Goal: Information Seeking & Learning: Learn about a topic

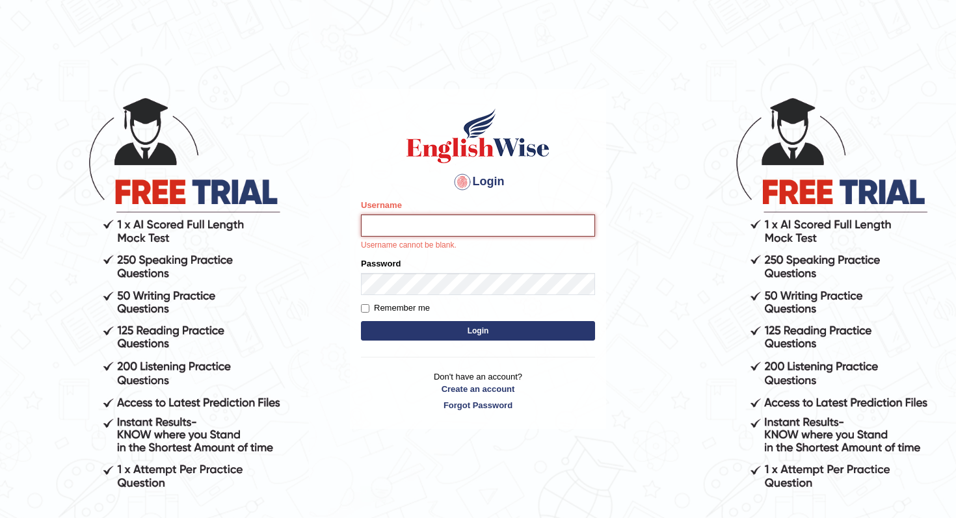
click at [397, 219] on input "Username" at bounding box center [478, 226] width 234 height 22
type input "andy_parramatta"
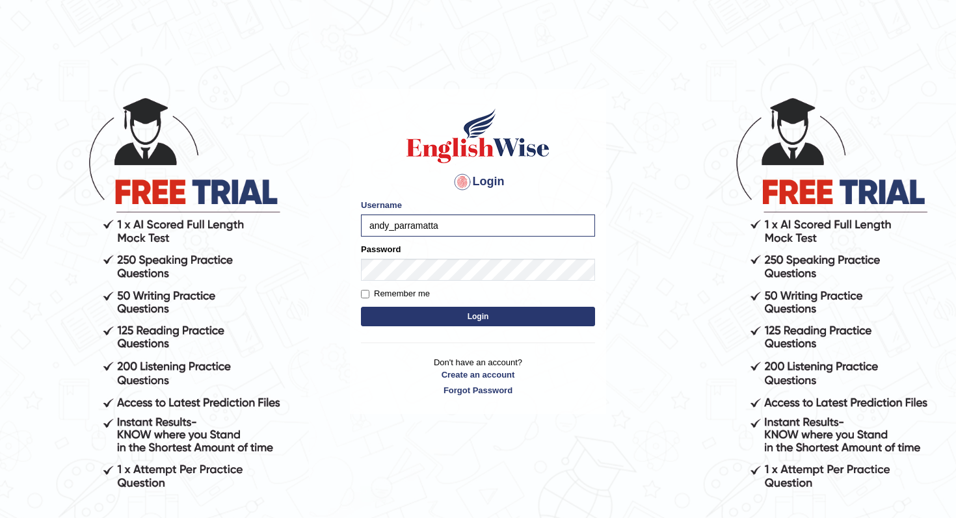
click at [429, 282] on form "Please fix the following errors: Username andy_parramatta Password Remember me …" at bounding box center [478, 264] width 234 height 131
click at [260, 173] on body "Login Please fix the following errors: Username Password Remember me Login Don'…" at bounding box center [478, 307] width 956 height 518
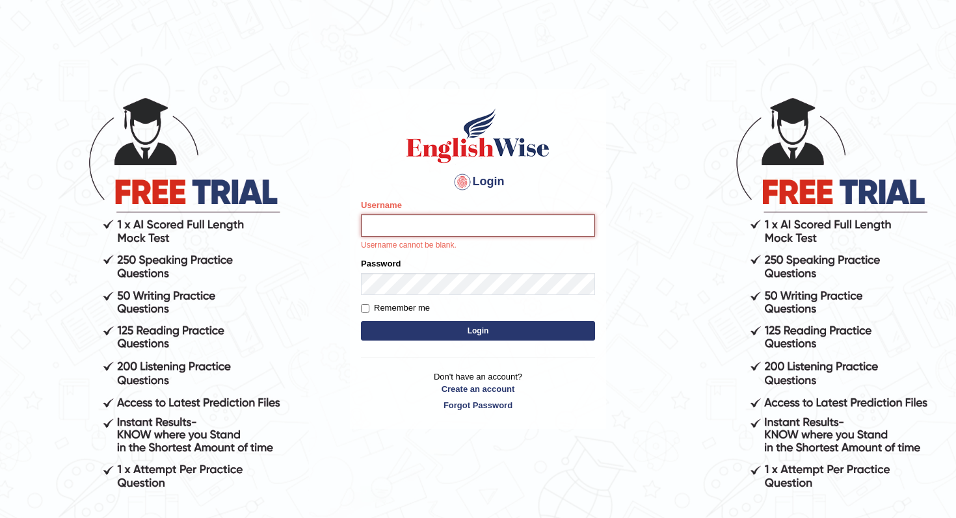
click at [388, 219] on input "Username" at bounding box center [478, 226] width 234 height 22
click at [465, 234] on input "Username" at bounding box center [478, 226] width 234 height 22
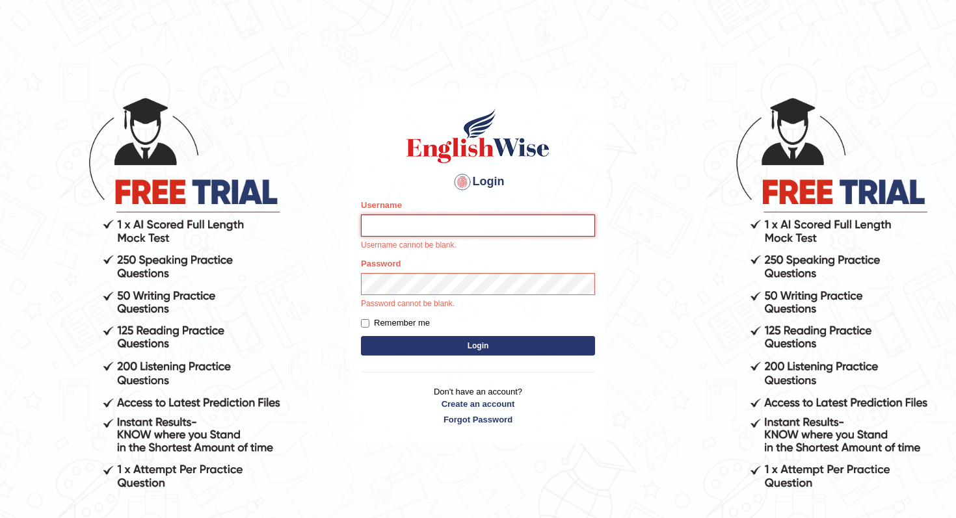
type input "andy_parramatta"
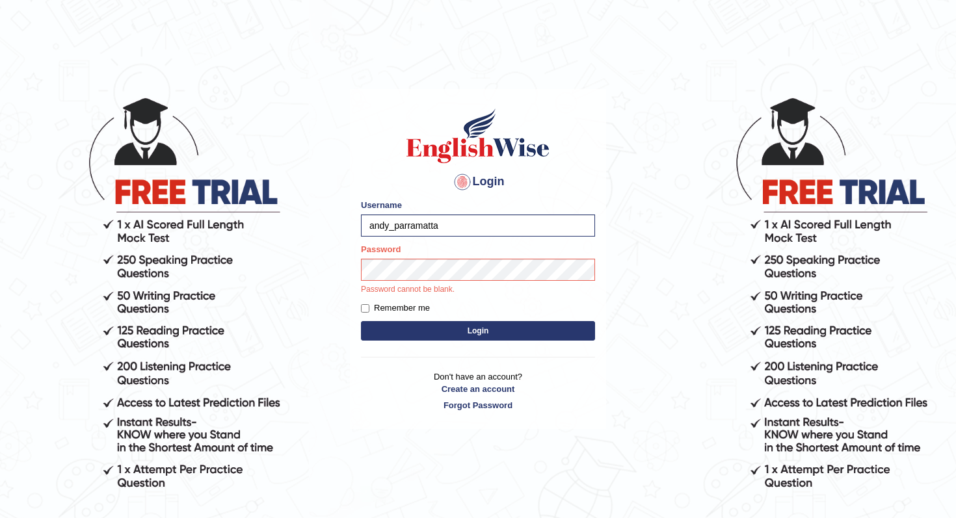
click at [373, 311] on label "Remember me" at bounding box center [395, 308] width 69 height 13
click at [369, 311] on input "Remember me" at bounding box center [365, 308] width 8 height 8
checkbox input "true"
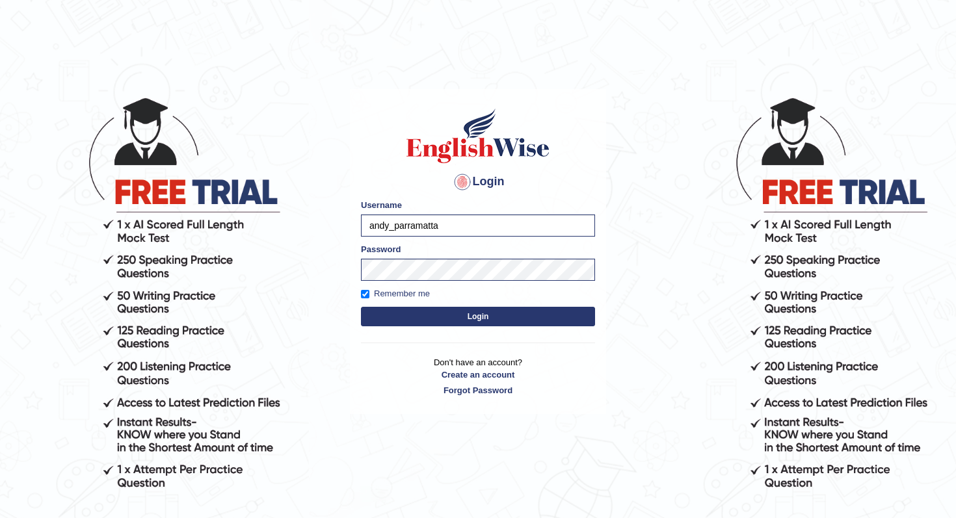
click at [418, 325] on button "Login" at bounding box center [478, 317] width 234 height 20
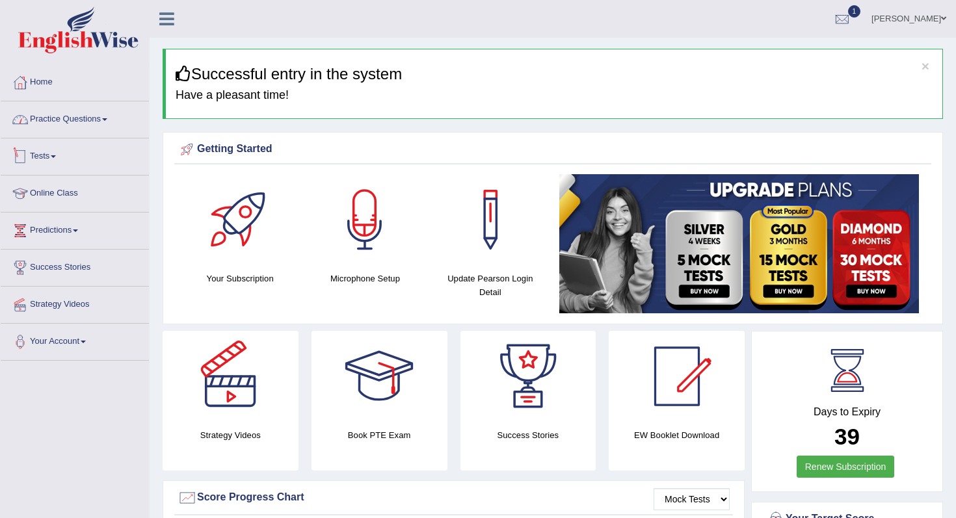
click at [61, 155] on link "Tests" at bounding box center [75, 155] width 148 height 33
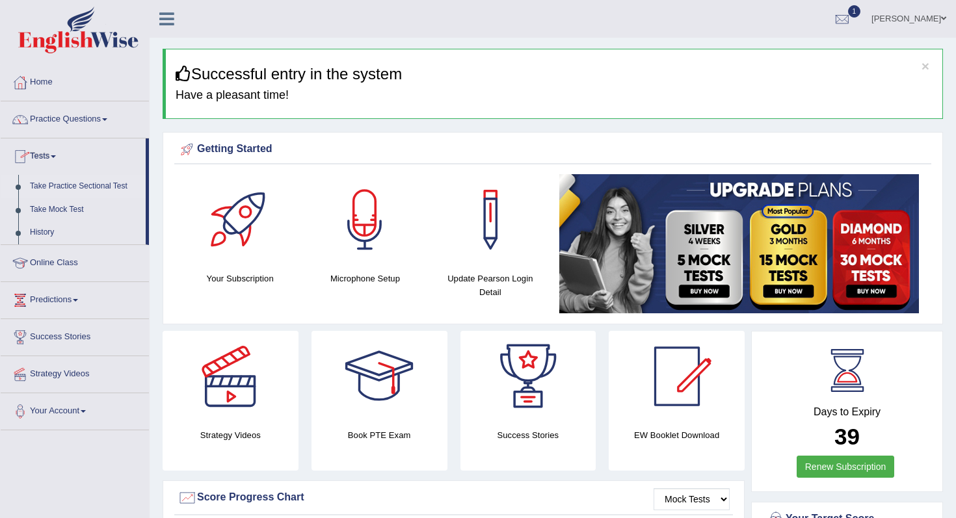
click at [89, 187] on link "Take Practice Sectional Test" at bounding box center [85, 186] width 122 height 23
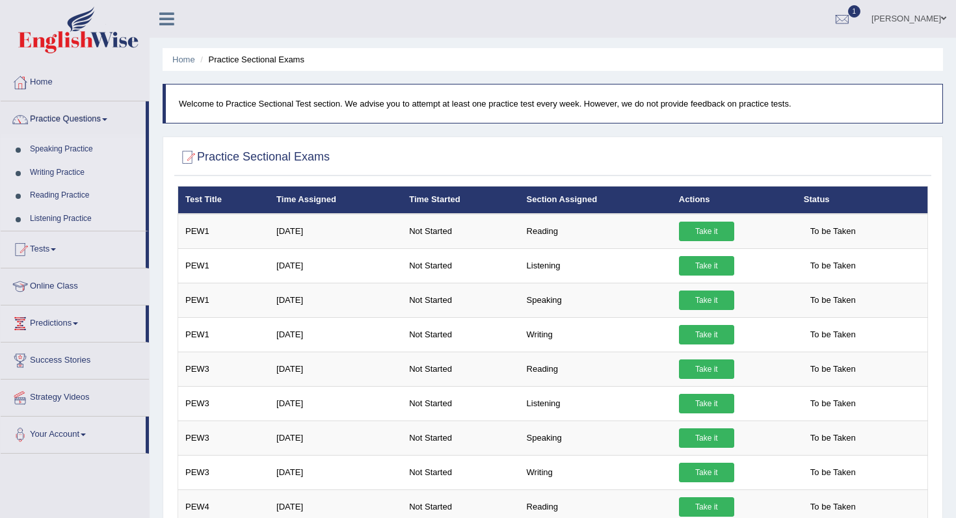
click at [82, 118] on link "Practice Questions" at bounding box center [73, 117] width 145 height 33
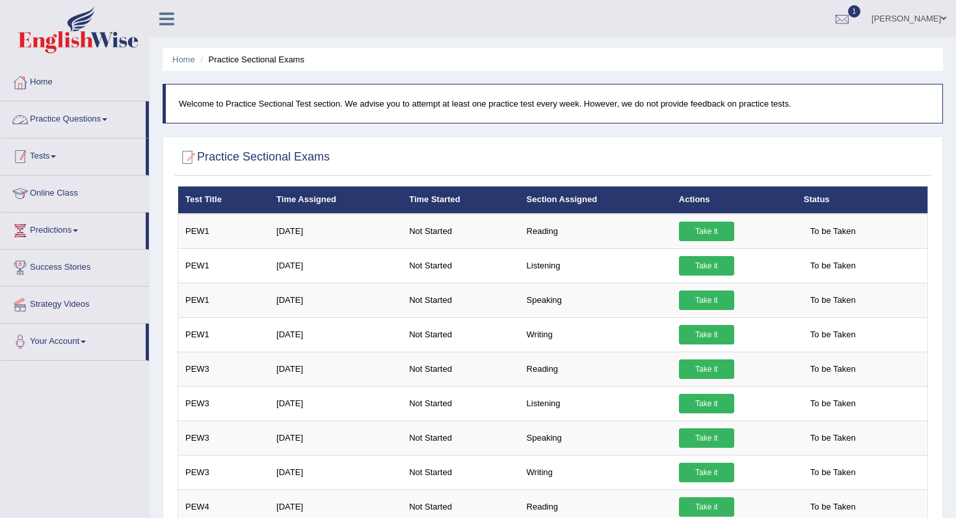
click at [90, 127] on link "Practice Questions" at bounding box center [73, 117] width 145 height 33
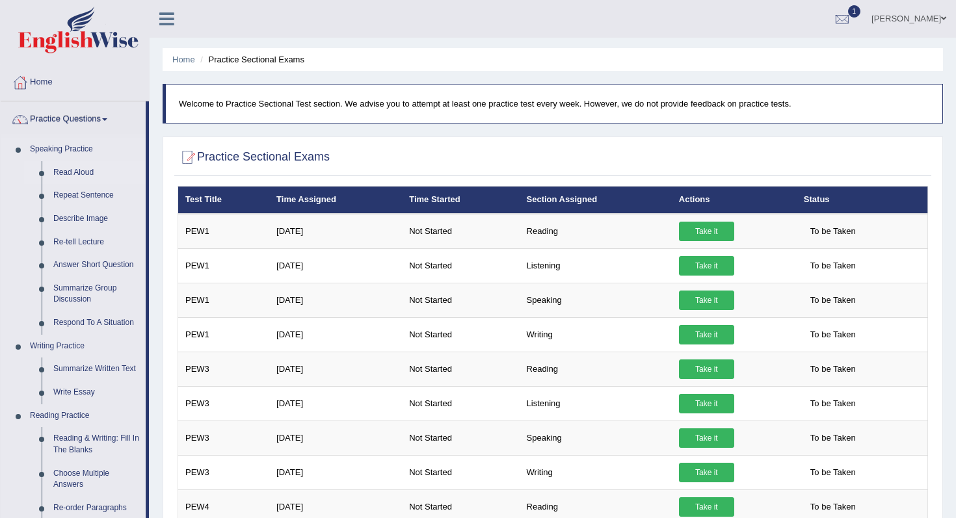
click at [84, 170] on link "Read Aloud" at bounding box center [96, 172] width 98 height 23
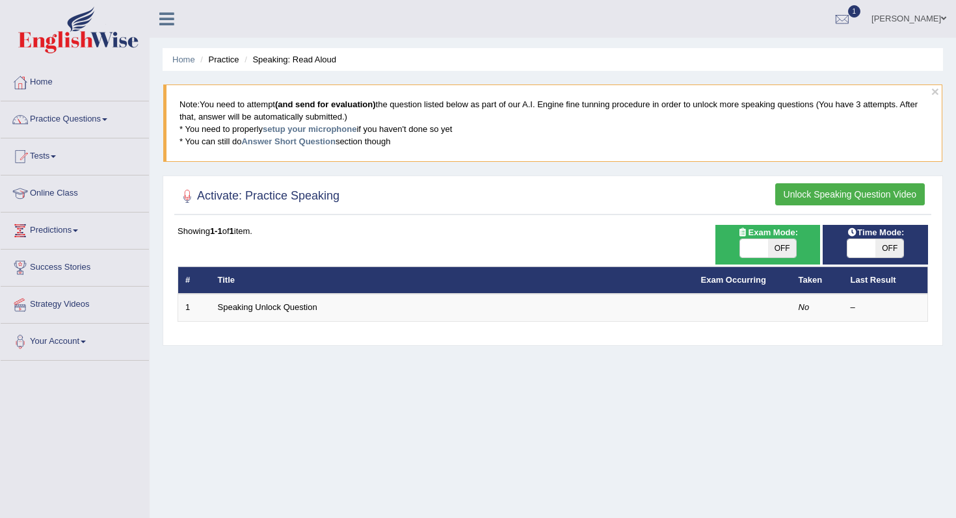
click at [837, 193] on button "Unlock Speaking Question Video" at bounding box center [850, 194] width 150 height 22
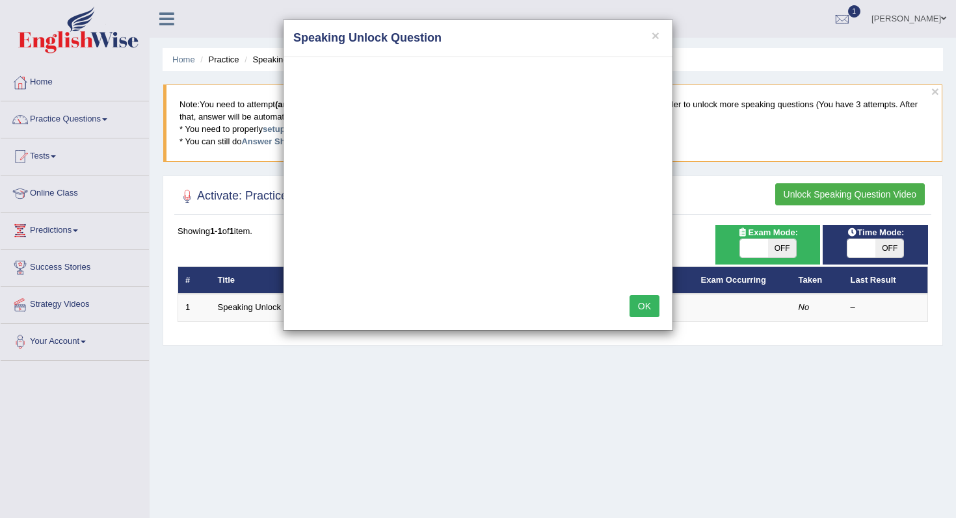
click at [649, 301] on button "OK" at bounding box center [645, 306] width 30 height 22
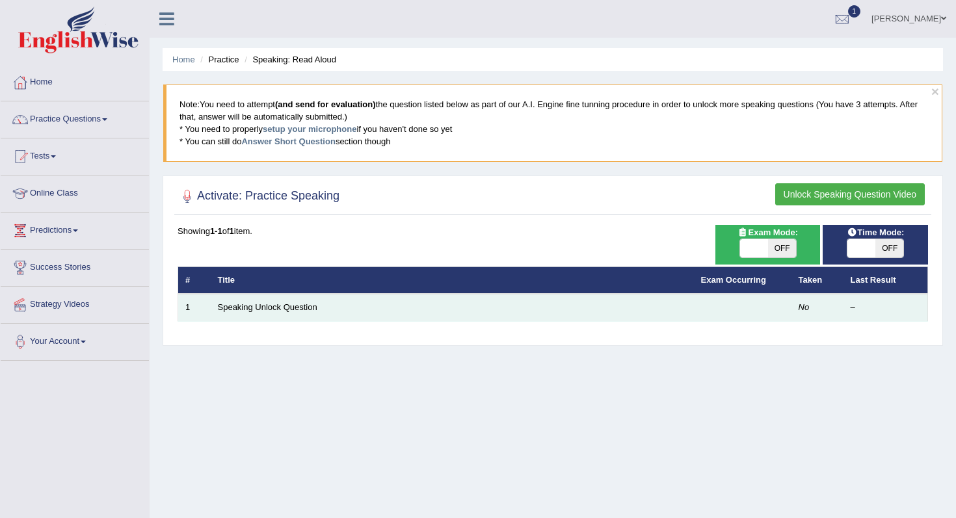
click at [689, 306] on td "Speaking Unlock Question" at bounding box center [452, 307] width 483 height 27
click at [280, 310] on link "Speaking Unlock Question" at bounding box center [268, 307] width 100 height 10
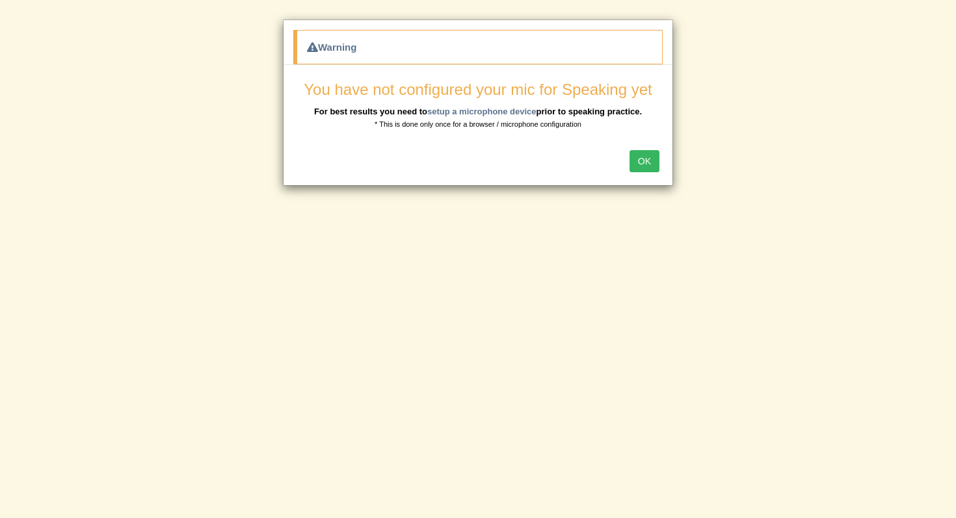
click at [640, 166] on button "OK" at bounding box center [645, 161] width 30 height 22
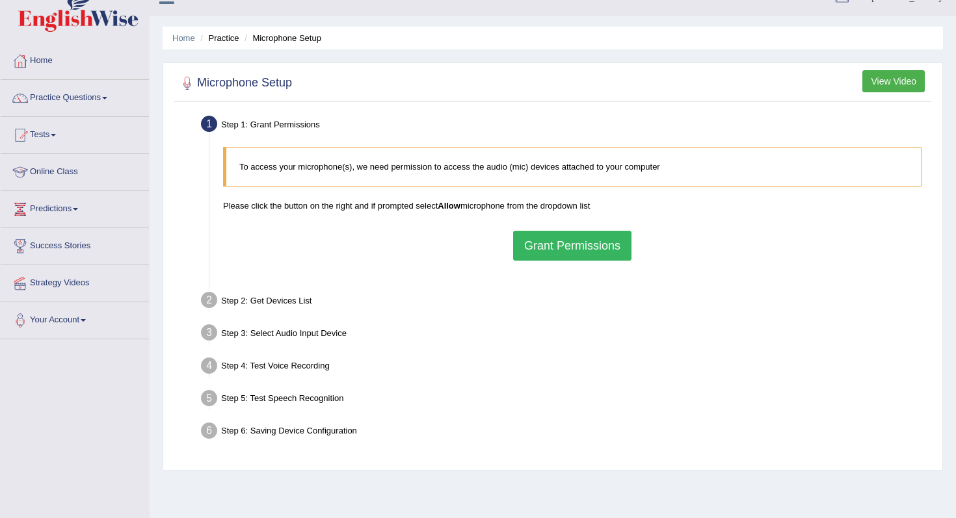
scroll to position [41, 0]
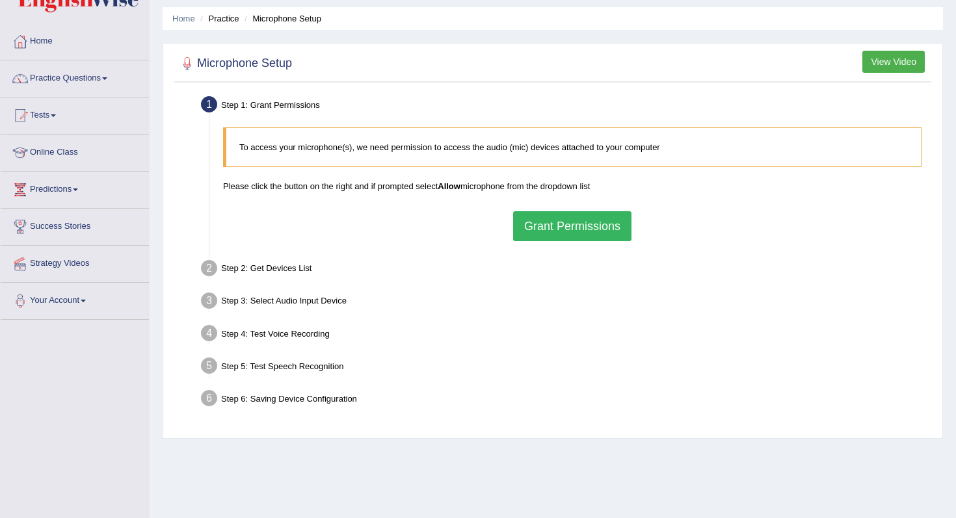
click at [567, 221] on button "Grant Permissions" at bounding box center [572, 226] width 118 height 30
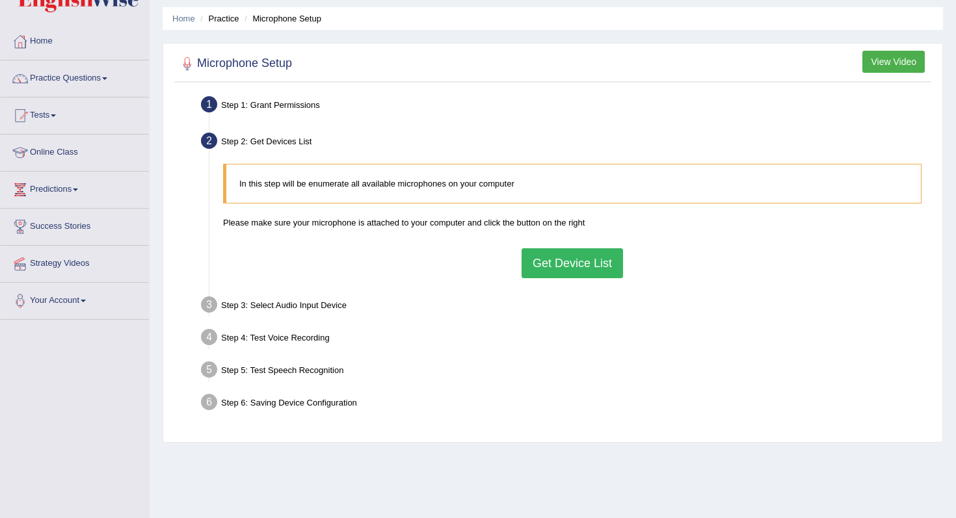
click at [561, 268] on button "Get Device List" at bounding box center [572, 263] width 101 height 30
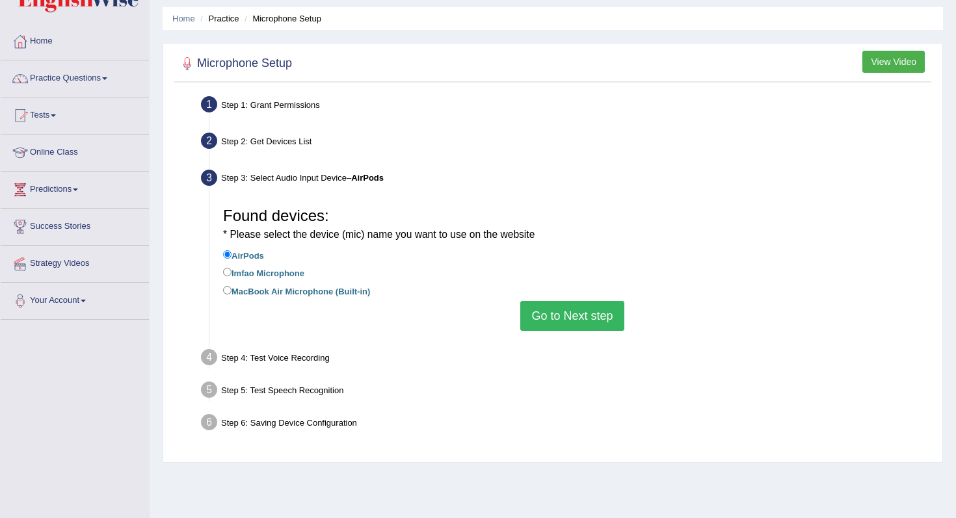
click at [301, 272] on label "Imfao Microphone" at bounding box center [263, 272] width 81 height 14
click at [232, 272] on input "Imfao Microphone" at bounding box center [227, 272] width 8 height 8
radio input "true"
click at [314, 289] on label "MacBook Air Microphone (Built-in)" at bounding box center [296, 291] width 147 height 14
click at [232, 289] on input "MacBook Air Microphone (Built-in)" at bounding box center [227, 290] width 8 height 8
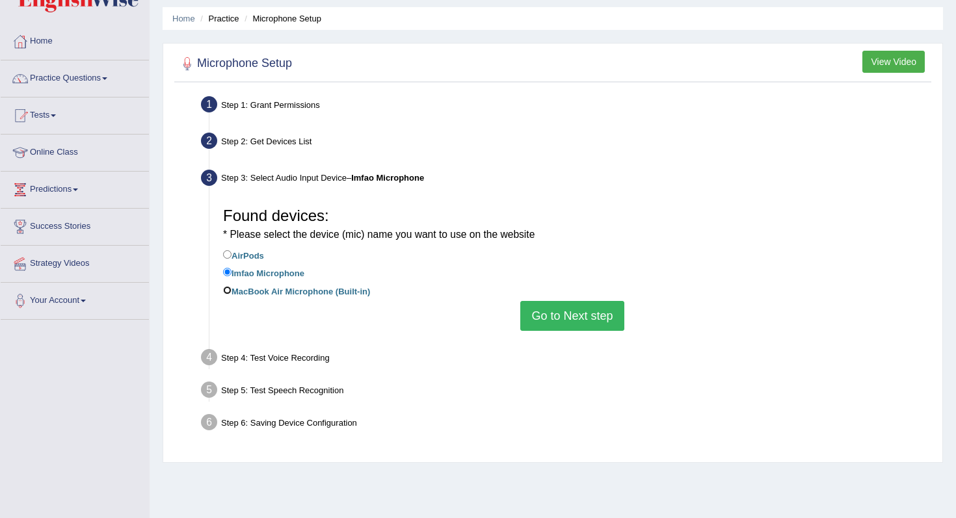
radio input "true"
click at [589, 309] on button "Go to Next step" at bounding box center [571, 316] width 103 height 30
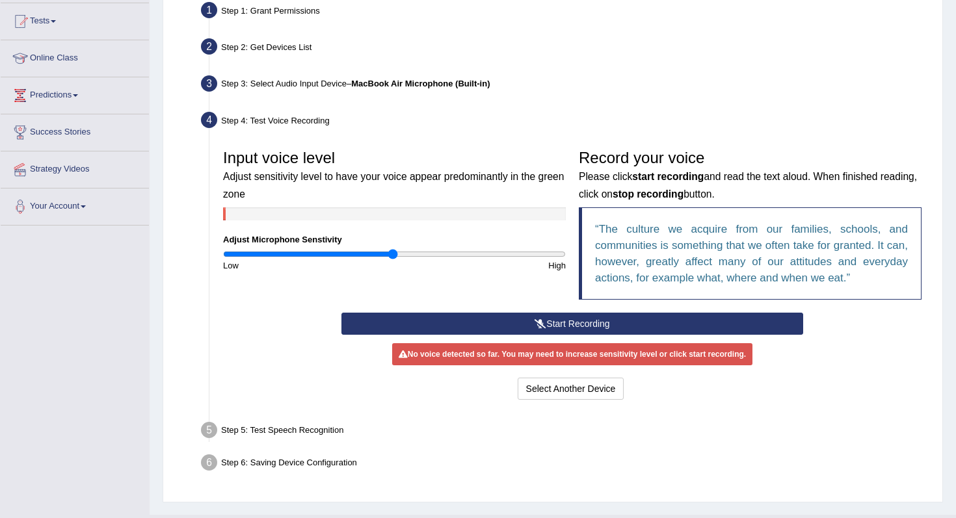
scroll to position [143, 0]
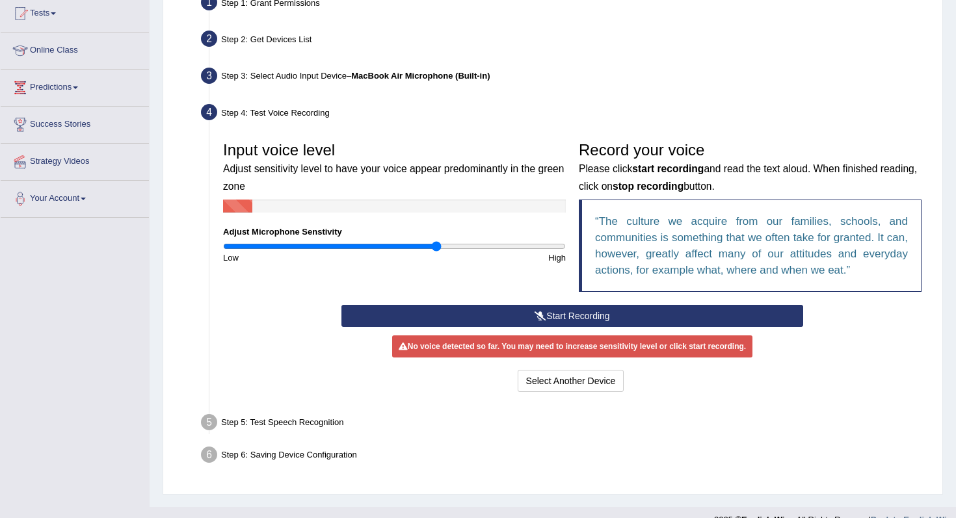
click at [436, 247] on input "range" at bounding box center [394, 246] width 343 height 10
click at [462, 247] on input "range" at bounding box center [394, 246] width 343 height 10
click at [489, 248] on input "range" at bounding box center [394, 246] width 343 height 10
click at [466, 247] on input "range" at bounding box center [394, 246] width 343 height 10
click at [444, 248] on input "range" at bounding box center [394, 246] width 343 height 10
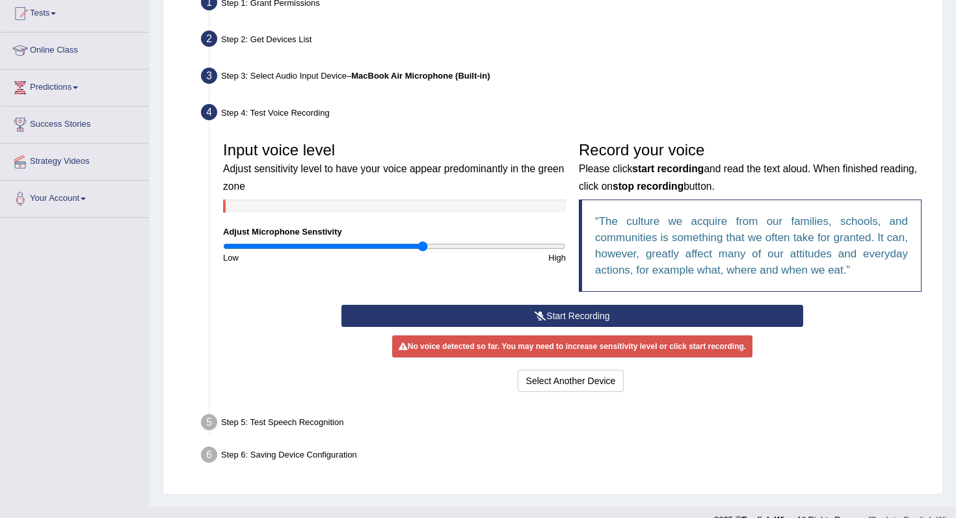
click at [422, 247] on input "range" at bounding box center [394, 246] width 343 height 10
click at [489, 310] on button "Start Recording" at bounding box center [572, 316] width 461 height 22
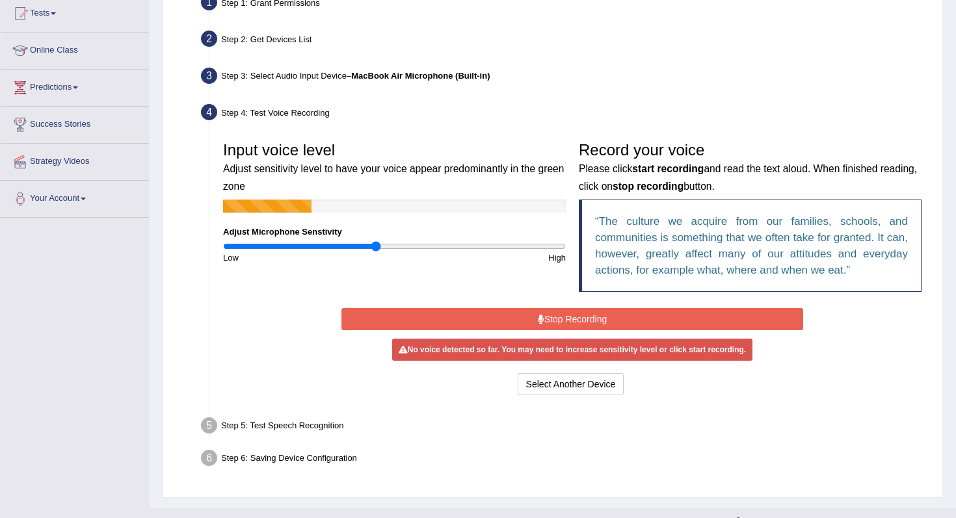
type input "0.9"
click at [377, 244] on input "range" at bounding box center [394, 246] width 343 height 10
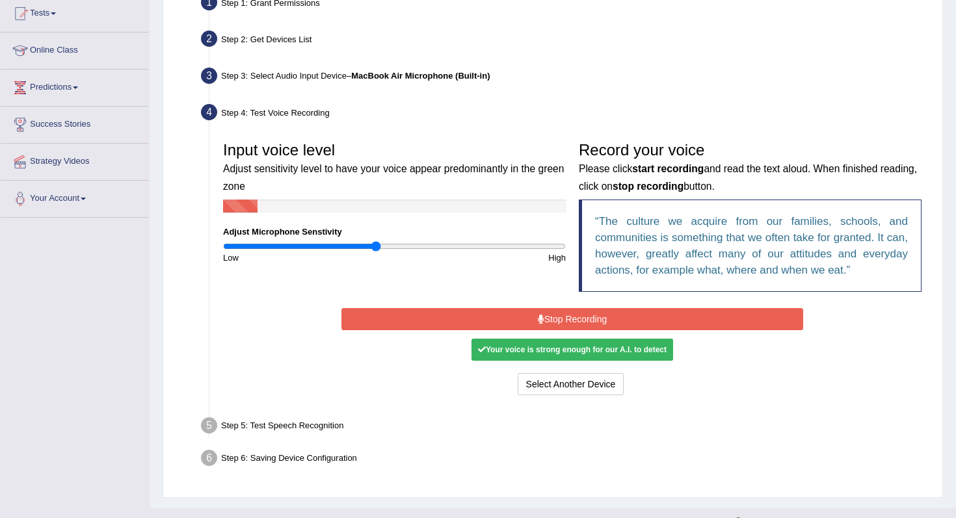
click at [534, 317] on button "Stop Recording" at bounding box center [572, 319] width 461 height 22
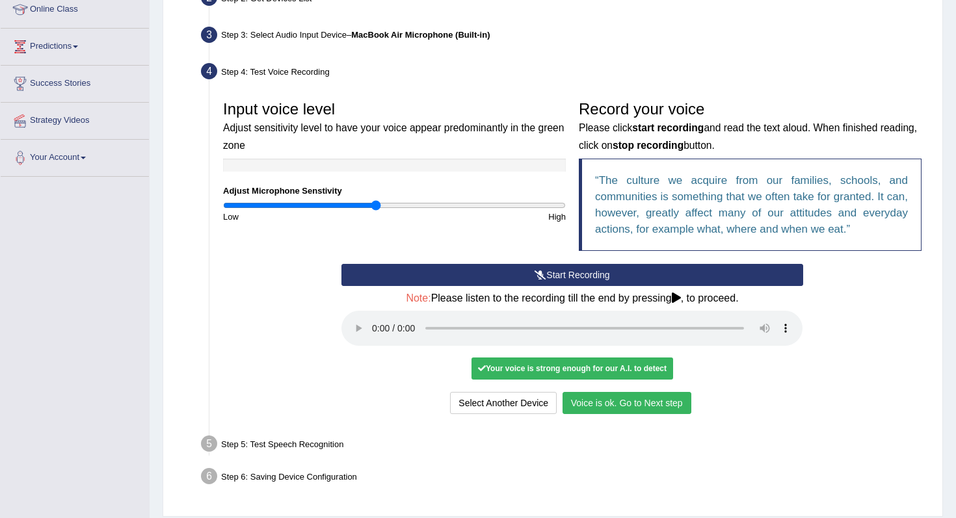
scroll to position [225, 0]
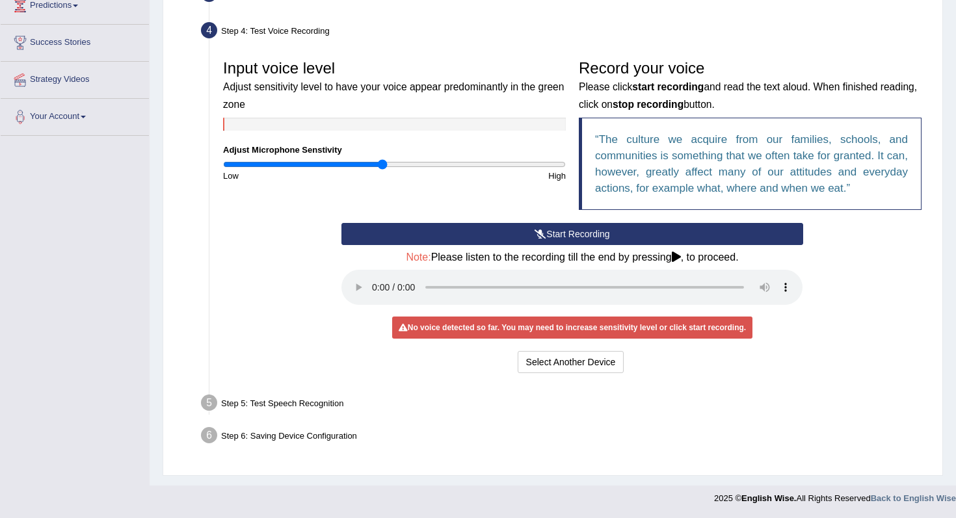
type input "0.94"
click at [382, 163] on input "range" at bounding box center [394, 164] width 343 height 10
click at [585, 242] on button "Start Recording" at bounding box center [572, 234] width 461 height 22
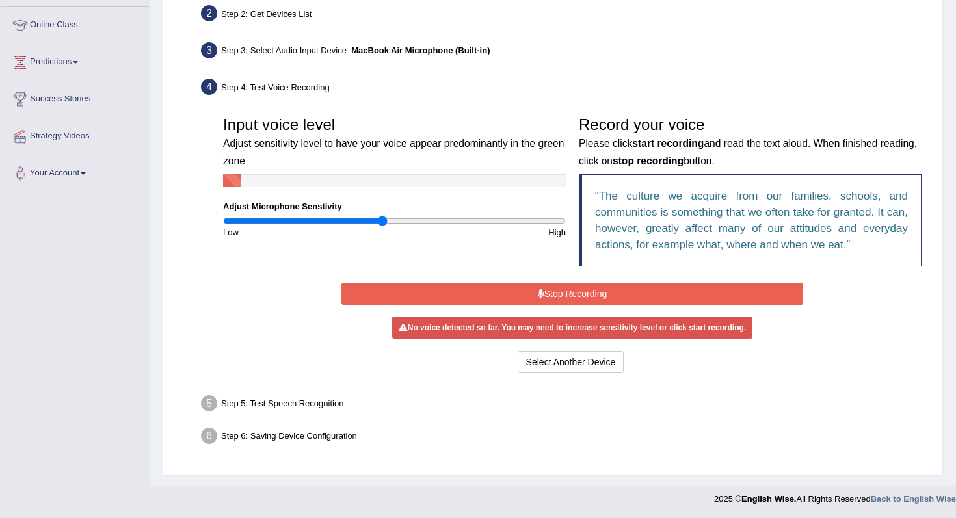
scroll to position [165, 0]
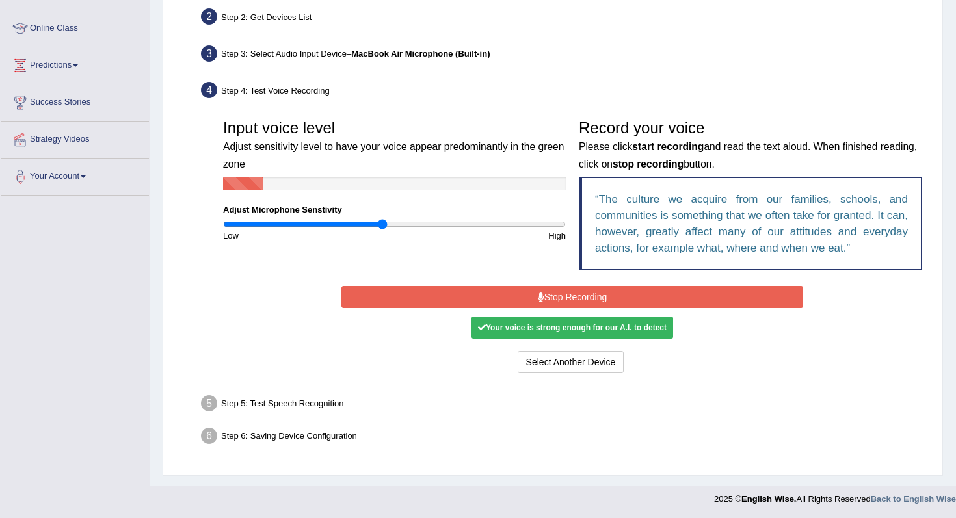
click at [515, 310] on div "Start Recording Stop Recording Note: Please listen to the recording till the en…" at bounding box center [572, 330] width 474 height 94
click at [531, 302] on button "Stop Recording" at bounding box center [572, 297] width 461 height 22
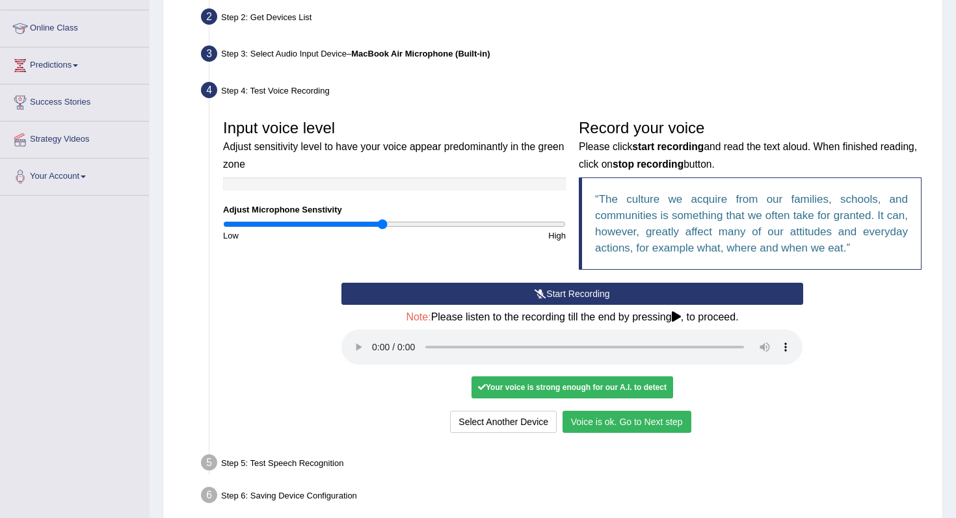
click at [610, 426] on button "Voice is ok. Go to Next step" at bounding box center [627, 422] width 129 height 22
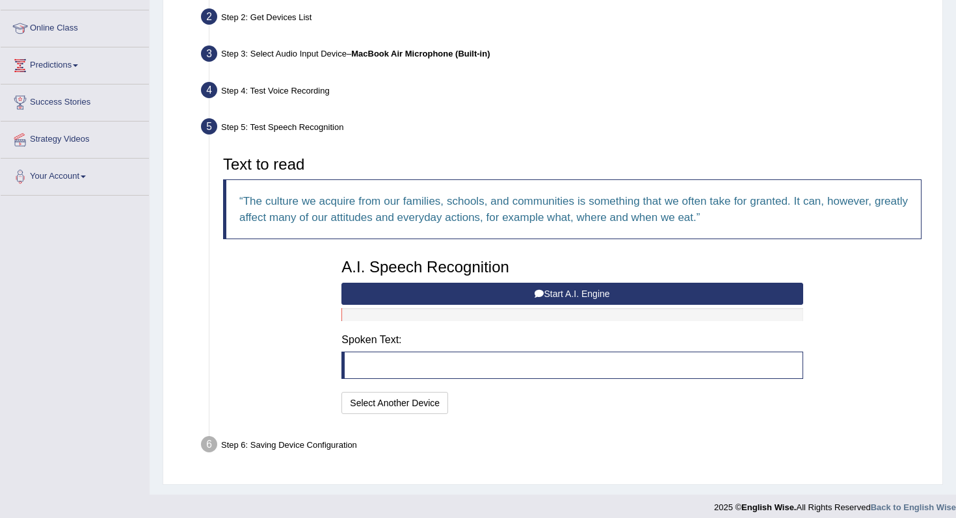
click at [515, 288] on button "Start A.I. Engine" at bounding box center [572, 294] width 461 height 22
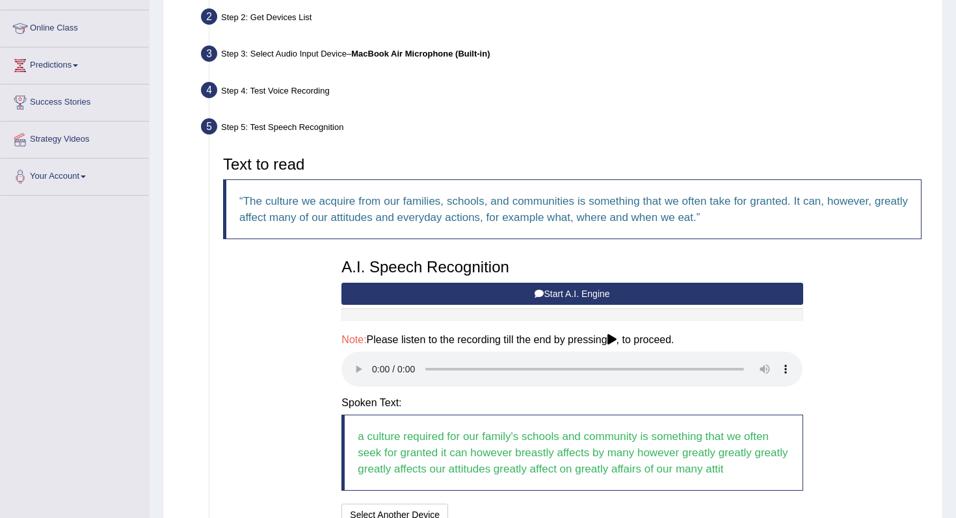
scroll to position [286, 0]
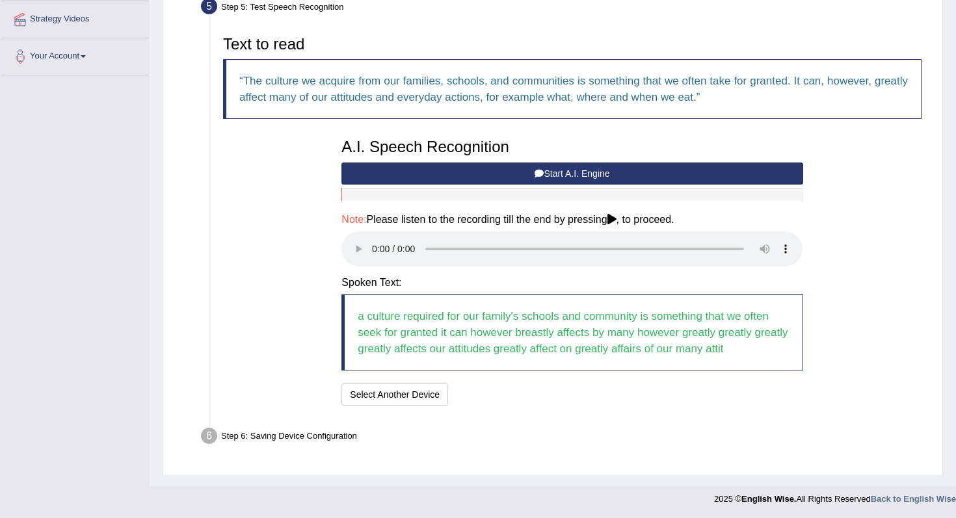
click at [591, 157] on div "A.I. Speech Recognition Start A.I. Engine Stop A.I. Engine Note: Please listen …" at bounding box center [572, 270] width 474 height 277
click at [544, 390] on button "Speech is ok. Go to Last step" at bounding box center [522, 395] width 136 height 22
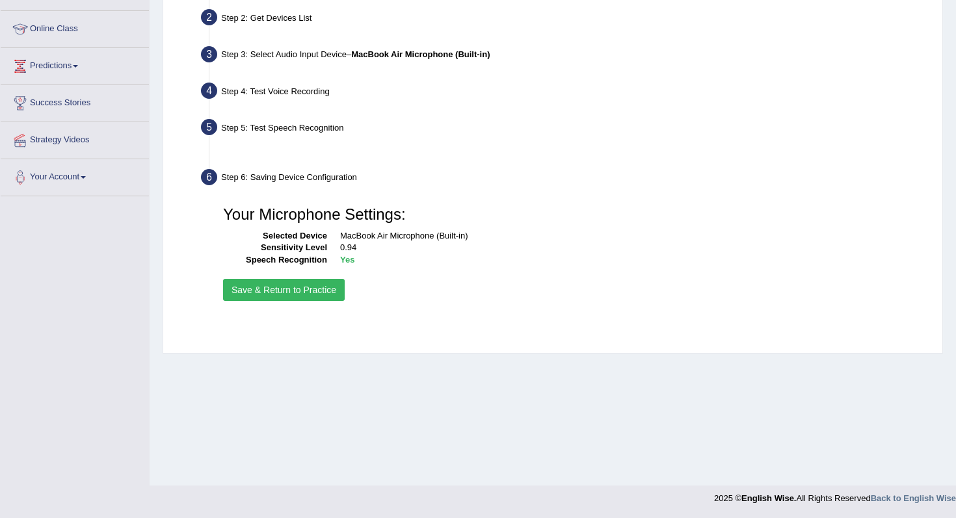
scroll to position [165, 0]
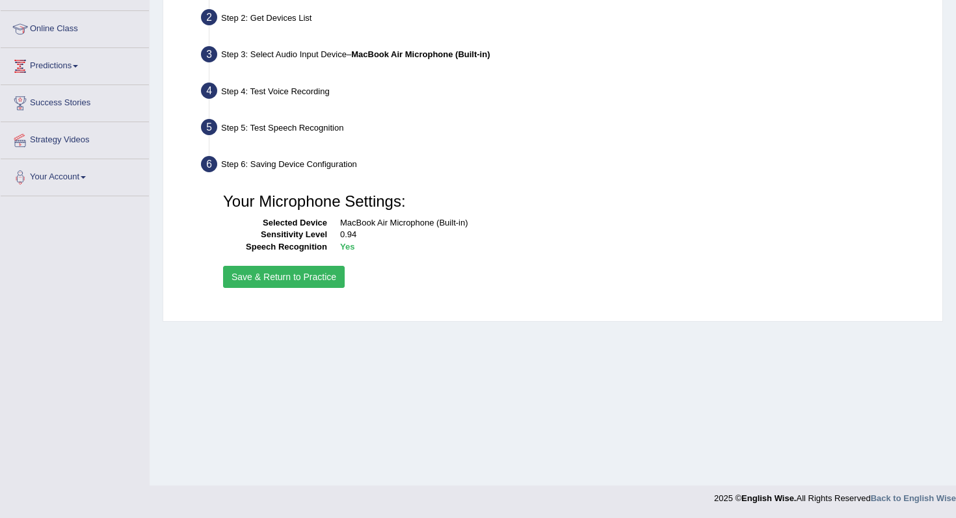
click at [311, 267] on button "Save & Return to Practice" at bounding box center [284, 277] width 122 height 22
click at [325, 273] on button "Save & Return to Practice" at bounding box center [284, 277] width 122 height 22
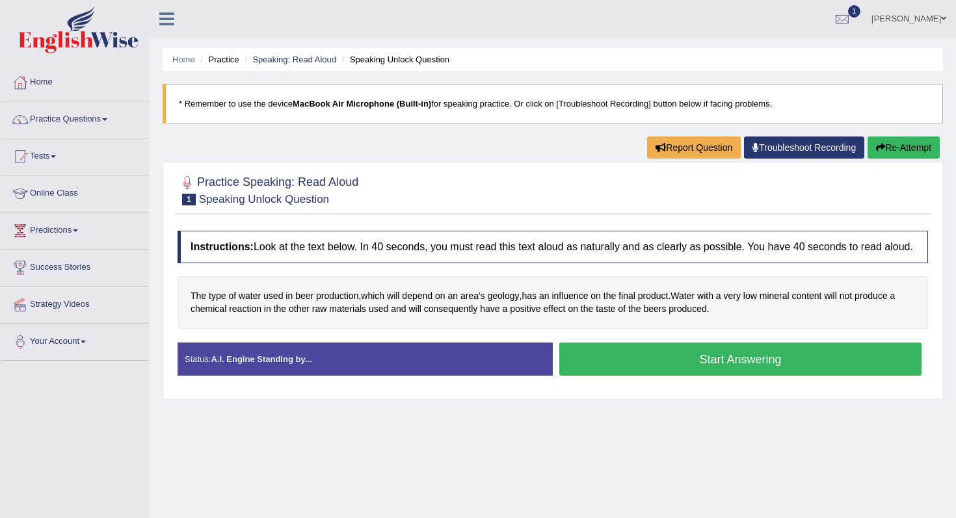
click at [612, 366] on button "Start Answering" at bounding box center [740, 359] width 362 height 33
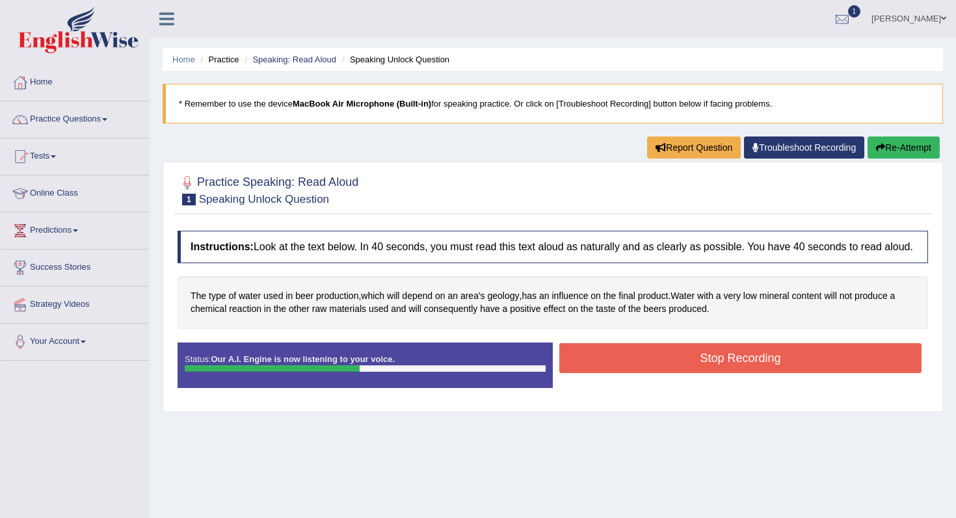
click at [612, 366] on button "Stop Recording" at bounding box center [740, 358] width 362 height 30
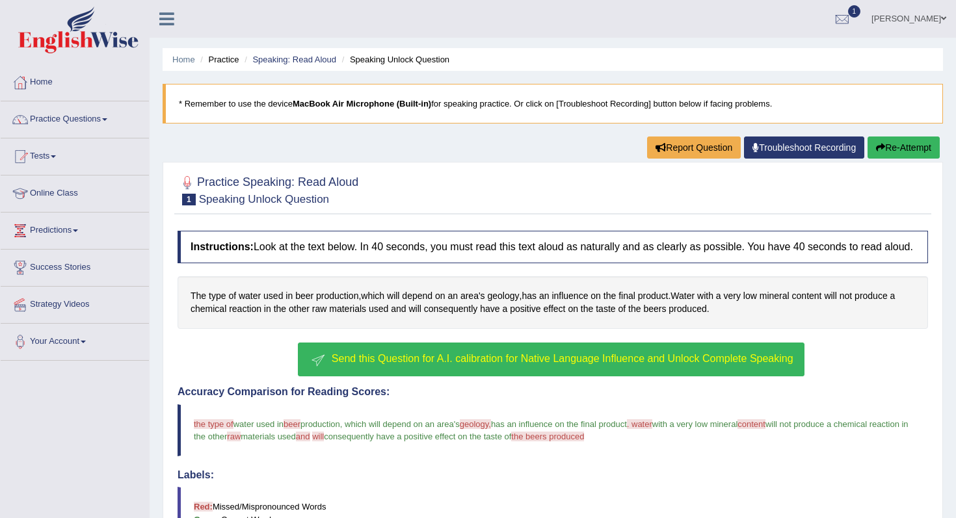
scroll to position [249, 0]
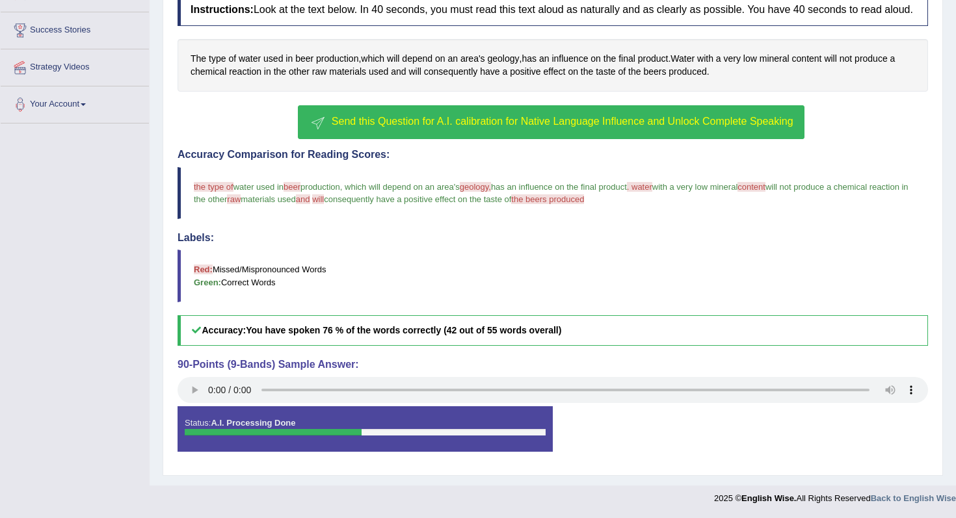
drag, startPoint x: 362, startPoint y: 446, endPoint x: 362, endPoint y: 437, distance: 8.5
click at [362, 445] on div "Status: A.I. Processing Done" at bounding box center [365, 430] width 375 height 46
click at [362, 431] on div at bounding box center [365, 432] width 361 height 7
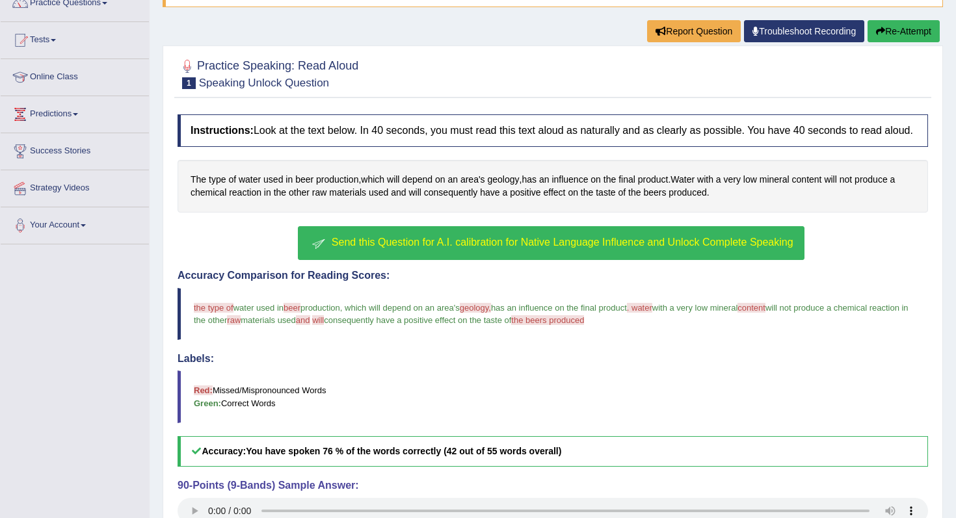
scroll to position [0, 0]
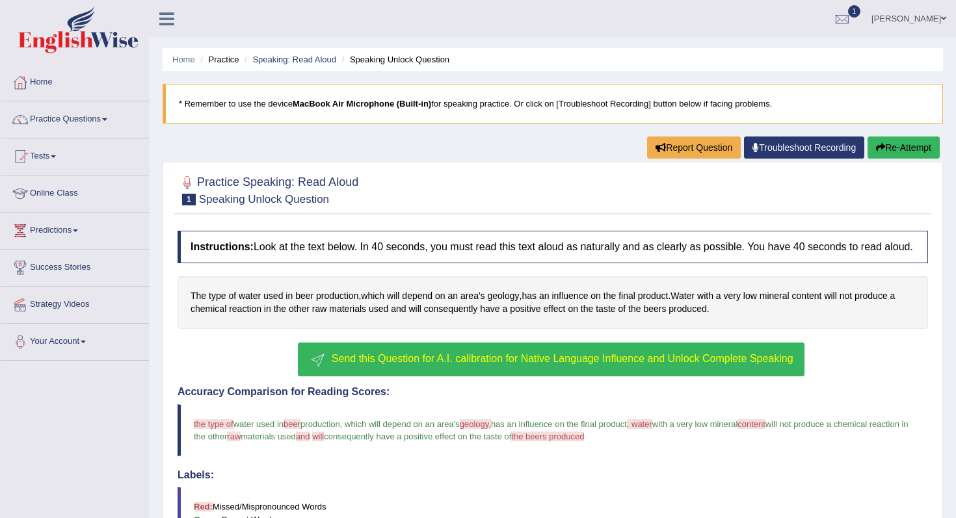
click at [896, 145] on button "Re-Attempt" at bounding box center [904, 148] width 72 height 22
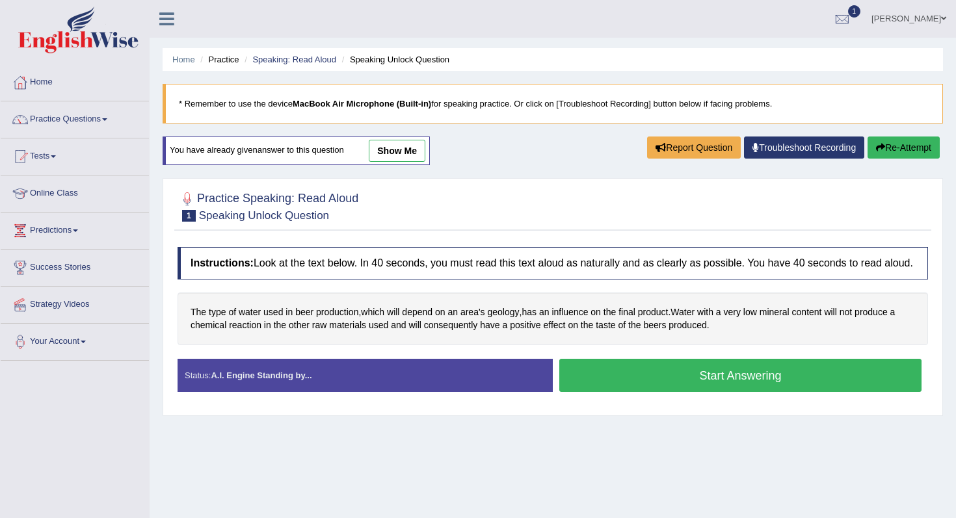
click at [396, 152] on link "show me" at bounding box center [397, 151] width 57 height 22
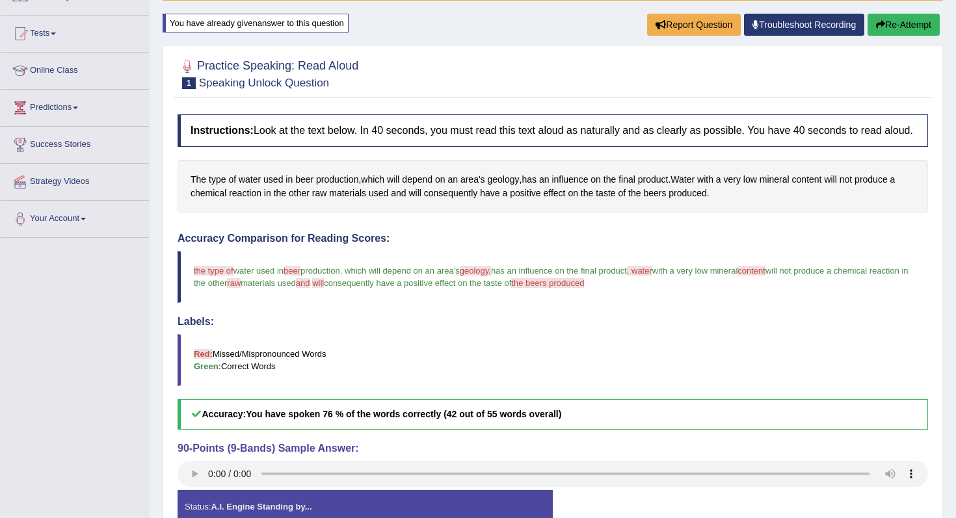
scroll to position [206, 0]
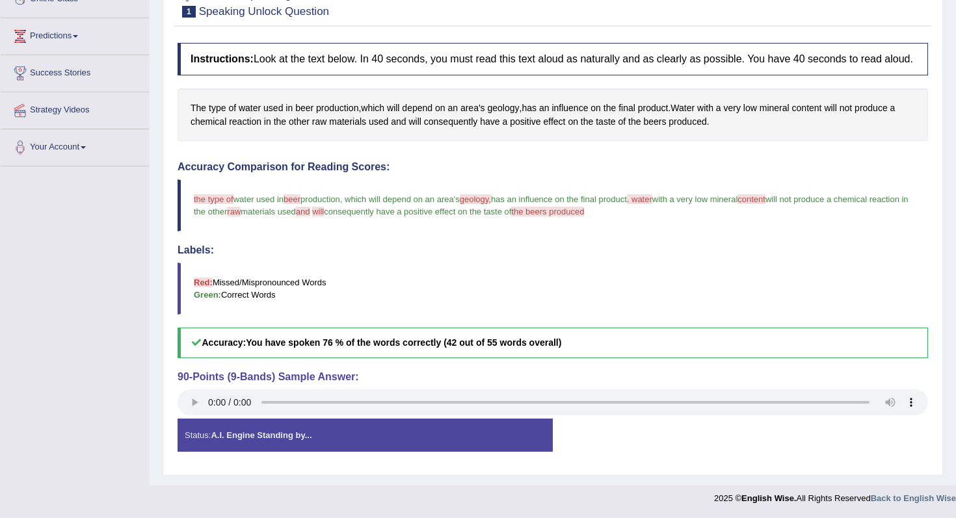
click at [355, 434] on div "Status: A.I. Engine Standing by..." at bounding box center [365, 435] width 375 height 33
click at [317, 448] on div "Status: A.I. Engine Standing by..." at bounding box center [365, 435] width 375 height 33
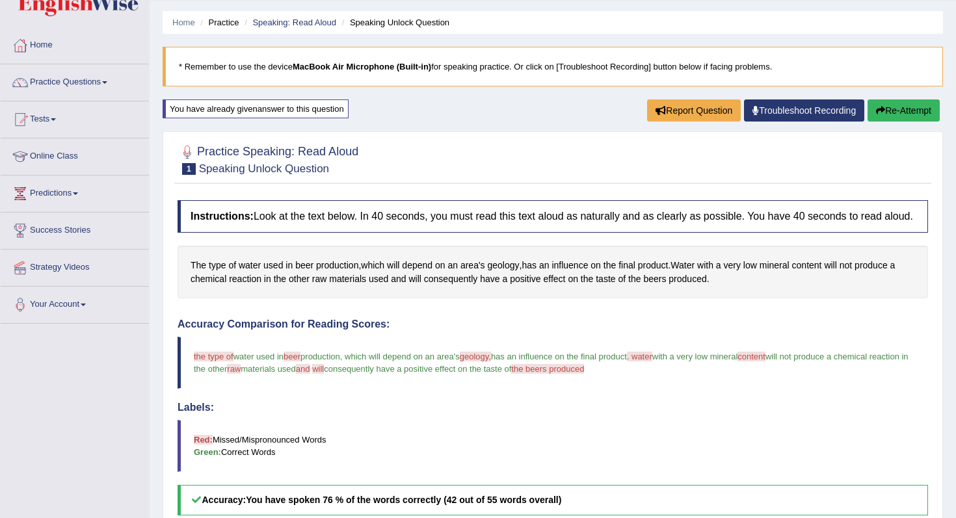
scroll to position [0, 0]
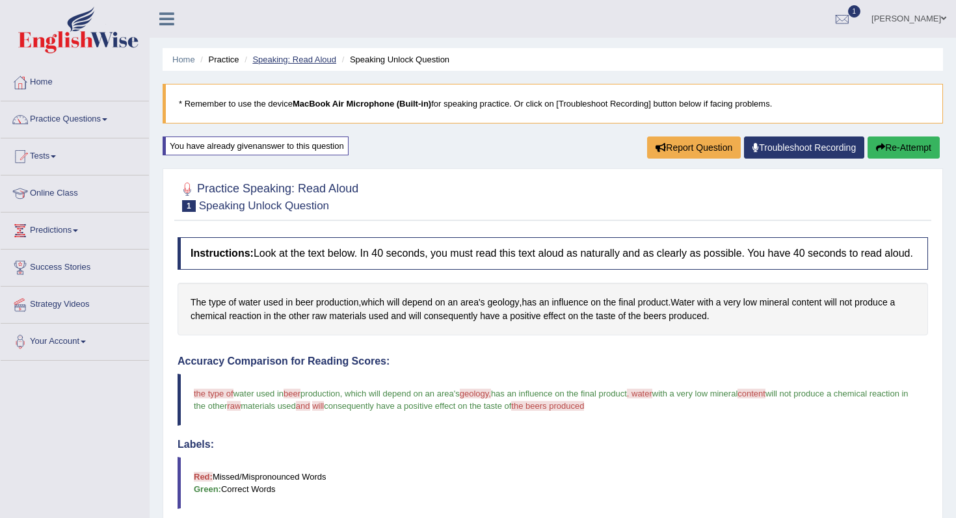
click at [283, 62] on link "Speaking: Read Aloud" at bounding box center [294, 60] width 84 height 10
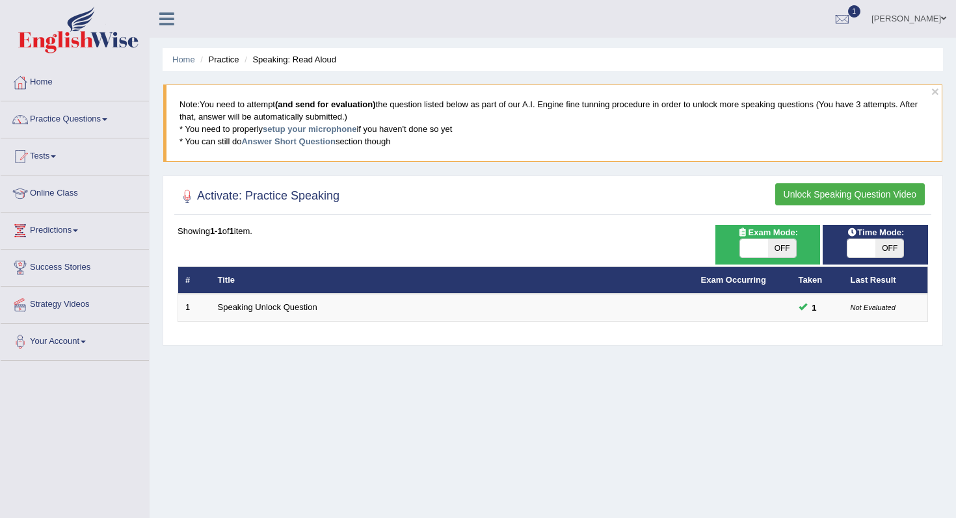
click at [770, 254] on span "OFF" at bounding box center [782, 248] width 28 height 18
checkbox input "true"
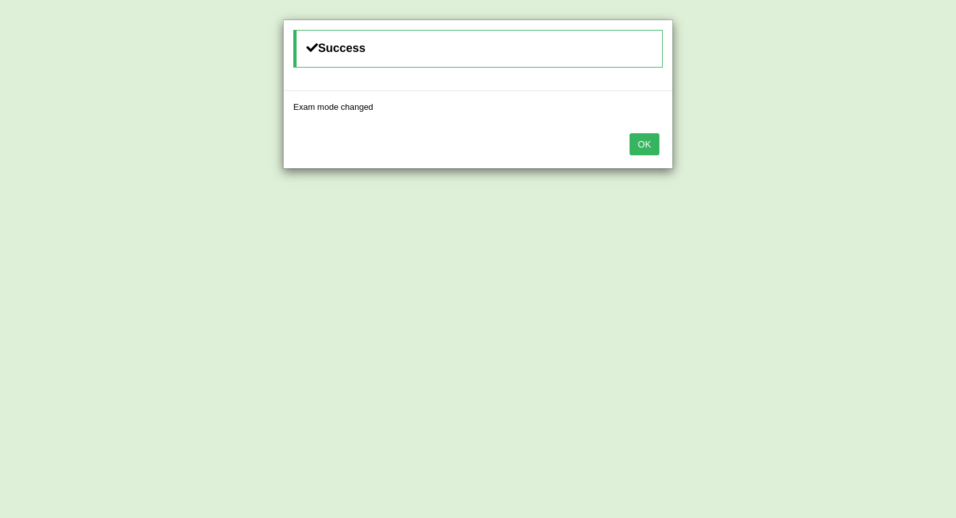
click at [639, 141] on button "OK" at bounding box center [645, 144] width 30 height 22
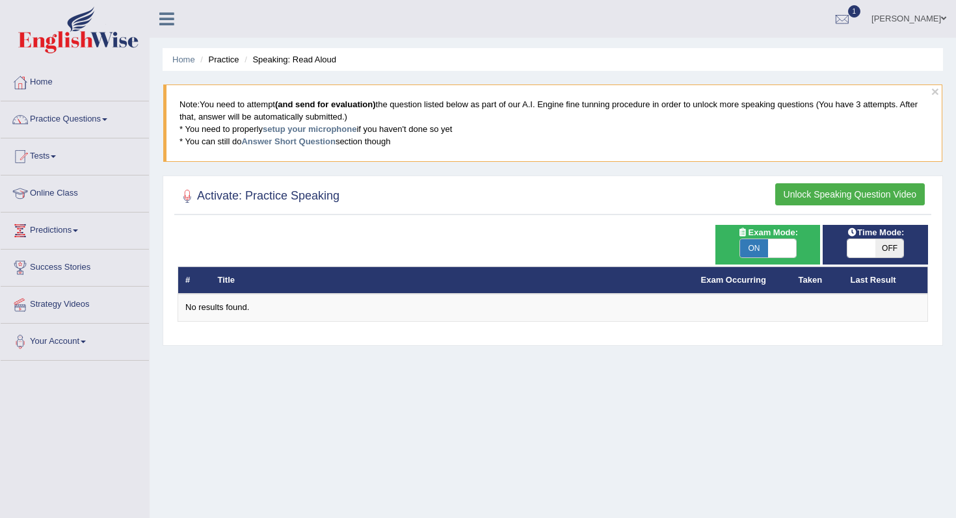
click at [883, 235] on span "Time Mode:" at bounding box center [876, 233] width 68 height 14
click at [870, 192] on button "Unlock Speaking Question Video" at bounding box center [850, 194] width 150 height 22
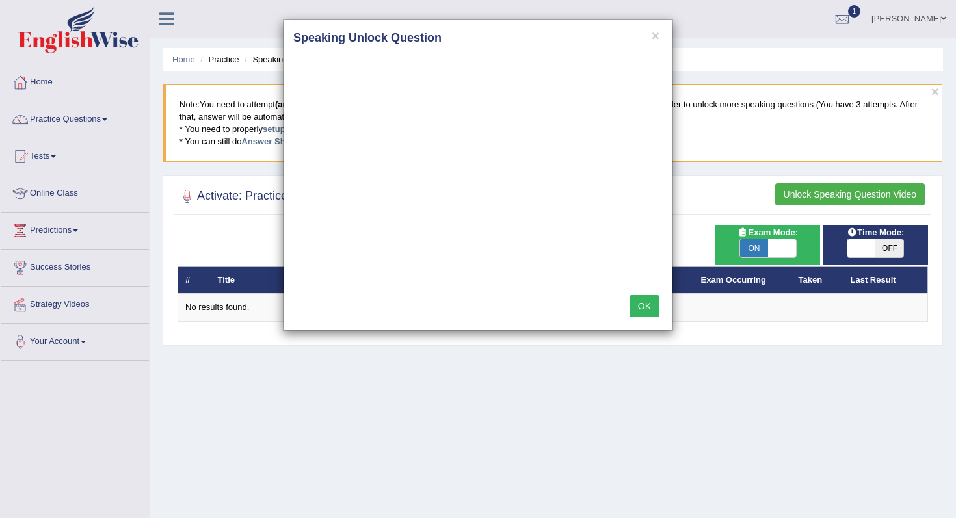
click at [653, 301] on button "OK" at bounding box center [645, 306] width 30 height 22
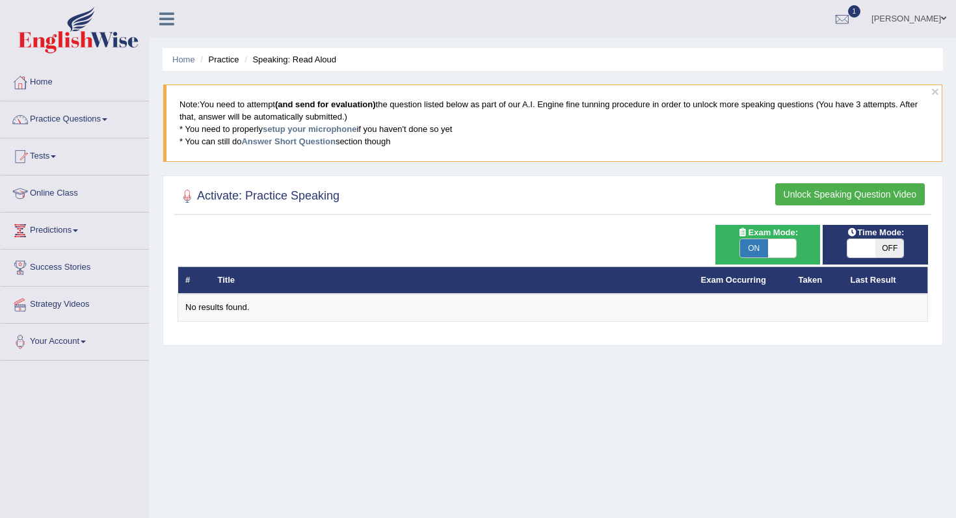
click at [808, 194] on button "Unlock Speaking Question Video" at bounding box center [850, 194] width 150 height 22
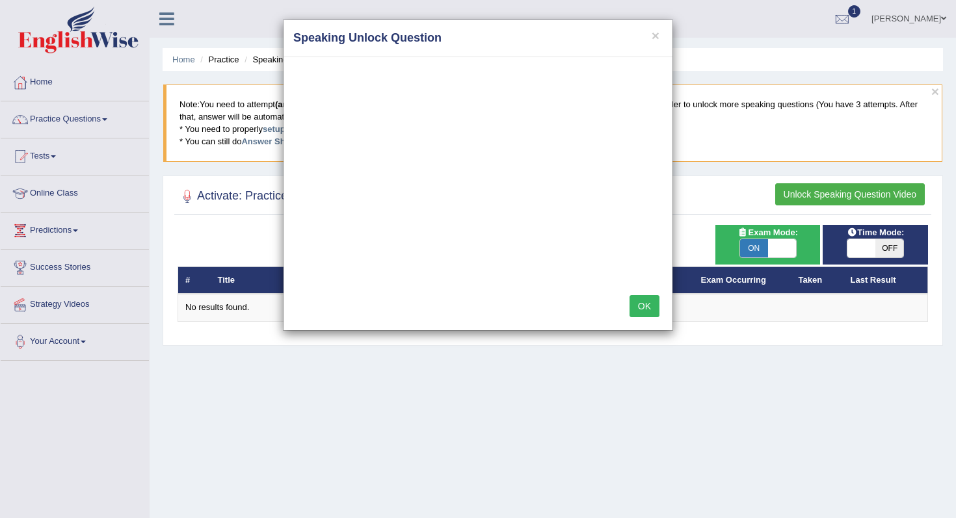
click at [647, 306] on button "OK" at bounding box center [645, 306] width 30 height 22
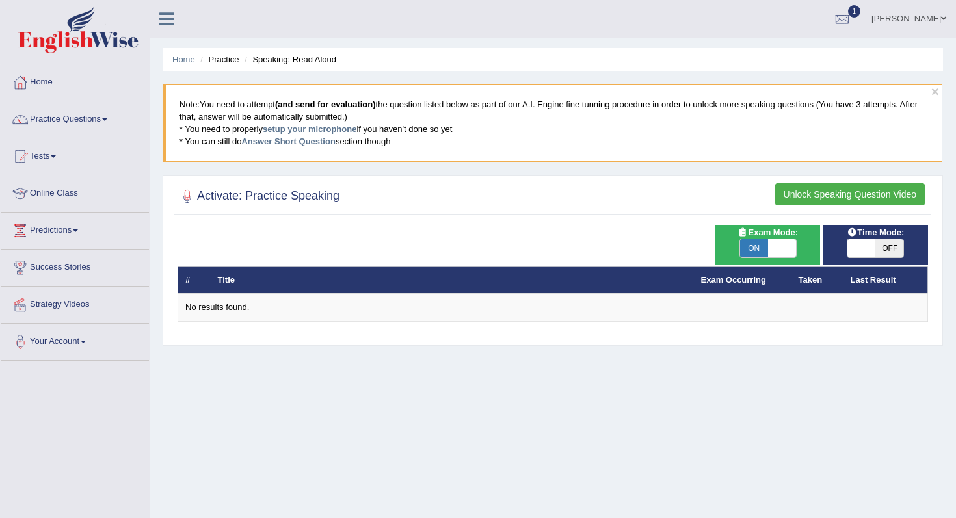
click at [766, 258] on div "ON OFF" at bounding box center [768, 249] width 57 height 20
click at [761, 243] on span "ON" at bounding box center [754, 248] width 28 height 18
checkbox input "false"
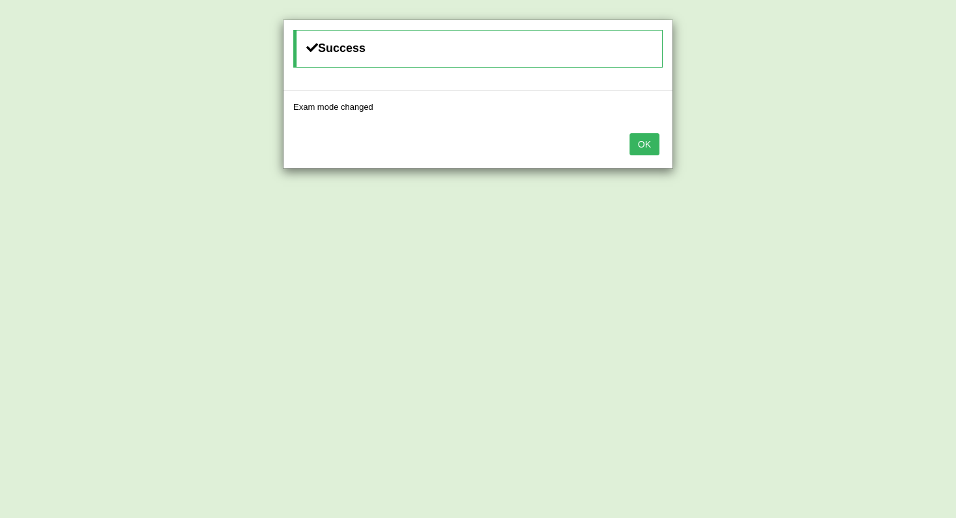
click at [654, 145] on button "OK" at bounding box center [645, 144] width 30 height 22
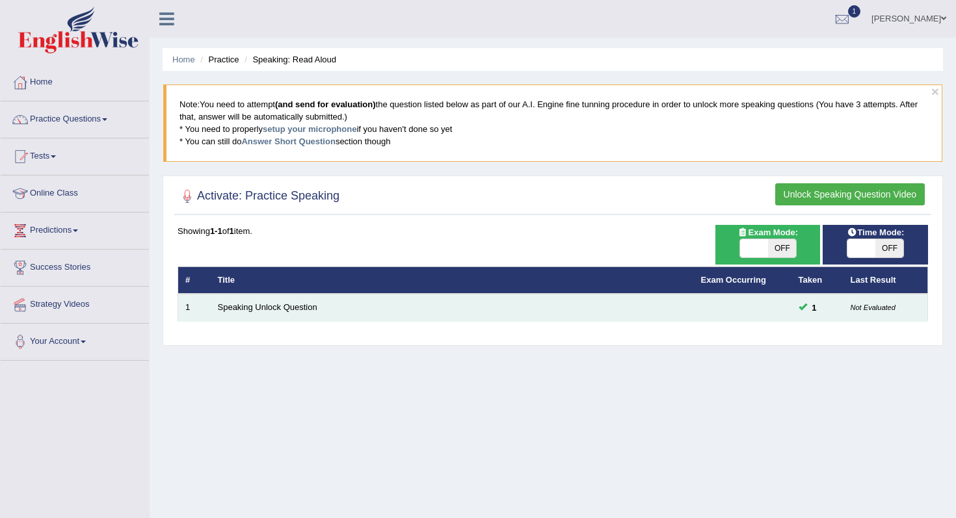
click at [260, 315] on td "Speaking Unlock Question" at bounding box center [452, 307] width 483 height 27
click at [266, 312] on link "Speaking Unlock Question" at bounding box center [268, 307] width 100 height 10
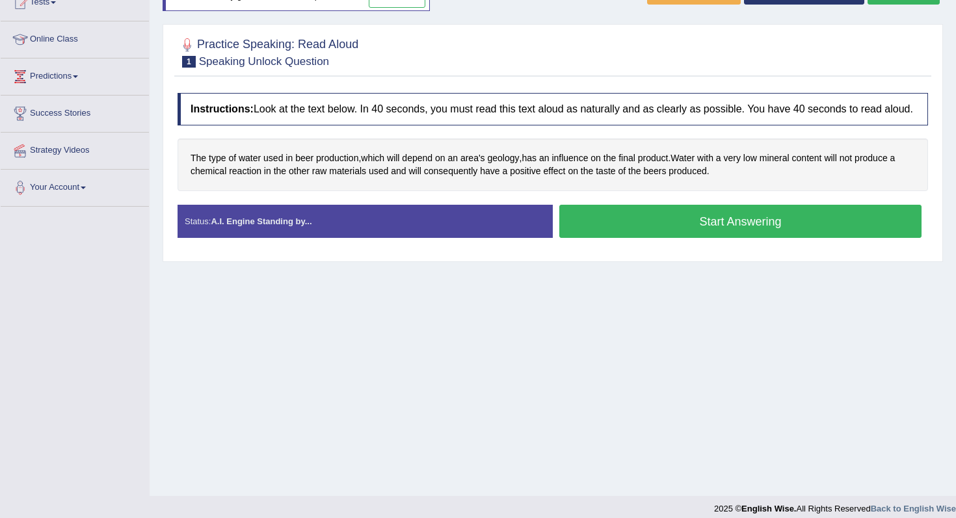
scroll to position [165, 0]
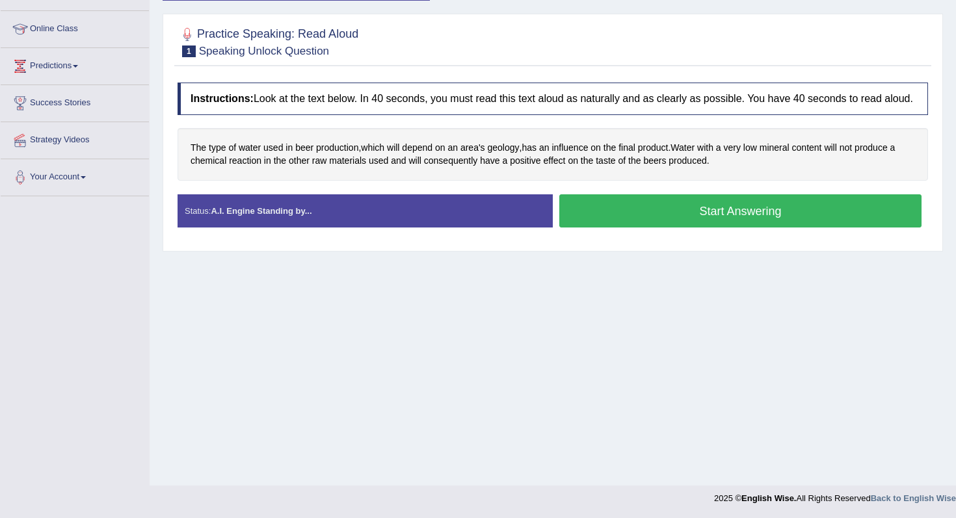
click at [462, 228] on div "Status: A.I. Engine Standing by..." at bounding box center [365, 210] width 375 height 33
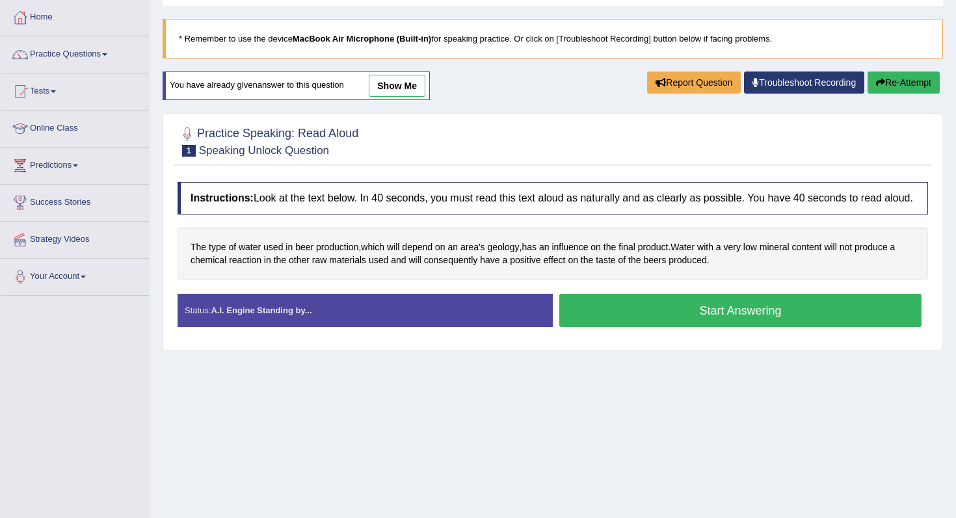
scroll to position [0, 0]
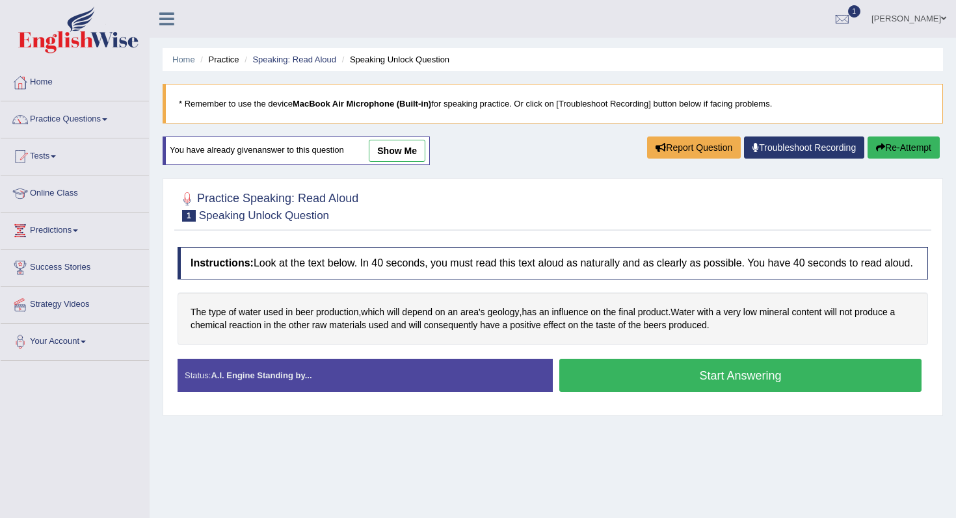
click at [394, 153] on link "show me" at bounding box center [397, 151] width 57 height 22
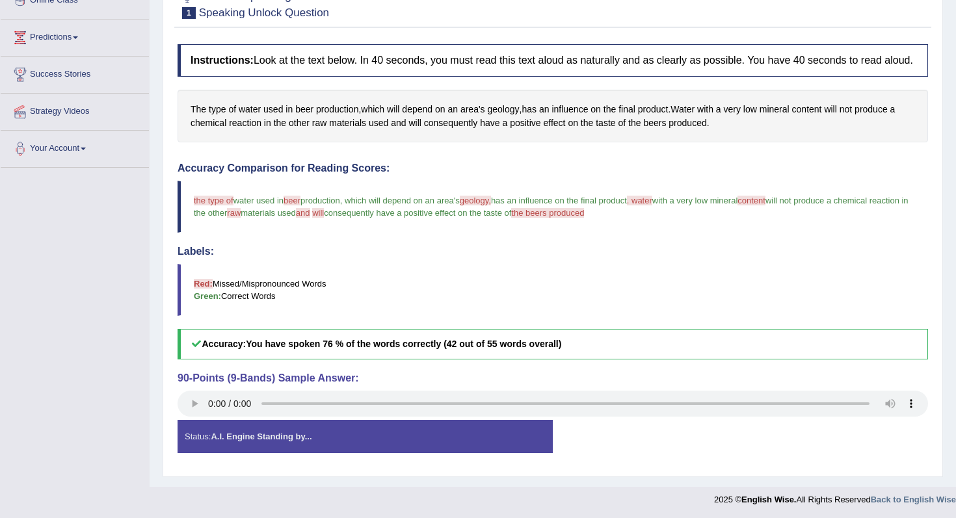
scroll to position [206, 0]
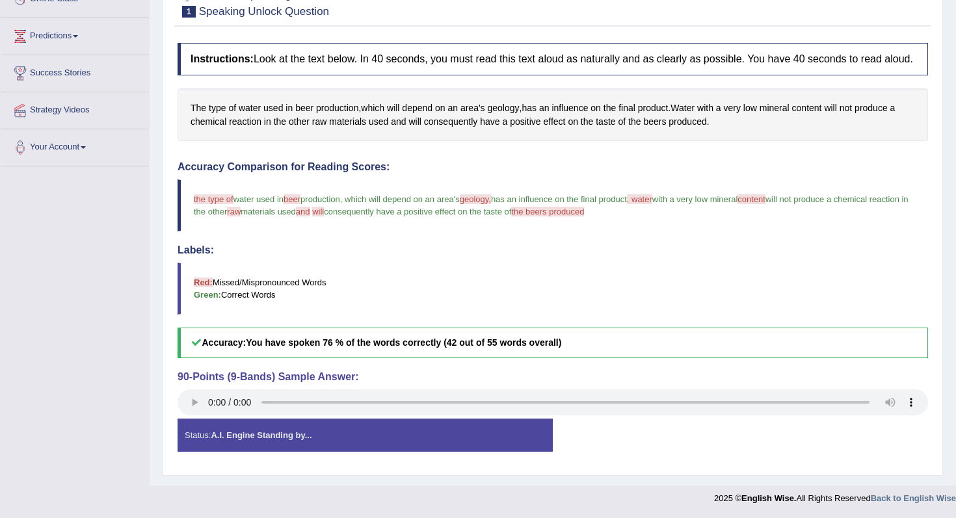
click at [291, 449] on div "Status: A.I. Engine Standing by..." at bounding box center [365, 435] width 375 height 33
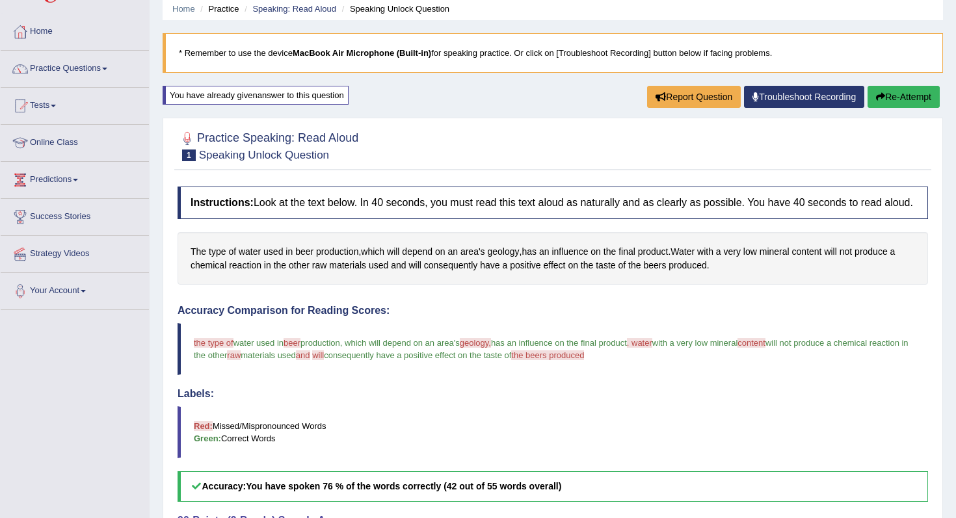
scroll to position [14, 0]
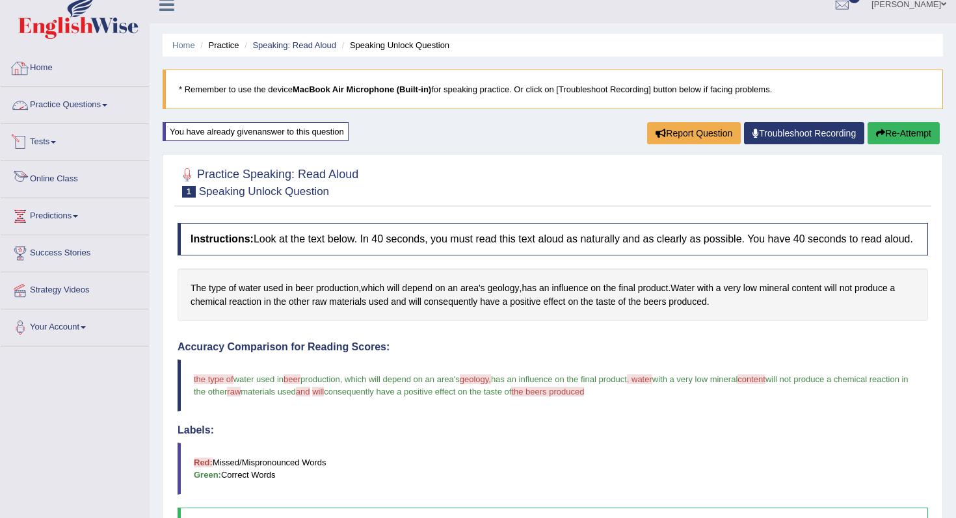
click at [85, 103] on link "Practice Questions" at bounding box center [75, 103] width 148 height 33
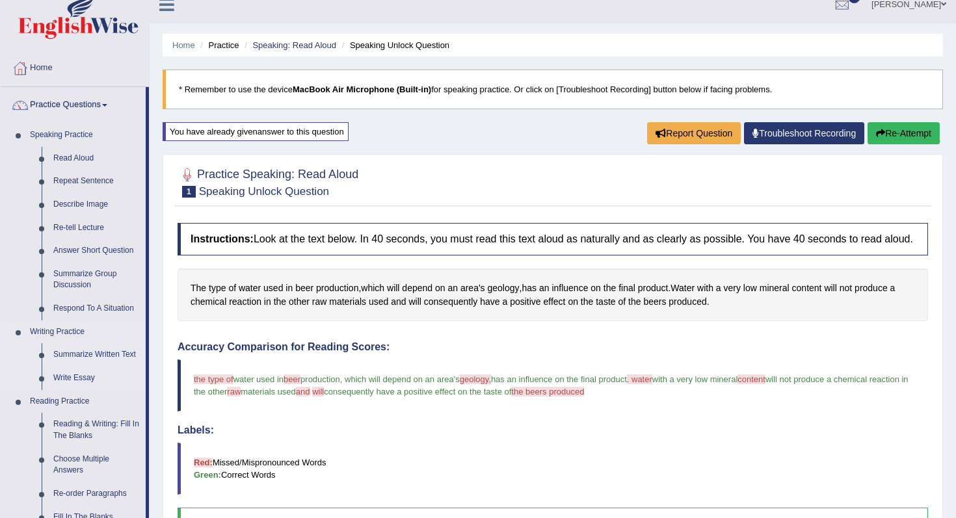
click at [85, 356] on link "Summarize Written Text" at bounding box center [96, 354] width 98 height 23
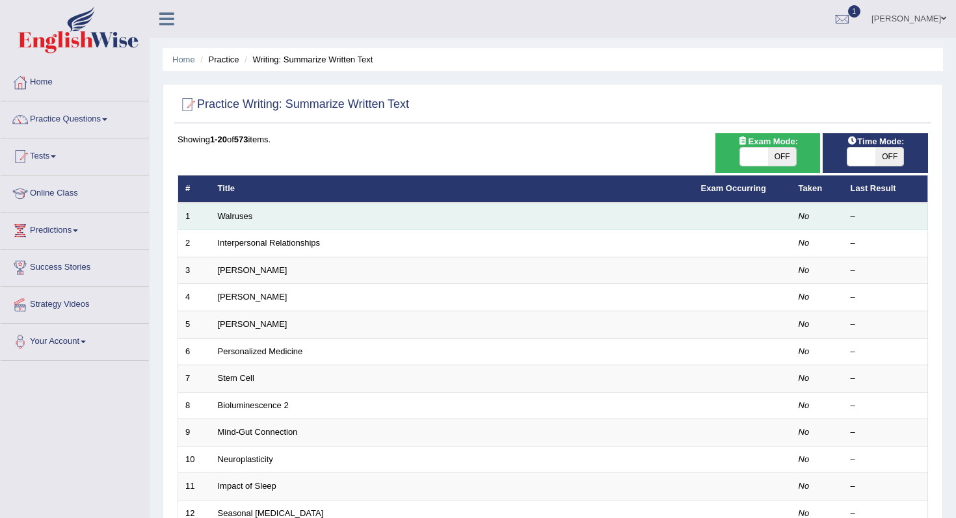
click at [586, 216] on td "Walruses" at bounding box center [452, 216] width 483 height 27
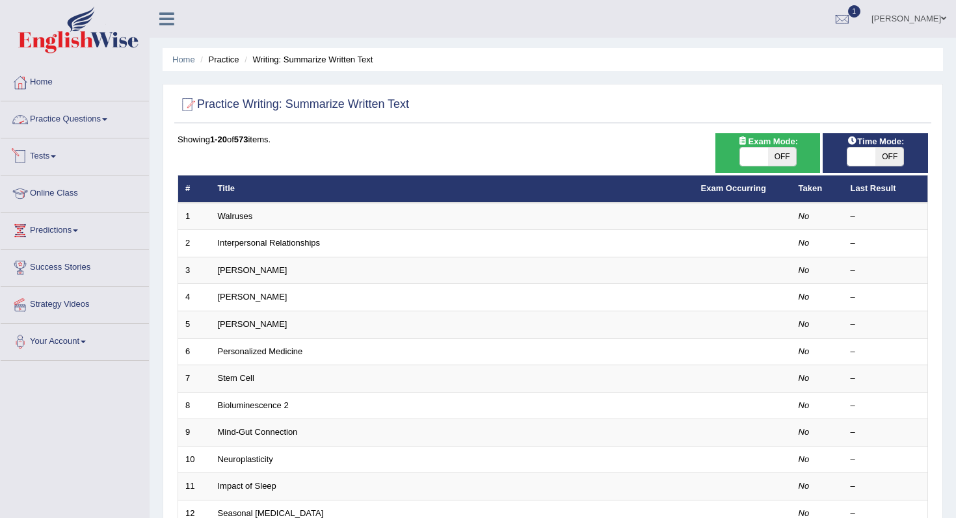
click at [89, 135] on li "Practice Questions Speaking Practice Read Aloud Repeat Sentence Describe Image …" at bounding box center [75, 119] width 148 height 37
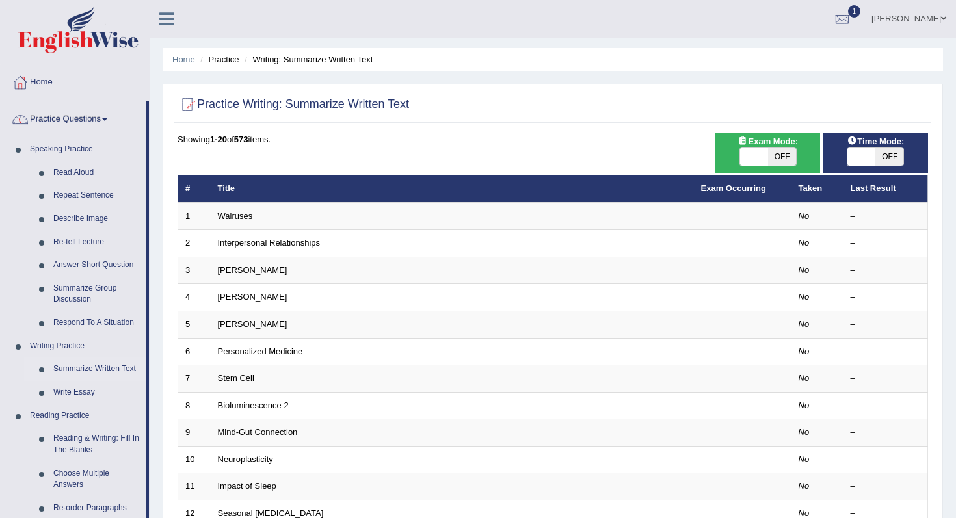
click at [93, 126] on link "Practice Questions" at bounding box center [73, 117] width 145 height 33
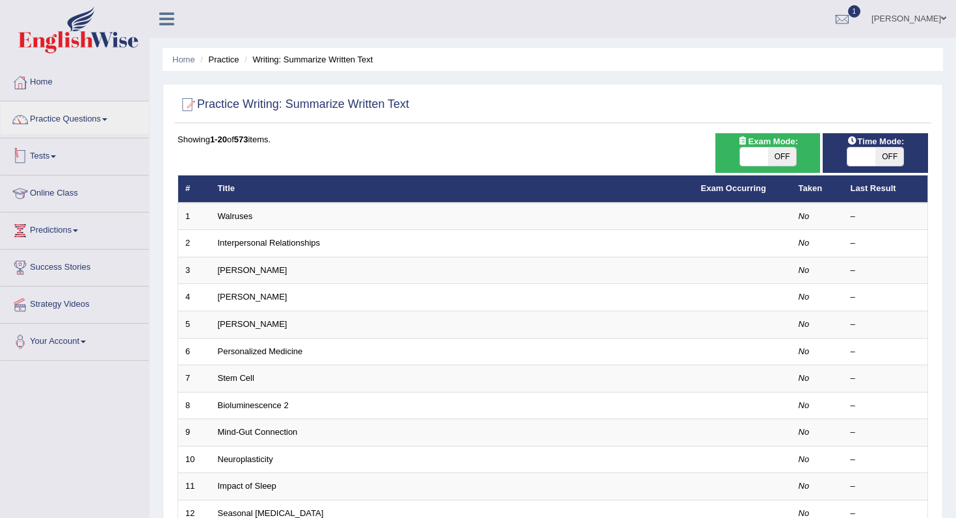
click at [84, 156] on link "Tests" at bounding box center [75, 155] width 148 height 33
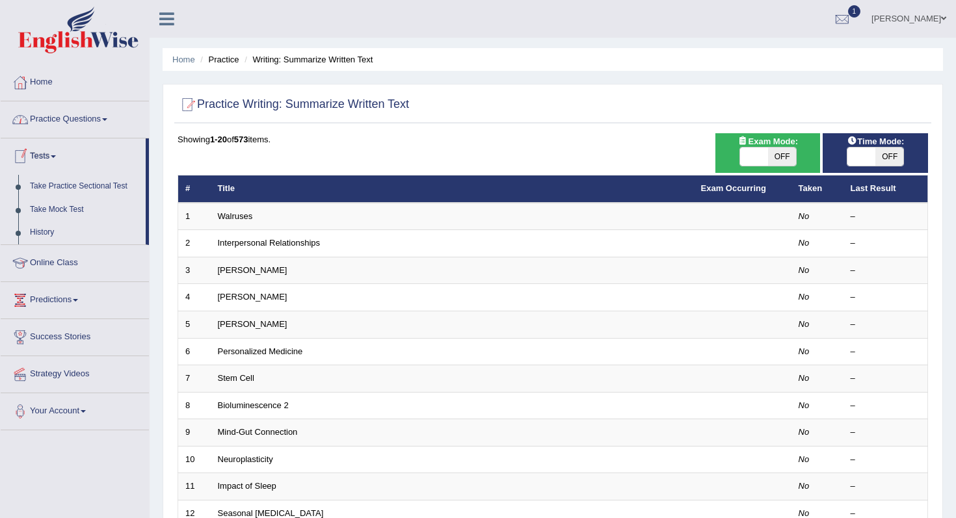
click at [92, 129] on link "Practice Questions" at bounding box center [75, 117] width 148 height 33
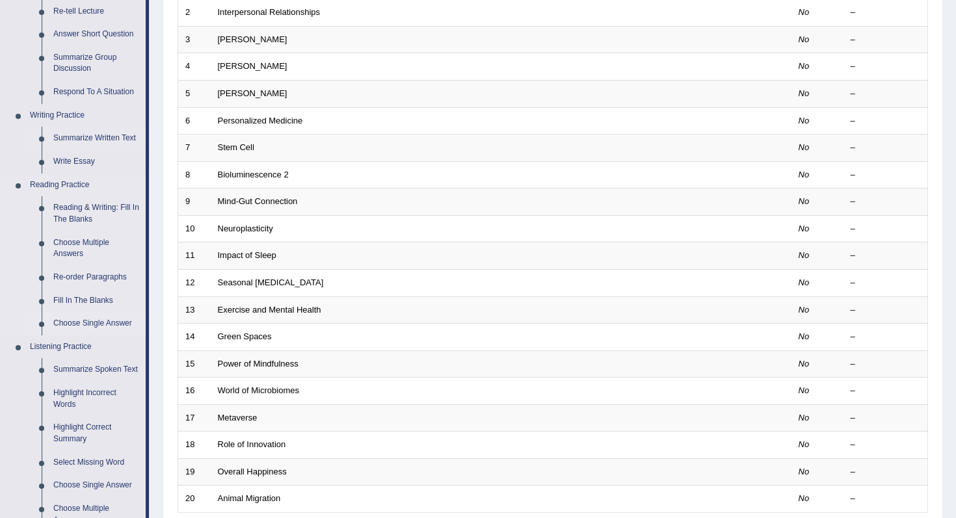
scroll to position [236, 0]
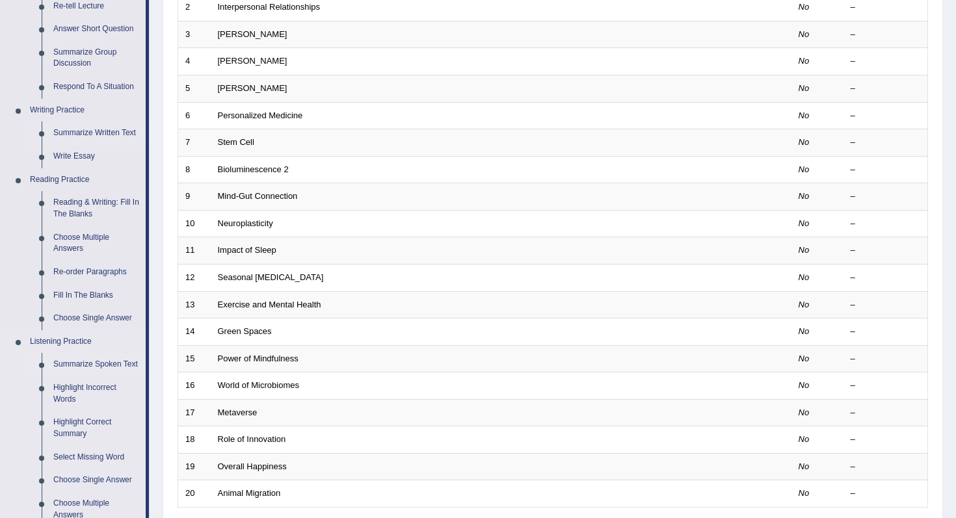
click at [86, 366] on link "Summarize Spoken Text" at bounding box center [96, 364] width 98 height 23
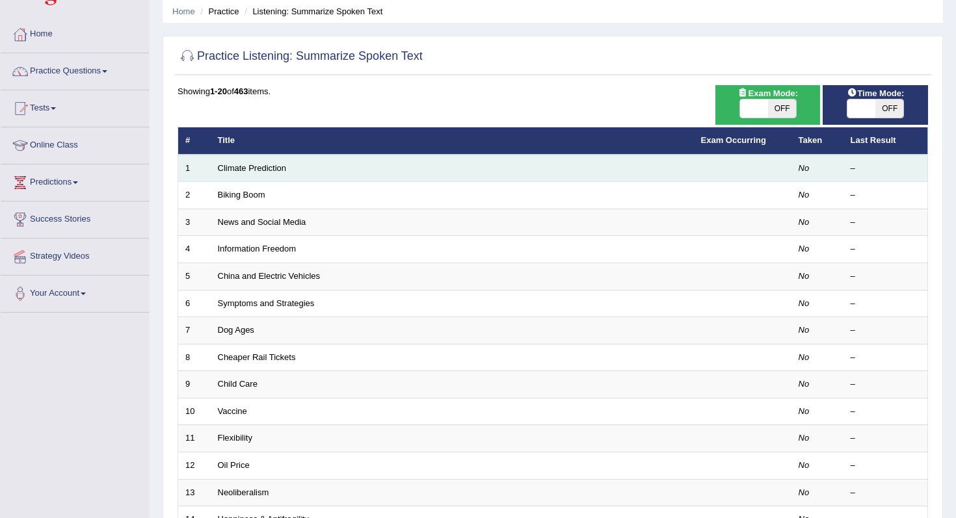
scroll to position [41, 0]
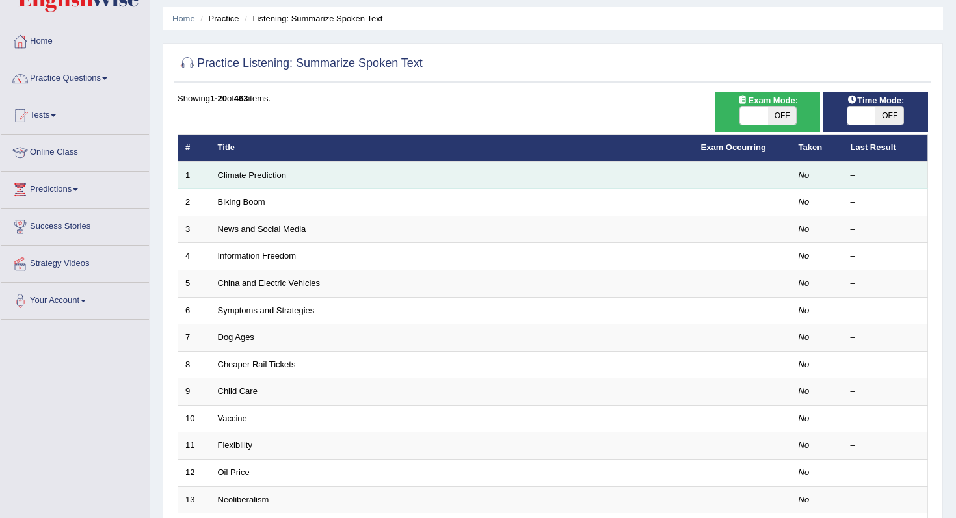
click at [256, 177] on link "Climate Prediction" at bounding box center [252, 175] width 69 height 10
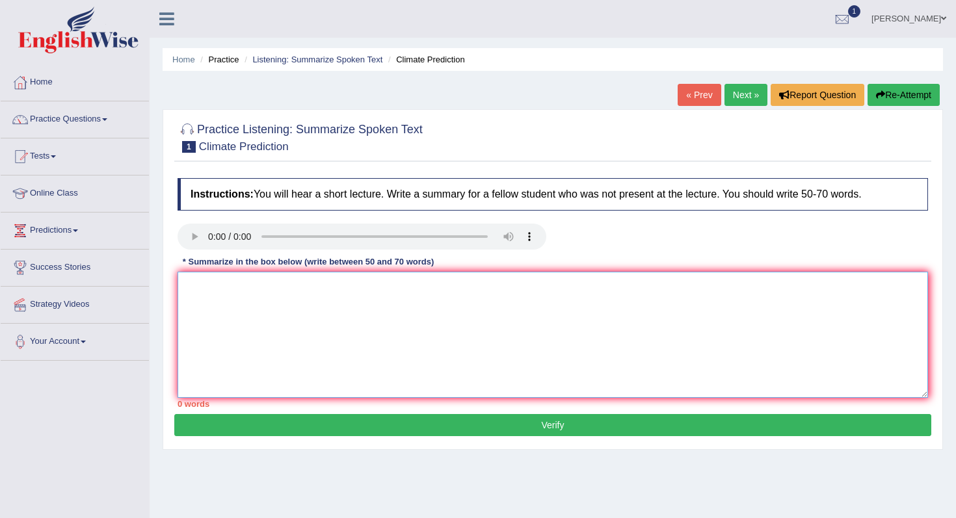
click at [212, 289] on textarea at bounding box center [553, 335] width 751 height 126
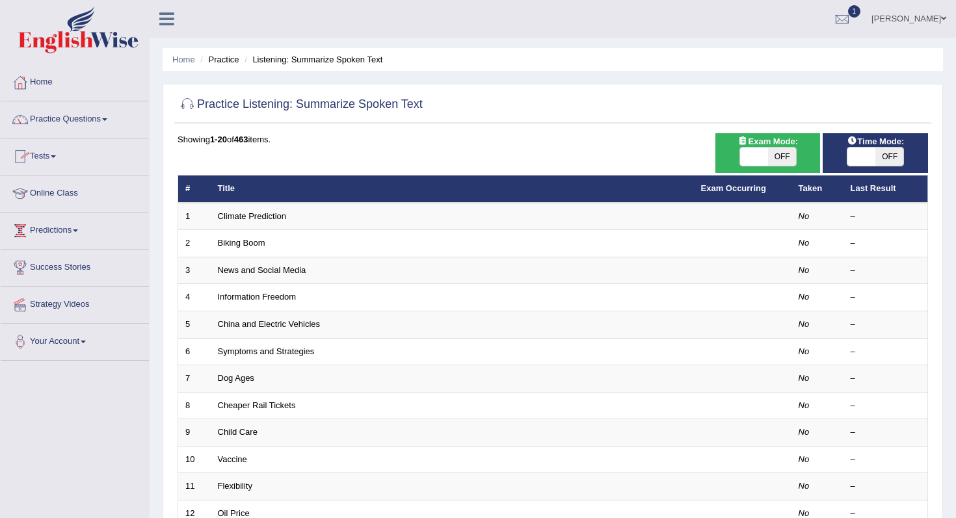
click at [78, 232] on span at bounding box center [75, 231] width 5 height 3
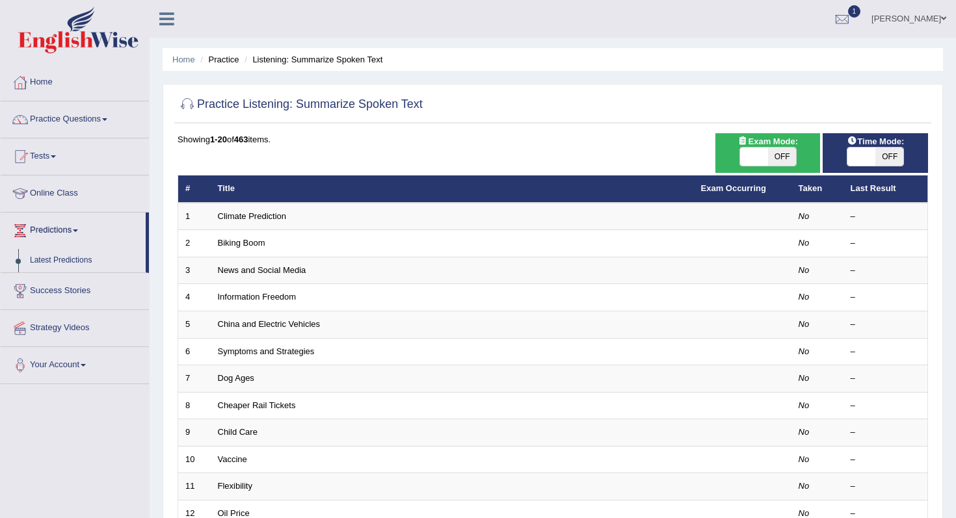
click at [78, 232] on span at bounding box center [75, 231] width 5 height 3
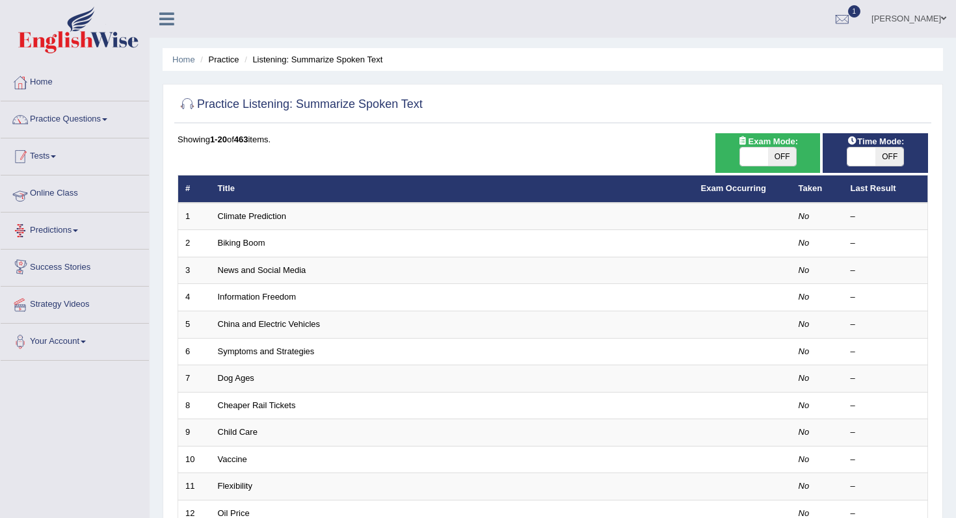
click at [51, 137] on li "Practice Questions Speaking Practice Read Aloud Repeat Sentence Describe Image …" at bounding box center [75, 119] width 148 height 37
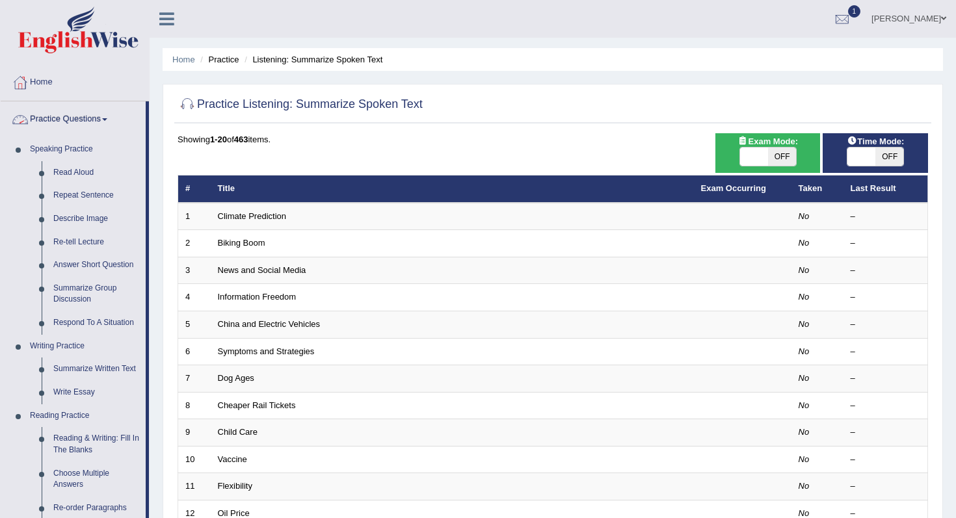
click at [87, 123] on link "Practice Questions" at bounding box center [73, 117] width 145 height 33
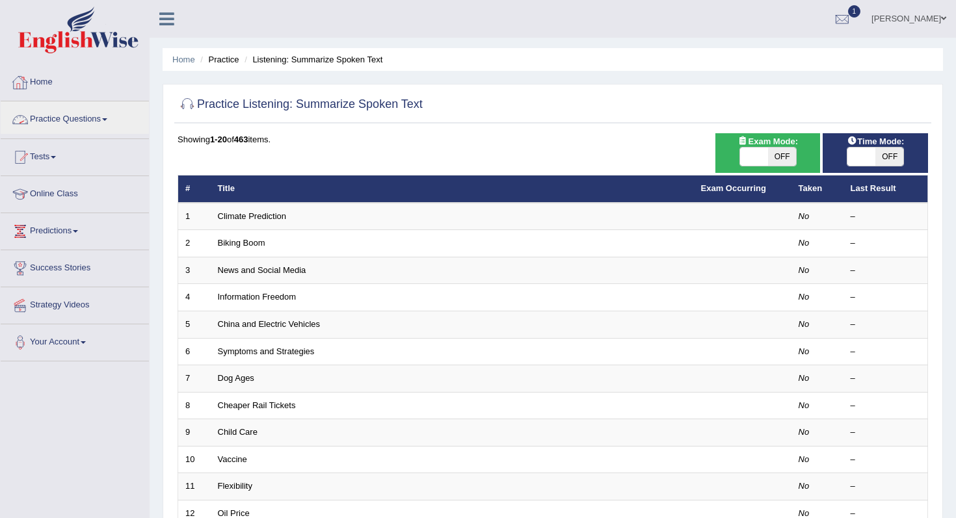
click at [70, 90] on link "Home" at bounding box center [75, 80] width 148 height 33
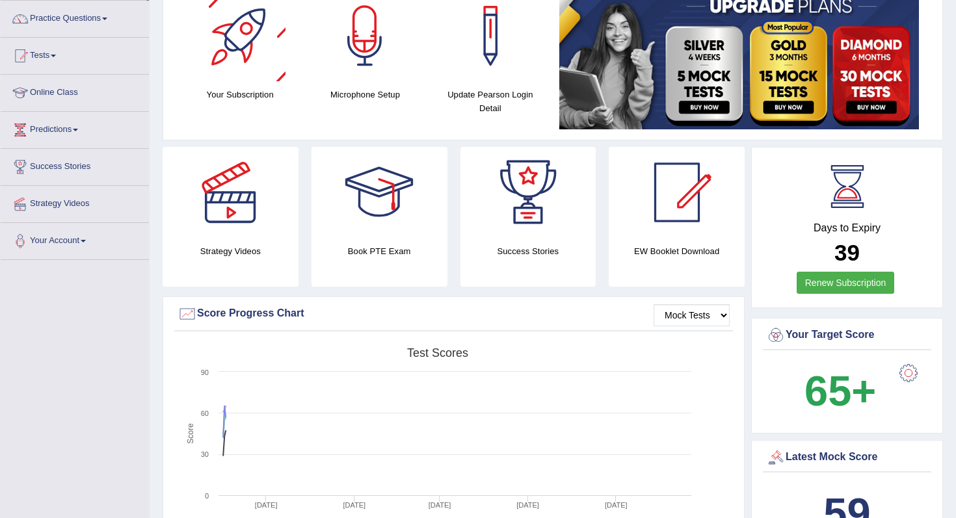
scroll to position [155, 0]
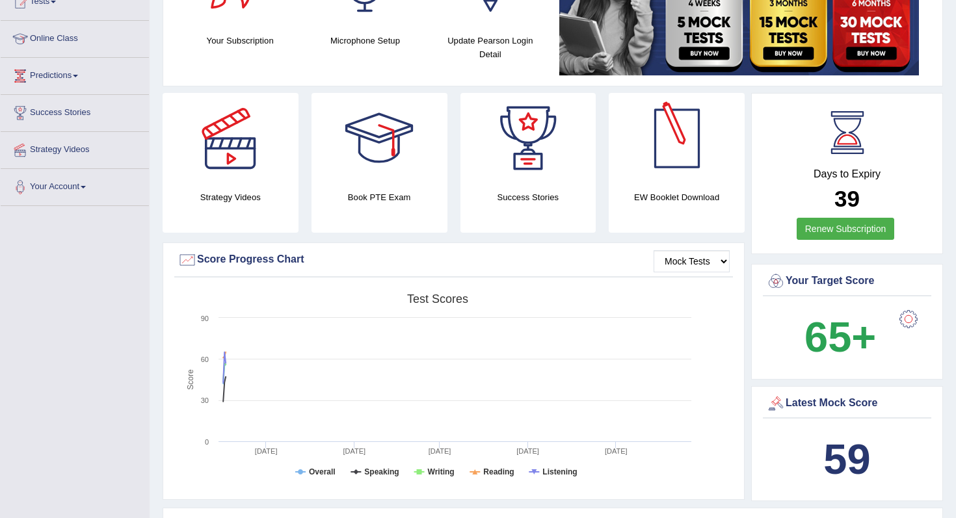
click at [663, 137] on div at bounding box center [677, 138] width 91 height 91
click at [687, 155] on div at bounding box center [677, 138] width 91 height 91
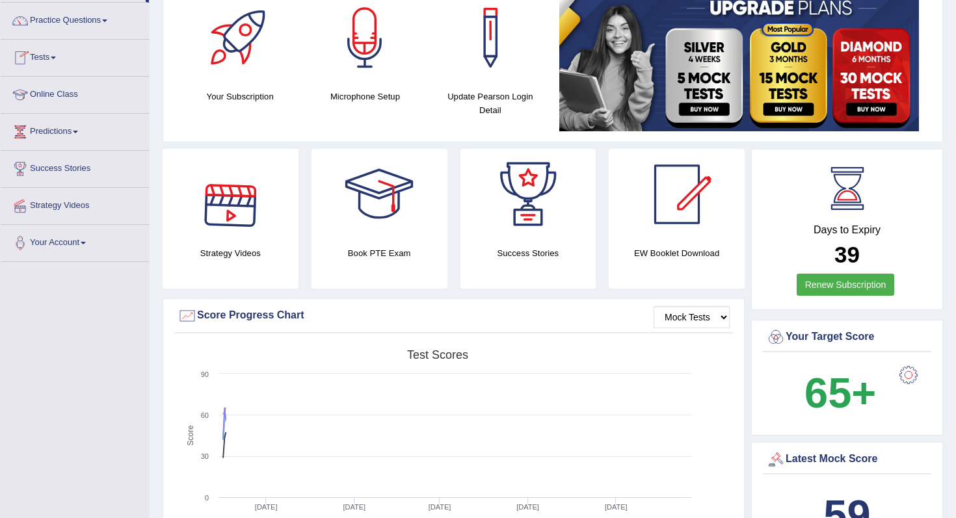
scroll to position [0, 0]
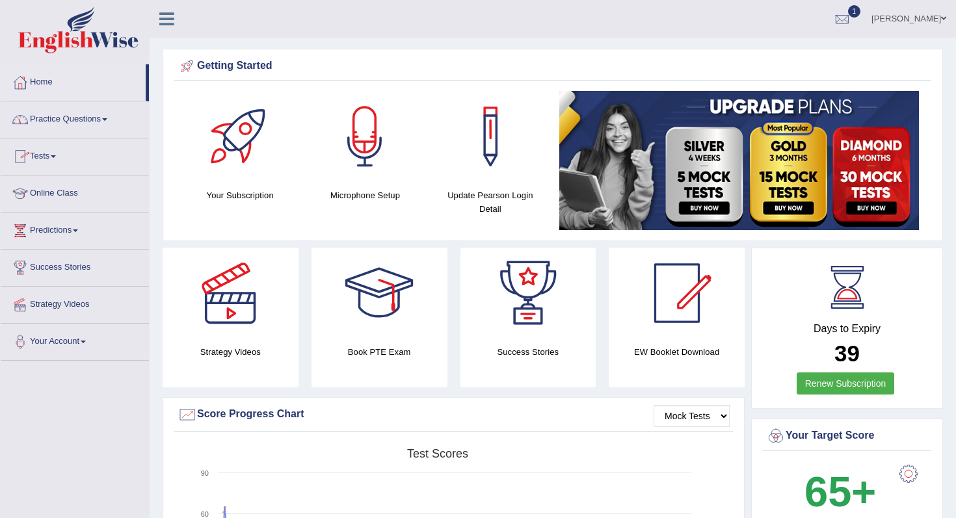
click at [60, 131] on link "Practice Questions" at bounding box center [75, 117] width 148 height 33
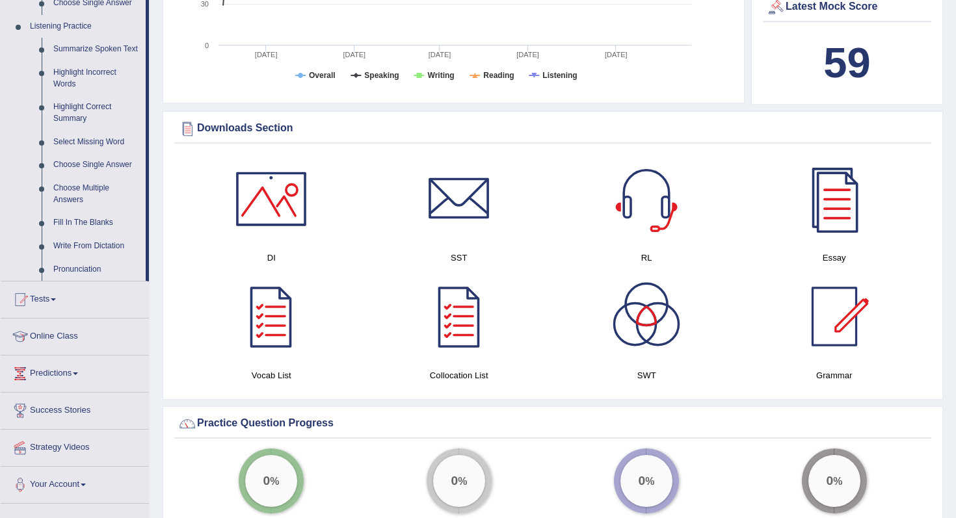
scroll to position [498, 0]
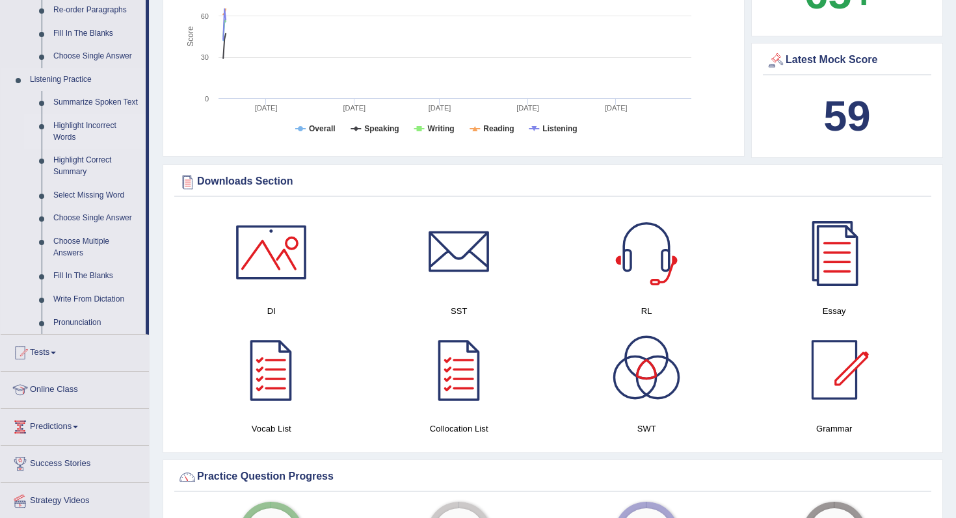
click at [87, 137] on link "Highlight Incorrect Words" at bounding box center [96, 131] width 98 height 34
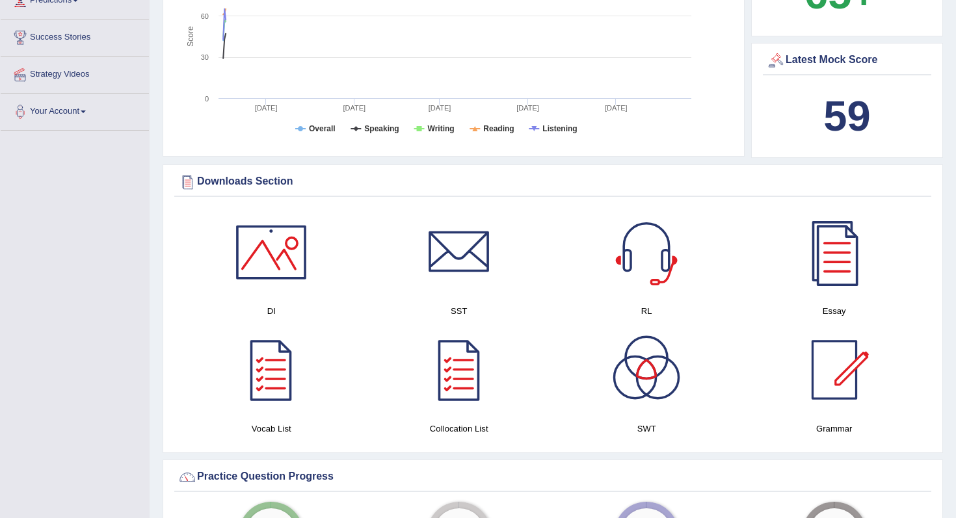
scroll to position [190, 0]
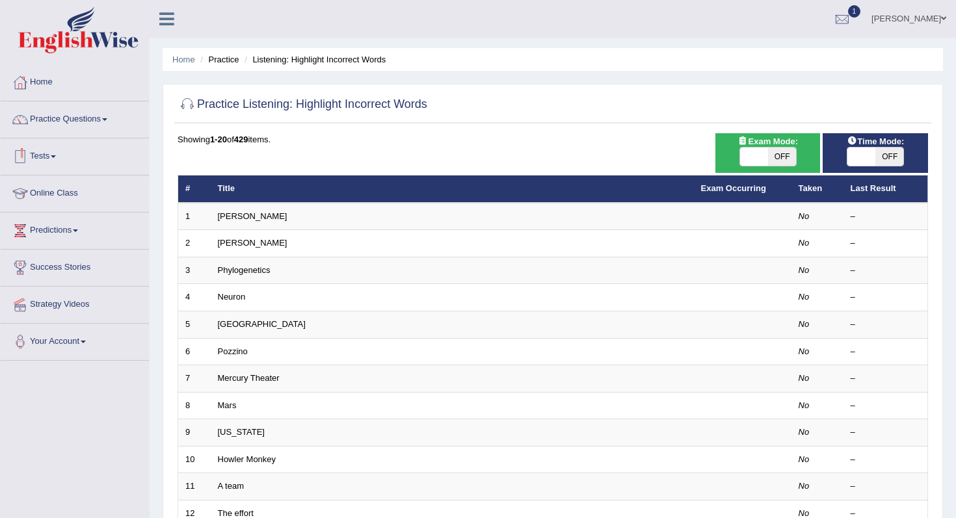
click at [784, 146] on span "Exam Mode:" at bounding box center [767, 142] width 70 height 14
click at [782, 150] on span "OFF" at bounding box center [782, 157] width 28 height 18
checkbox input "true"
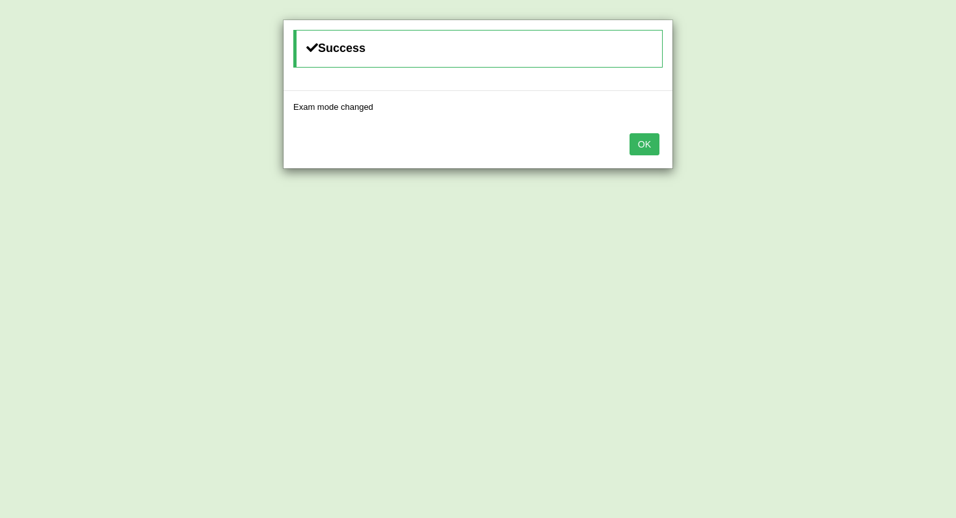
click at [654, 152] on button "OK" at bounding box center [645, 144] width 30 height 22
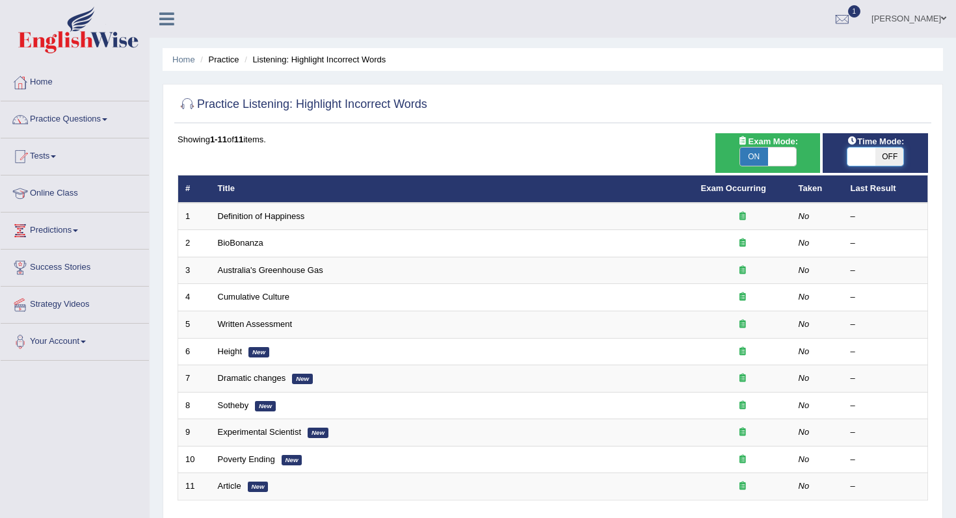
click at [853, 154] on span at bounding box center [862, 157] width 28 height 18
click at [874, 161] on span at bounding box center [862, 157] width 28 height 18
click at [885, 158] on span "OFF" at bounding box center [890, 157] width 28 height 18
checkbox input "true"
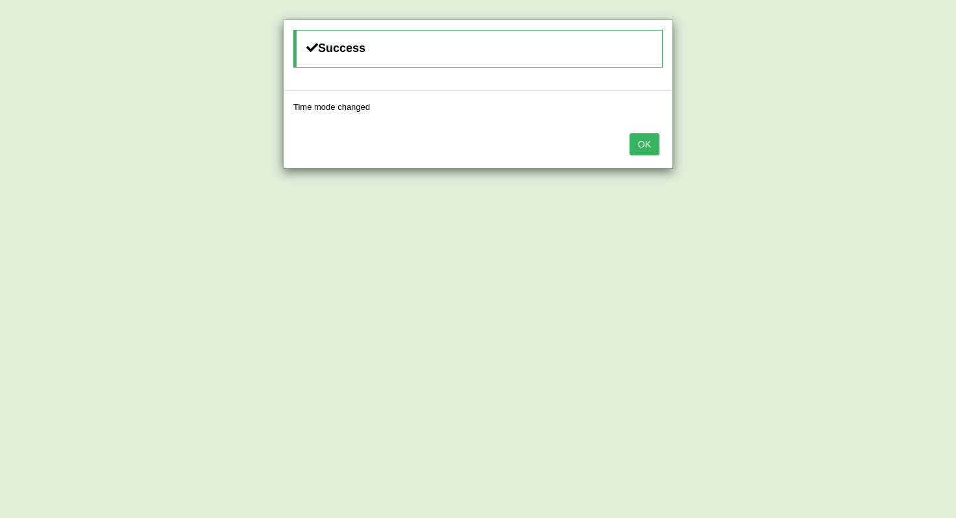
click at [643, 153] on button "OK" at bounding box center [645, 144] width 30 height 22
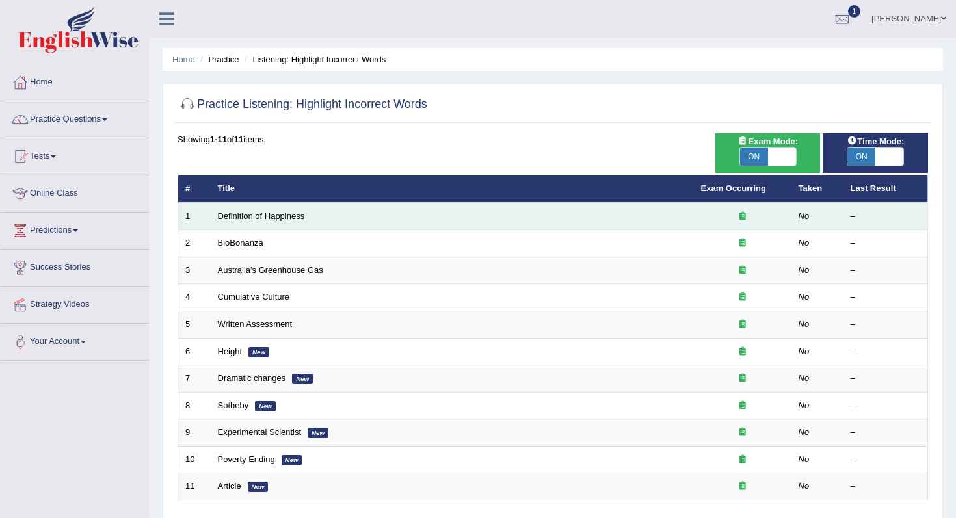
click at [277, 214] on link "Definition of Happiness" at bounding box center [261, 216] width 87 height 10
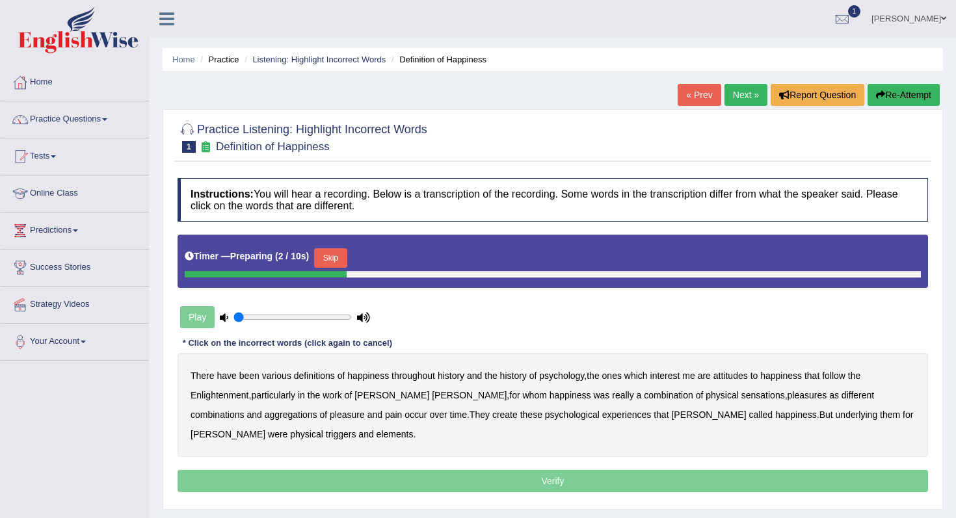
click at [327, 252] on button "Skip" at bounding box center [330, 258] width 33 height 20
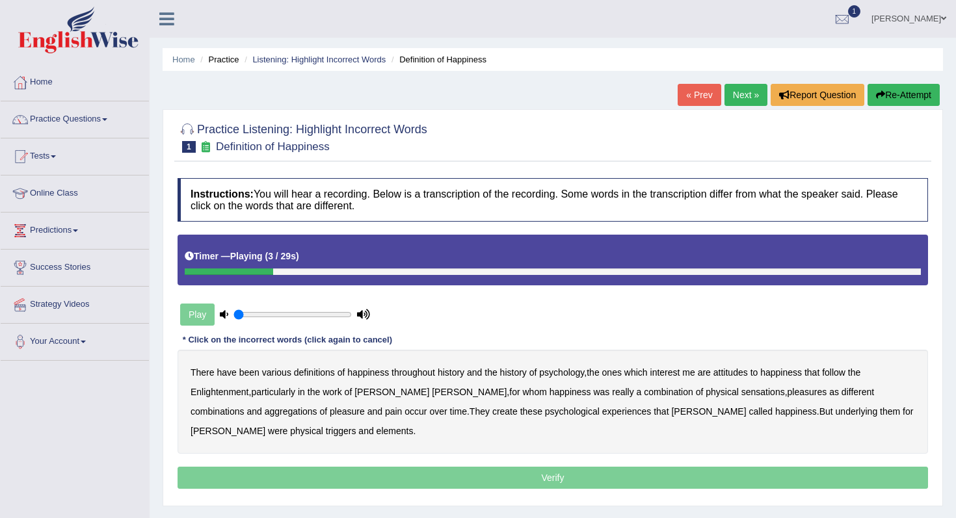
click at [427, 306] on div "Instructions: You will hear a recording. Below is a transcription of the record…" at bounding box center [552, 336] width 757 height 328
click at [561, 376] on b "psychology" at bounding box center [561, 373] width 45 height 10
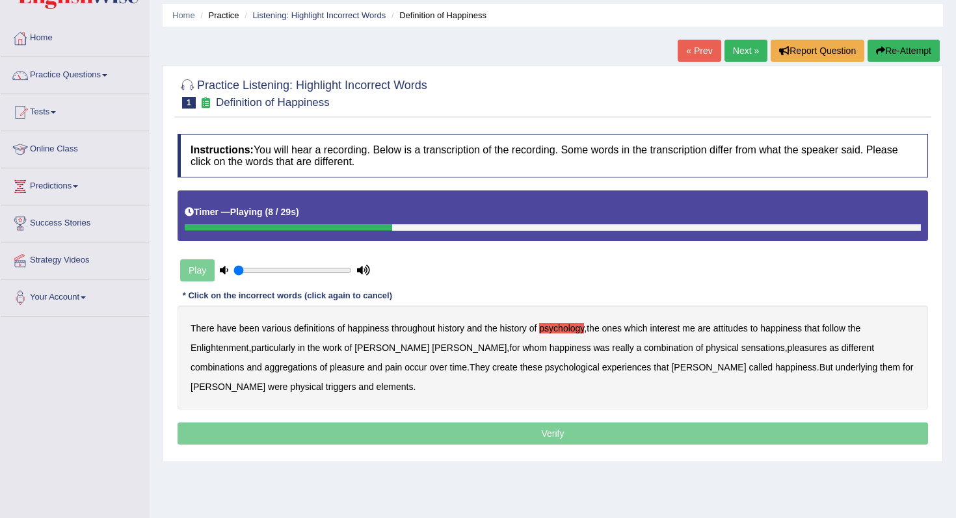
scroll to position [53, 0]
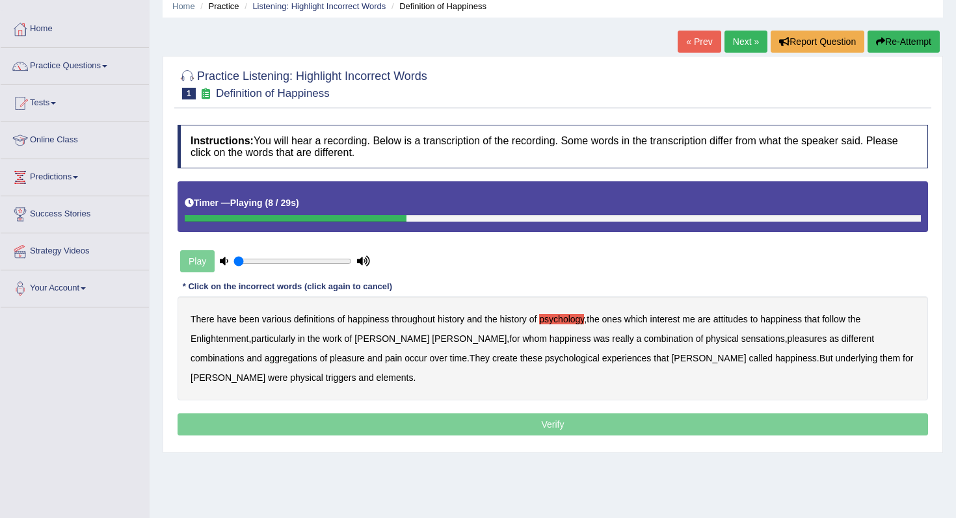
click at [732, 317] on b "attitudes" at bounding box center [731, 319] width 34 height 10
click at [742, 343] on b "sensations" at bounding box center [764, 339] width 44 height 10
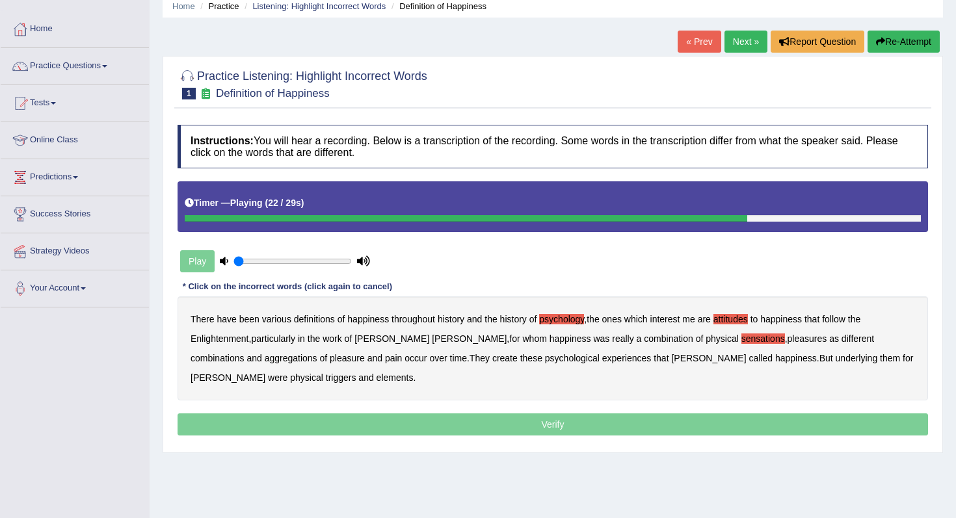
click at [492, 363] on b "create" at bounding box center [504, 358] width 25 height 10
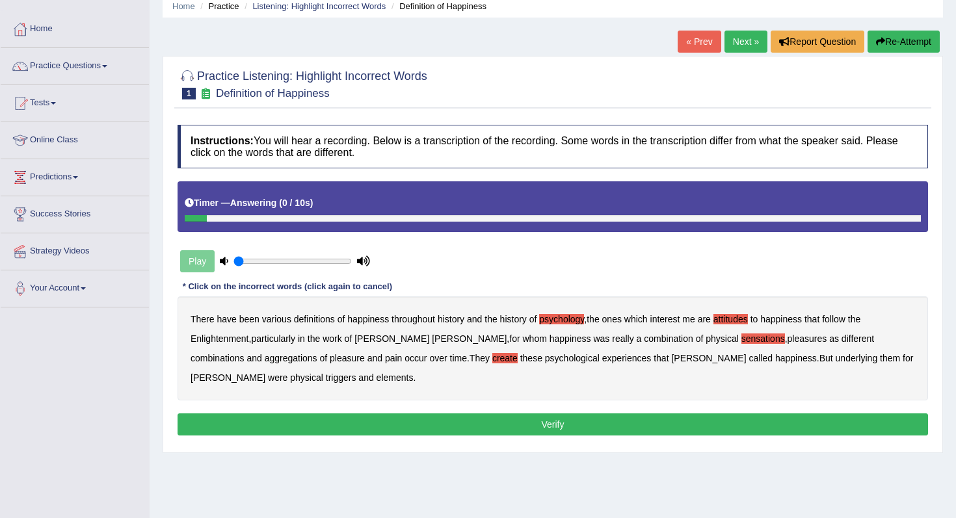
click at [265, 371] on div "There have been various definitions of happiness throughout history and the his…" at bounding box center [553, 349] width 751 height 104
click at [377, 379] on b "elements" at bounding box center [395, 378] width 37 height 10
click at [273, 422] on button "Verify" at bounding box center [553, 425] width 751 height 22
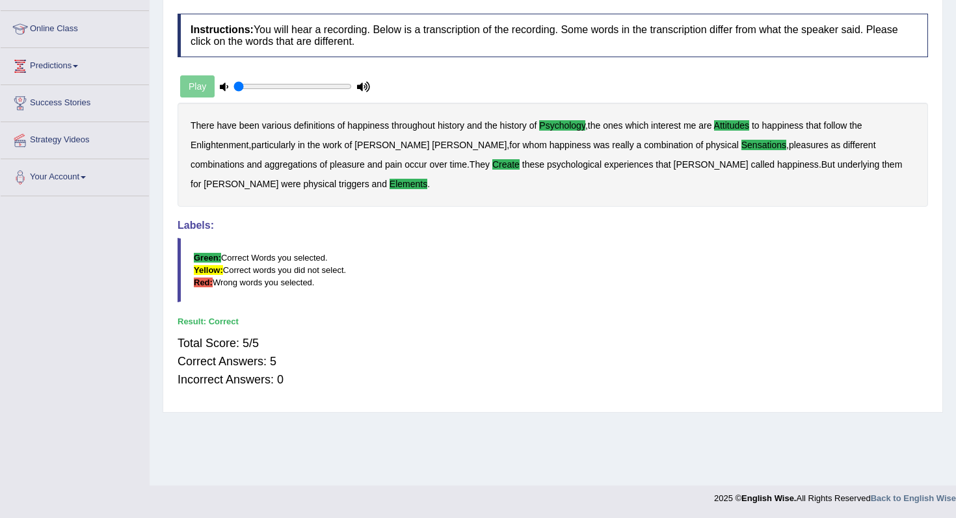
scroll to position [0, 0]
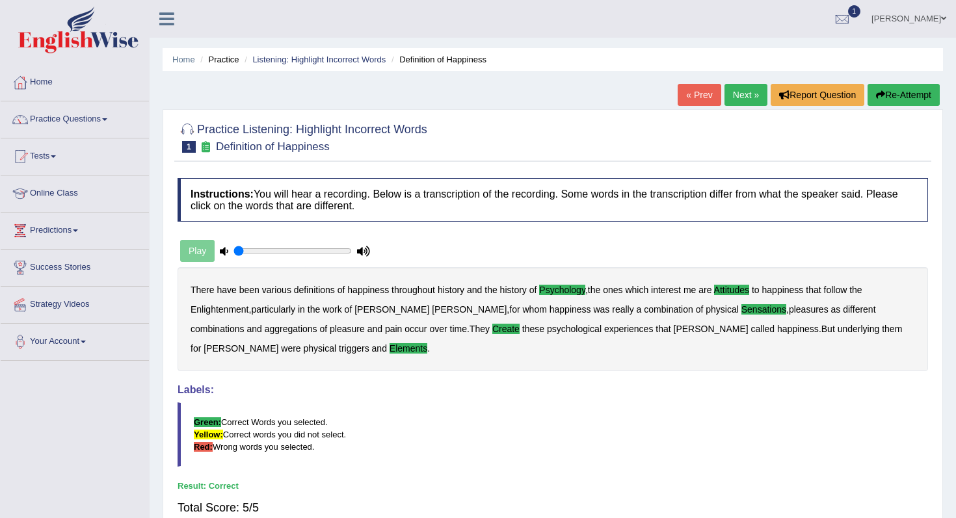
click at [738, 100] on link "Next »" at bounding box center [746, 95] width 43 height 22
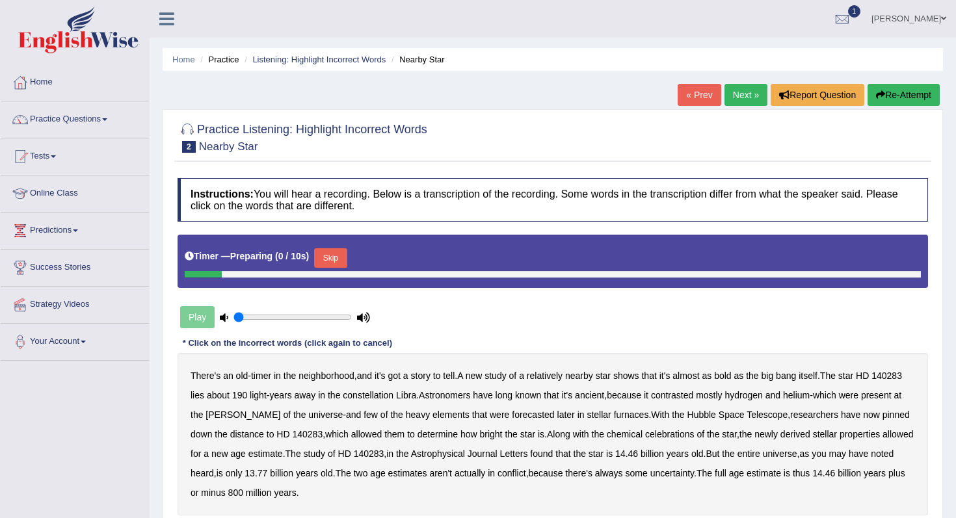
scroll to position [31, 0]
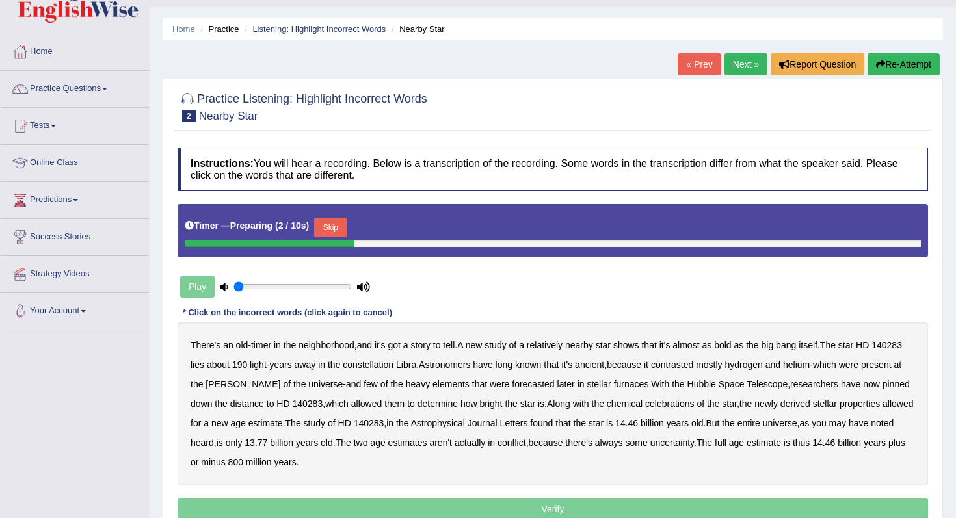
click at [332, 230] on button "Skip" at bounding box center [330, 228] width 33 height 20
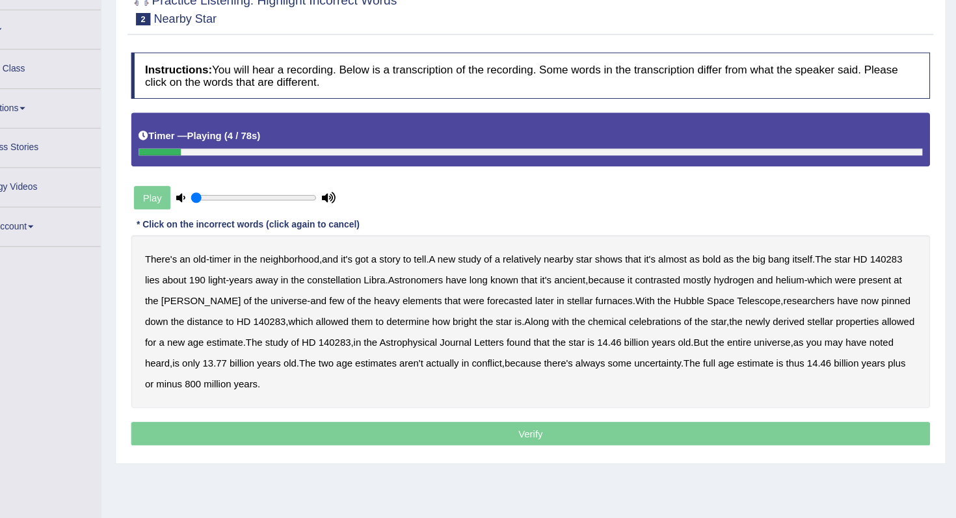
scroll to position [98, 0]
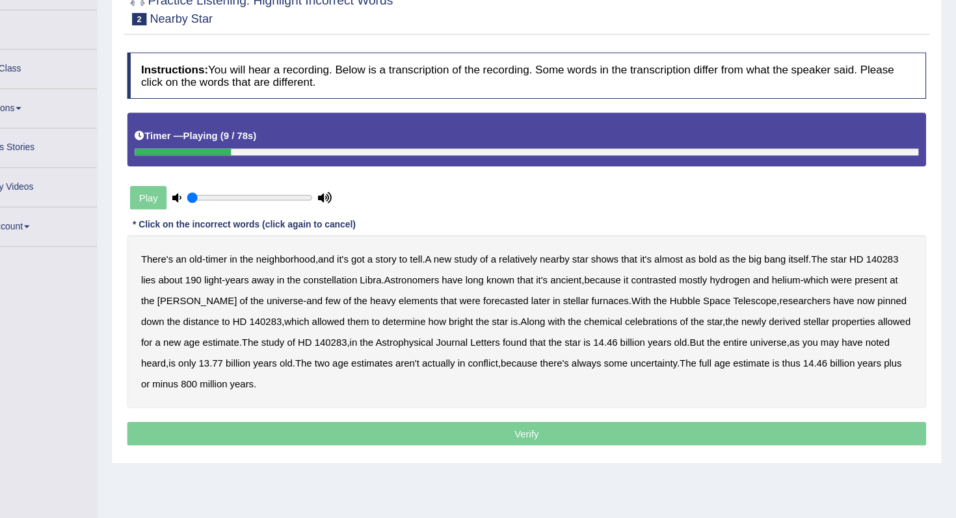
click at [731, 276] on b "bold" at bounding box center [722, 275] width 17 height 10
click at [693, 297] on b "contrasted" at bounding box center [672, 294] width 42 height 10
click at [531, 310] on b "forecasted" at bounding box center [533, 314] width 42 height 10
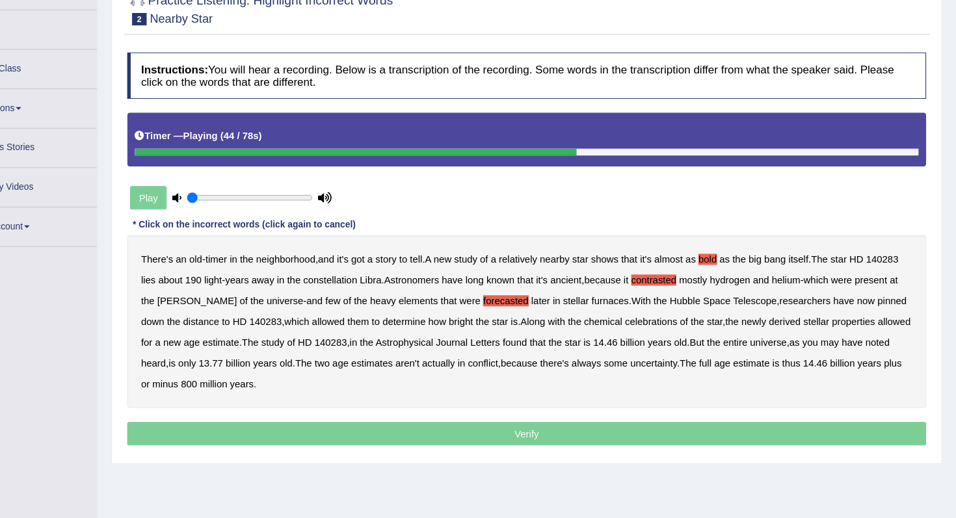
click at [664, 334] on b "celebrations" at bounding box center [669, 334] width 49 height 10
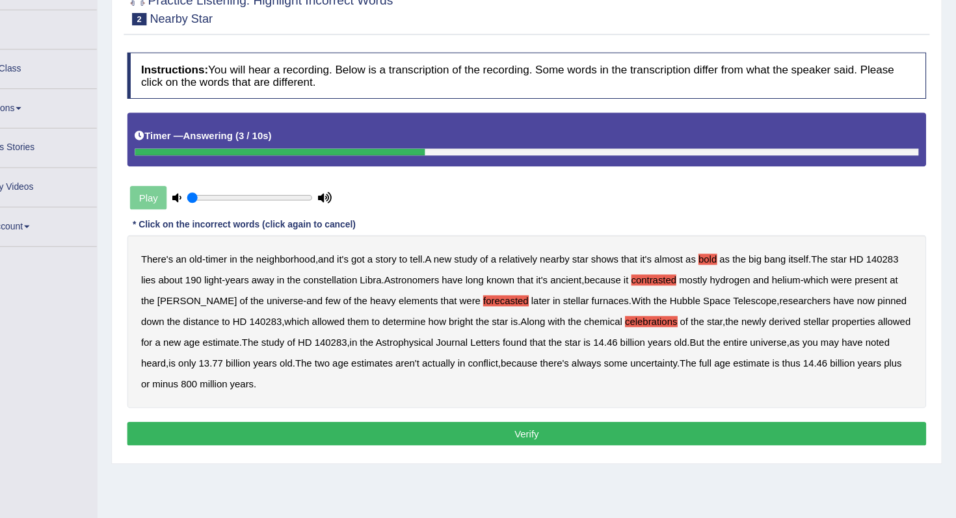
click at [535, 438] on button "Verify" at bounding box center [553, 439] width 751 height 22
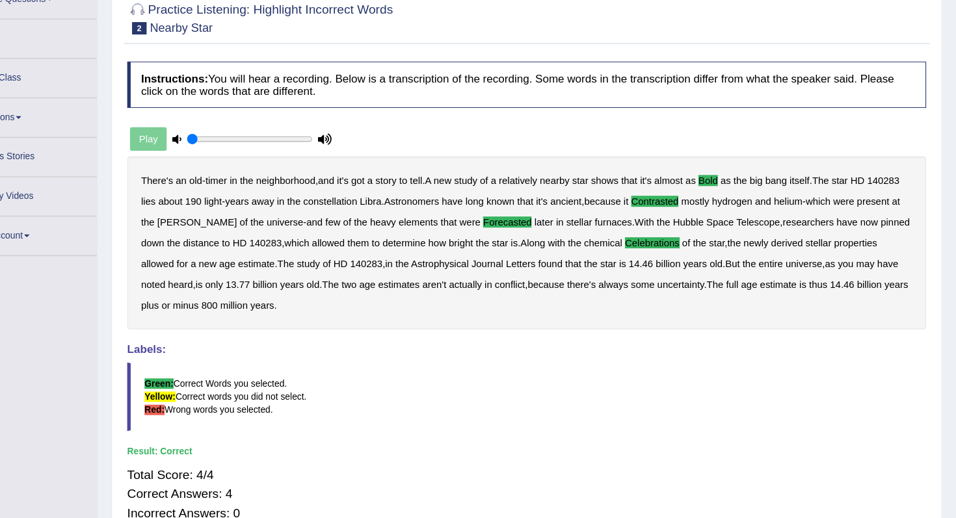
scroll to position [0, 0]
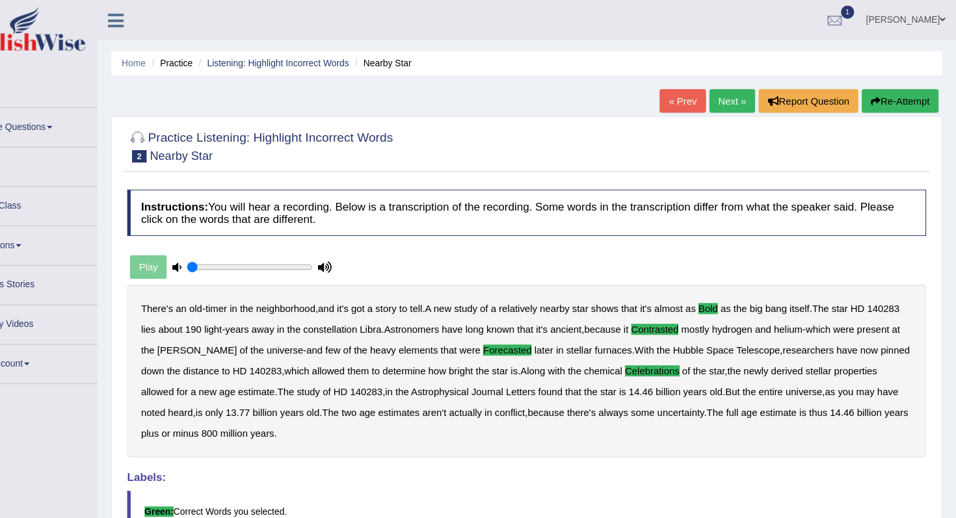
click at [736, 98] on link "Next »" at bounding box center [746, 95] width 43 height 22
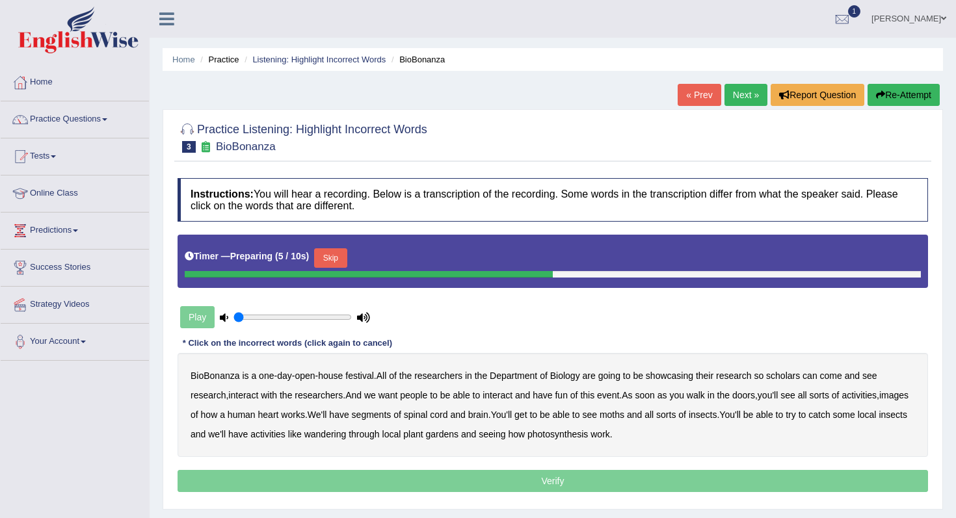
click at [346, 254] on button "Skip" at bounding box center [330, 258] width 33 height 20
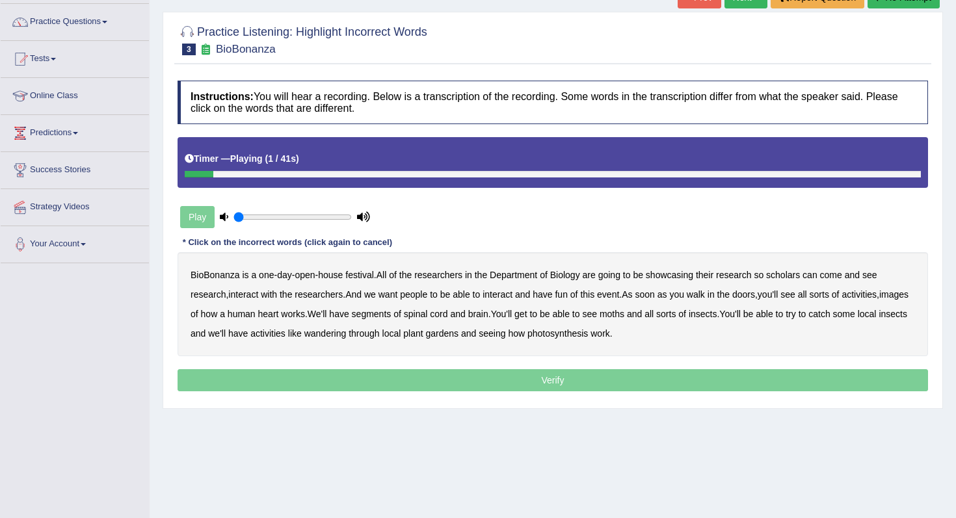
scroll to position [103, 0]
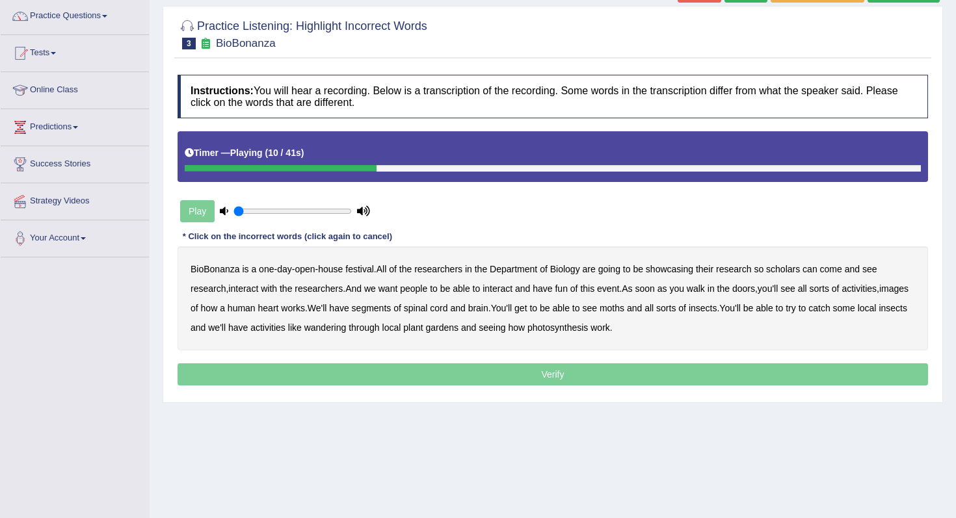
click at [791, 265] on b "scholars" at bounding box center [783, 269] width 34 height 10
click at [879, 294] on b "images" at bounding box center [893, 289] width 29 height 10
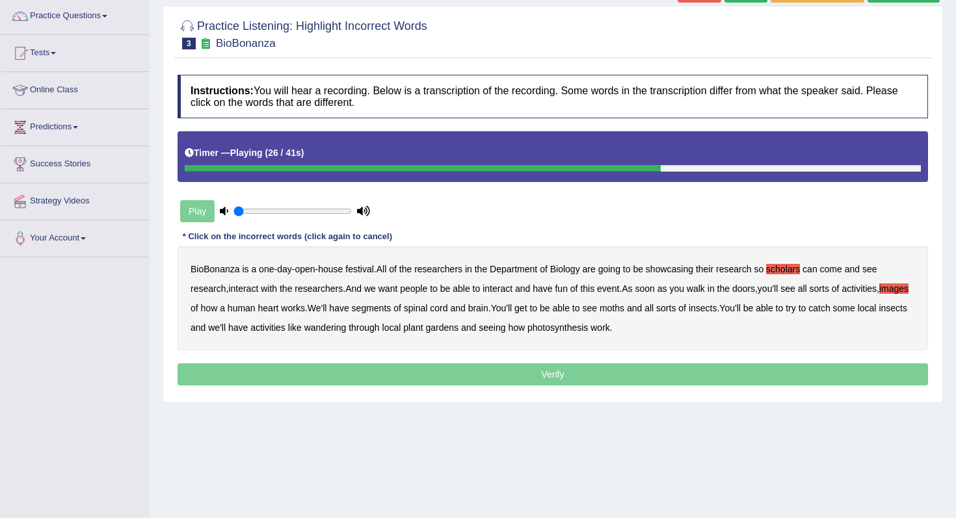
click at [392, 312] on b "segments" at bounding box center [372, 308] width 40 height 10
click at [658, 314] on div "BioBonanza is a one - day - open - house festival . All of the researchers in t…" at bounding box center [553, 299] width 751 height 104
click at [624, 307] on b "moths" at bounding box center [612, 308] width 25 height 10
click at [383, 336] on div "BioBonanza is a one - day - open - house festival . All of the researchers in t…" at bounding box center [553, 299] width 751 height 104
click at [347, 327] on b "wandering" at bounding box center [325, 328] width 42 height 10
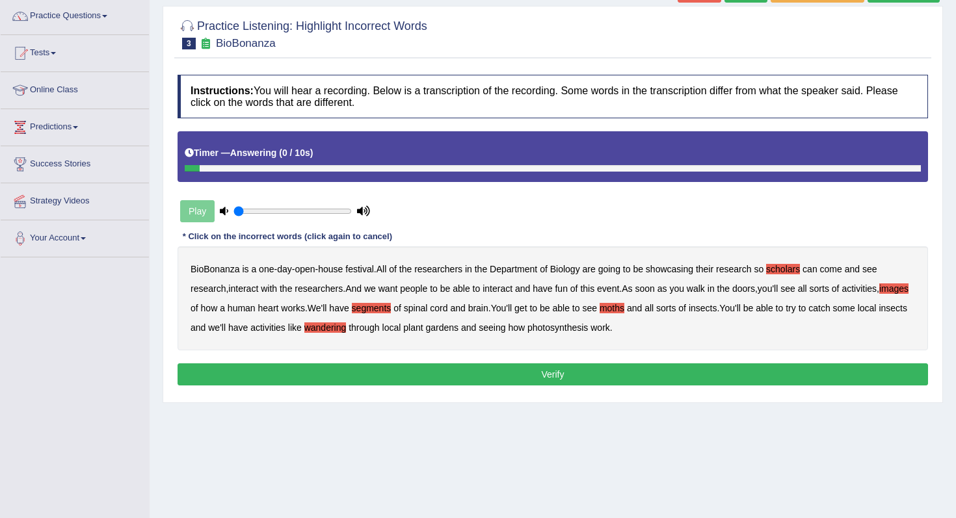
click at [592, 378] on button "Verify" at bounding box center [553, 375] width 751 height 22
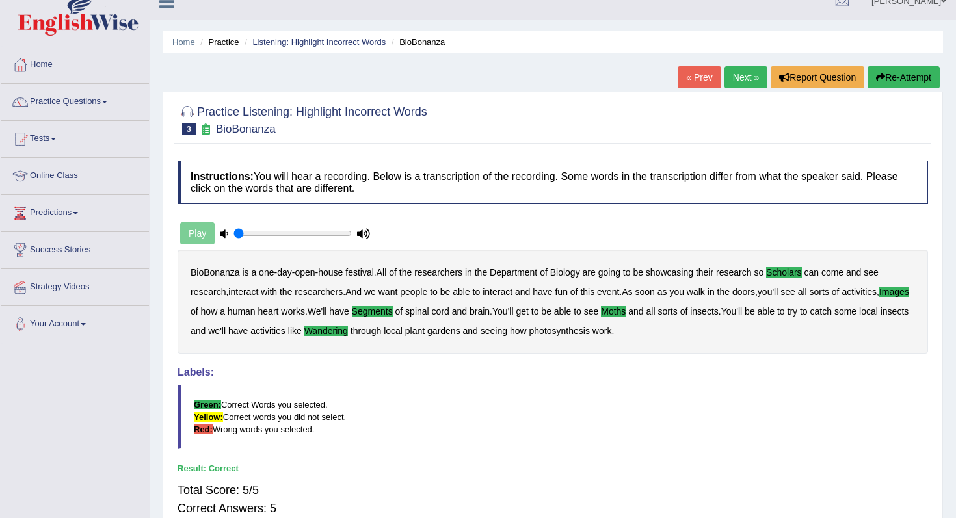
scroll to position [2, 0]
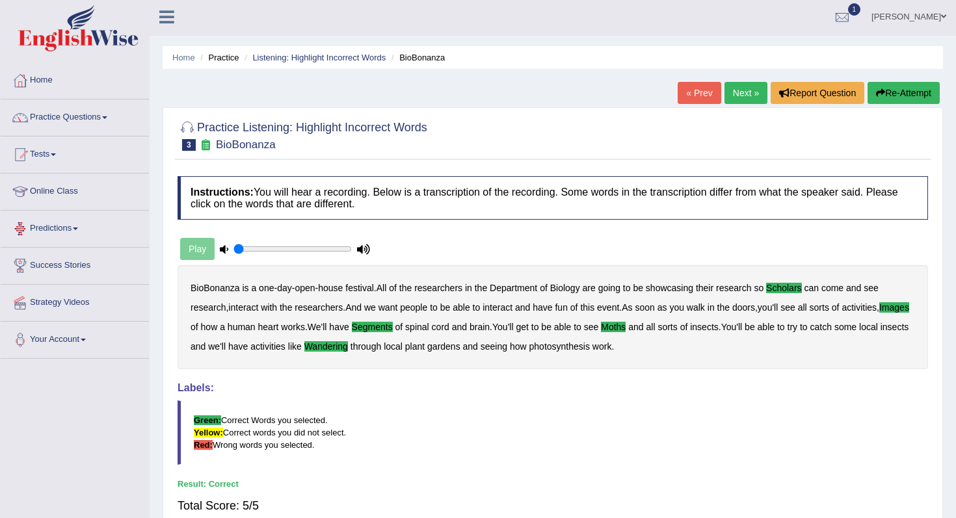
click at [743, 90] on link "Next »" at bounding box center [746, 93] width 43 height 22
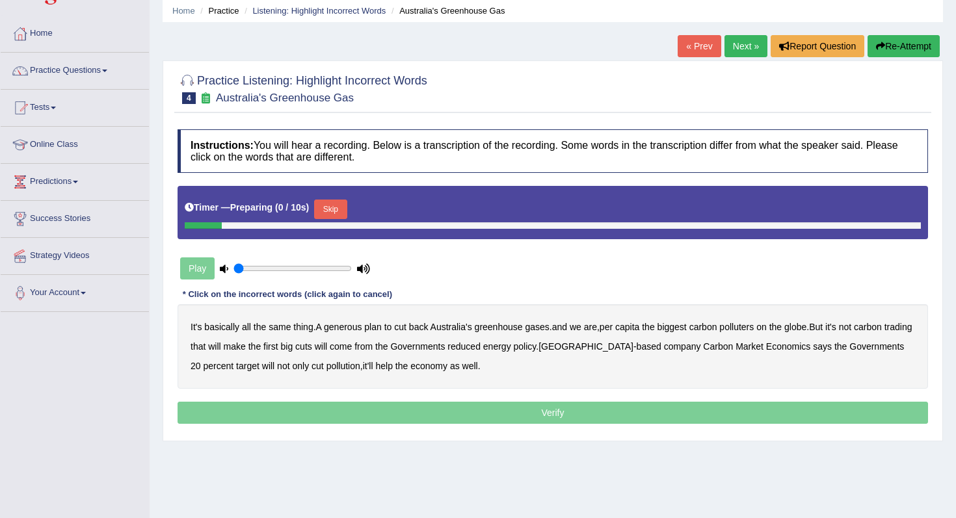
scroll to position [53, 0]
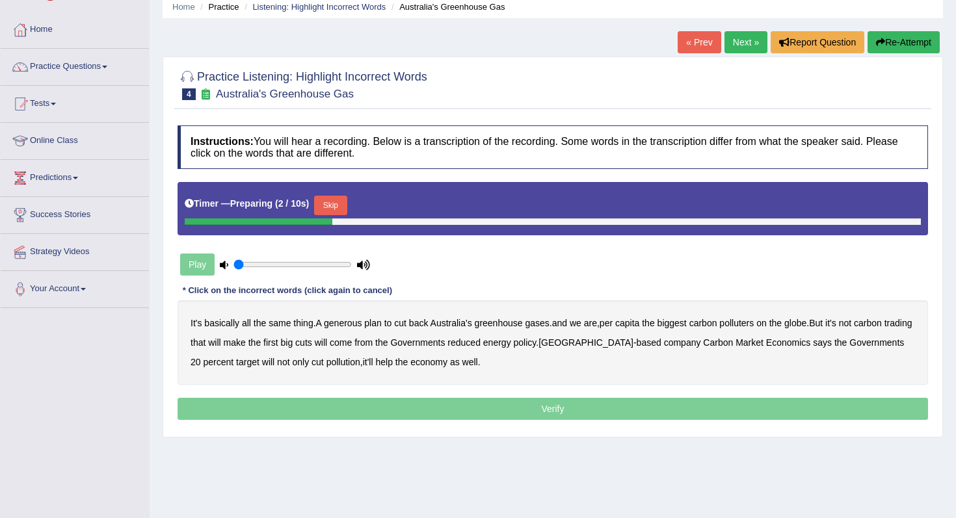
click at [338, 218] on div "Skip" at bounding box center [330, 207] width 33 height 23
click at [336, 204] on button "Skip" at bounding box center [330, 206] width 33 height 20
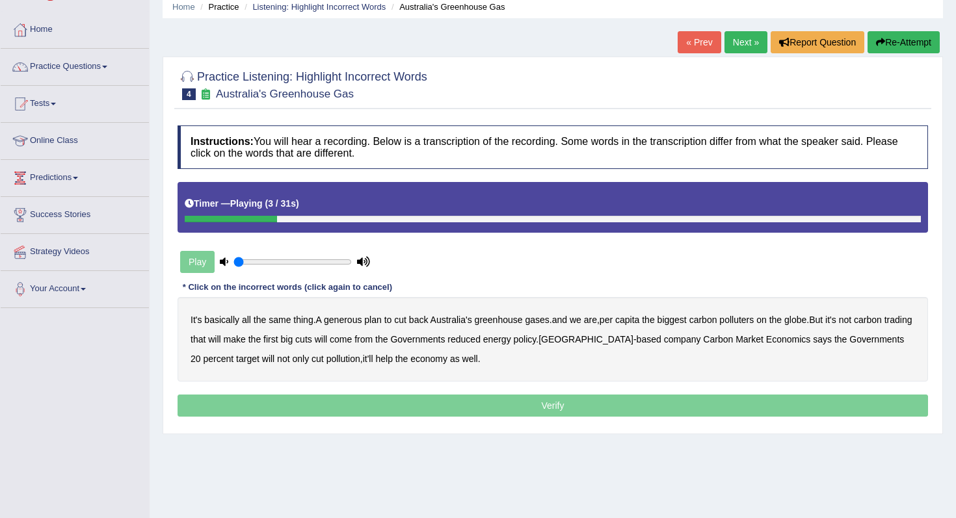
click at [345, 321] on b "generous" at bounding box center [343, 320] width 38 height 10
click at [807, 317] on b "globe" at bounding box center [795, 320] width 22 height 10
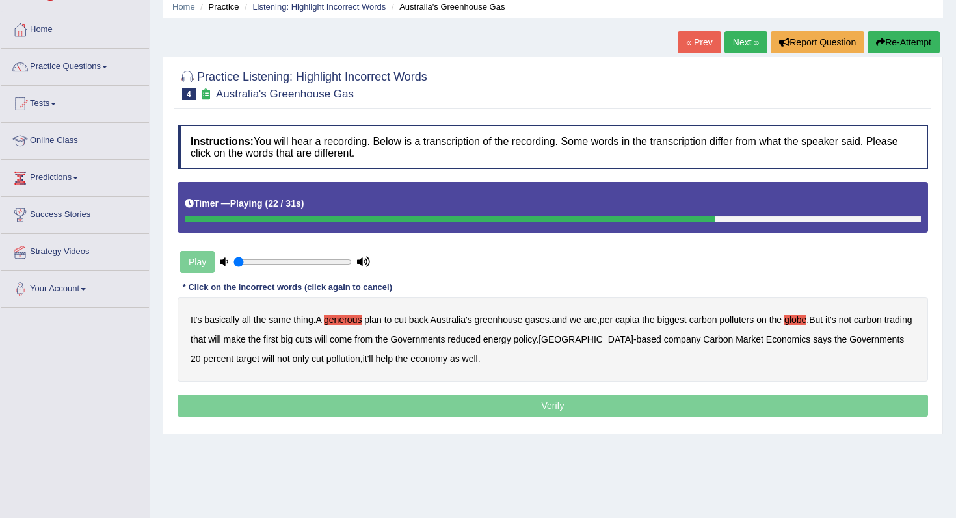
click at [481, 342] on b "reduced" at bounding box center [464, 339] width 33 height 10
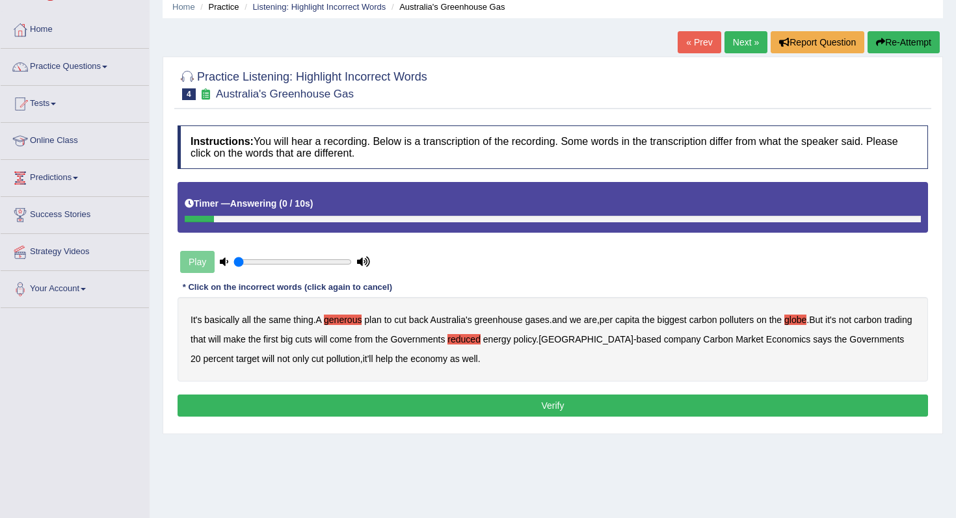
click at [503, 408] on button "Verify" at bounding box center [553, 406] width 751 height 22
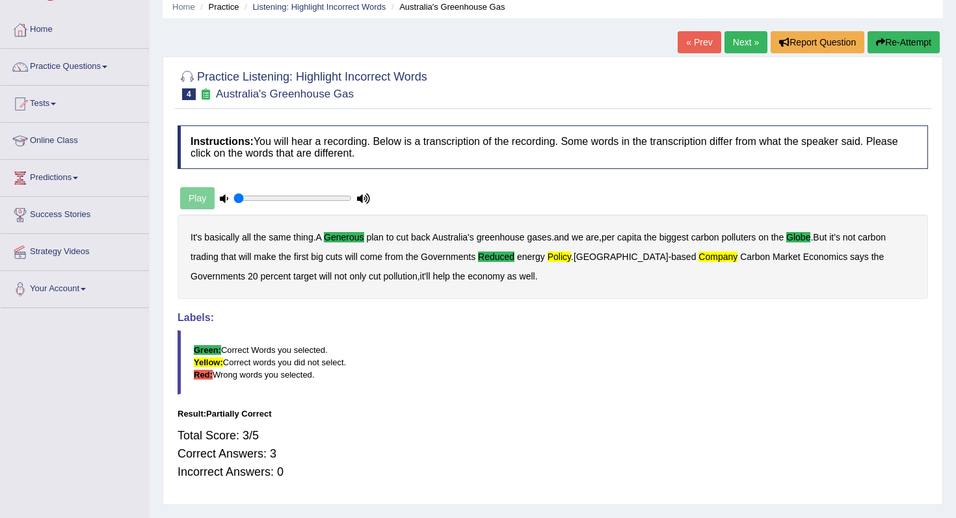
click at [560, 263] on div "It's basically all the same thing . A generous plan to cut back Australia's gre…" at bounding box center [553, 257] width 751 height 85
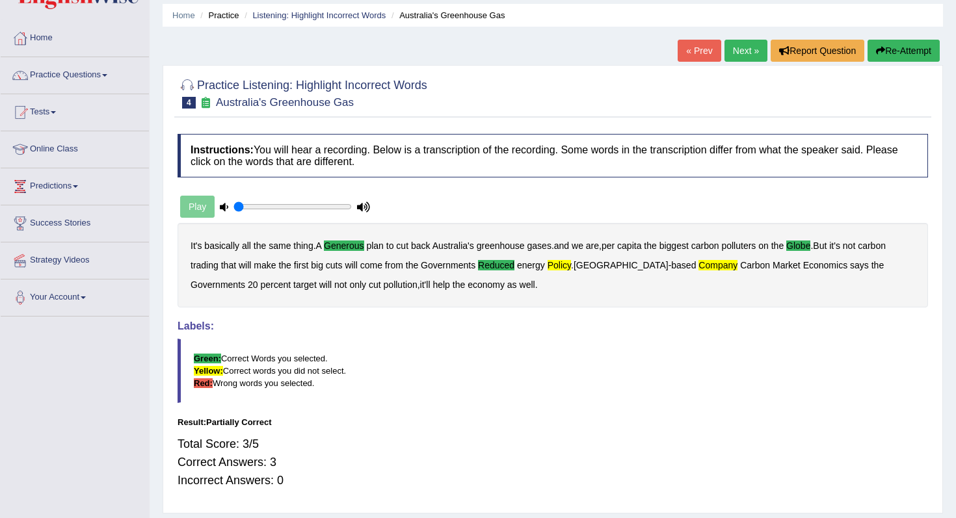
scroll to position [0, 0]
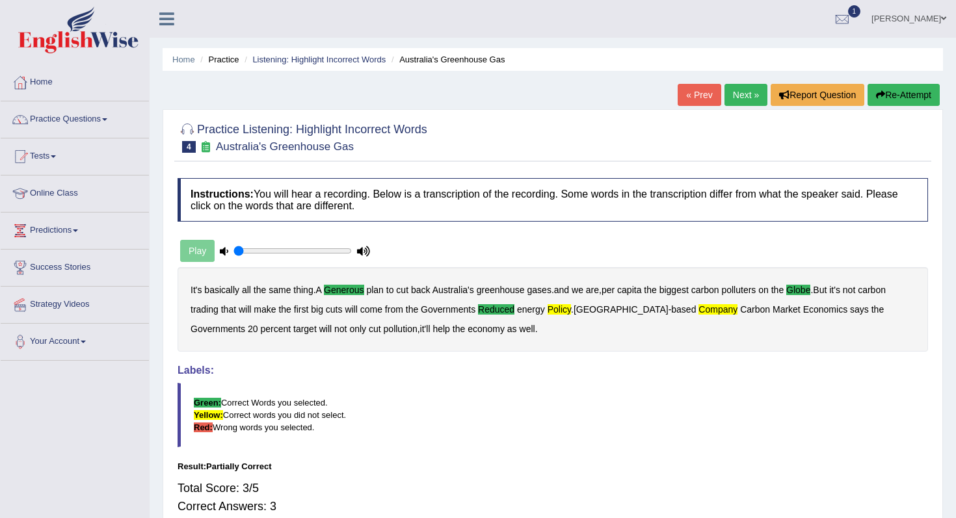
click at [887, 94] on button "Re-Attempt" at bounding box center [904, 95] width 72 height 22
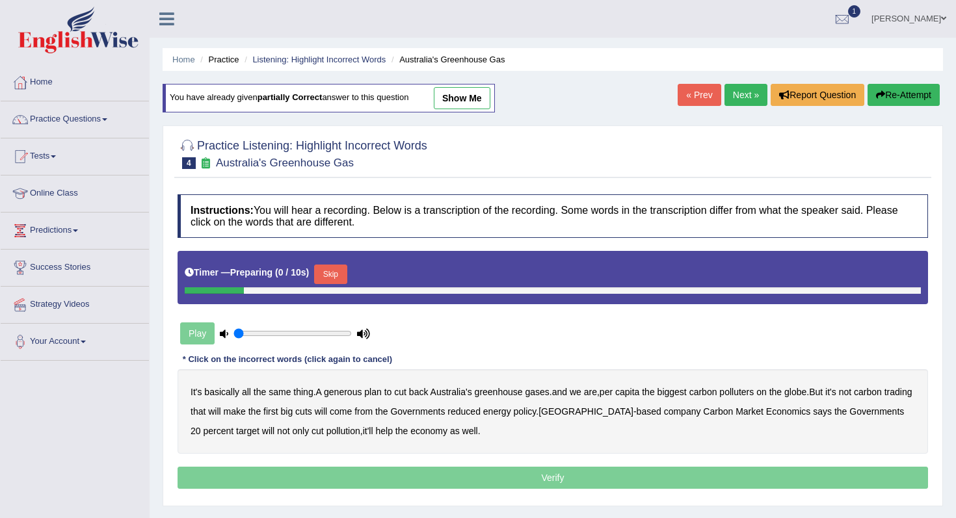
click at [327, 277] on button "Skip" at bounding box center [330, 275] width 33 height 20
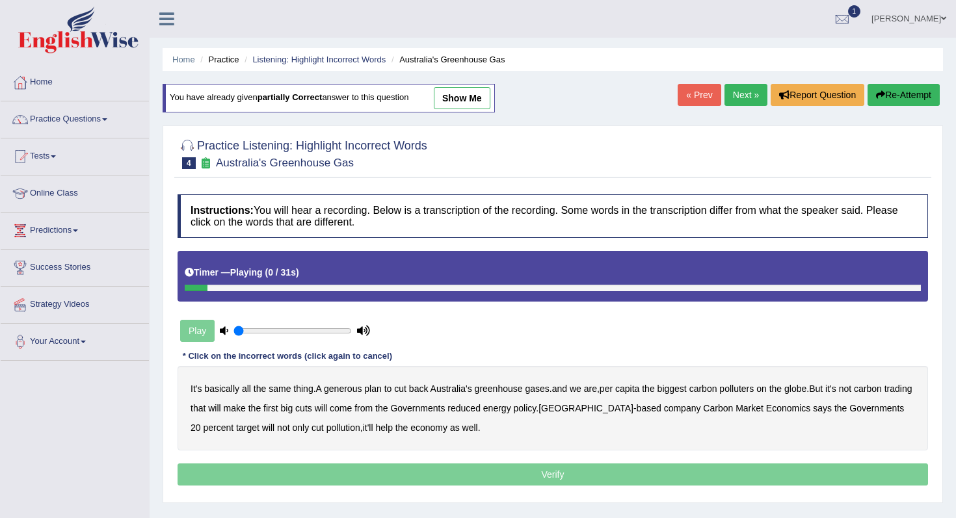
drag, startPoint x: 294, startPoint y: 280, endPoint x: 453, endPoint y: 280, distance: 159.4
click at [452, 280] on div "Timer — Playing ( 0 / 31s )" at bounding box center [553, 272] width 736 height 23
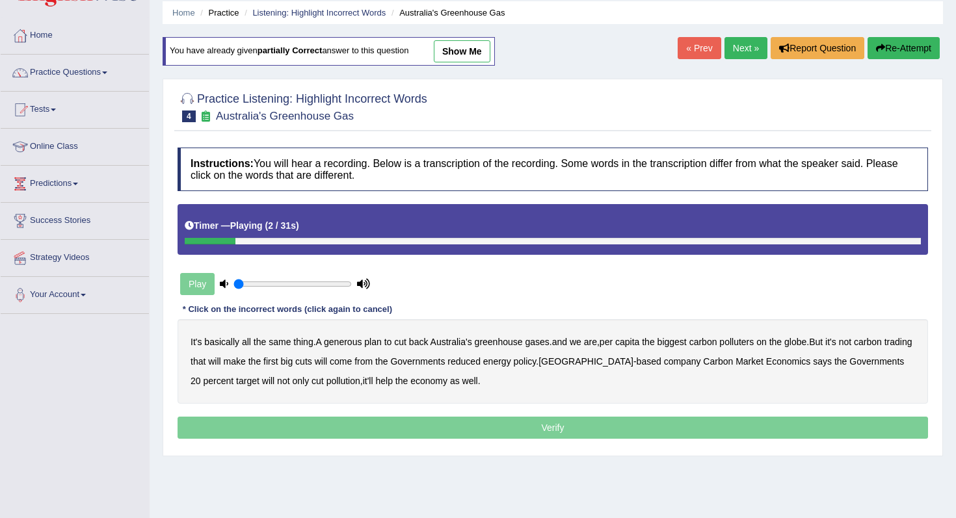
scroll to position [51, 0]
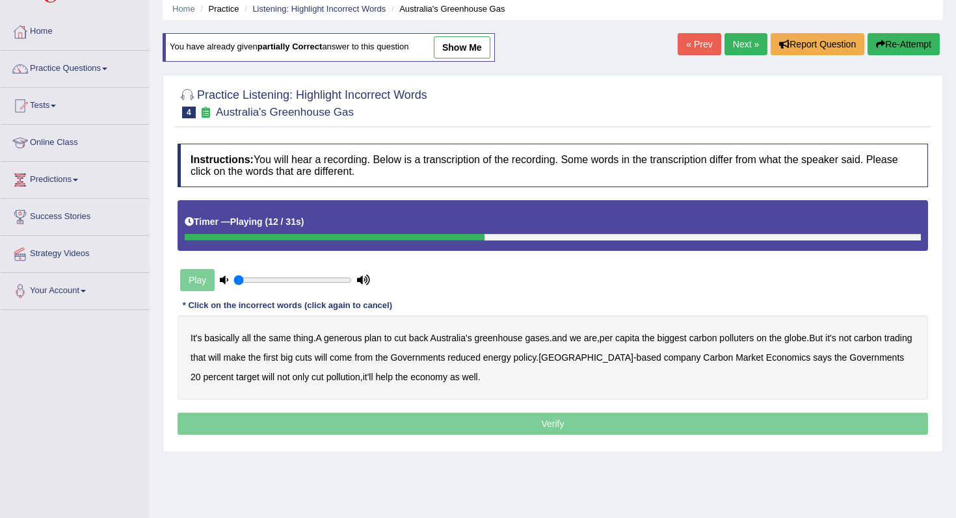
click at [807, 334] on b "globe" at bounding box center [795, 338] width 22 height 10
click at [537, 358] on b "policy" at bounding box center [525, 358] width 23 height 10
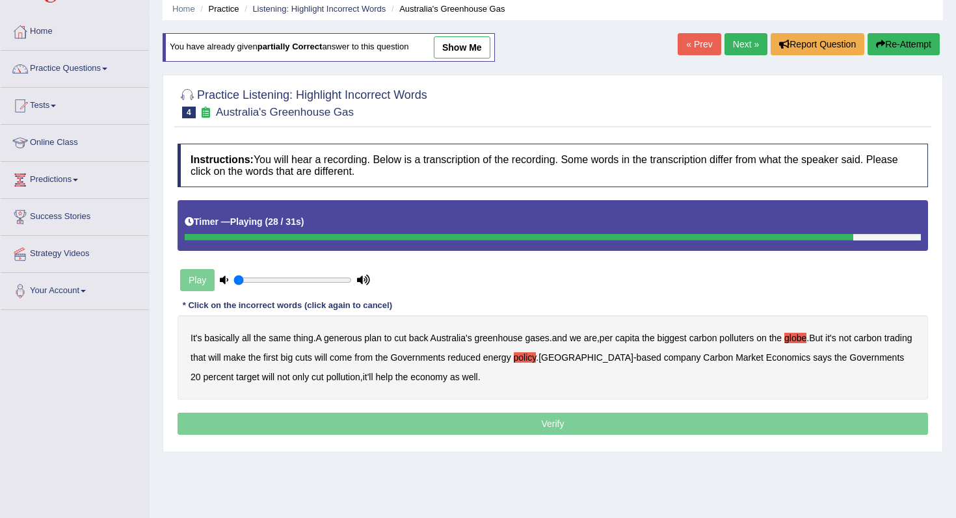
click at [674, 360] on b "company" at bounding box center [682, 358] width 37 height 10
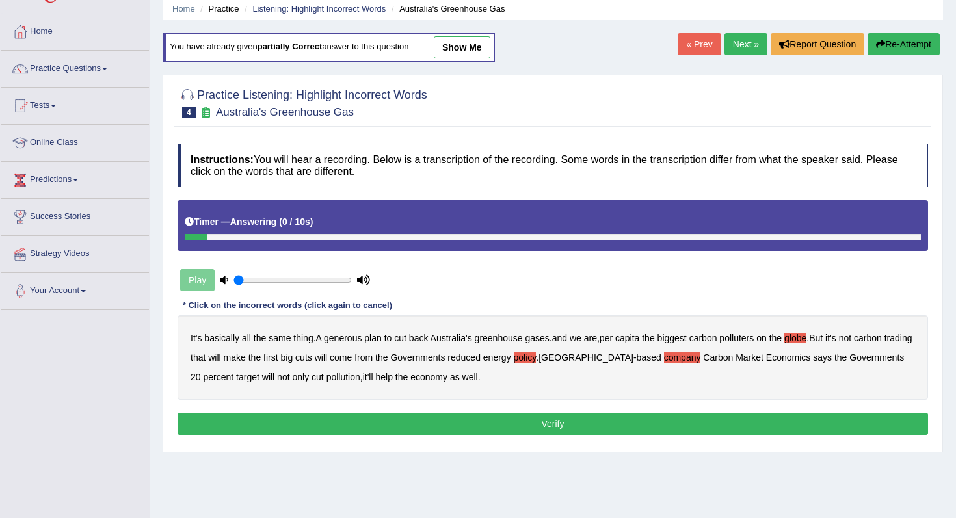
click at [550, 420] on button "Verify" at bounding box center [553, 424] width 751 height 22
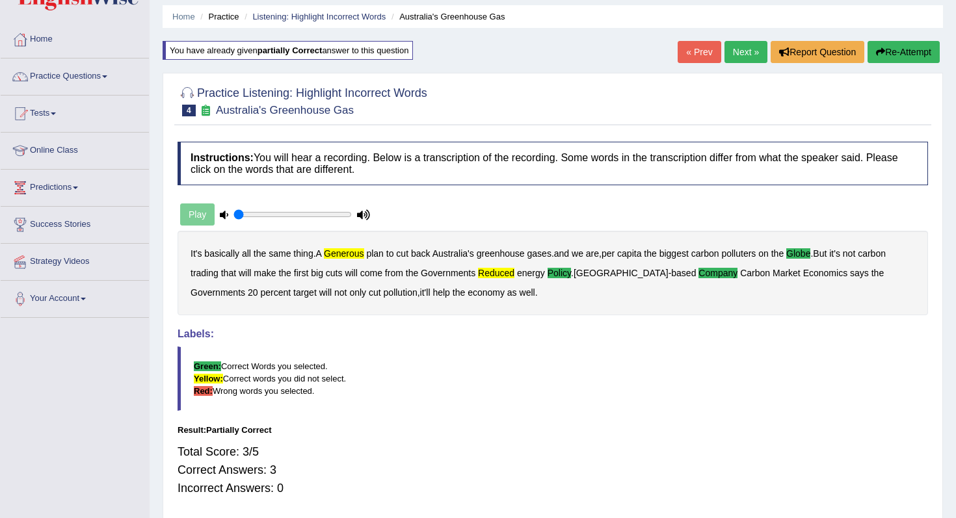
scroll to position [42, 0]
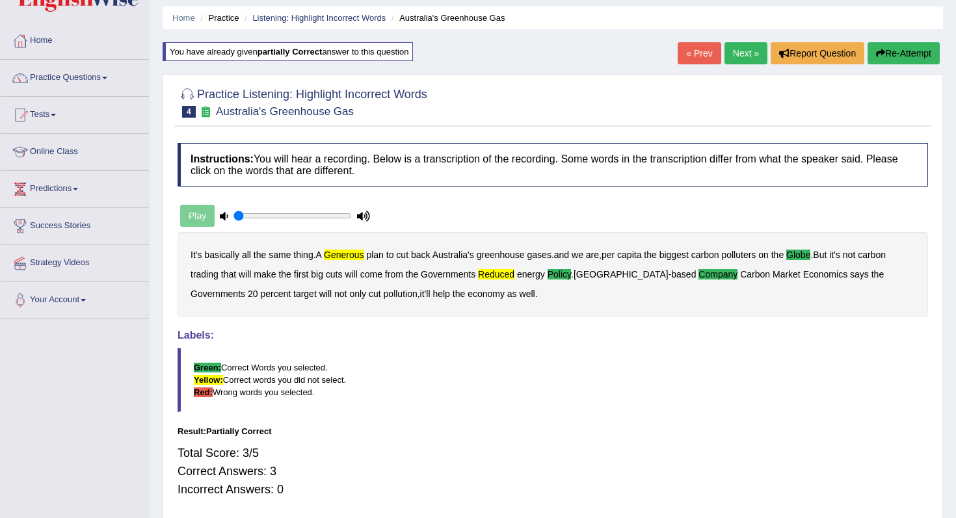
click at [882, 54] on button "Re-Attempt" at bounding box center [904, 53] width 72 height 22
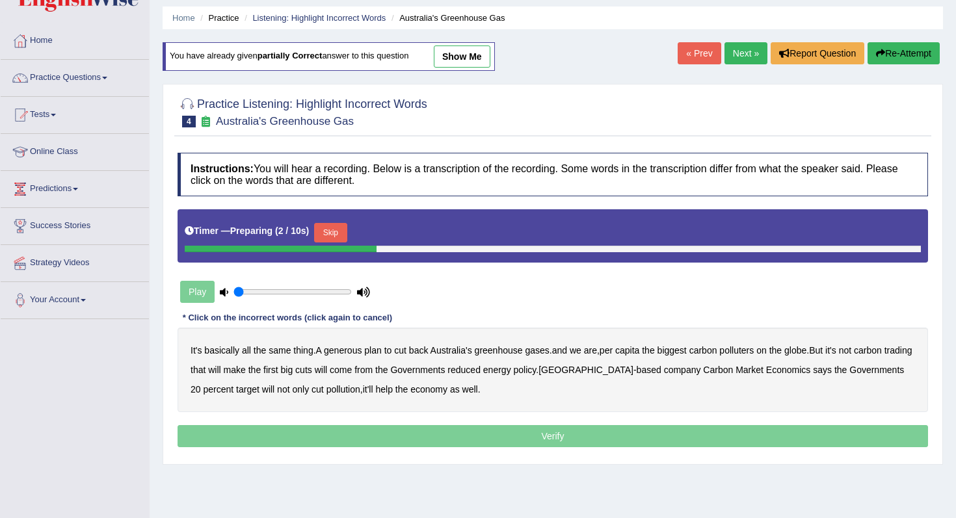
click at [327, 232] on button "Skip" at bounding box center [330, 233] width 33 height 20
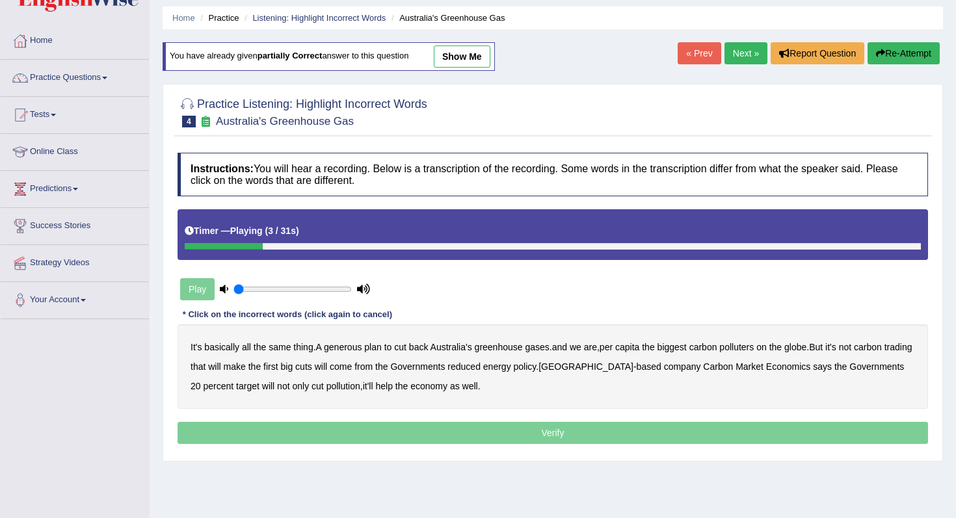
click at [352, 349] on b "generous" at bounding box center [343, 347] width 38 height 10
click at [812, 354] on div "It's basically all the same thing . A generous plan to cut back Australia's gre…" at bounding box center [553, 367] width 751 height 85
click at [807, 347] on b "globe" at bounding box center [795, 347] width 22 height 10
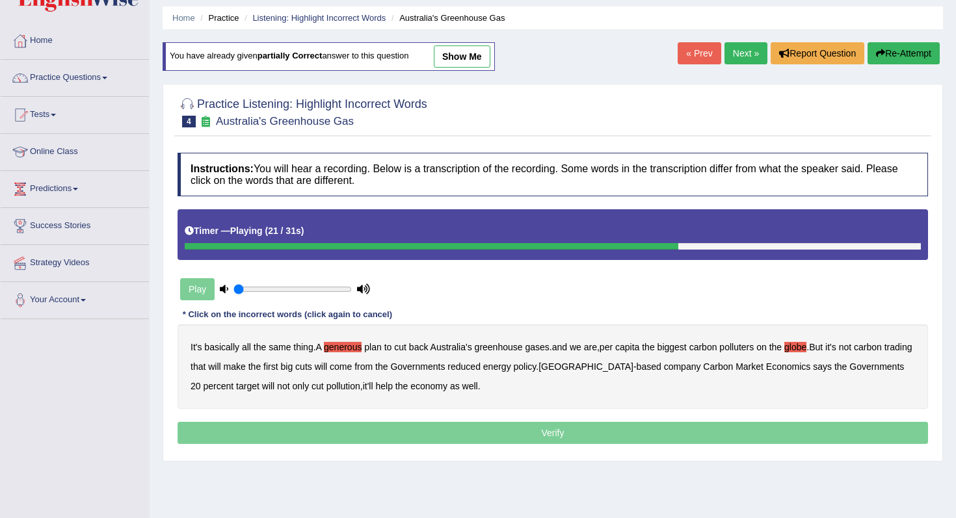
click at [481, 366] on b "reduced" at bounding box center [464, 367] width 33 height 10
click at [660, 375] on div "It's basically all the same thing . A generous plan to cut back Australia's gre…" at bounding box center [553, 367] width 751 height 85
click at [664, 371] on b "company" at bounding box center [682, 367] width 37 height 10
click at [537, 369] on b "policy" at bounding box center [525, 367] width 23 height 10
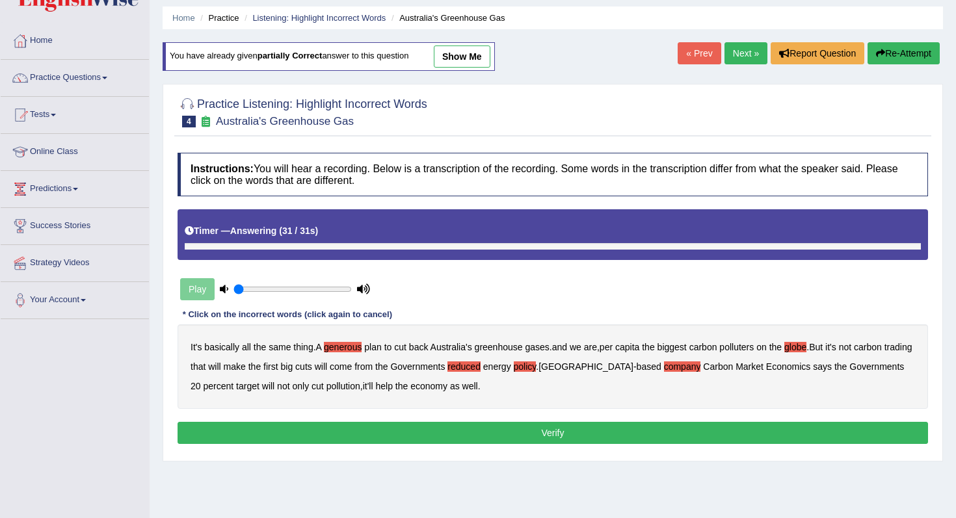
click at [565, 426] on button "Verify" at bounding box center [553, 433] width 751 height 22
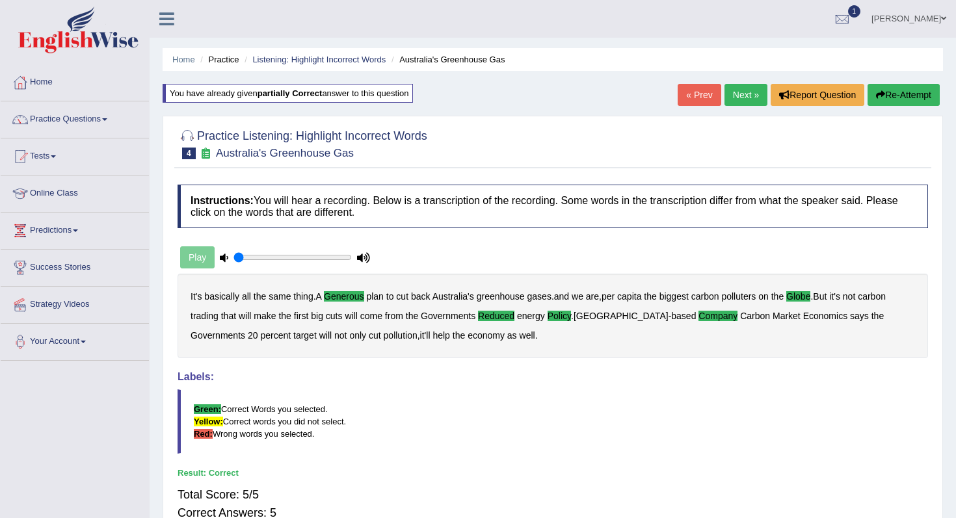
click at [738, 101] on link "Next »" at bounding box center [746, 95] width 43 height 22
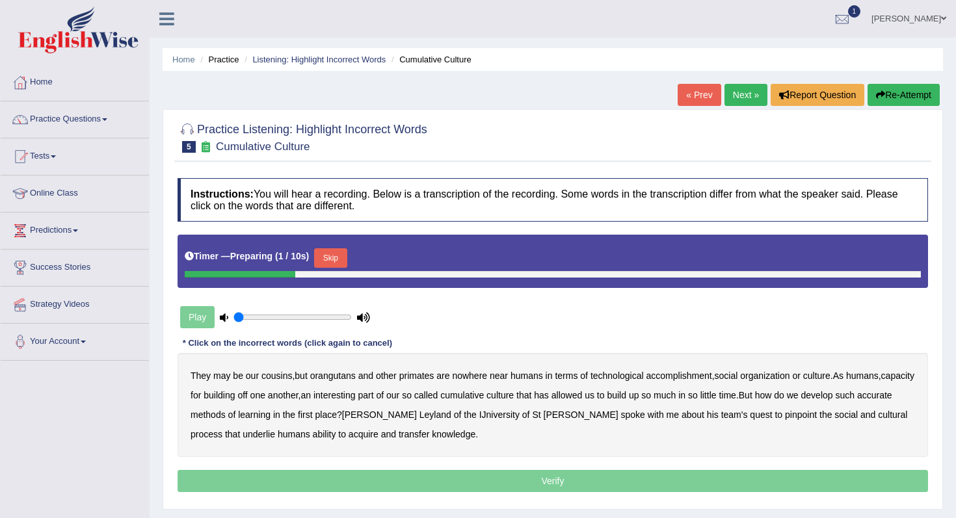
click at [321, 245] on div "Timer — Preparing ( 1 / 10s ) Skip" at bounding box center [553, 258] width 736 height 26
click at [325, 247] on div "Timer — Preparing ( 2 / 10s ) Skip" at bounding box center [553, 258] width 736 height 26
click at [330, 252] on button "Skip" at bounding box center [330, 258] width 33 height 20
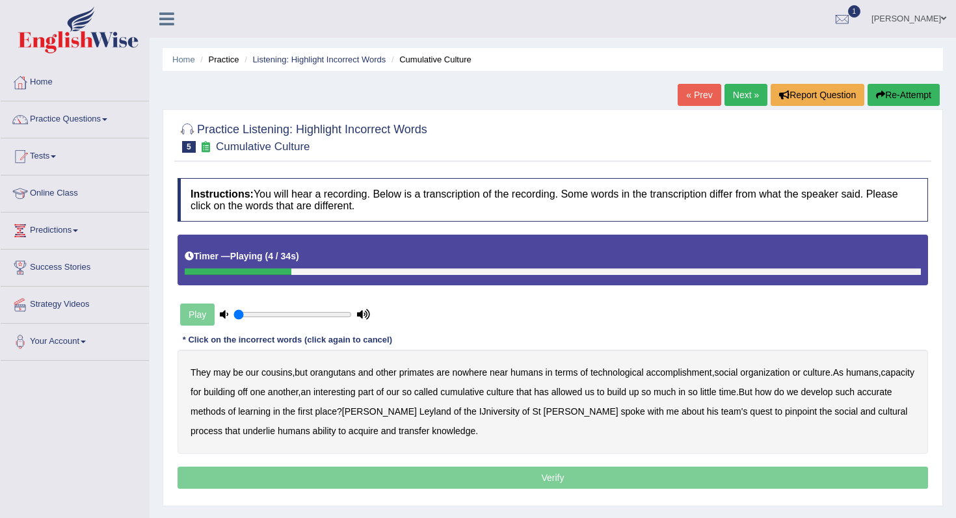
click at [480, 372] on b "nowhere" at bounding box center [469, 373] width 35 height 10
click at [682, 380] on div "They may be our cousins , but orangutans and other primates are nowhere near hu…" at bounding box center [553, 402] width 751 height 104
click at [686, 375] on b "accomplishment" at bounding box center [680, 373] width 66 height 10
click at [356, 393] on b "interesting" at bounding box center [335, 392] width 42 height 10
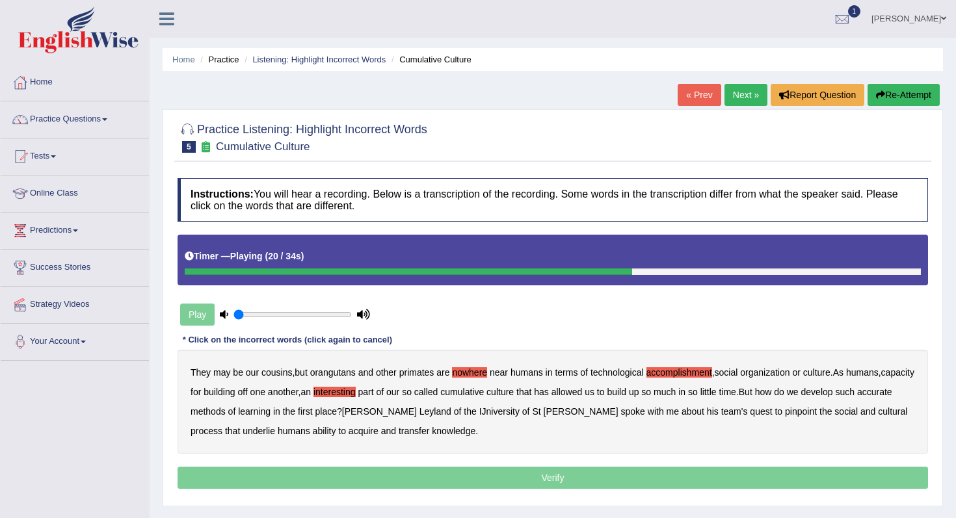
click at [857, 397] on b "accurate" at bounding box center [874, 392] width 35 height 10
click at [490, 413] on b "IJniversity" at bounding box center [499, 412] width 40 height 10
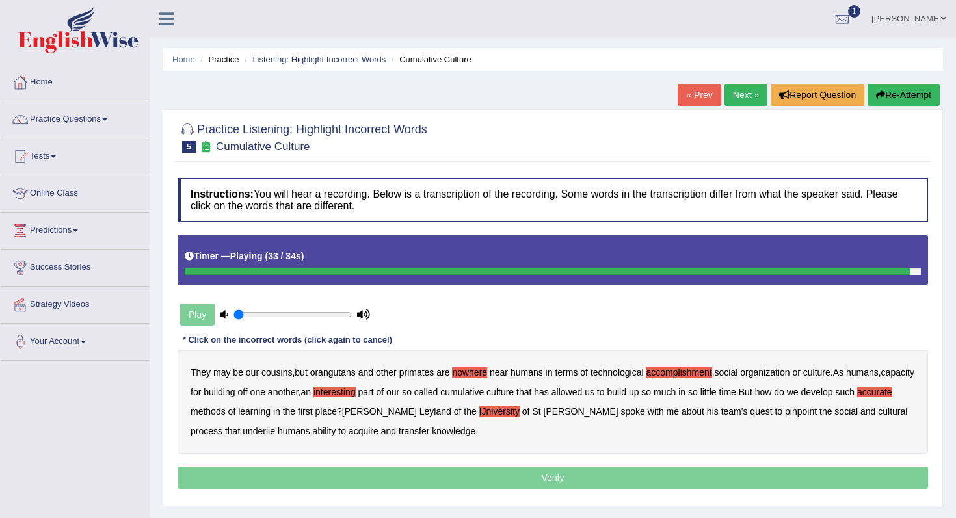
click at [399, 435] on b "transfer" at bounding box center [414, 431] width 31 height 10
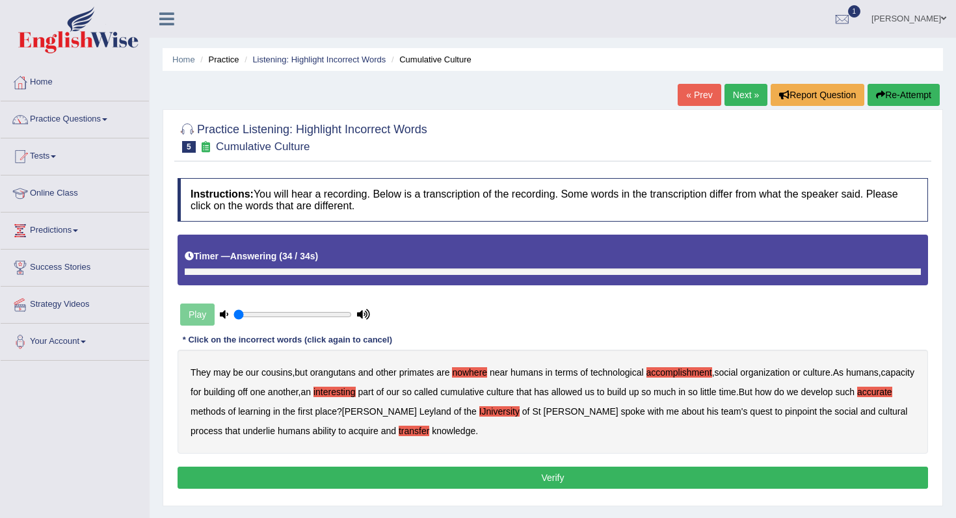
click at [403, 464] on div "Instructions: You will hear a recording. Below is a transcription of the record…" at bounding box center [552, 336] width 757 height 328
click at [430, 470] on button "Verify" at bounding box center [553, 478] width 751 height 22
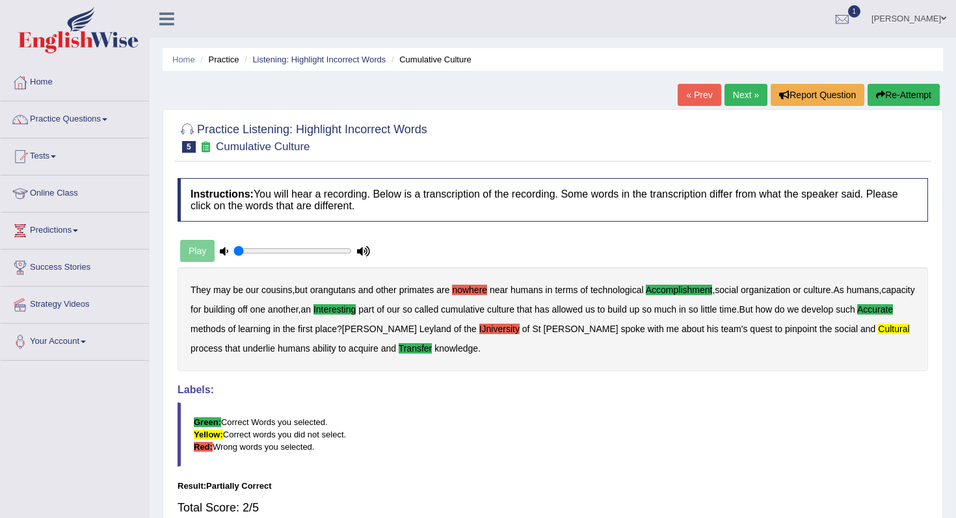
click at [439, 306] on b "called" at bounding box center [427, 309] width 24 height 10
click at [485, 317] on div "They may be our cousins , but orangutans and other primates are nowhere near hu…" at bounding box center [553, 319] width 751 height 104
click at [917, 98] on button "Re-Attempt" at bounding box center [904, 95] width 72 height 22
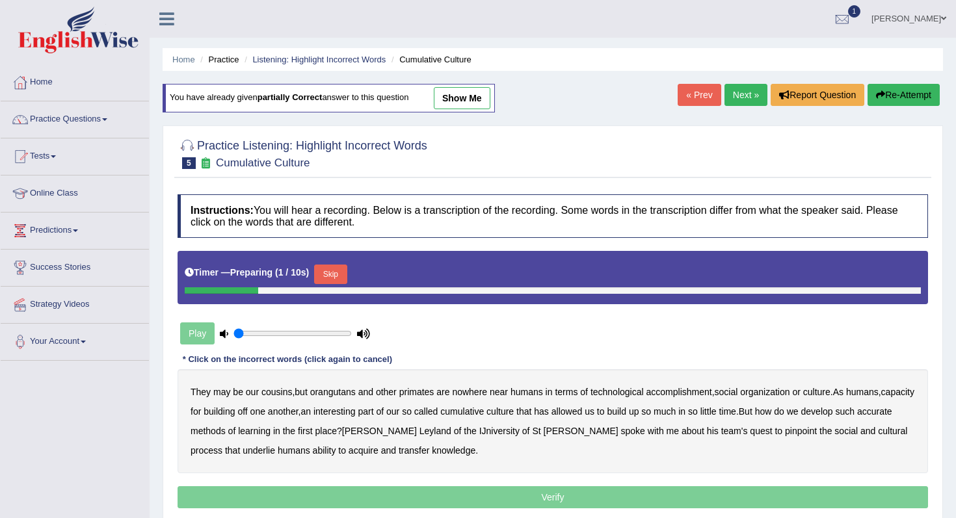
click at [306, 260] on div "Timer — Preparing ( 1 / 10s ) Skip" at bounding box center [553, 277] width 751 height 53
click at [319, 271] on button "Skip" at bounding box center [330, 275] width 33 height 20
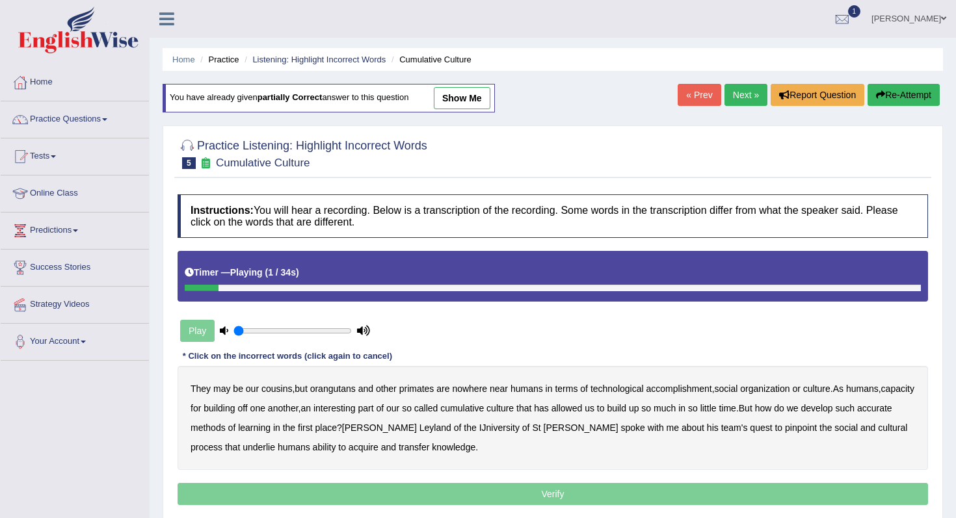
click at [481, 103] on link "show me" at bounding box center [462, 98] width 57 height 22
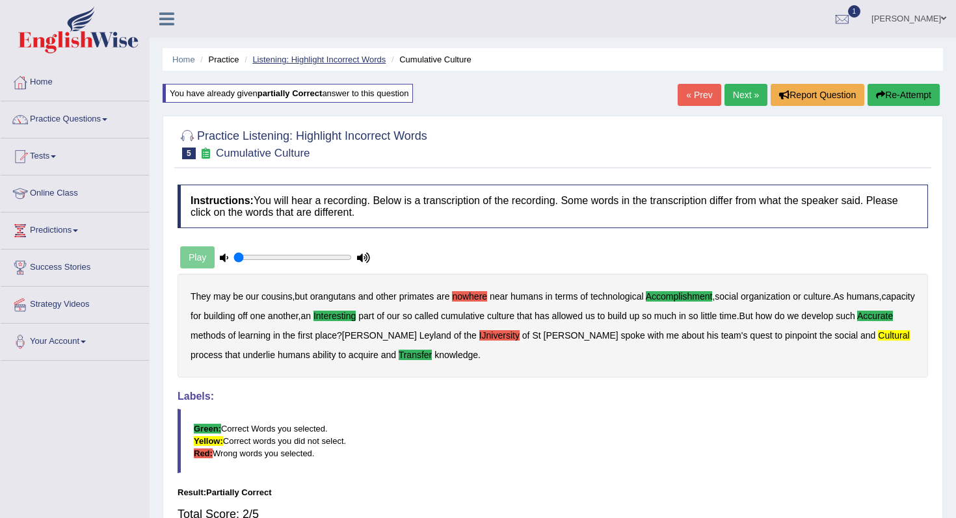
click at [259, 57] on link "Listening: Highlight Incorrect Words" at bounding box center [318, 60] width 133 height 10
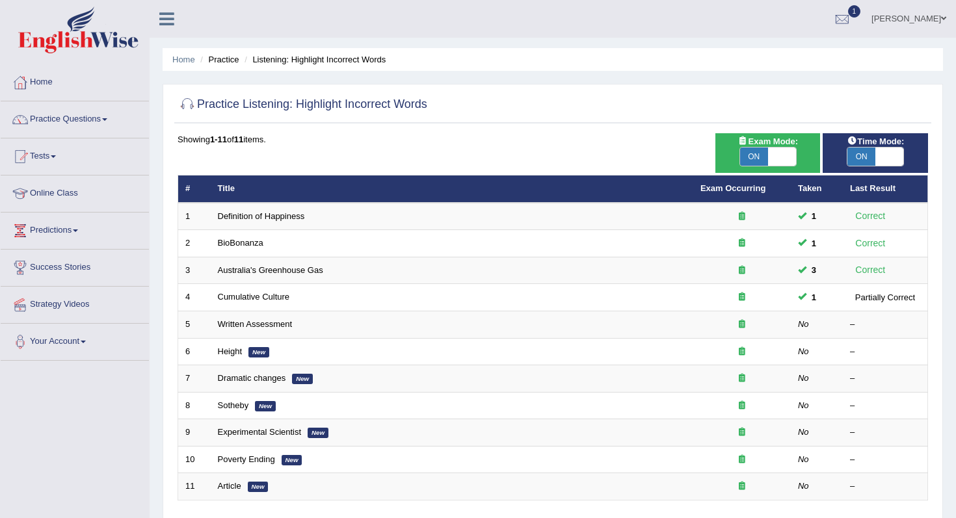
click at [261, 57] on li "Listening: Highlight Incorrect Words" at bounding box center [313, 59] width 144 height 12
click at [237, 59] on li "Practice" at bounding box center [218, 59] width 42 height 12
click at [223, 62] on li "Practice" at bounding box center [218, 59] width 42 height 12
click at [77, 123] on link "Practice Questions" at bounding box center [75, 117] width 148 height 33
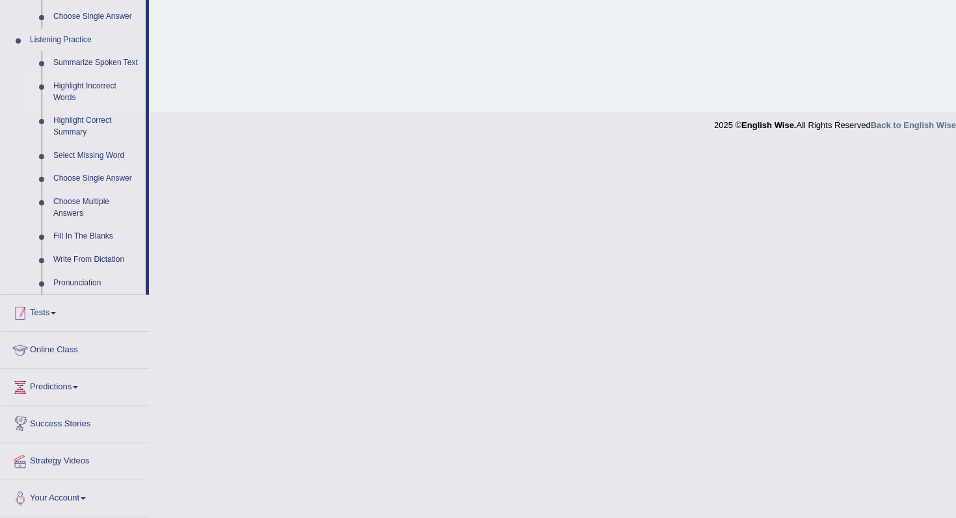
scroll to position [550, 0]
click at [100, 154] on link "Select Missing Word" at bounding box center [96, 155] width 98 height 23
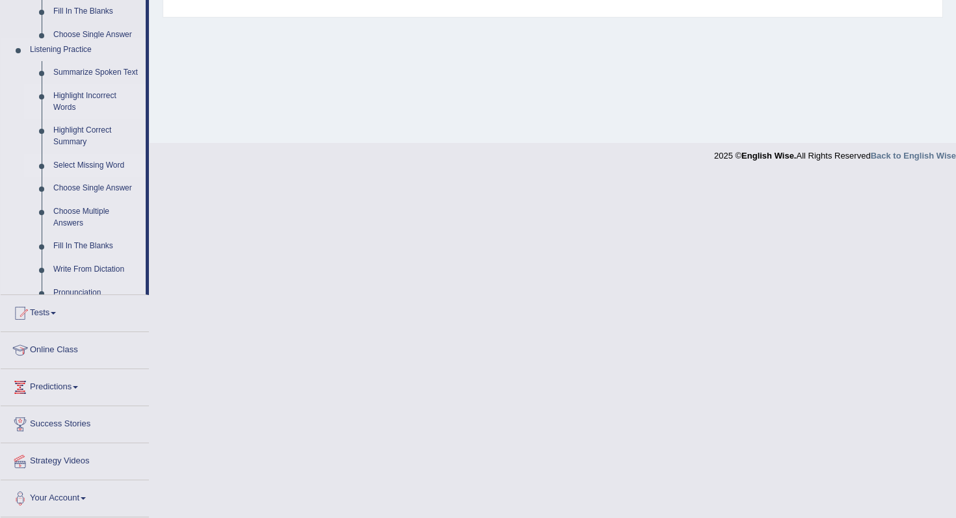
scroll to position [165, 0]
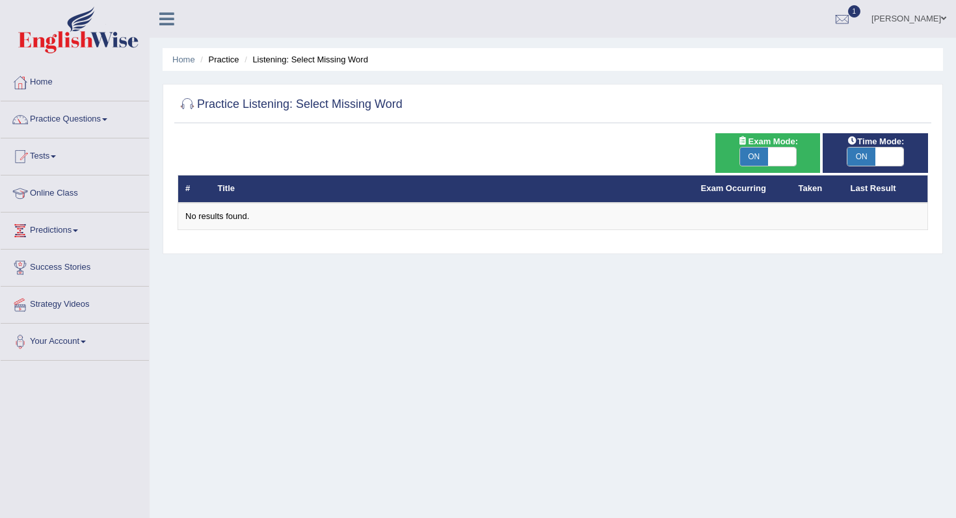
click at [767, 163] on span "ON" at bounding box center [754, 157] width 28 height 18
checkbox input "false"
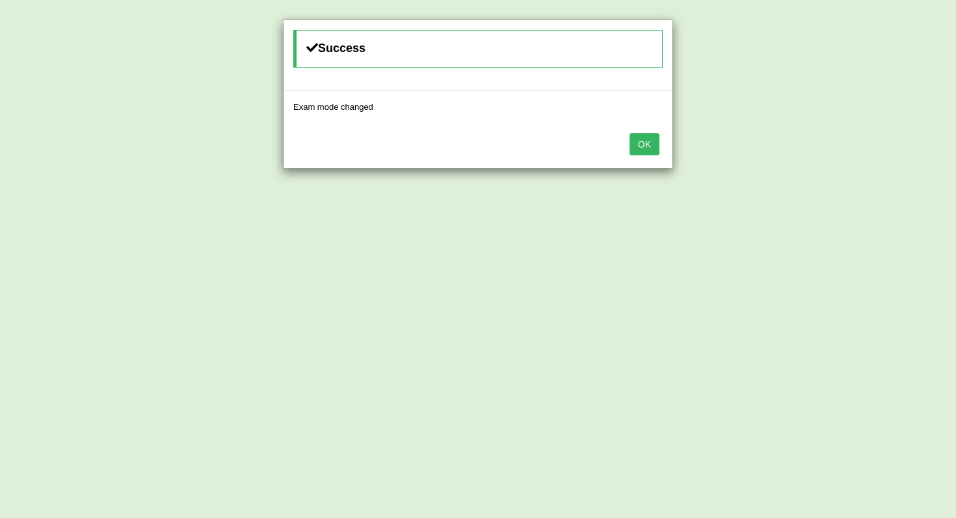
click at [641, 160] on div "OK" at bounding box center [478, 146] width 389 height 46
click at [645, 150] on button "OK" at bounding box center [645, 144] width 30 height 22
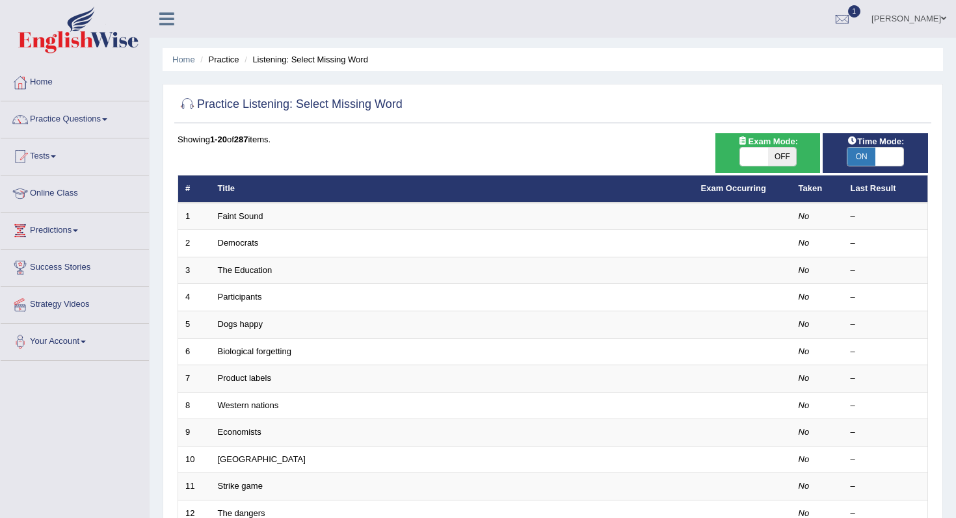
click at [865, 166] on div "ON OFF" at bounding box center [875, 157] width 57 height 20
click at [870, 161] on span "ON" at bounding box center [862, 157] width 28 height 18
checkbox input "false"
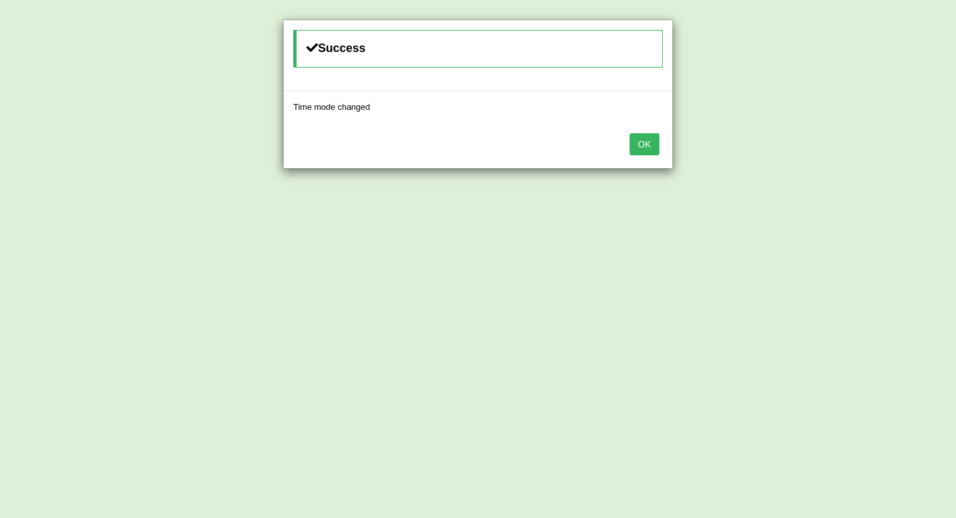
click at [643, 149] on button "OK" at bounding box center [645, 144] width 30 height 22
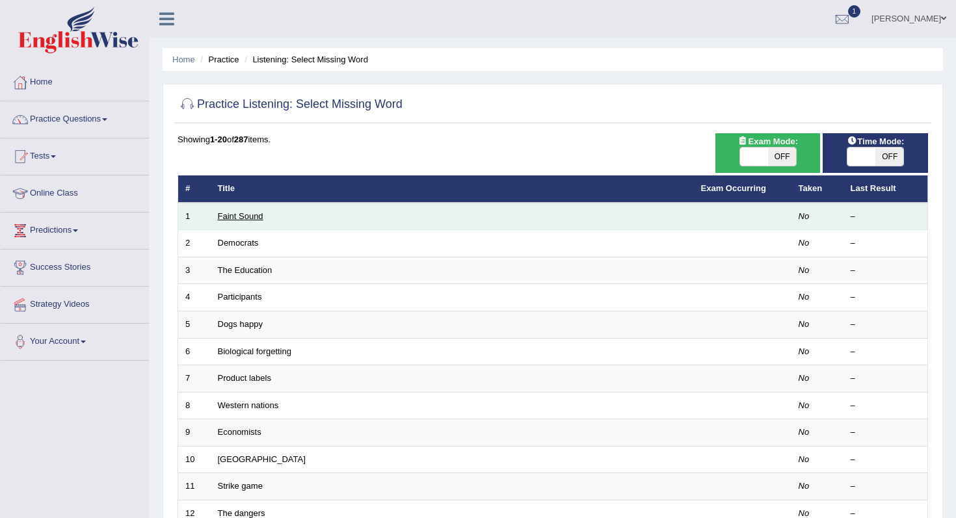
click at [252, 214] on link "Faint Sound" at bounding box center [241, 216] width 46 height 10
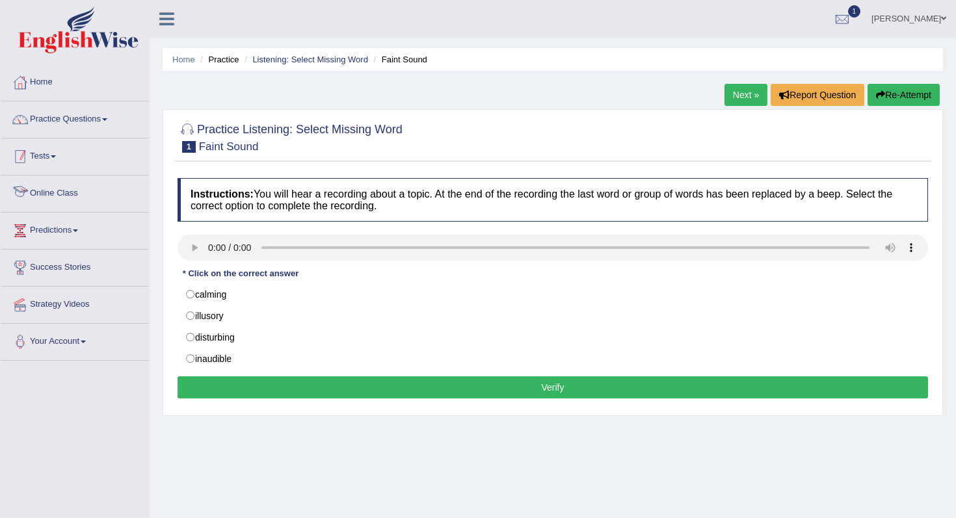
click at [56, 156] on span at bounding box center [53, 156] width 5 height 3
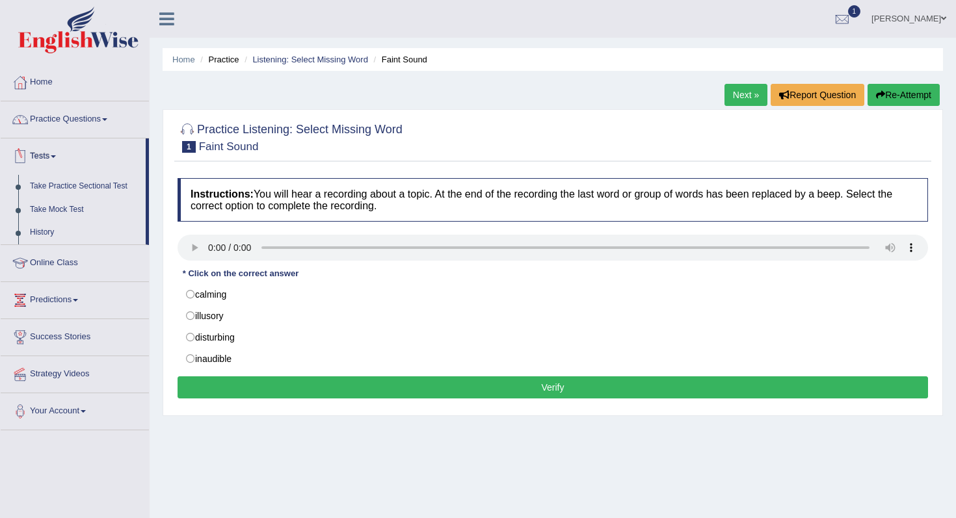
click at [75, 127] on link "Practice Questions" at bounding box center [75, 117] width 148 height 33
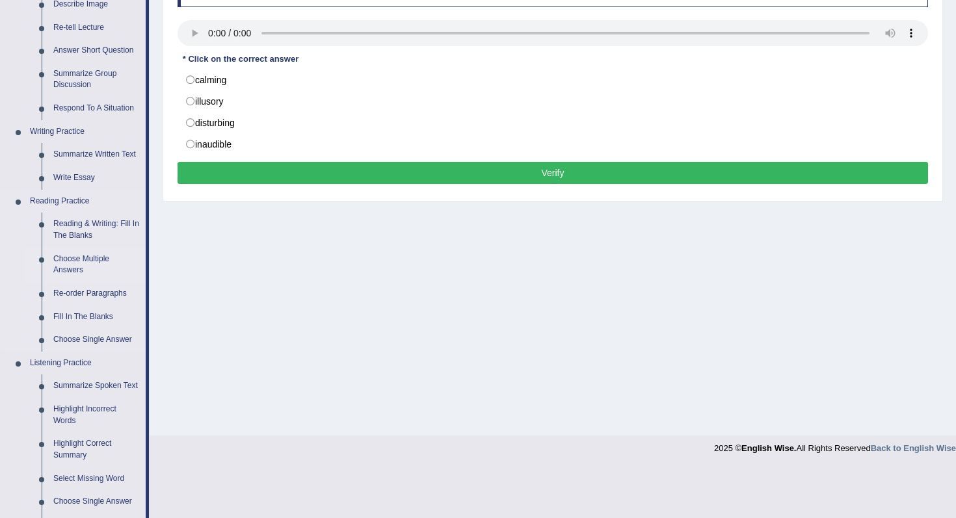
scroll to position [219, 0]
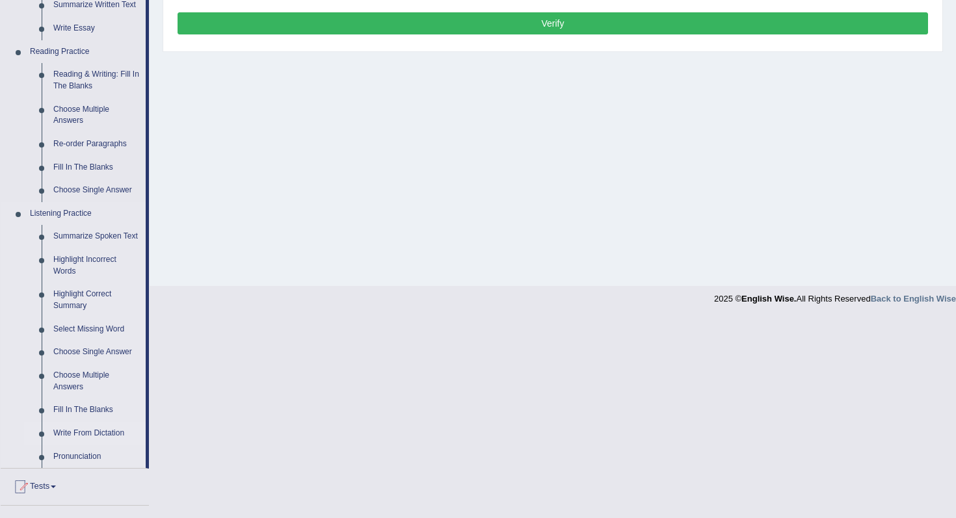
click at [98, 435] on link "Write From Dictation" at bounding box center [96, 433] width 98 height 23
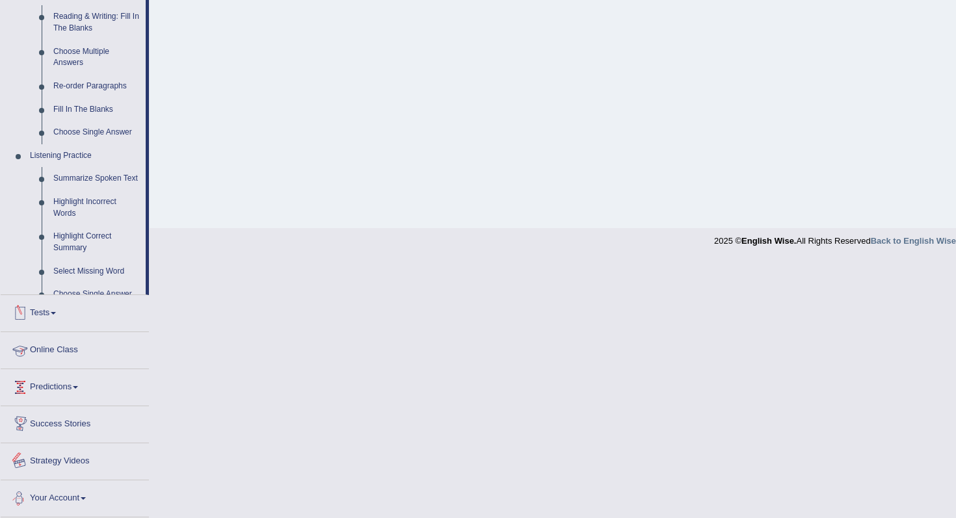
scroll to position [375, 0]
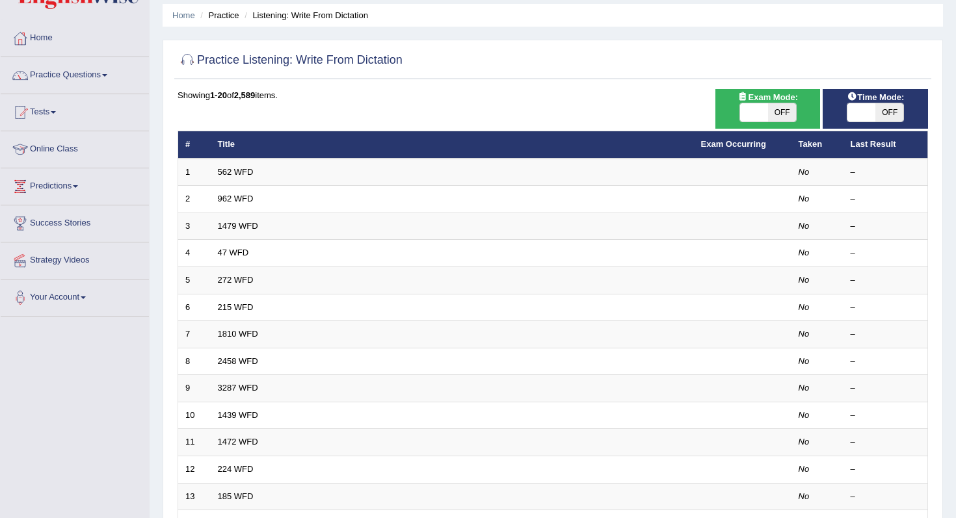
scroll to position [47, 0]
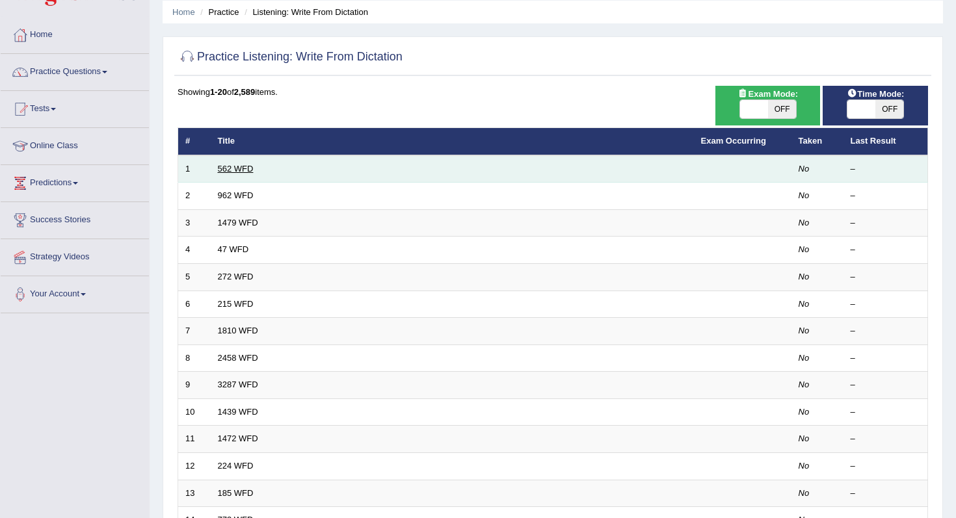
click at [238, 166] on link "562 WFD" at bounding box center [236, 169] width 36 height 10
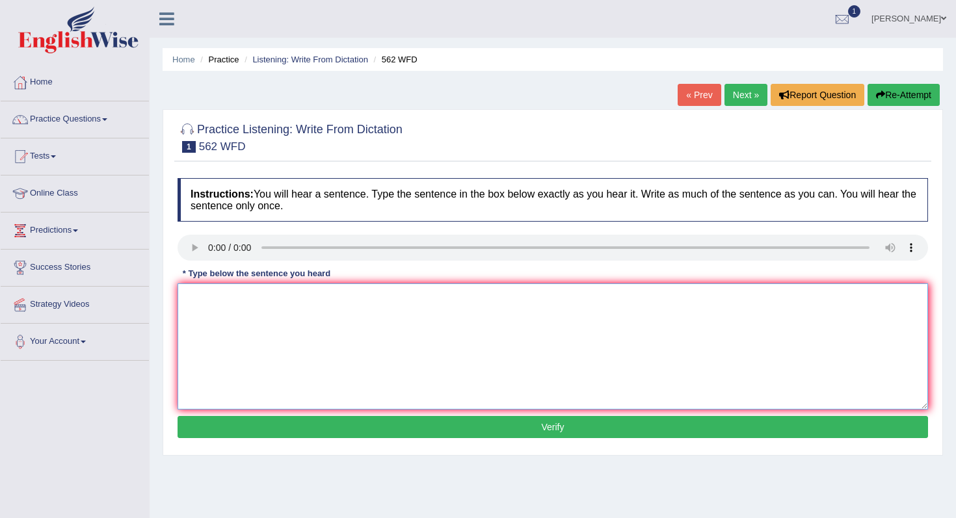
click at [364, 322] on textarea at bounding box center [553, 347] width 751 height 126
click at [225, 302] on textarea at bounding box center [553, 347] width 751 height 126
type textarea "The gap between the red porch is not decreased"
click at [358, 436] on button "Verify" at bounding box center [553, 427] width 751 height 22
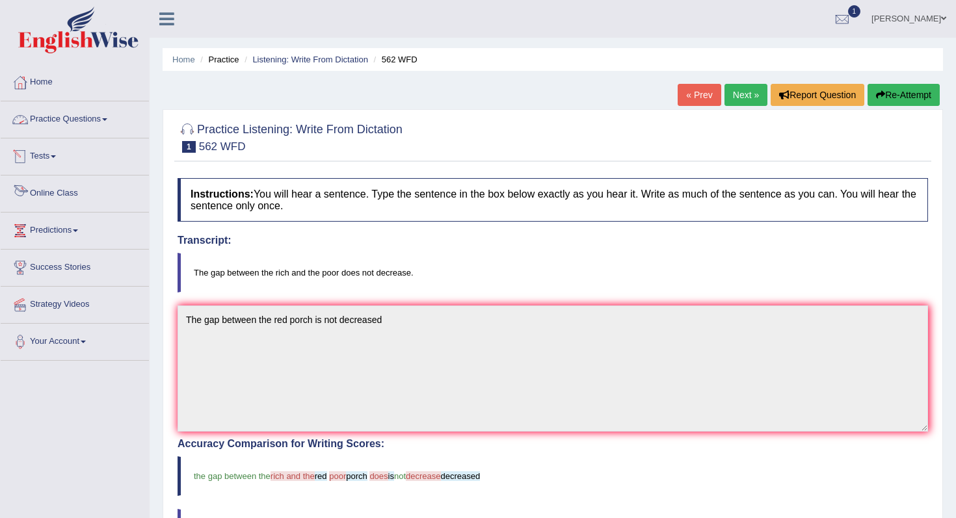
click at [54, 161] on link "Tests" at bounding box center [75, 155] width 148 height 33
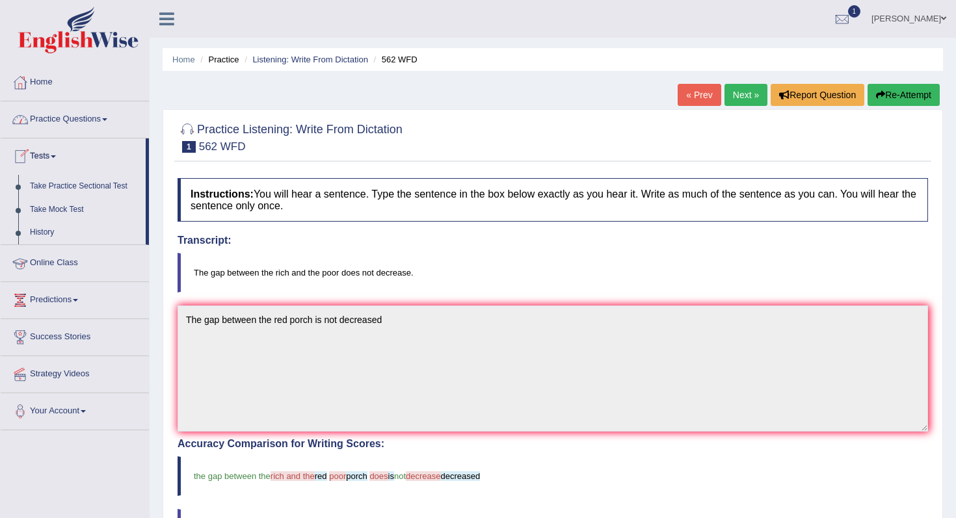
click at [54, 161] on link "Tests" at bounding box center [73, 155] width 145 height 33
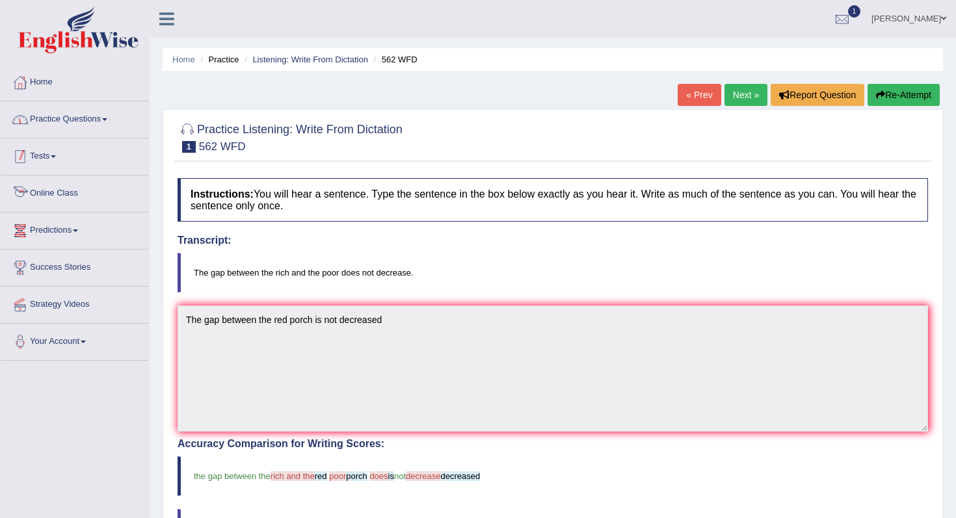
click at [70, 119] on link "Practice Questions" at bounding box center [75, 117] width 148 height 33
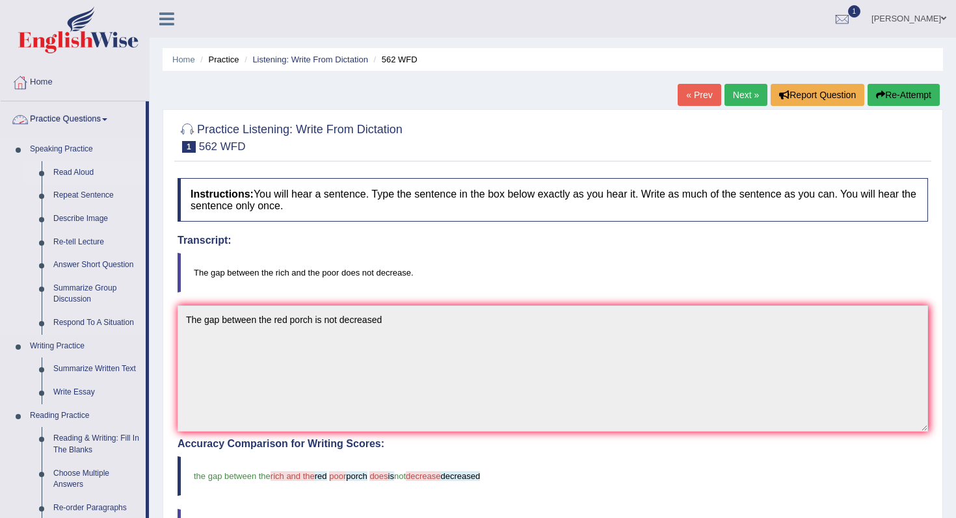
click at [83, 170] on link "Read Aloud" at bounding box center [96, 172] width 98 height 23
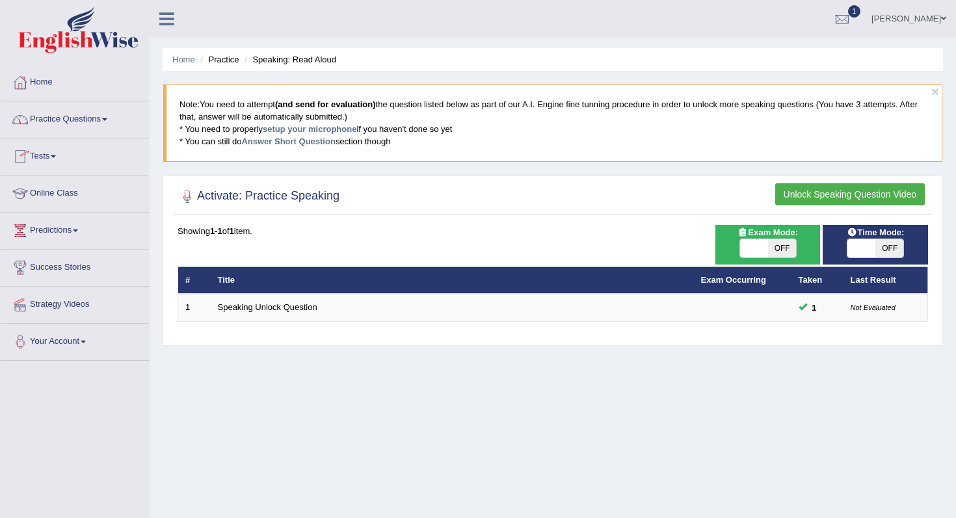
click at [105, 120] on link "Practice Questions" at bounding box center [75, 117] width 148 height 33
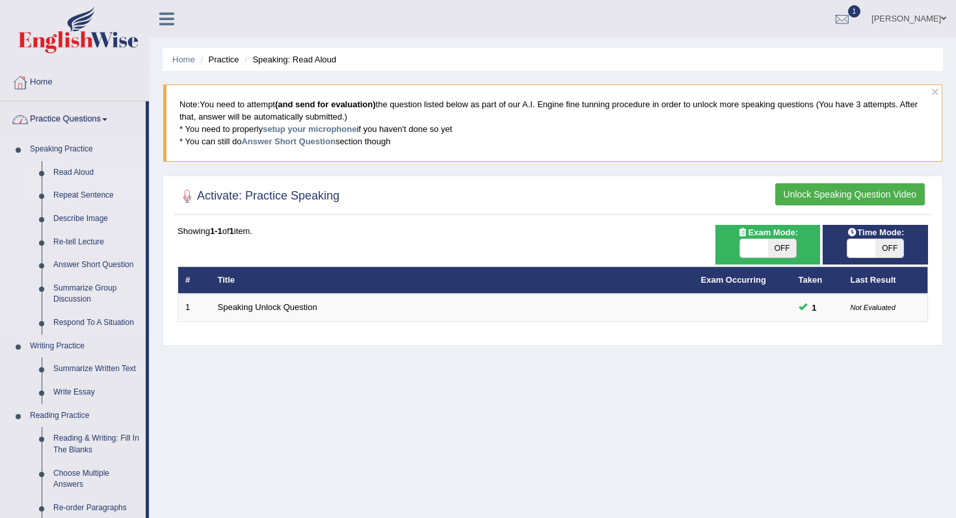
click at [86, 200] on link "Repeat Sentence" at bounding box center [96, 195] width 98 height 23
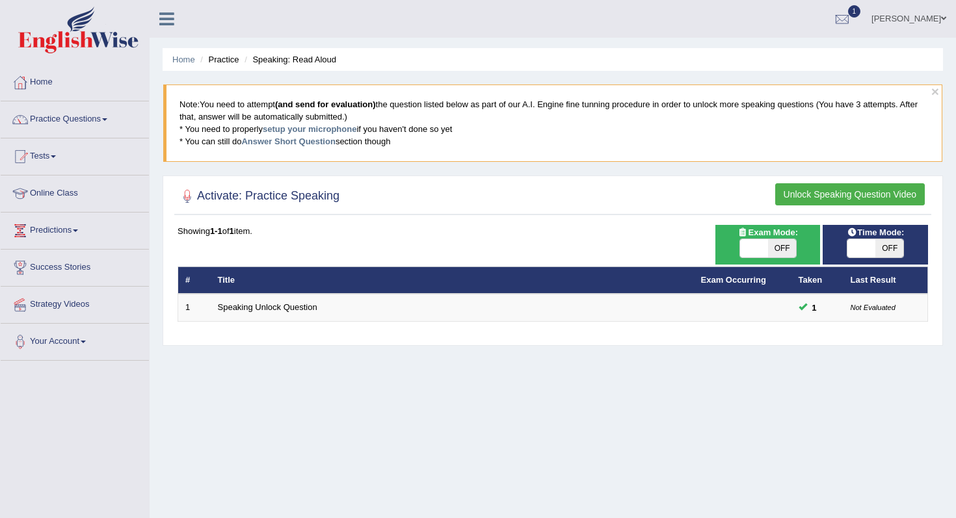
click at [814, 191] on button "Unlock Speaking Question Video" at bounding box center [850, 194] width 150 height 22
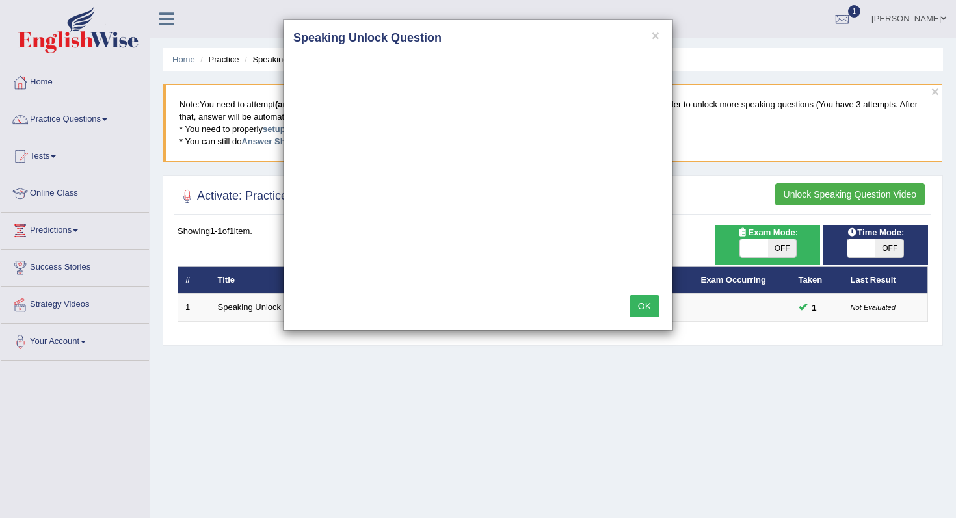
click at [648, 315] on button "OK" at bounding box center [645, 306] width 30 height 22
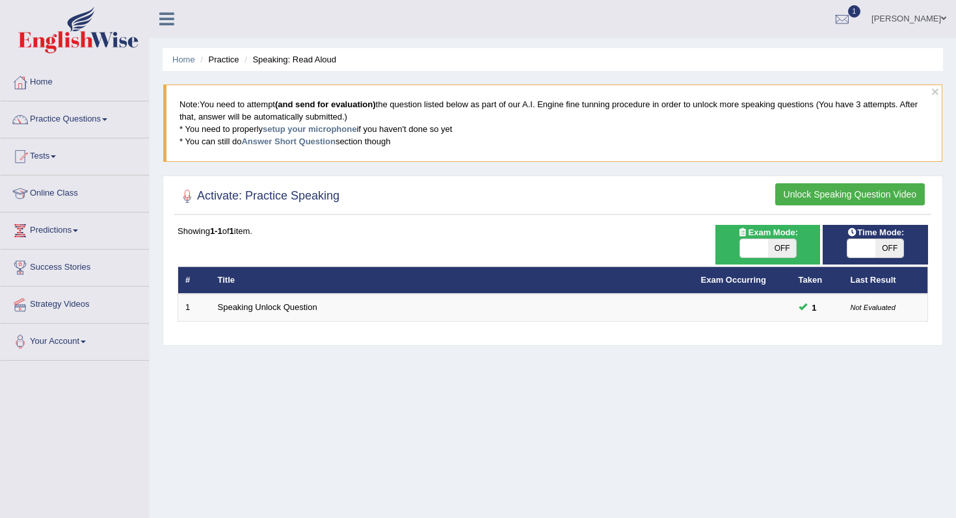
click at [363, 111] on blockquote "Note: You need to attempt (and send for evaluation) the question listed below a…" at bounding box center [552, 123] width 779 height 77
click at [336, 126] on link "setup your microphone" at bounding box center [310, 129] width 94 height 10
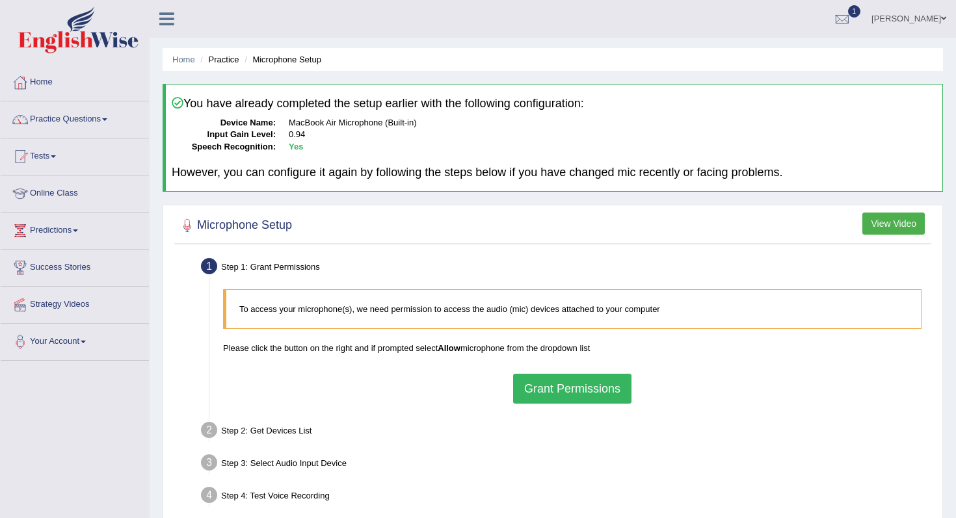
click at [570, 384] on button "Grant Permissions" at bounding box center [572, 389] width 118 height 30
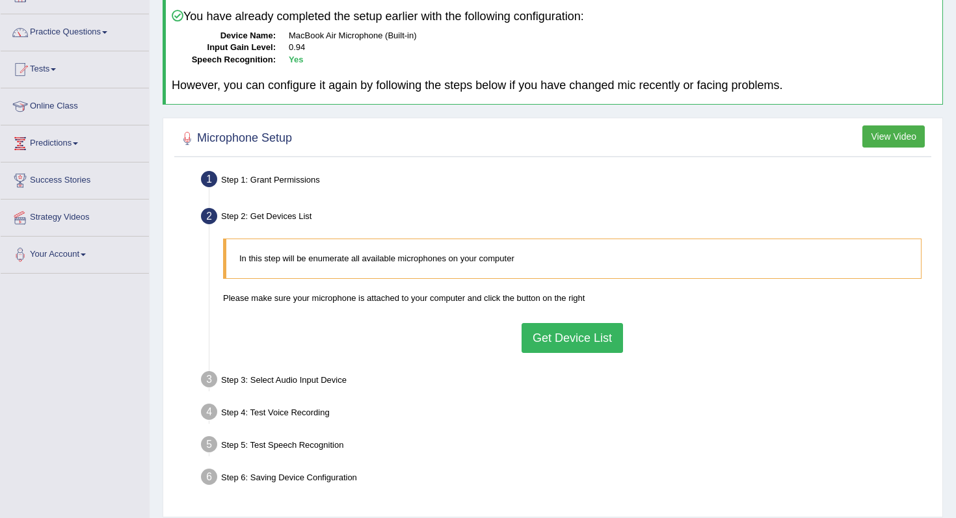
scroll to position [92, 0]
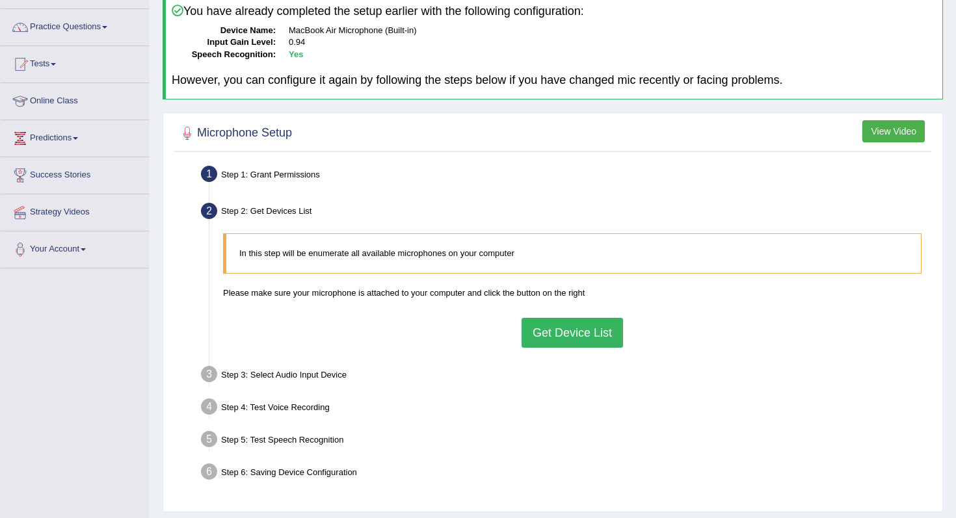
click at [452, 308] on div "In this step will be enumerate all available microphones on your computer Pleas…" at bounding box center [573, 290] width 712 height 127
click at [464, 291] on p "Please make sure your microphone is attached to your computer and click the but…" at bounding box center [572, 293] width 699 height 12
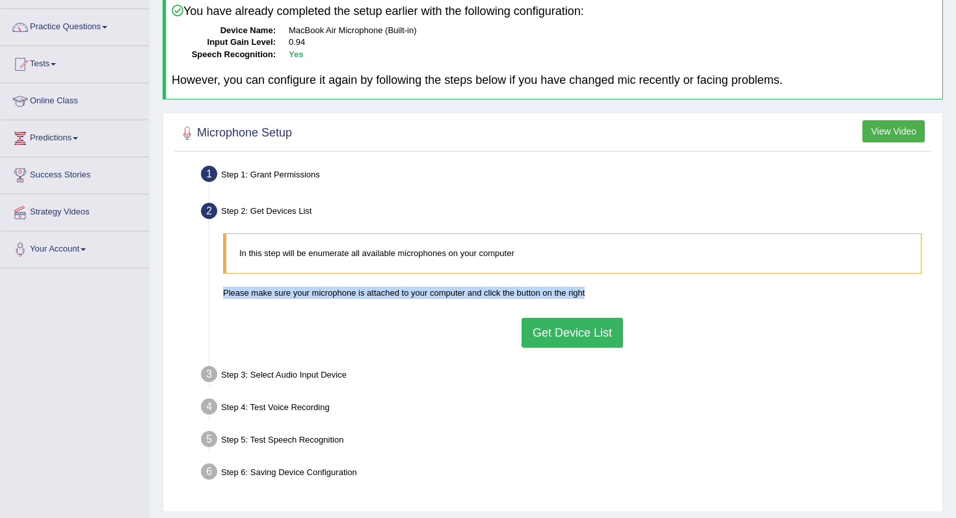
click at [464, 291] on p "Please make sure your microphone is attached to your computer and click the but…" at bounding box center [572, 293] width 699 height 12
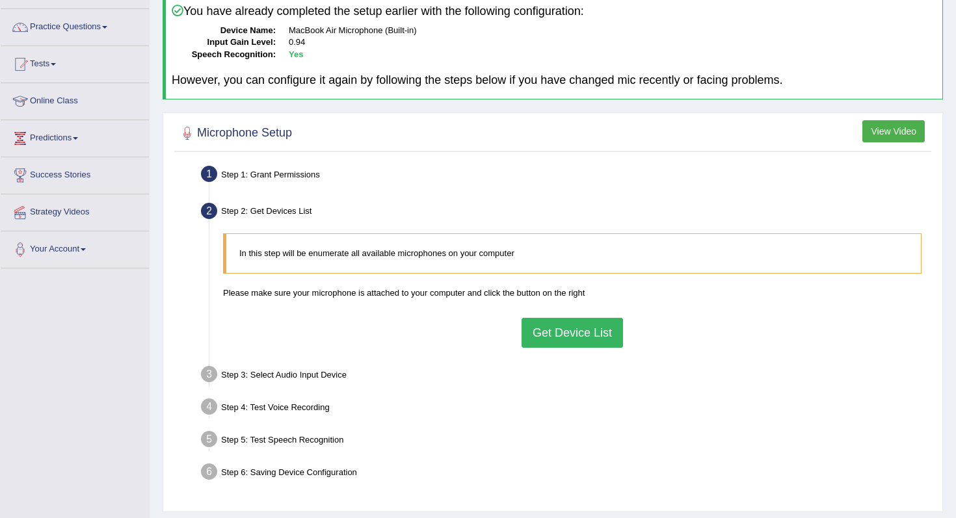
click at [461, 269] on blockquote "In this step will be enumerate all available microphones on your computer" at bounding box center [572, 254] width 699 height 40
click at [593, 336] on button "Get Device List" at bounding box center [572, 333] width 101 height 30
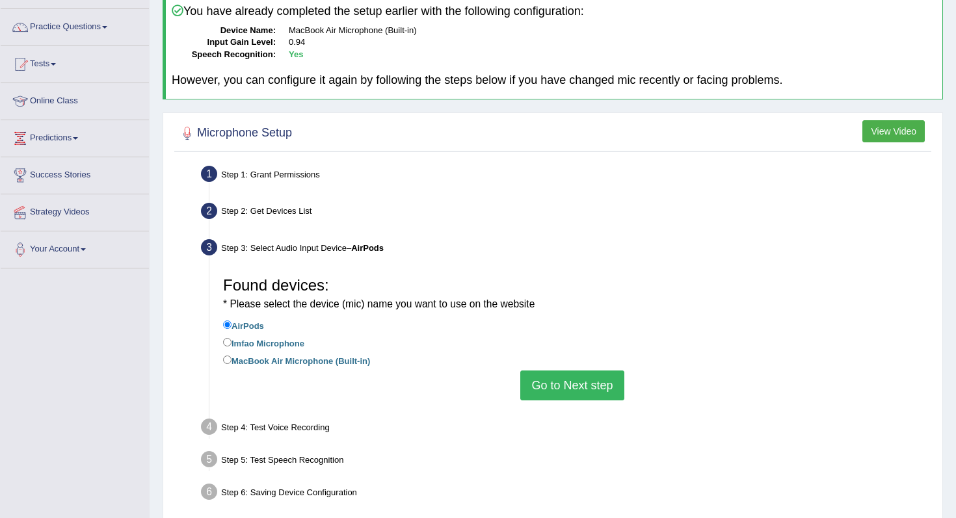
click at [287, 341] on label "Imfao Microphone" at bounding box center [263, 343] width 81 height 14
click at [232, 341] on input "Imfao Microphone" at bounding box center [227, 342] width 8 height 8
radio input "true"
click at [316, 358] on label "MacBook Air Microphone (Built-in)" at bounding box center [296, 360] width 147 height 14
click at [232, 358] on input "MacBook Air Microphone (Built-in)" at bounding box center [227, 360] width 8 height 8
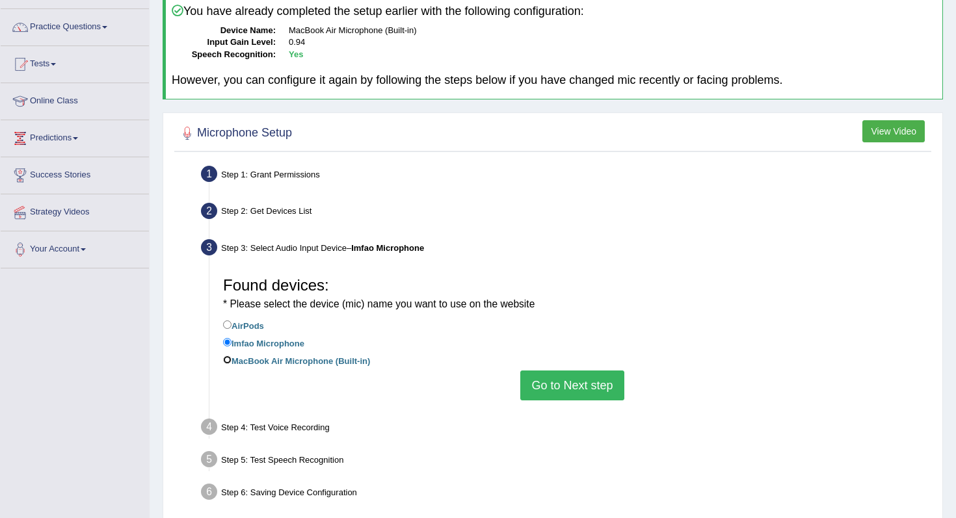
radio input "true"
click at [297, 344] on label "Imfao Microphone" at bounding box center [263, 343] width 81 height 14
click at [232, 344] on input "Imfao Microphone" at bounding box center [227, 342] width 8 height 8
radio input "true"
click at [342, 356] on label "MacBook Air Microphone (Built-in)" at bounding box center [296, 360] width 147 height 14
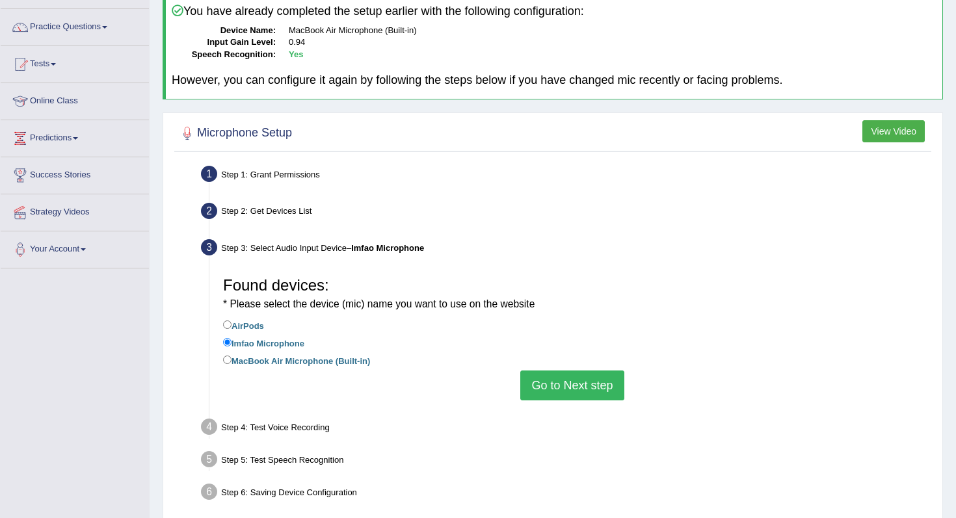
click at [232, 356] on input "MacBook Air Microphone (Built-in)" at bounding box center [227, 360] width 8 height 8
radio input "true"
click at [550, 377] on button "Go to Next step" at bounding box center [571, 386] width 103 height 30
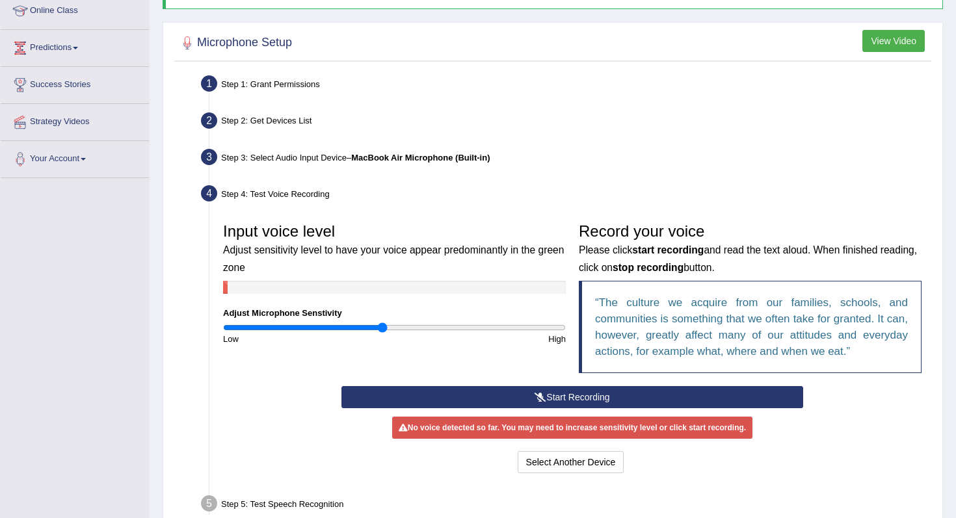
scroll to position [192, 0]
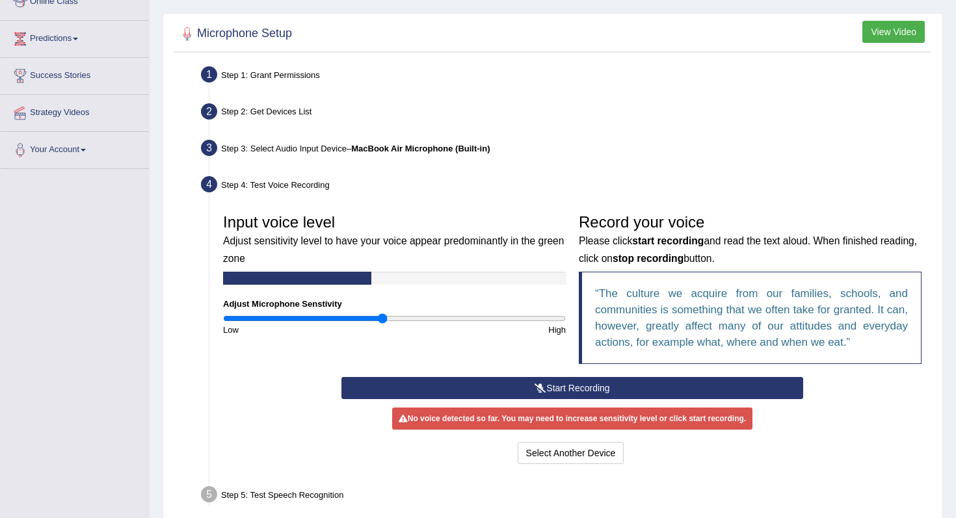
click at [585, 388] on button "Start Recording" at bounding box center [572, 388] width 461 height 22
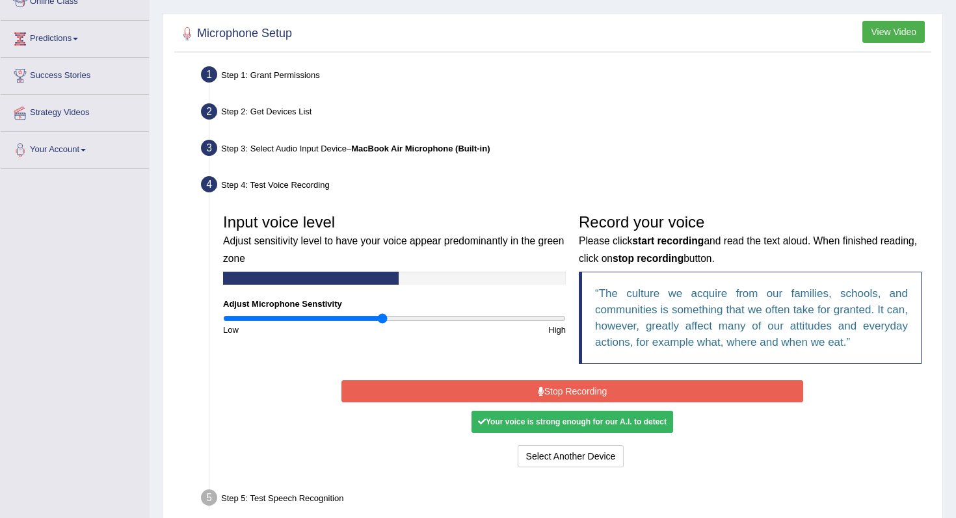
click at [585, 388] on button "Stop Recording" at bounding box center [572, 392] width 461 height 22
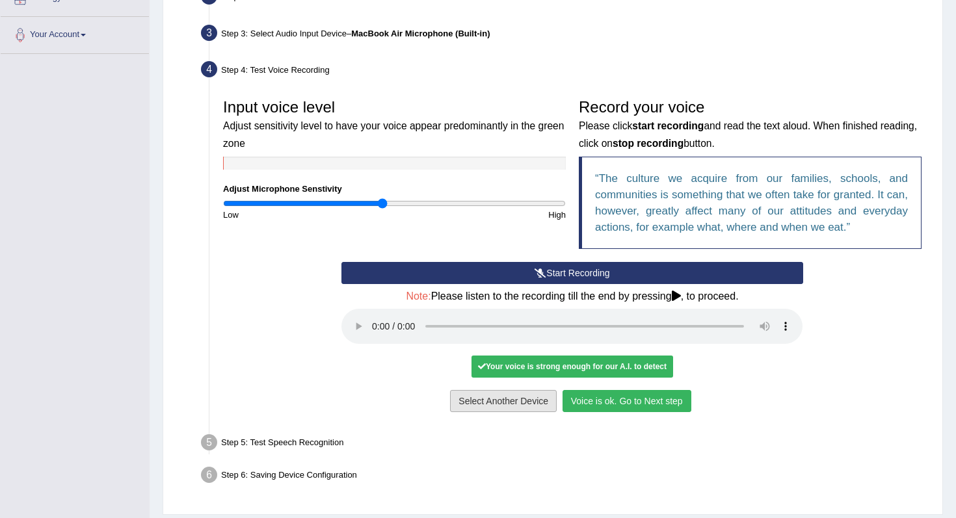
click at [584, 401] on button "Voice is ok. Go to Next step" at bounding box center [627, 401] width 129 height 22
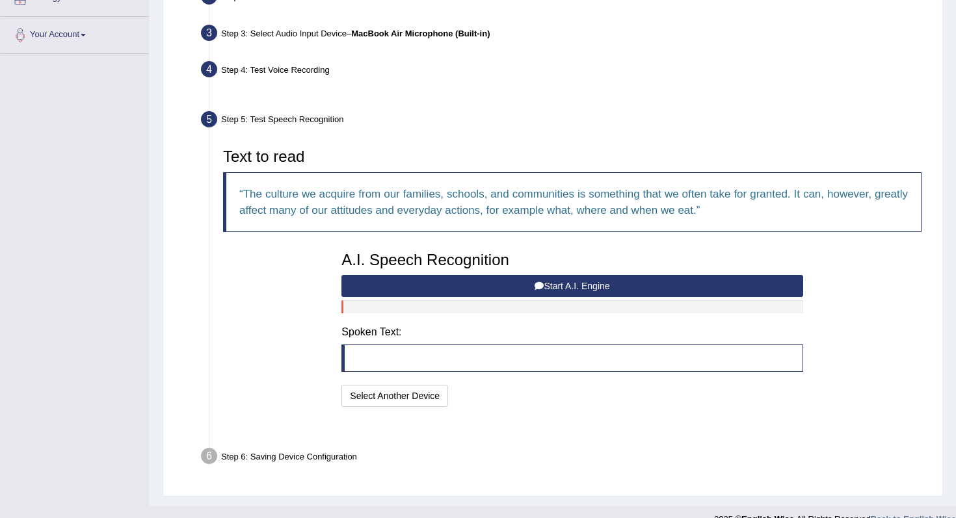
scroll to position [295, 0]
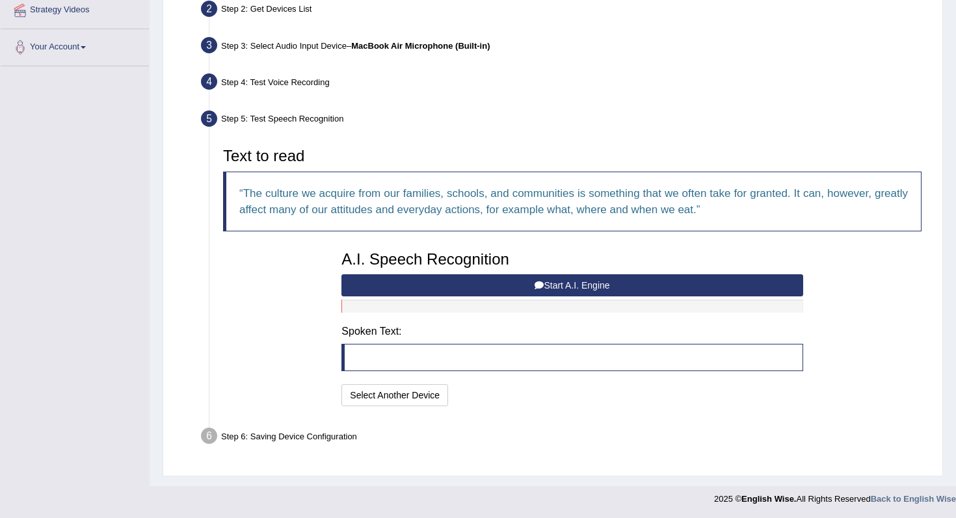
click at [498, 285] on button "Start A.I. Engine" at bounding box center [572, 286] width 461 height 22
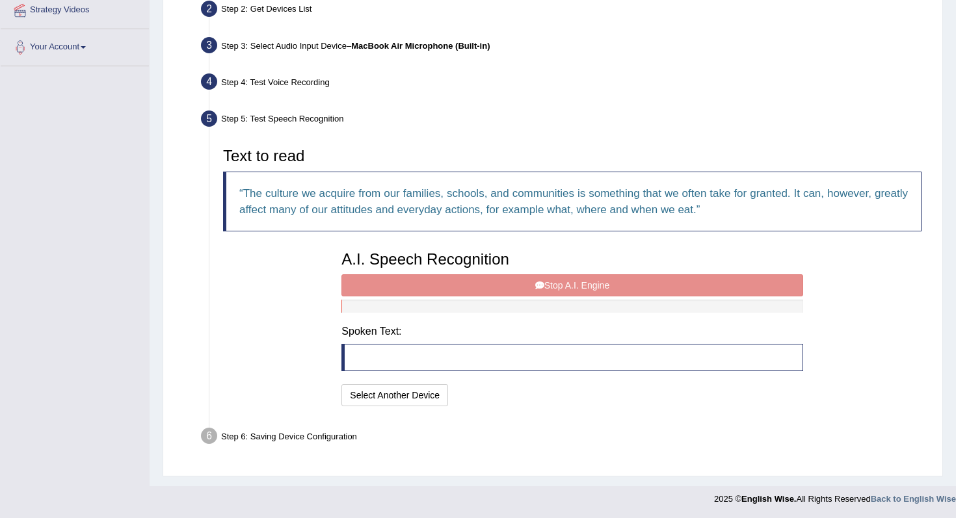
click at [498, 285] on div "A.I. Speech Recognition Start A.I. Engine Stop A.I. Engine Note: Please listen …" at bounding box center [572, 327] width 474 height 165
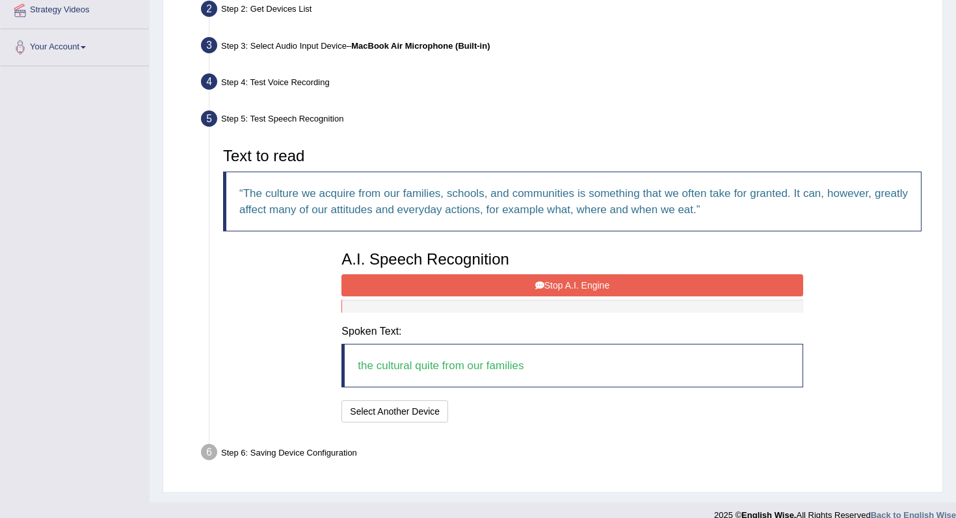
click at [489, 289] on button "Stop A.I. Engine" at bounding box center [572, 286] width 461 height 22
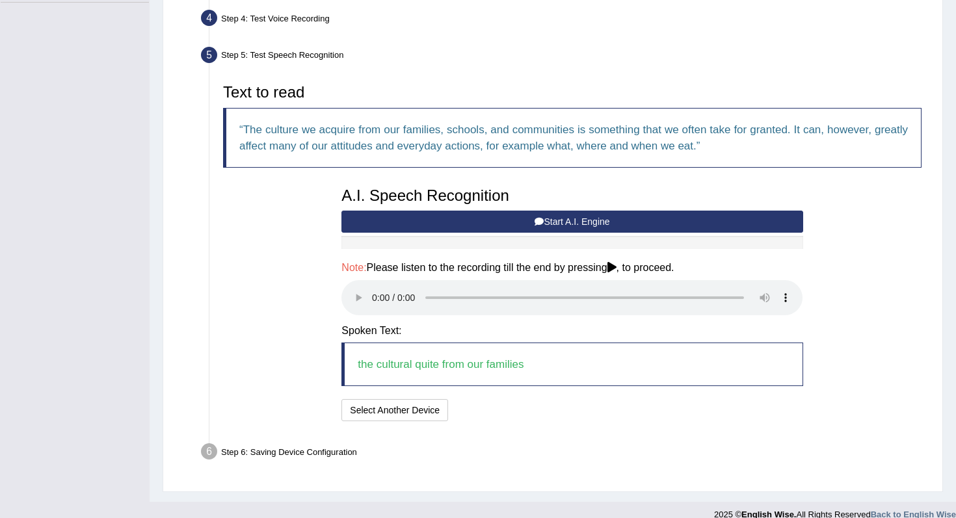
scroll to position [363, 0]
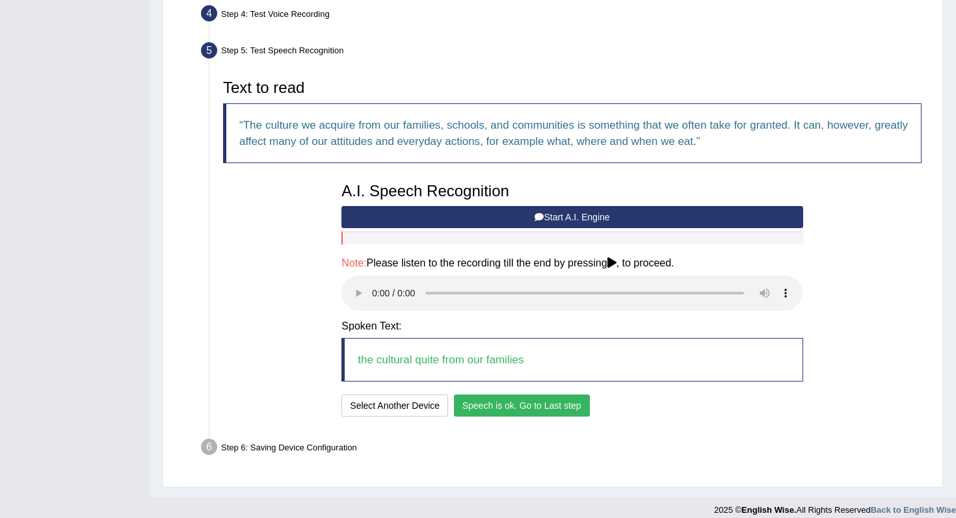
click at [504, 413] on button "Speech is ok. Go to Last step" at bounding box center [522, 406] width 136 height 22
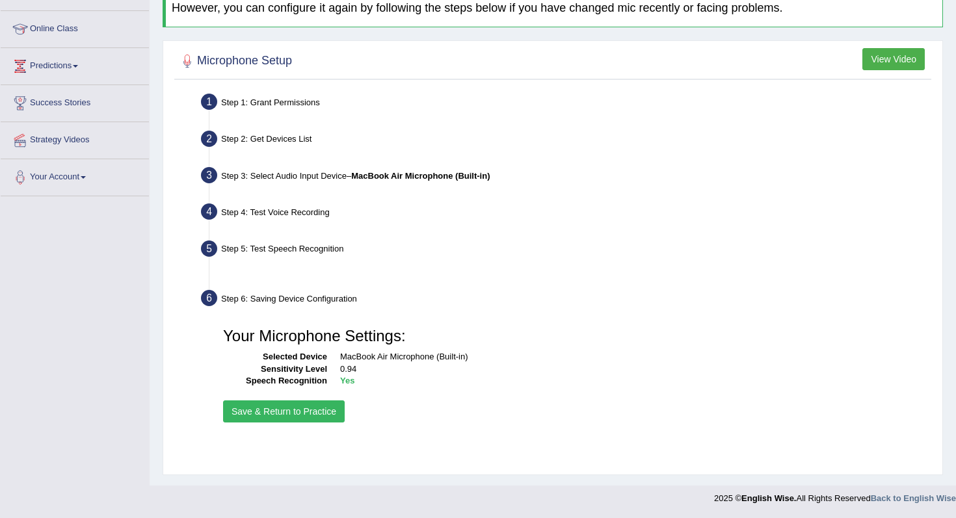
scroll to position [165, 0]
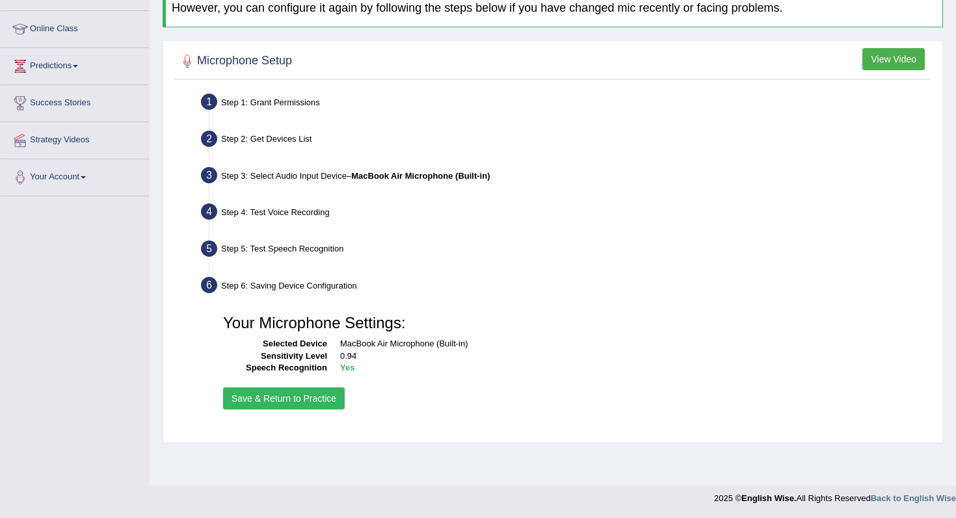
click at [315, 394] on button "Save & Return to Practice" at bounding box center [284, 399] width 122 height 22
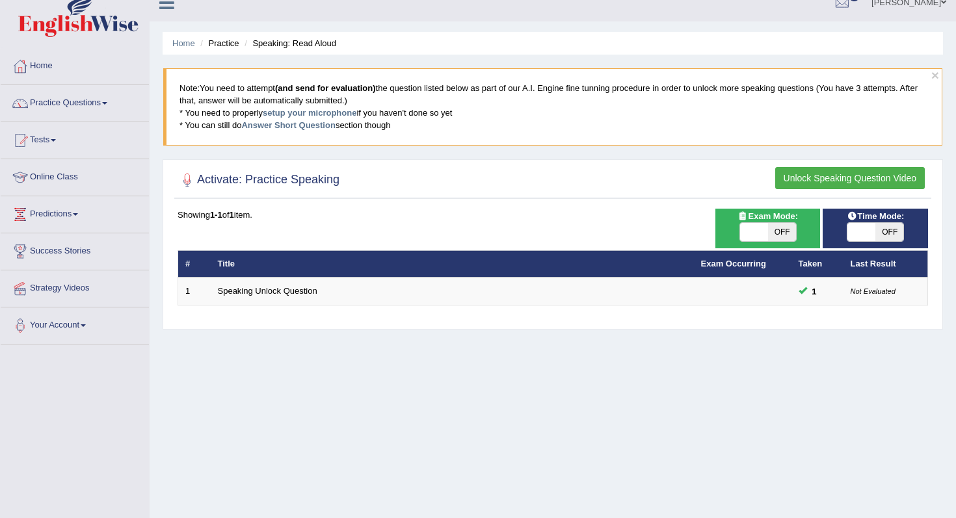
scroll to position [18, 0]
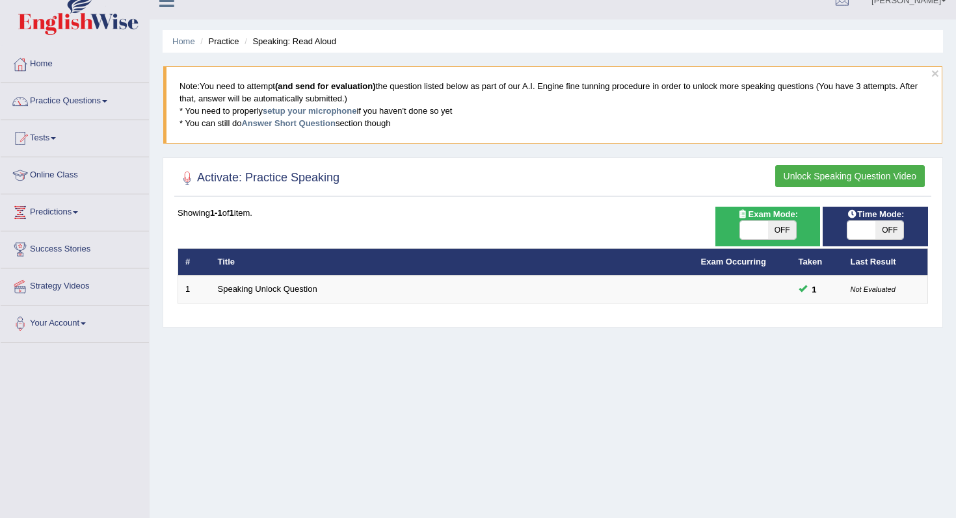
click at [829, 174] on button "Unlock Speaking Question Video" at bounding box center [850, 176] width 150 height 22
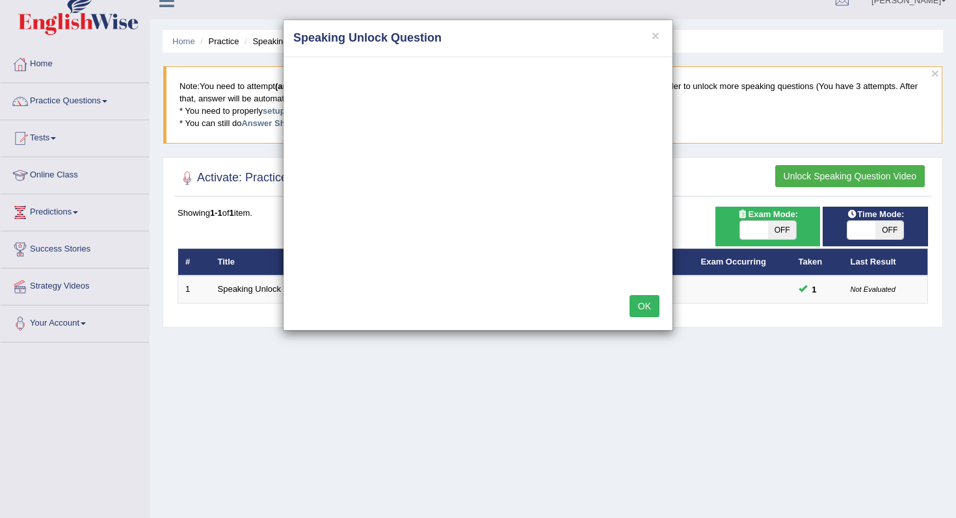
click at [652, 305] on button "OK" at bounding box center [645, 306] width 30 height 22
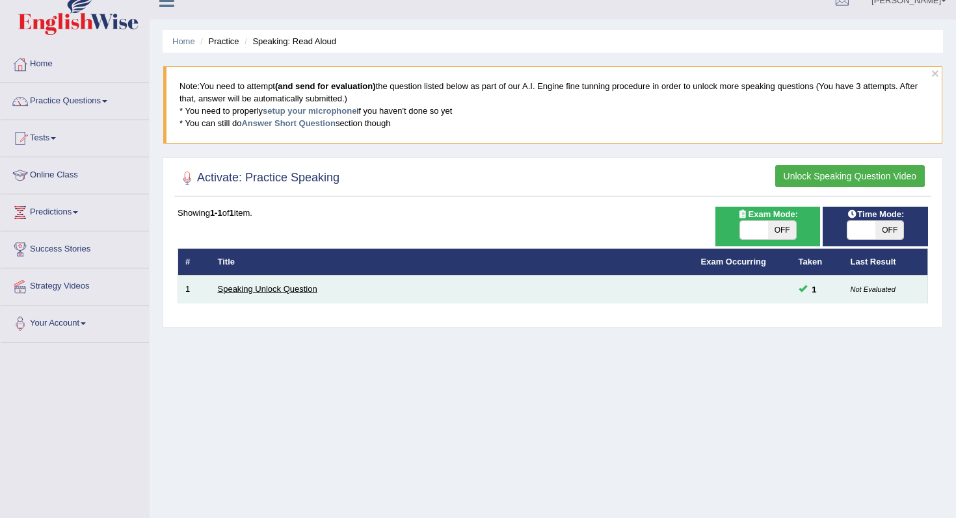
click at [282, 288] on link "Speaking Unlock Question" at bounding box center [268, 289] width 100 height 10
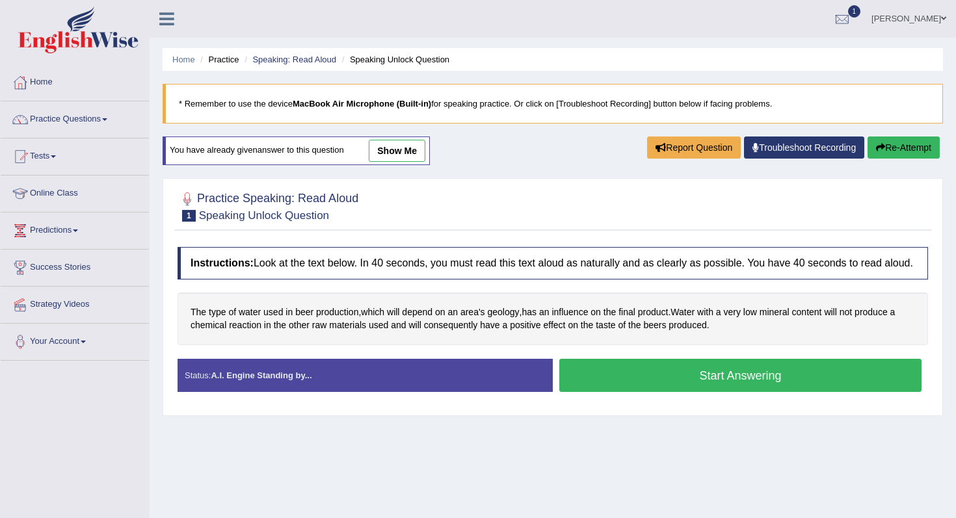
click at [624, 369] on div "Instructions: Look at the text below. In 40 seconds, you must read this text al…" at bounding box center [552, 325] width 757 height 168
click at [622, 383] on button "Start Answering" at bounding box center [740, 375] width 362 height 33
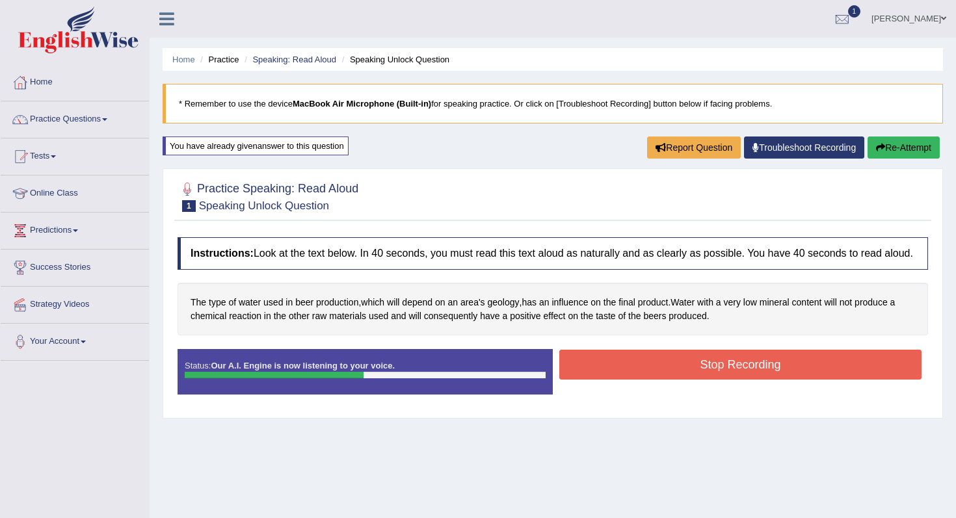
click at [624, 380] on button "Stop Recording" at bounding box center [740, 365] width 362 height 30
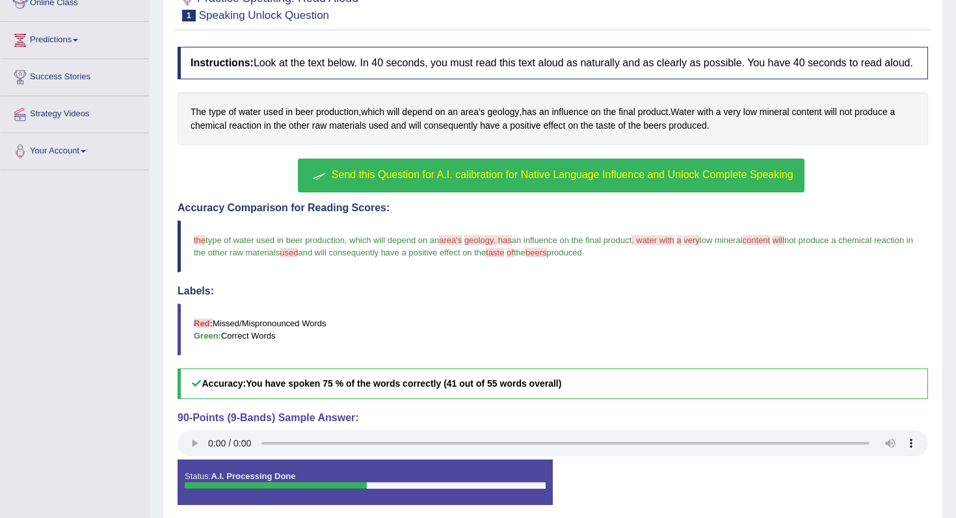
scroll to position [256, 0]
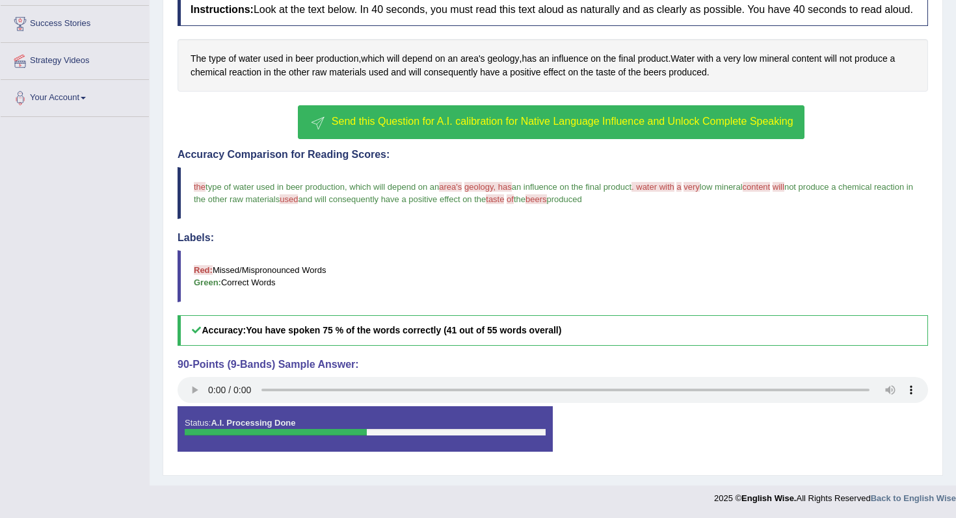
click at [557, 114] on button "Send this Question for A.I. calibration for Native Language Influence and Unloc…" at bounding box center [551, 122] width 506 height 34
click at [557, 114] on body "Toggle navigation Home Practice Questions Speaking Practice Read Aloud Repeat S…" at bounding box center [478, 15] width 956 height 518
click at [0, 0] on div "No, I want to attempt again Click here to send" at bounding box center [0, 0] width 0 height 0
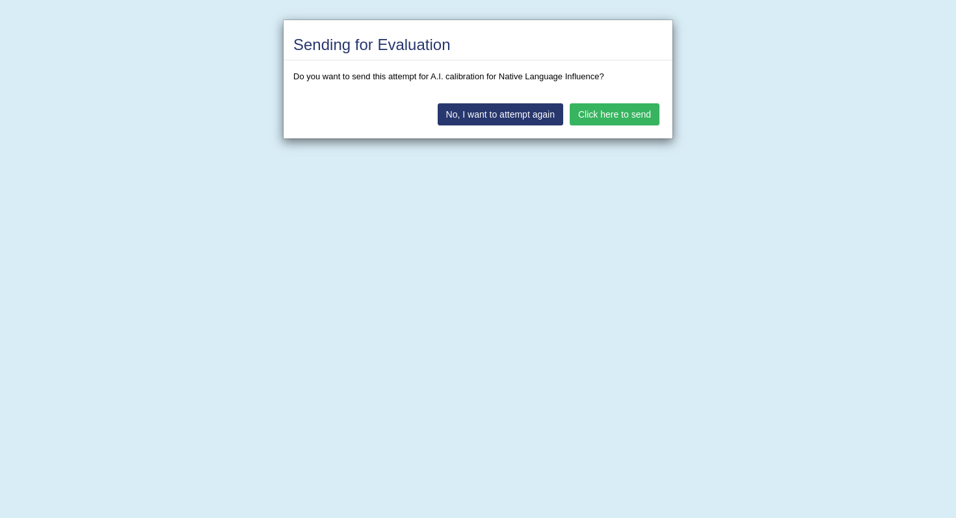
click at [605, 119] on button "Click here to send" at bounding box center [615, 114] width 90 height 22
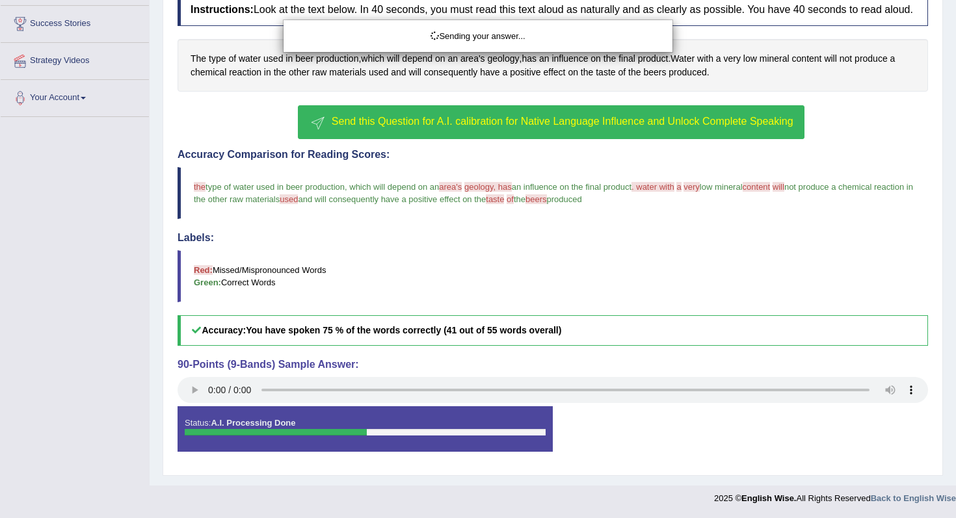
scroll to position [219, 0]
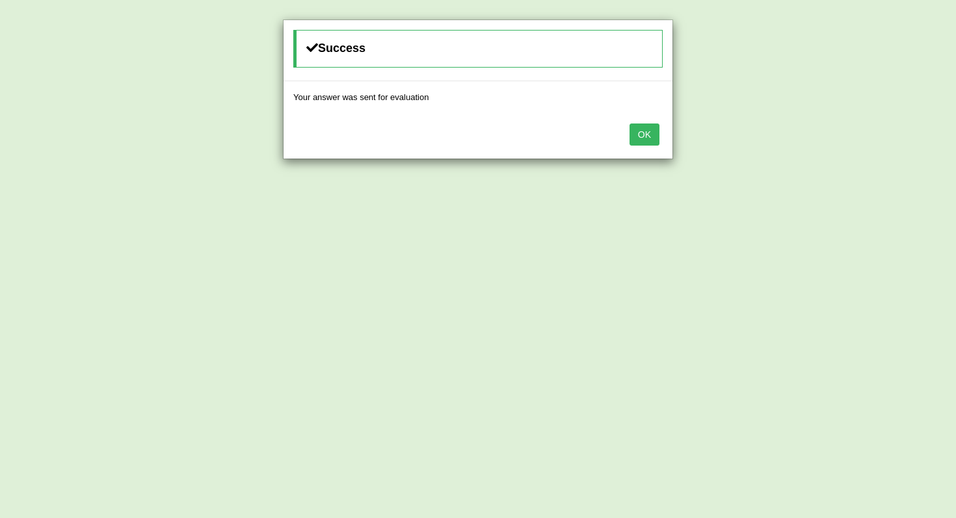
click at [651, 133] on button "OK" at bounding box center [645, 135] width 30 height 22
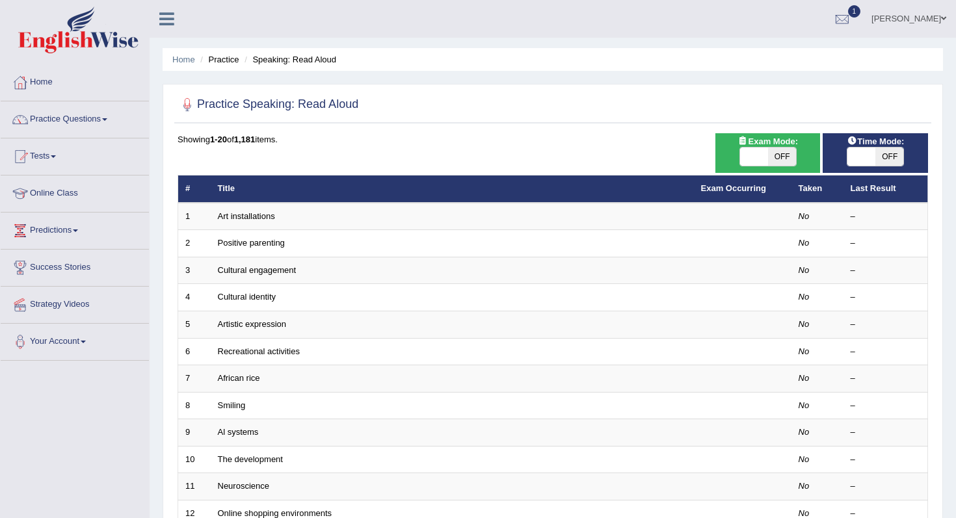
click at [764, 159] on span at bounding box center [754, 157] width 28 height 18
checkbox input "true"
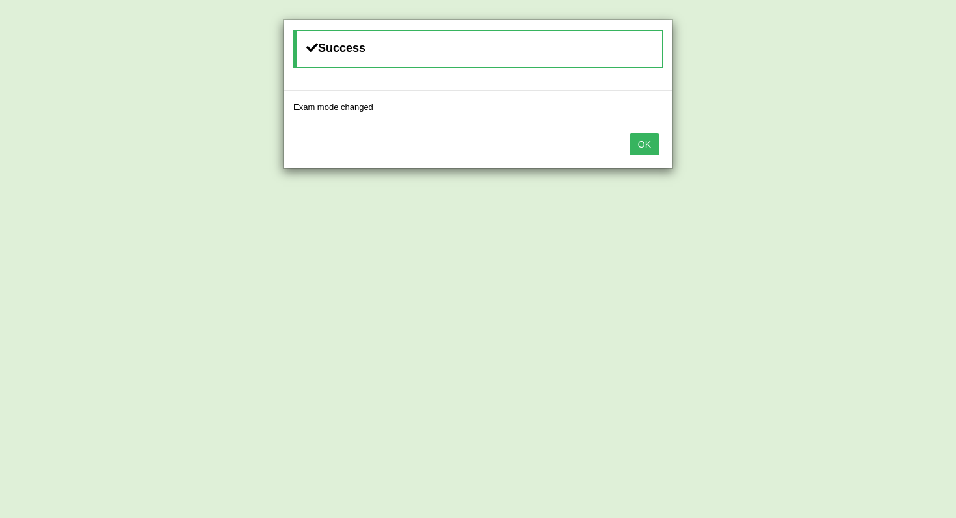
click at [649, 143] on button "OK" at bounding box center [645, 144] width 30 height 22
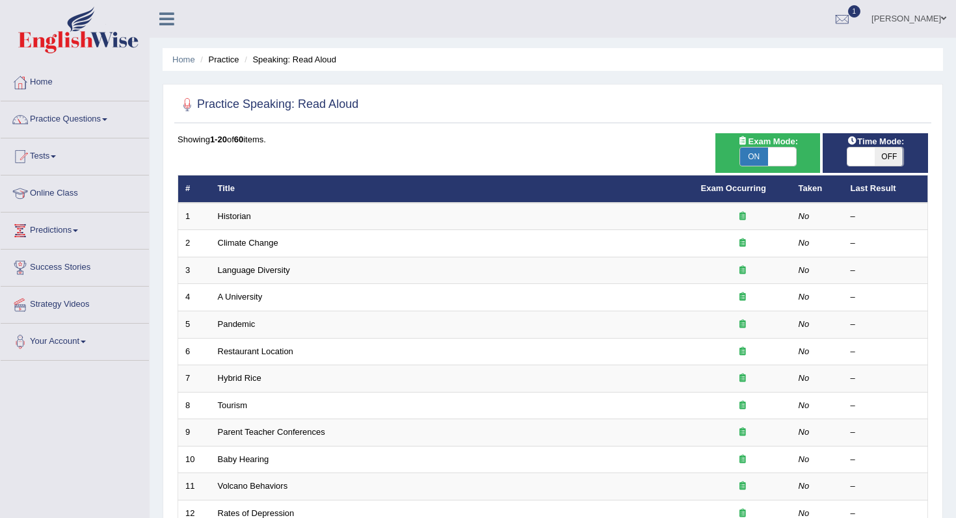
click at [886, 161] on span "OFF" at bounding box center [890, 157] width 28 height 18
checkbox input "true"
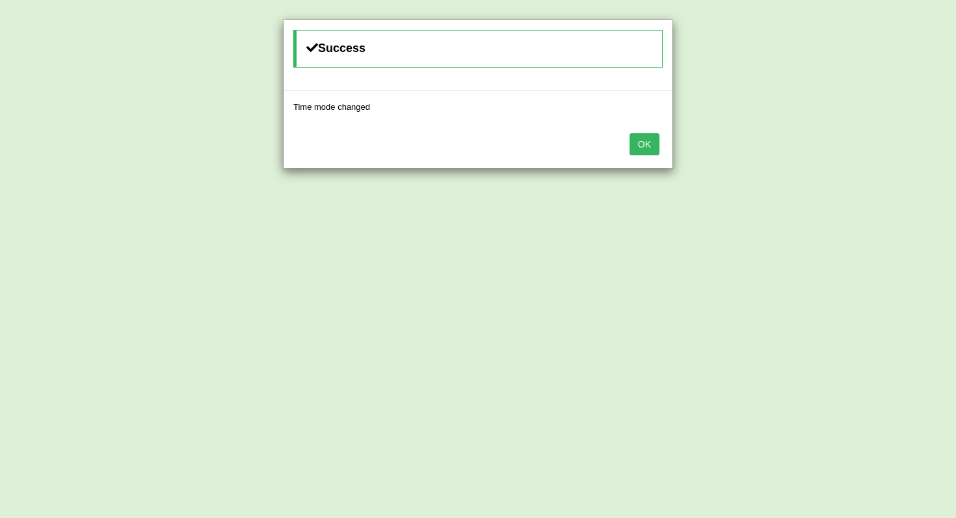
click at [636, 148] on button "OK" at bounding box center [645, 144] width 30 height 22
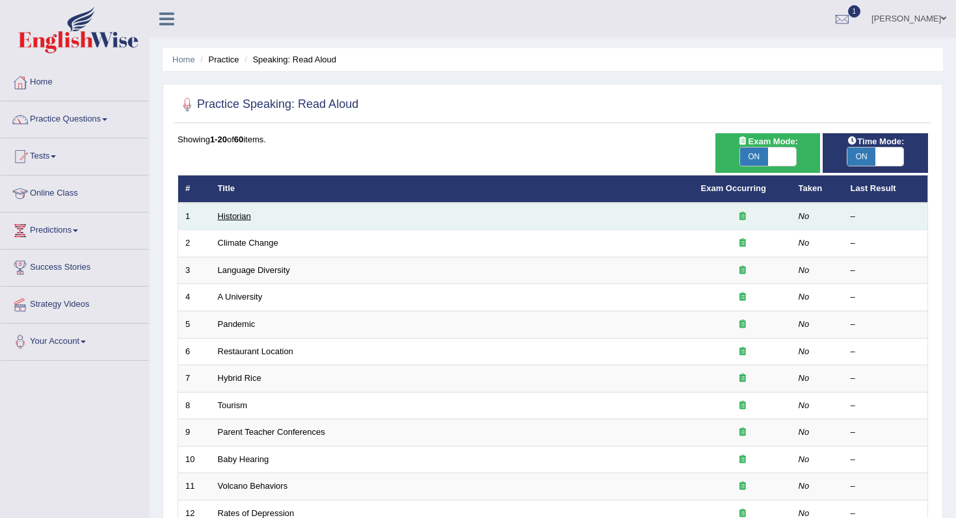
click at [241, 215] on link "Historian" at bounding box center [234, 216] width 33 height 10
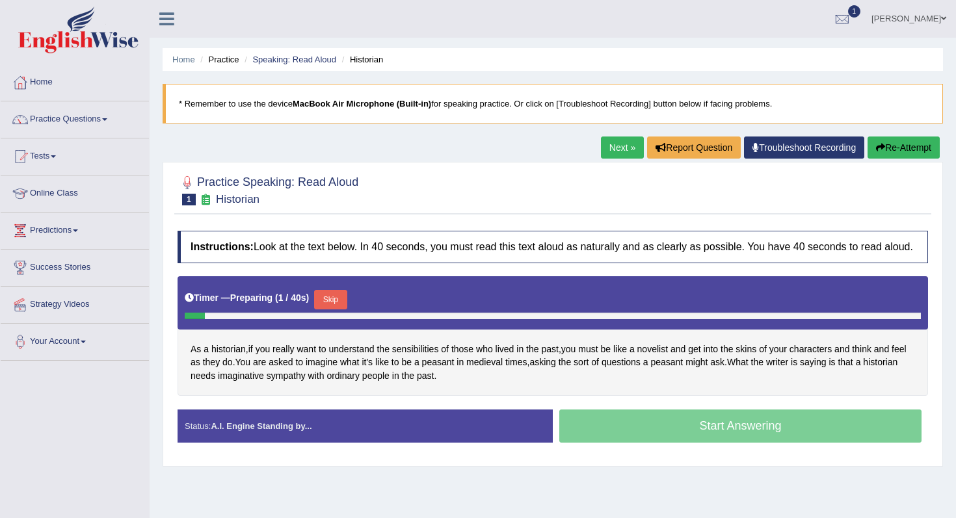
click at [338, 310] on button "Skip" at bounding box center [330, 300] width 33 height 20
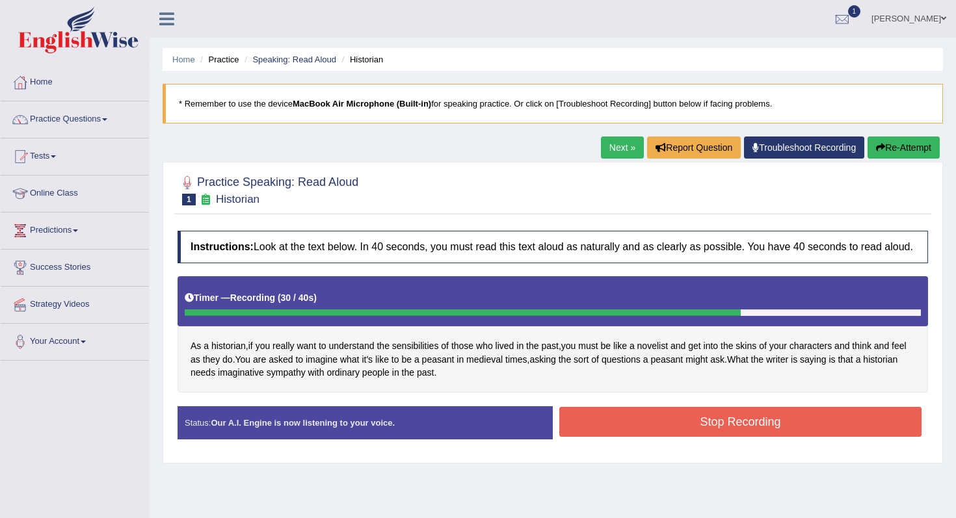
click at [628, 428] on button "Stop Recording" at bounding box center [740, 422] width 362 height 30
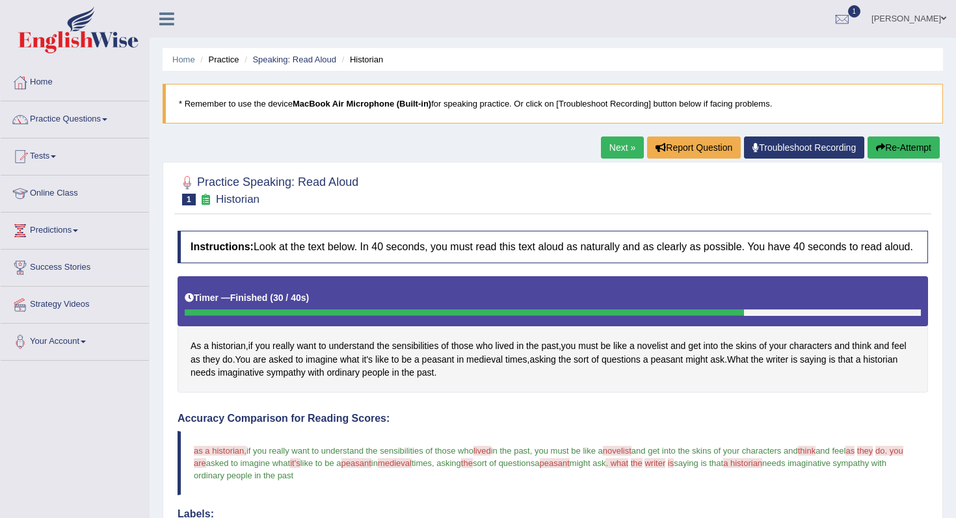
click at [892, 148] on button "Re-Attempt" at bounding box center [904, 148] width 72 height 22
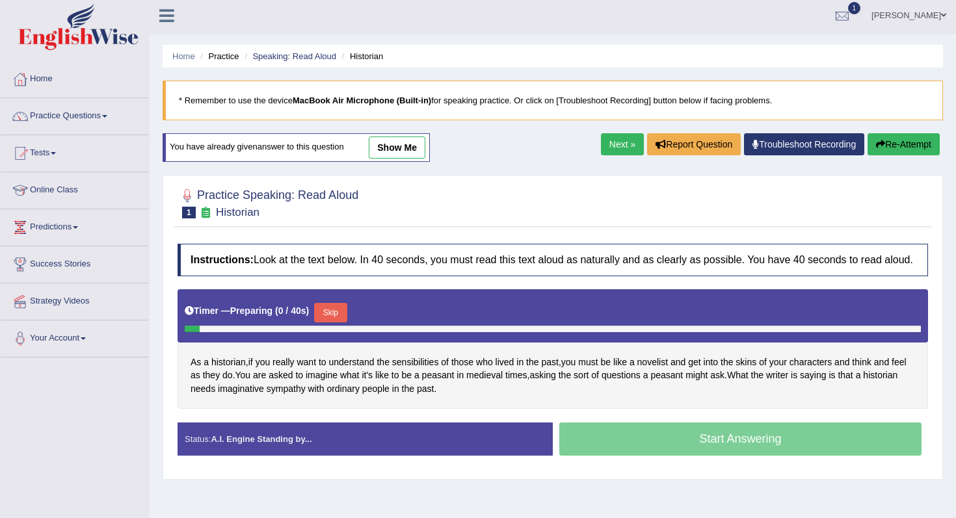
click at [329, 323] on button "Skip" at bounding box center [330, 313] width 33 height 20
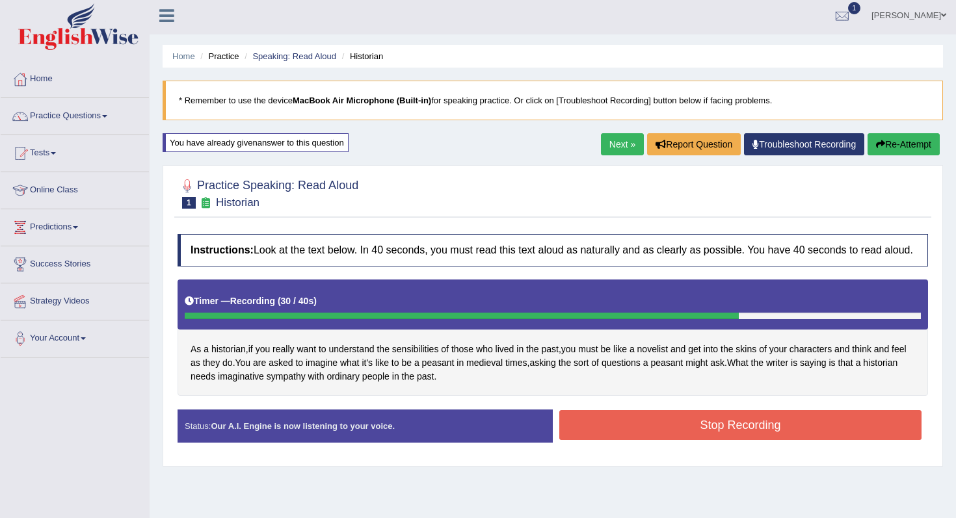
click at [595, 440] on button "Stop Recording" at bounding box center [740, 425] width 362 height 30
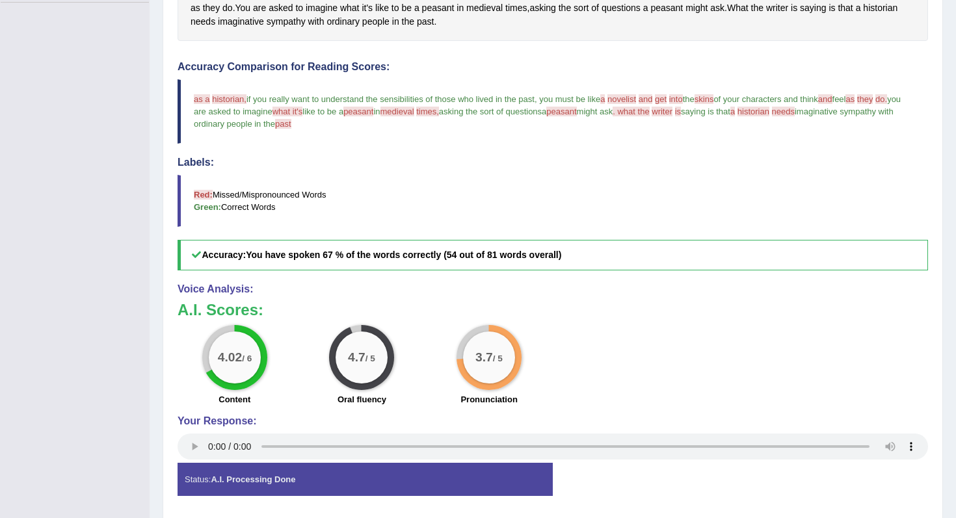
click at [370, 167] on div "Accuracy Comparison for Reading Scores: as a hurricane historian, if you really…" at bounding box center [553, 165] width 751 height 209
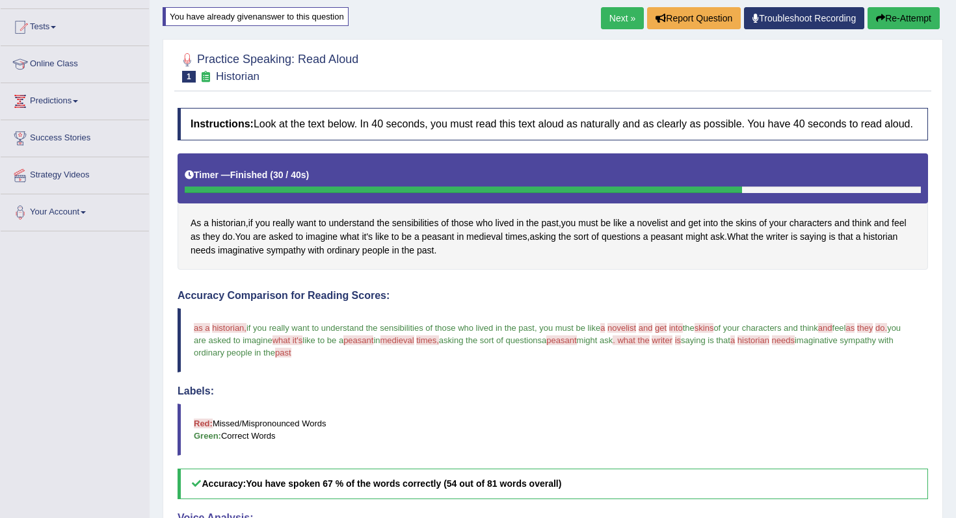
scroll to position [132, 0]
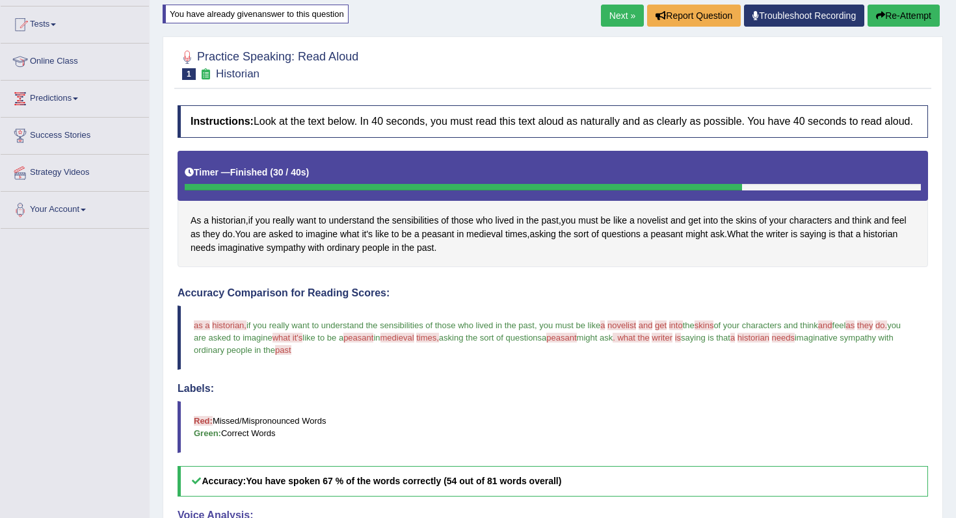
click at [597, 1] on div "Home Practice Speaking: Read Aloud Historian * Remember to use the device MacBo…" at bounding box center [553, 312] width 807 height 889
click at [610, 15] on link "Next »" at bounding box center [622, 16] width 43 height 22
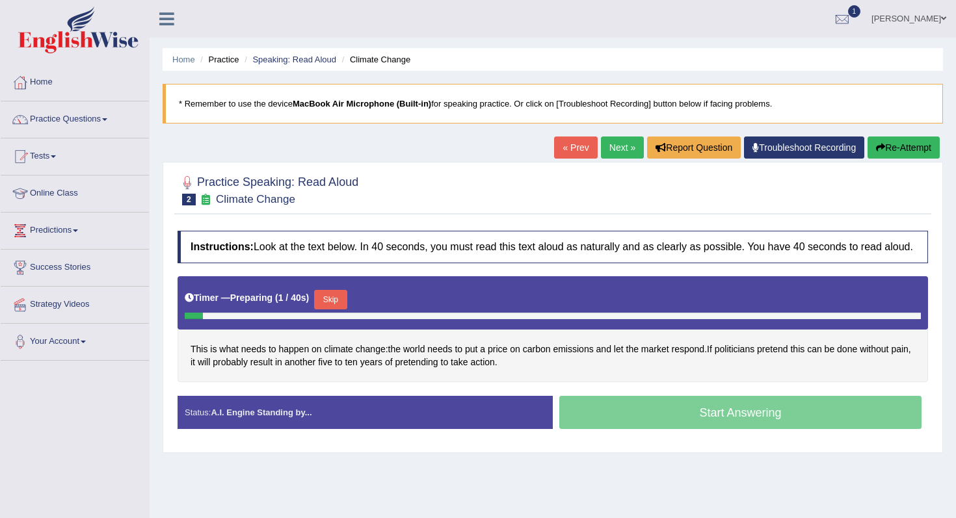
click at [330, 308] on button "Skip" at bounding box center [330, 300] width 33 height 20
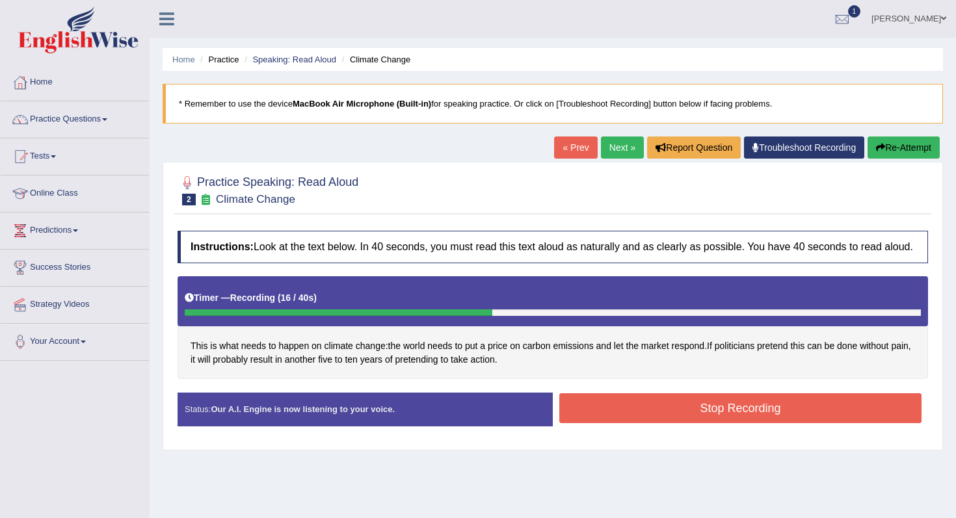
click at [622, 423] on button "Stop Recording" at bounding box center [740, 409] width 362 height 30
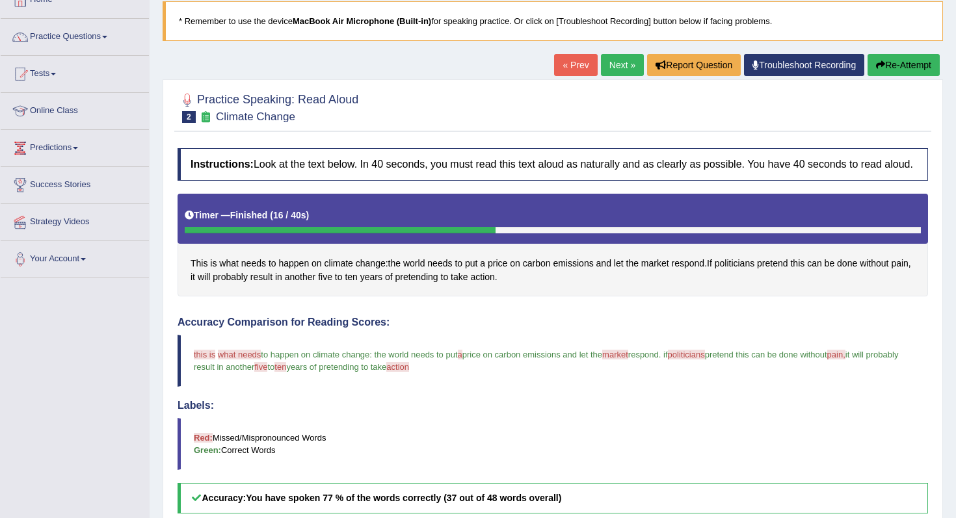
scroll to position [64, 0]
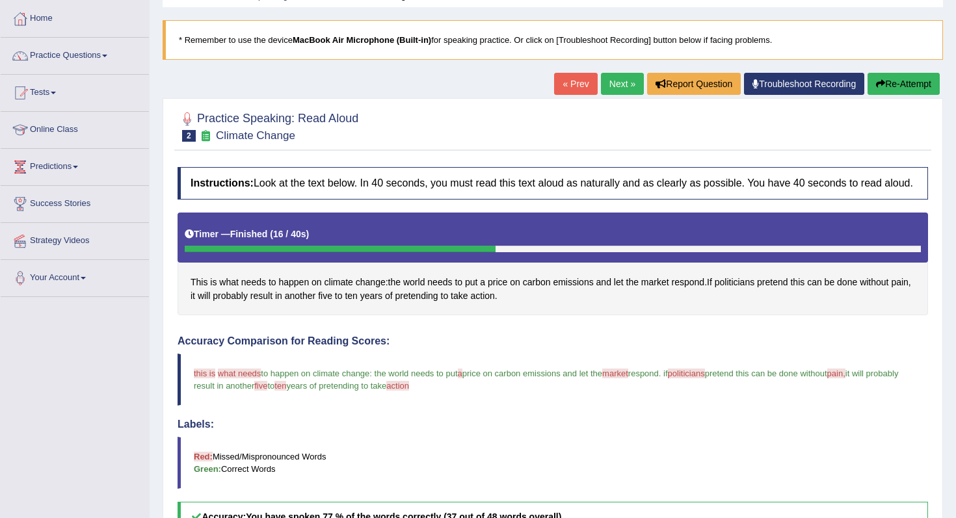
click at [913, 74] on button "Re-Attempt" at bounding box center [904, 84] width 72 height 22
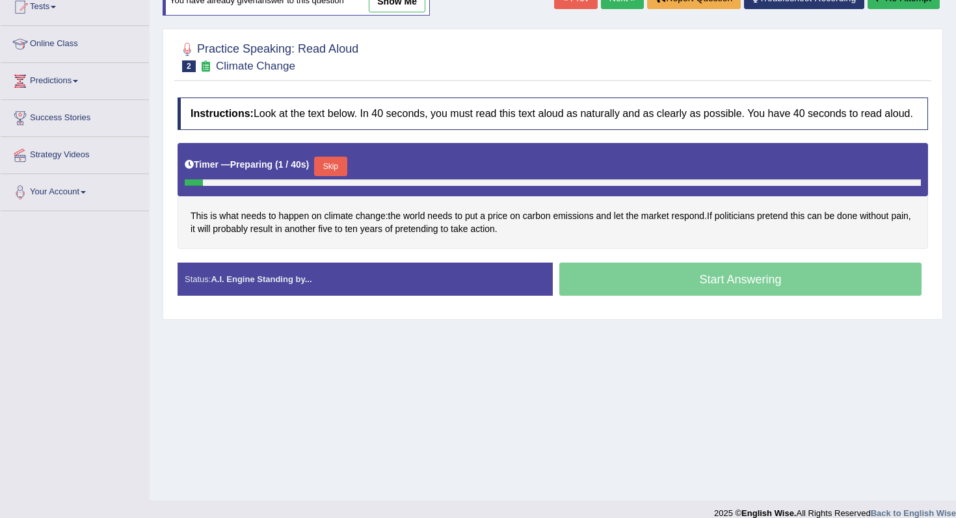
scroll to position [152, 0]
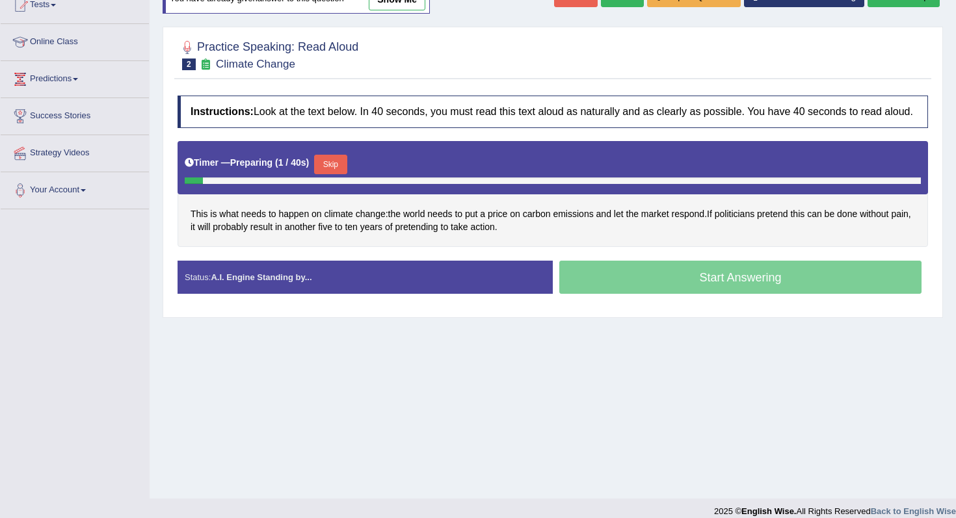
click at [332, 178] on div "Skip" at bounding box center [330, 166] width 33 height 23
click at [335, 174] on button "Skip" at bounding box center [330, 165] width 33 height 20
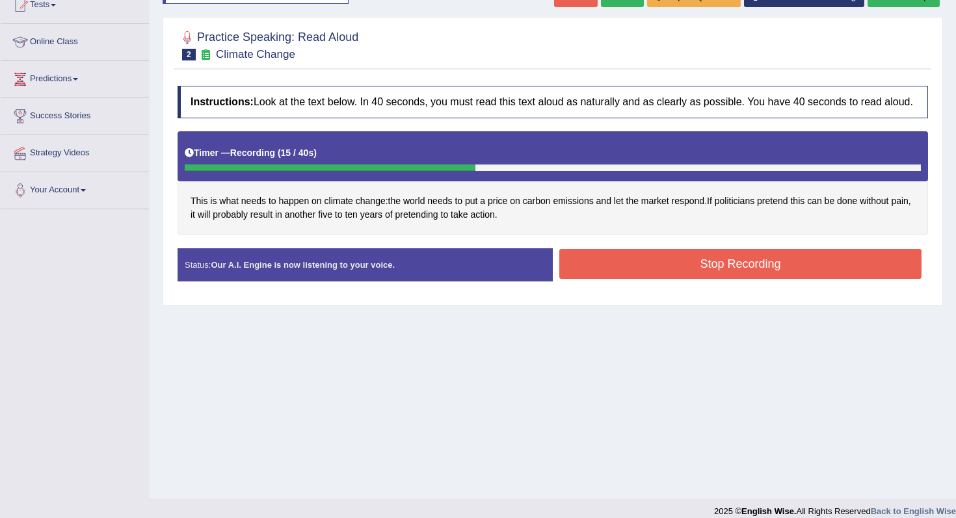
click at [626, 279] on button "Stop Recording" at bounding box center [740, 264] width 362 height 30
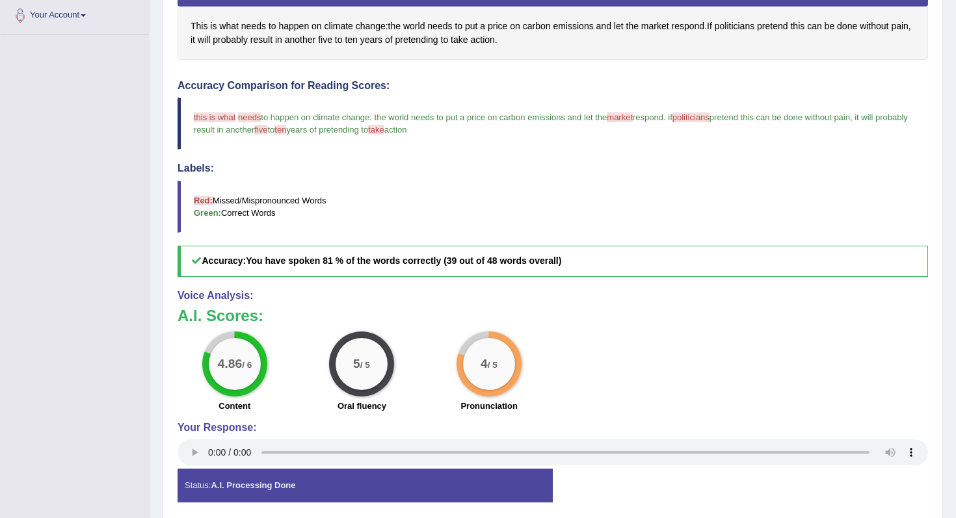
scroll to position [389, 0]
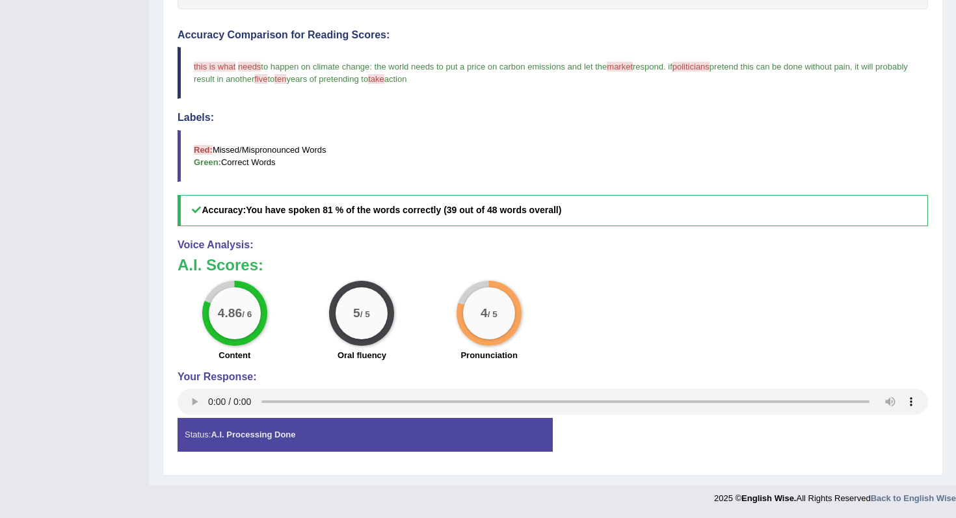
click at [242, 323] on div "4.86 / 6" at bounding box center [235, 314] width 52 height 52
drag, startPoint x: 258, startPoint y: 316, endPoint x: 245, endPoint y: 316, distance: 13.7
click at [245, 316] on div "4.86 / 6" at bounding box center [235, 314] width 52 height 52
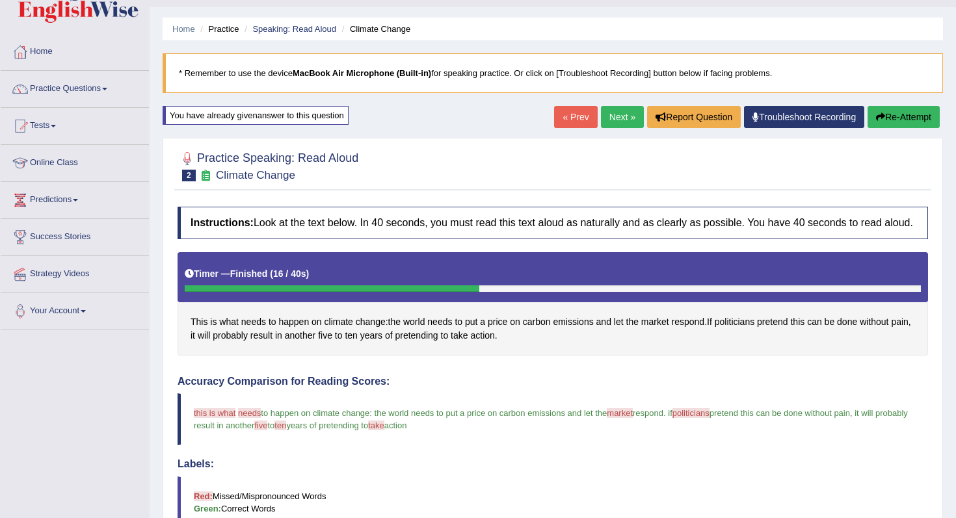
scroll to position [3, 0]
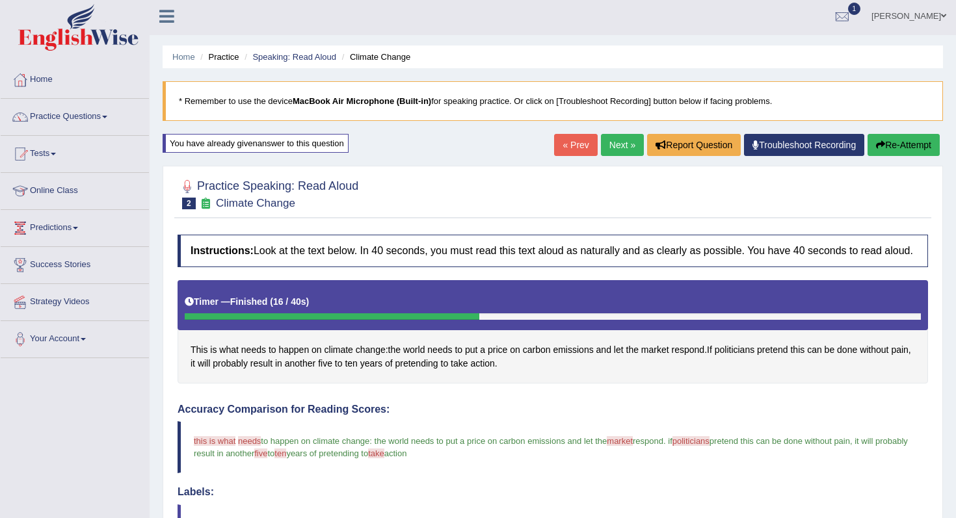
click at [898, 148] on button "Re-Attempt" at bounding box center [904, 145] width 72 height 22
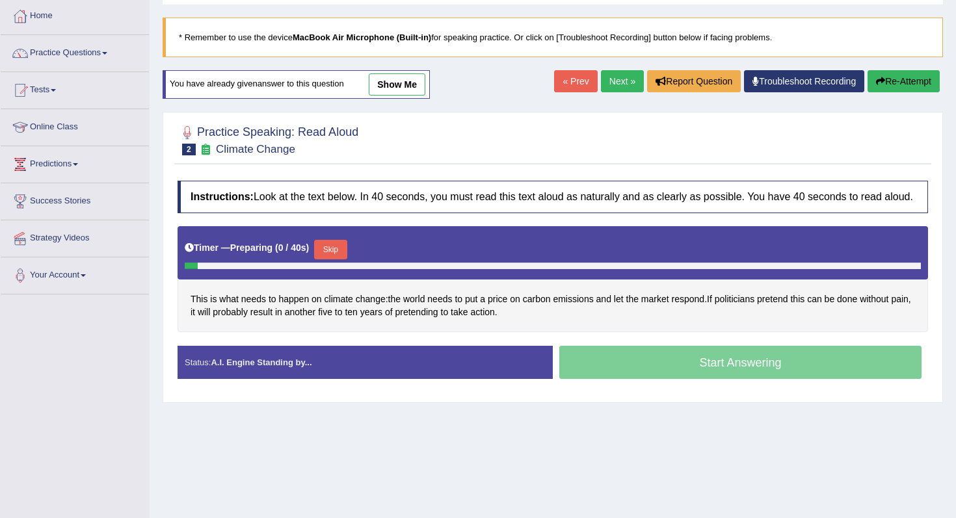
scroll to position [90, 0]
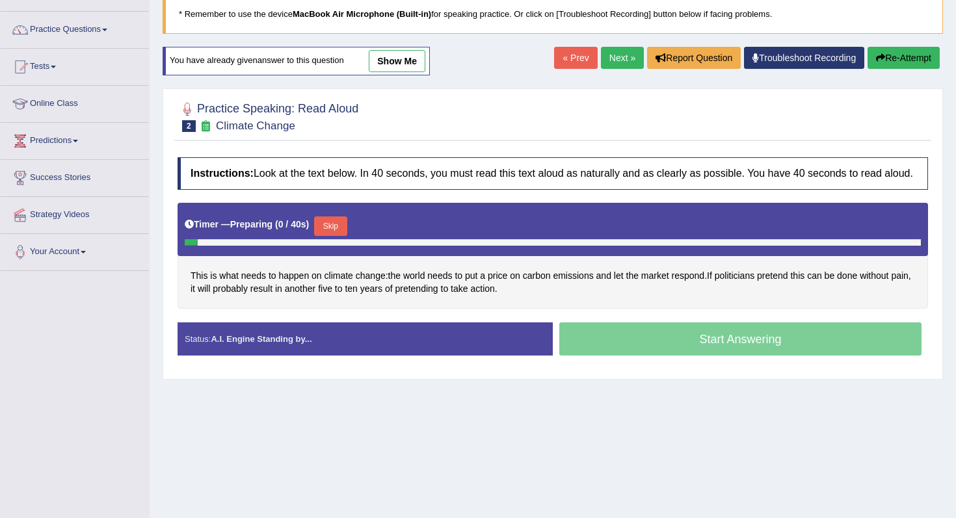
click at [321, 236] on button "Skip" at bounding box center [330, 227] width 33 height 20
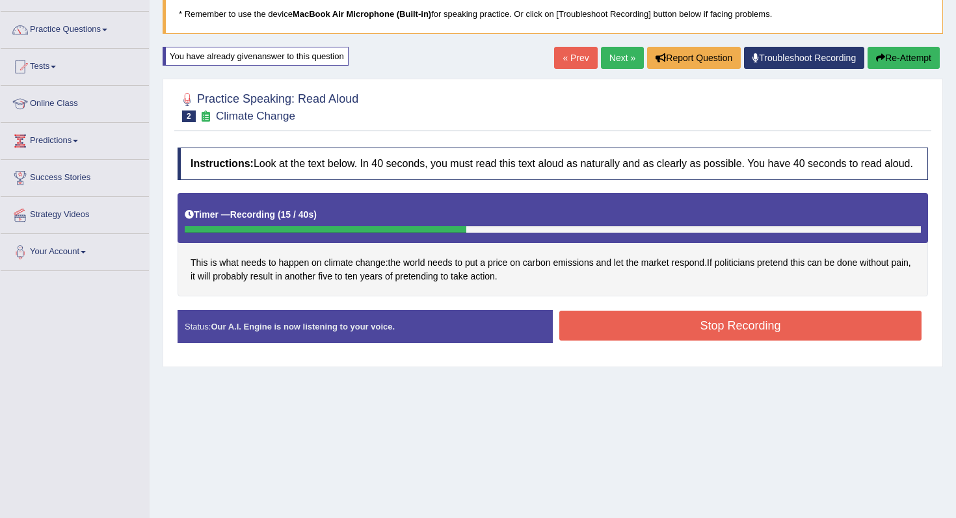
click at [603, 341] on button "Stop Recording" at bounding box center [740, 326] width 362 height 30
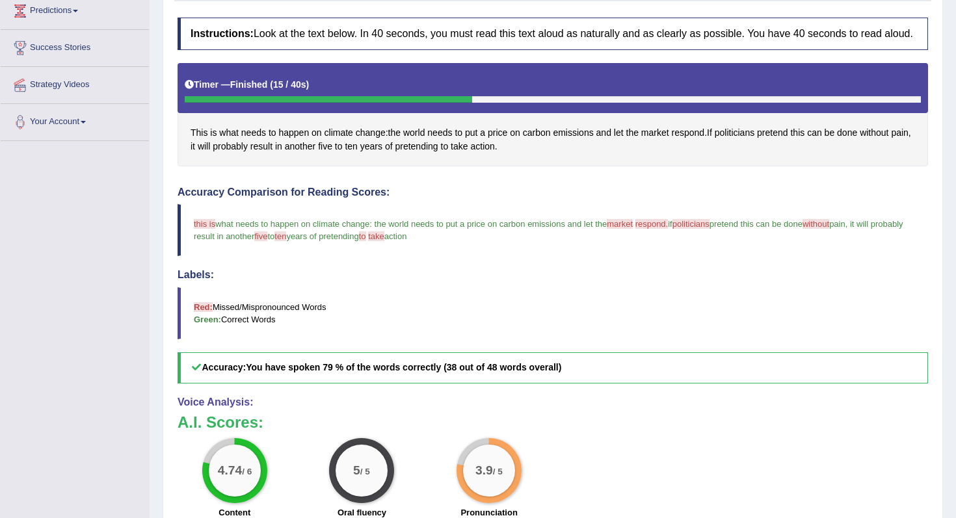
scroll to position [0, 0]
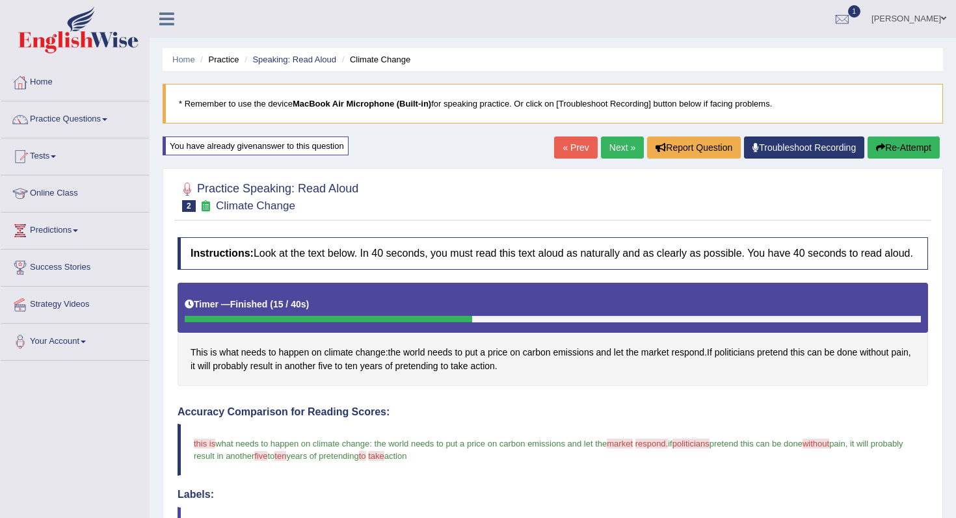
click at [895, 145] on button "Re-Attempt" at bounding box center [904, 148] width 72 height 22
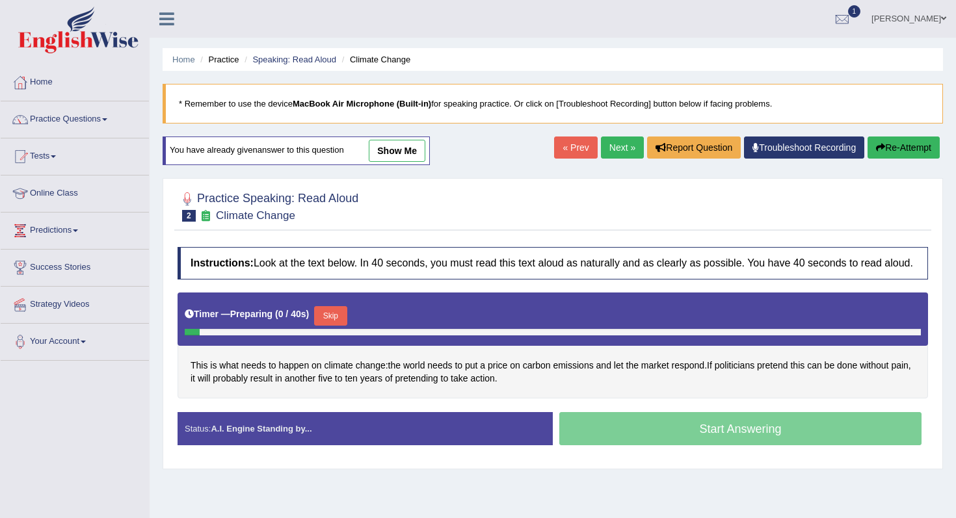
click at [342, 326] on button "Skip" at bounding box center [330, 316] width 33 height 20
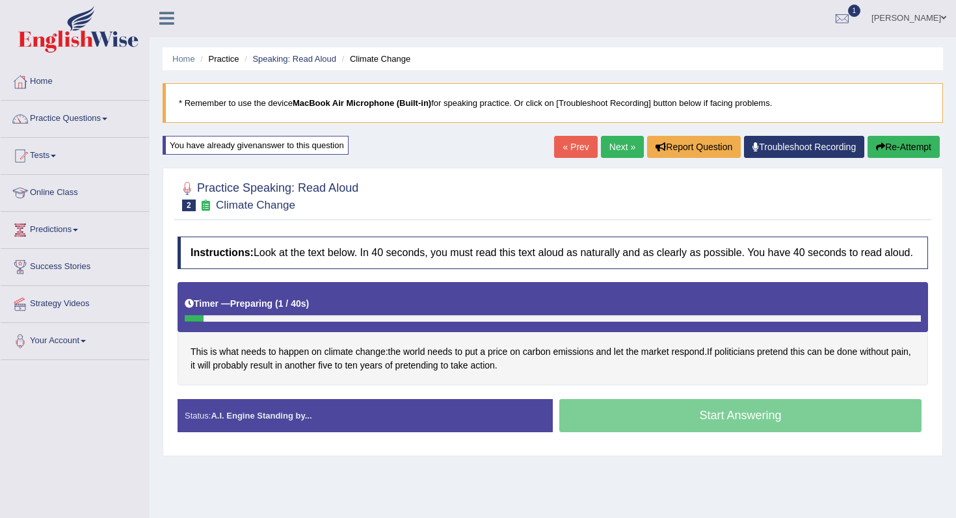
scroll to position [46, 0]
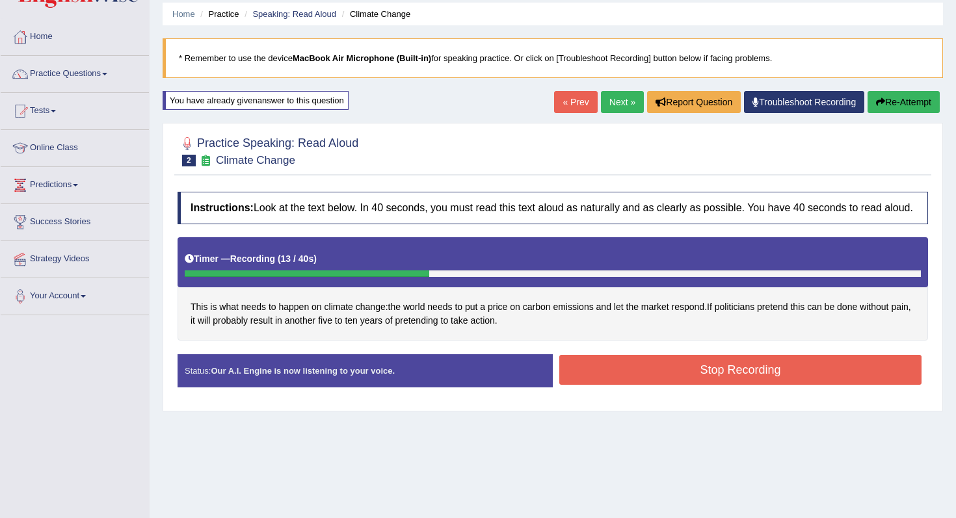
click at [621, 377] on button "Stop Recording" at bounding box center [740, 370] width 362 height 30
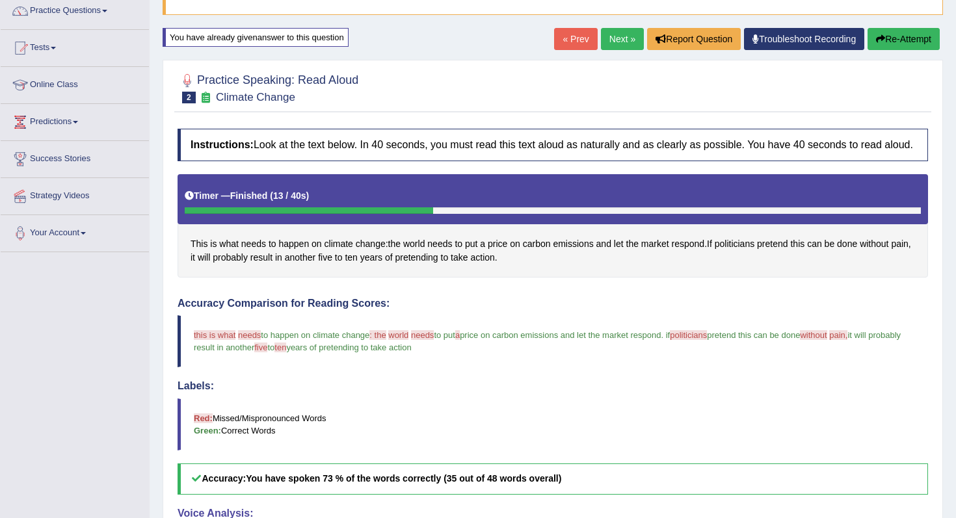
scroll to position [23, 0]
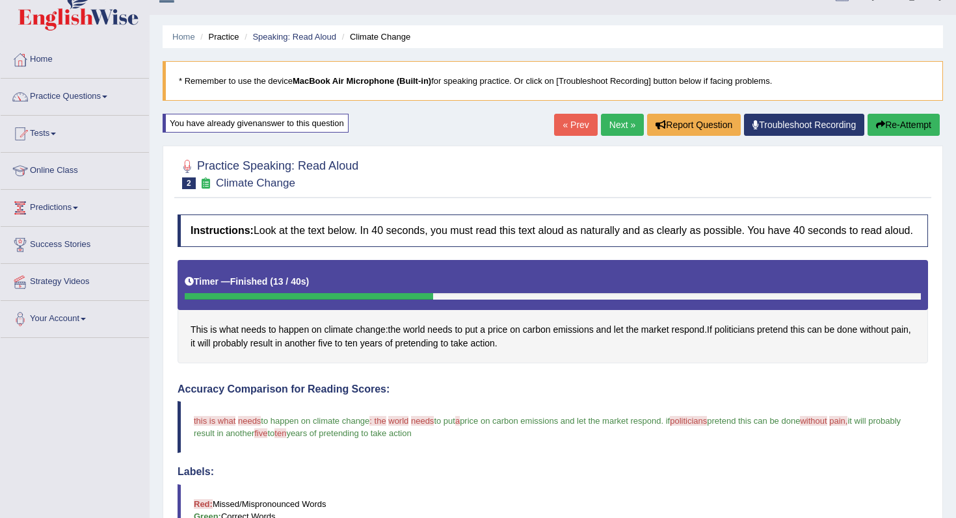
click at [887, 128] on button "Re-Attempt" at bounding box center [904, 125] width 72 height 22
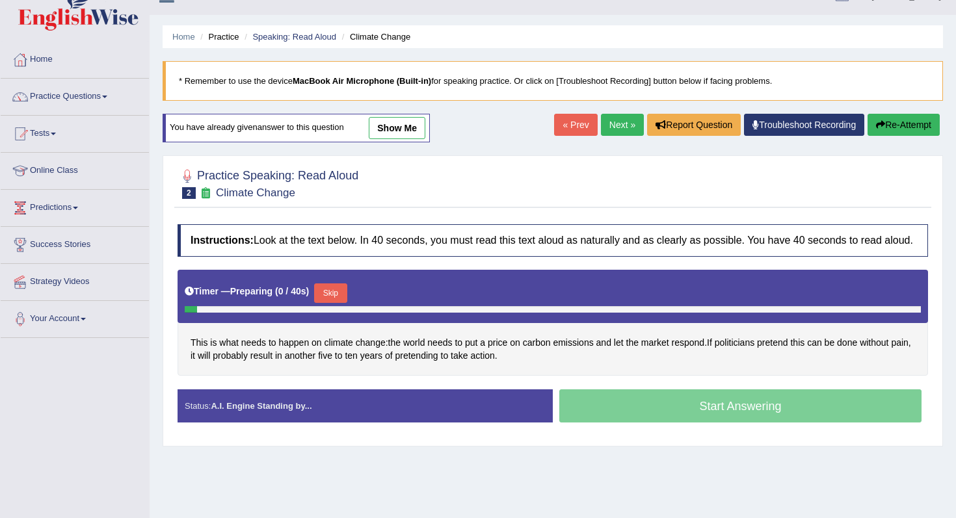
click at [330, 301] on button "Skip" at bounding box center [330, 294] width 33 height 20
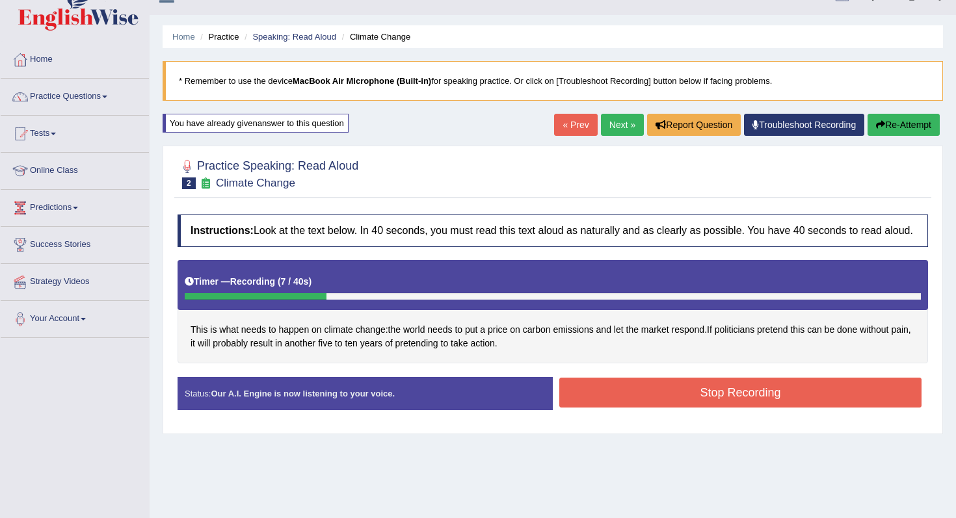
click at [891, 130] on button "Re-Attempt" at bounding box center [904, 125] width 72 height 22
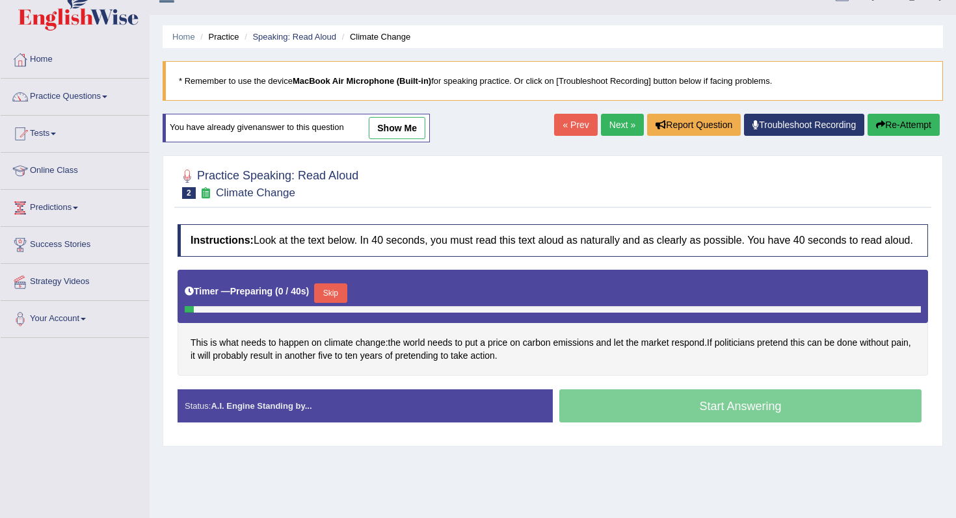
click at [332, 301] on button "Skip" at bounding box center [330, 294] width 33 height 20
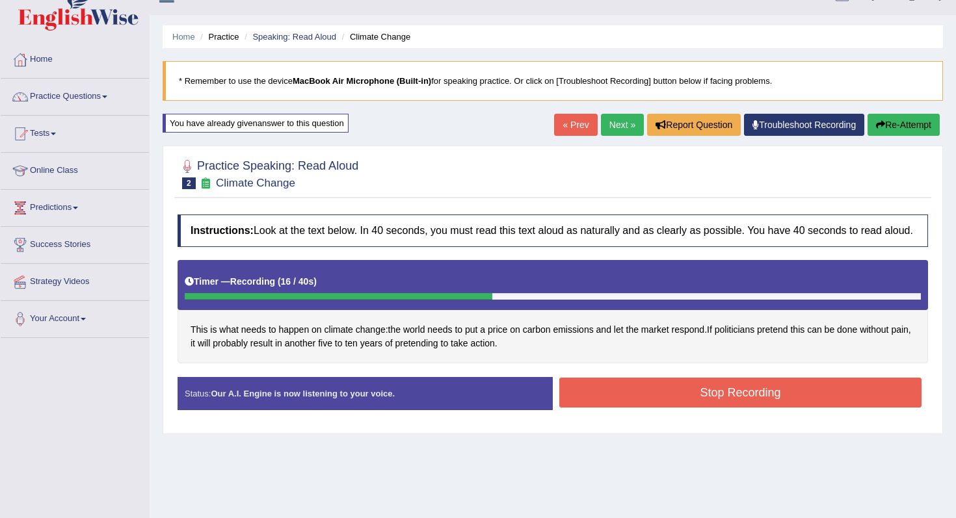
click at [583, 408] on button "Stop Recording" at bounding box center [740, 393] width 362 height 30
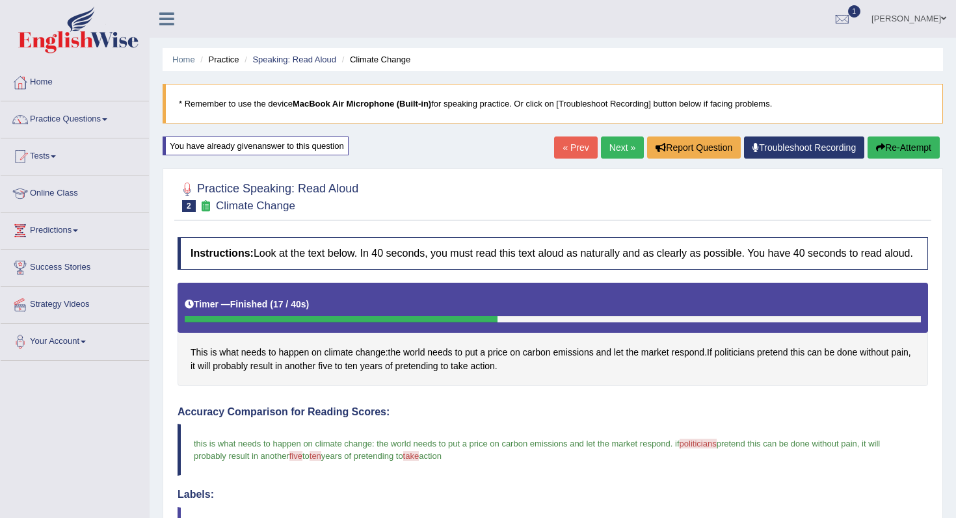
click at [892, 151] on button "Re-Attempt" at bounding box center [904, 148] width 72 height 22
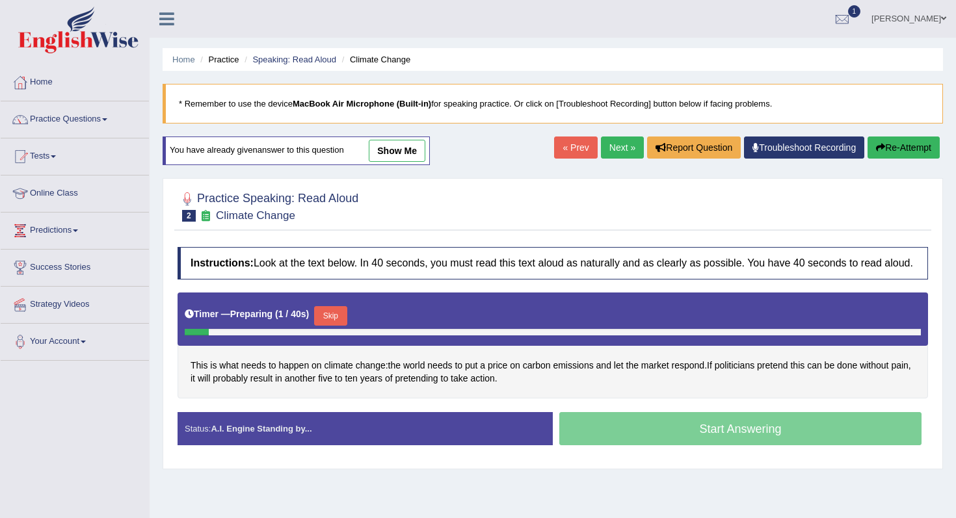
click at [330, 320] on button "Skip" at bounding box center [330, 316] width 33 height 20
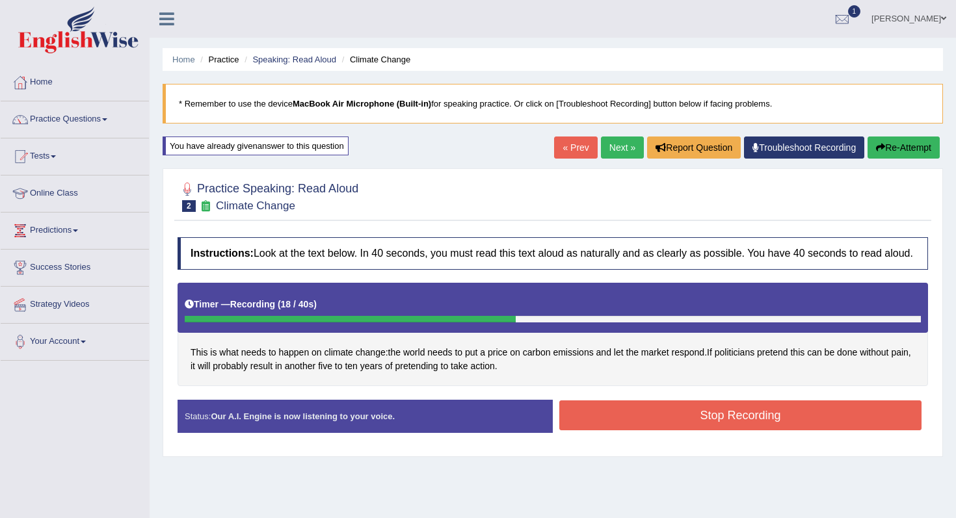
click at [669, 428] on button "Stop Recording" at bounding box center [740, 416] width 362 height 30
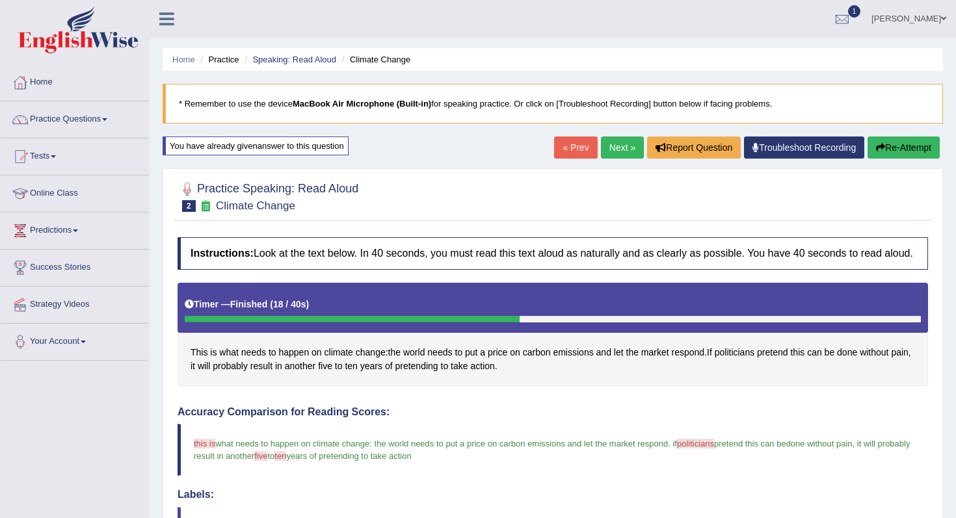
click at [608, 137] on link "Next »" at bounding box center [622, 148] width 43 height 22
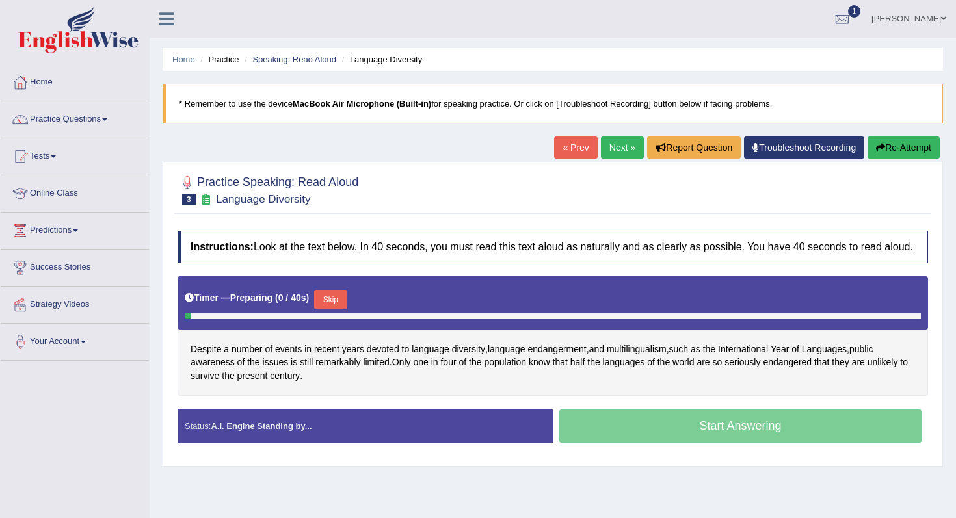
scroll to position [87, 0]
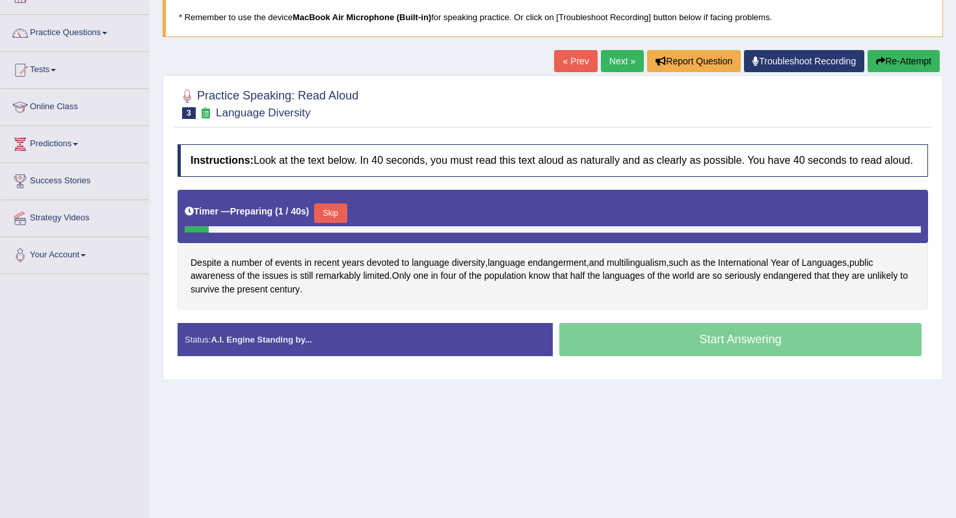
click at [334, 226] on div "Skip" at bounding box center [330, 215] width 33 height 23
click at [338, 217] on button "Skip" at bounding box center [330, 214] width 33 height 20
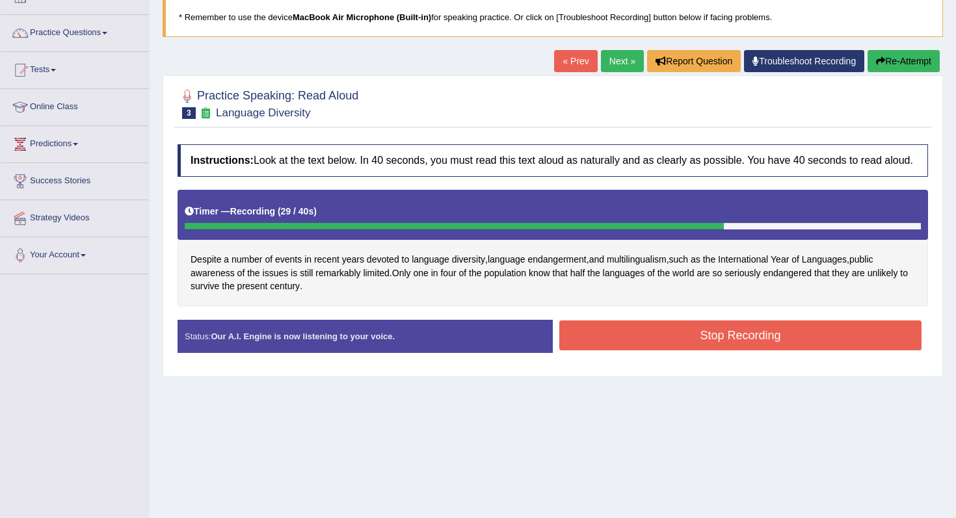
click at [594, 339] on button "Stop Recording" at bounding box center [740, 336] width 362 height 30
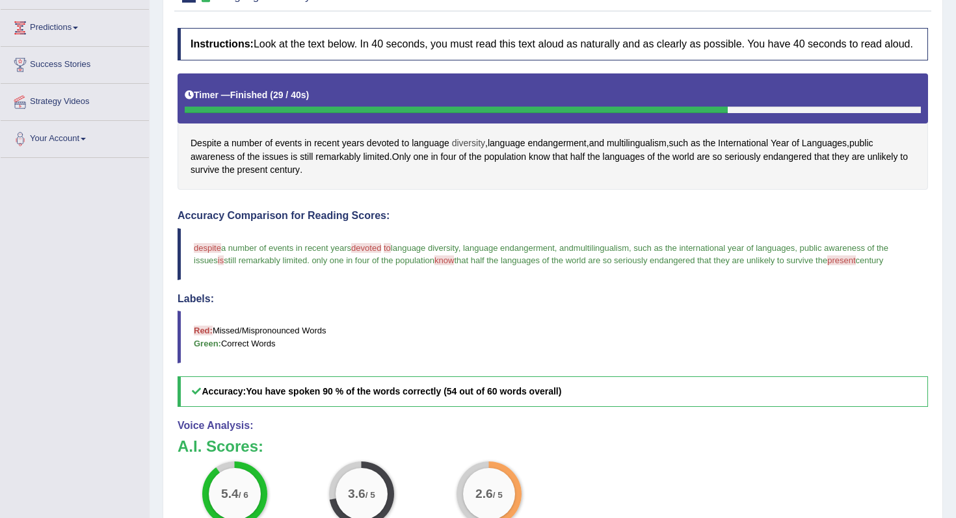
scroll to position [0, 0]
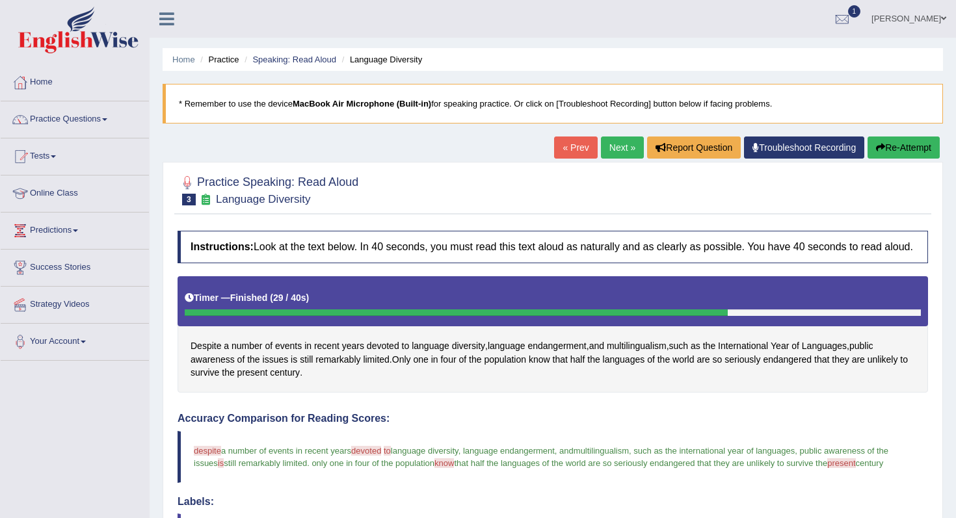
click at [868, 146] on button "Re-Attempt" at bounding box center [904, 148] width 72 height 22
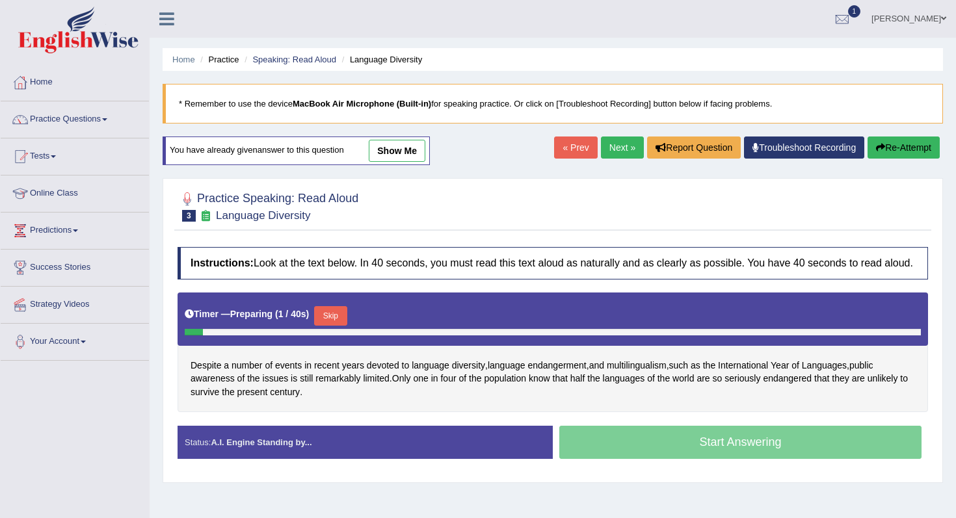
click at [338, 326] on button "Skip" at bounding box center [330, 316] width 33 height 20
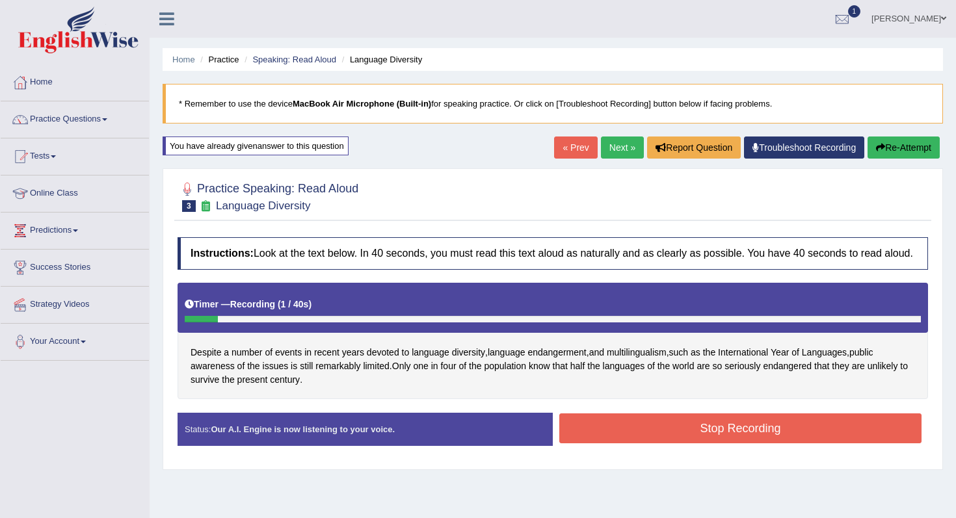
click at [905, 137] on button "Re-Attempt" at bounding box center [904, 148] width 72 height 22
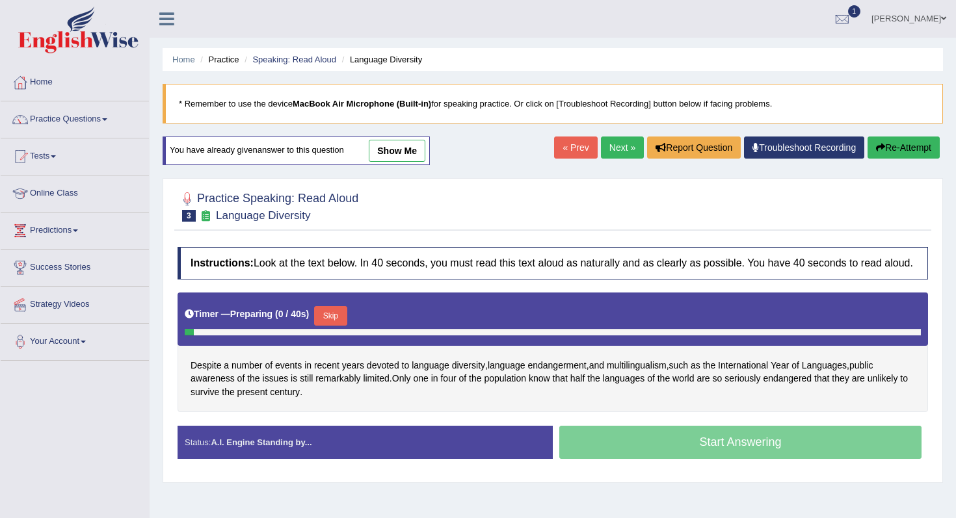
click at [332, 326] on button "Skip" at bounding box center [330, 316] width 33 height 20
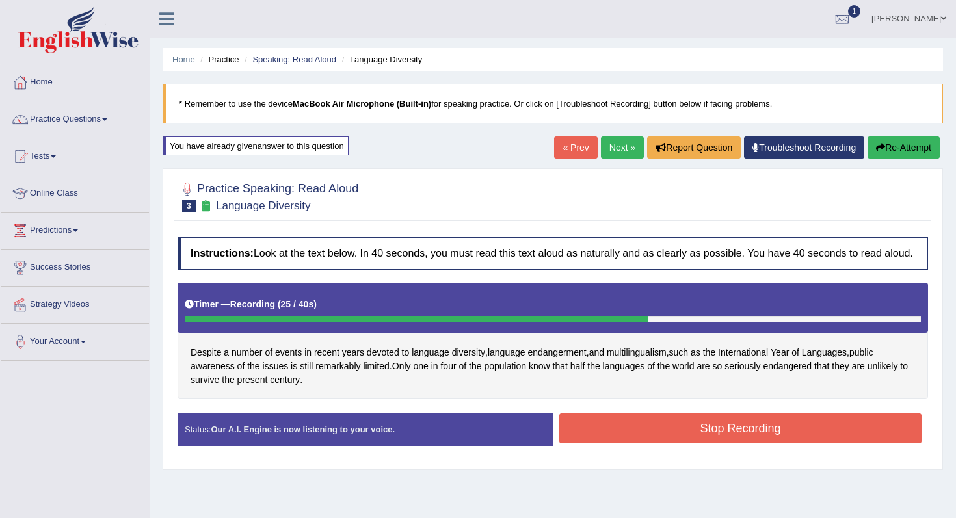
click at [595, 438] on button "Stop Recording" at bounding box center [740, 429] width 362 height 30
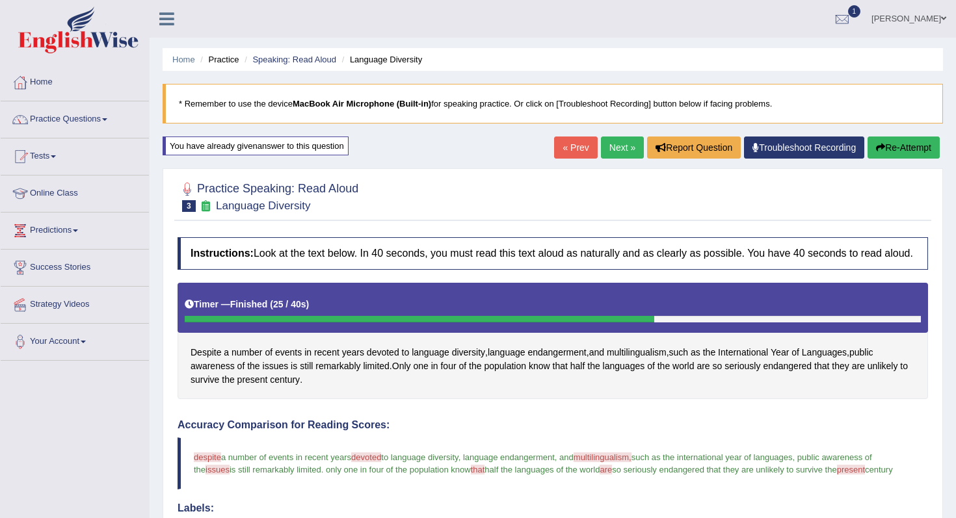
click at [918, 147] on button "Re-Attempt" at bounding box center [904, 148] width 72 height 22
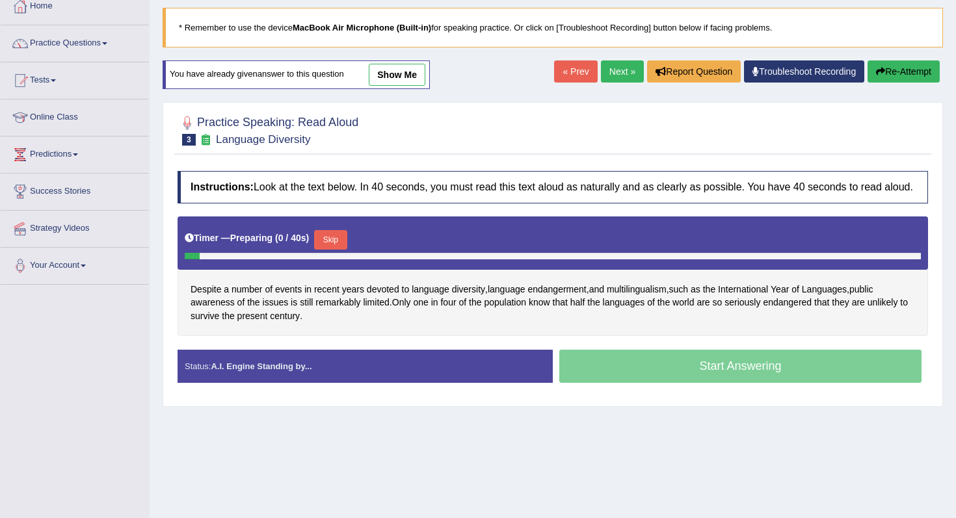
click at [340, 250] on button "Skip" at bounding box center [330, 240] width 33 height 20
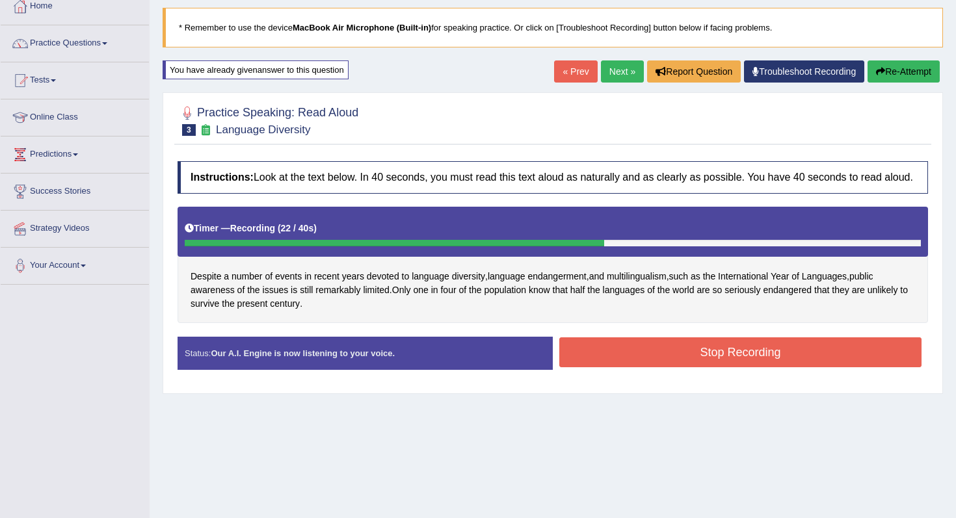
click at [582, 368] on button "Stop Recording" at bounding box center [740, 353] width 362 height 30
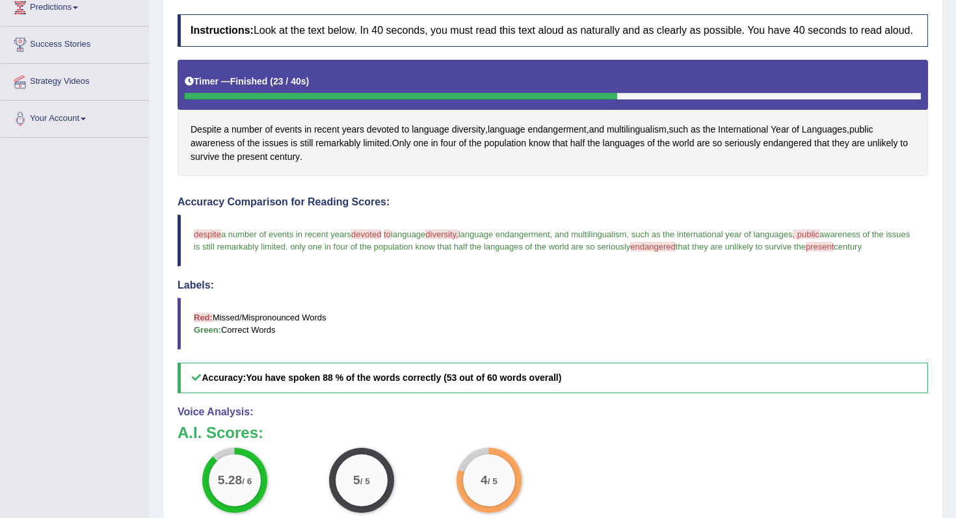
scroll to position [92, 0]
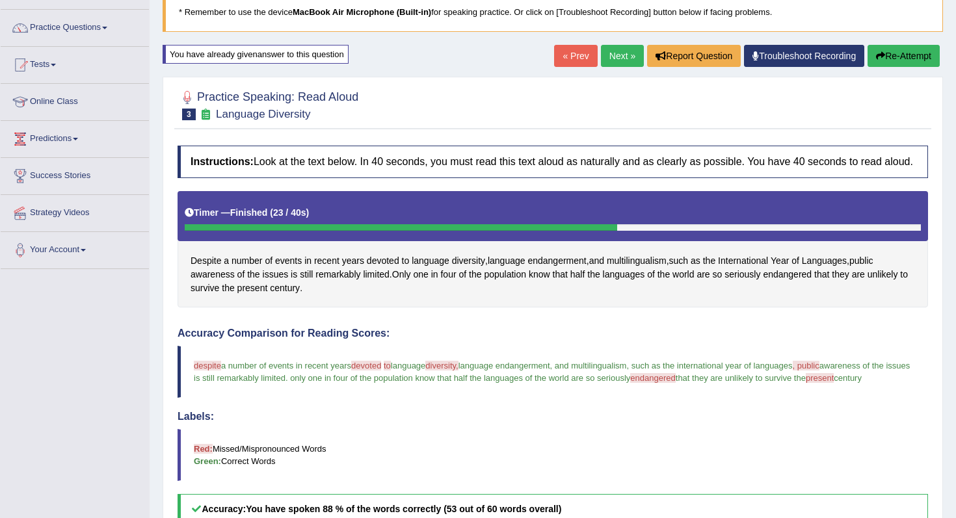
click at [619, 60] on link "Next »" at bounding box center [622, 56] width 43 height 22
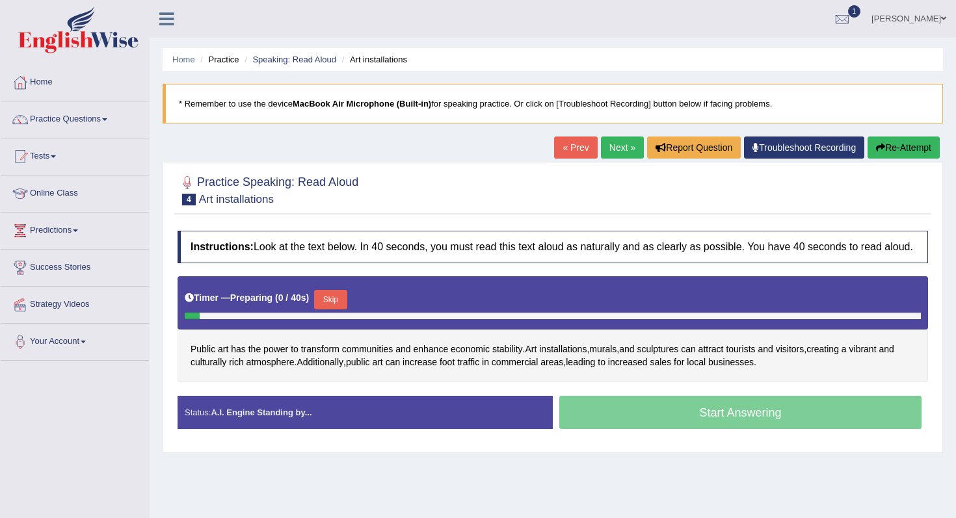
click at [338, 310] on button "Skip" at bounding box center [330, 300] width 33 height 20
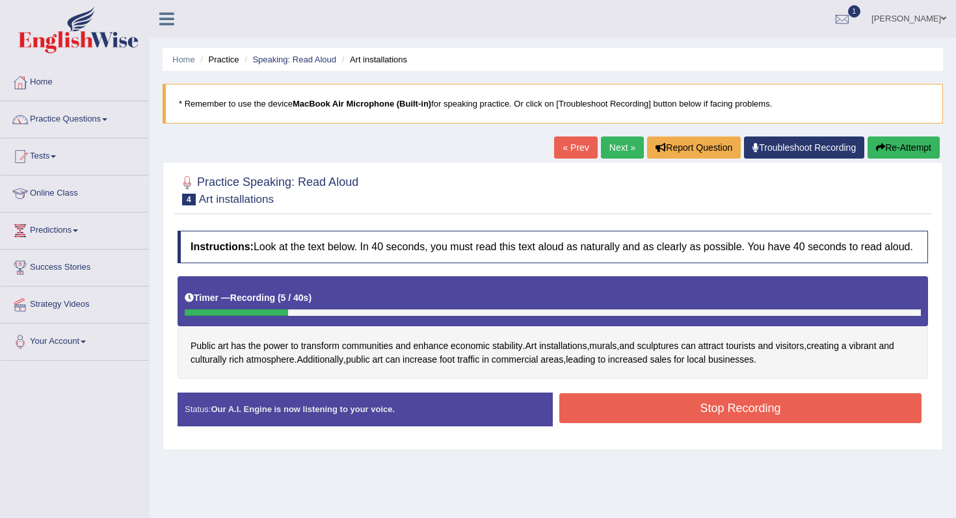
click at [902, 149] on button "Re-Attempt" at bounding box center [904, 148] width 72 height 22
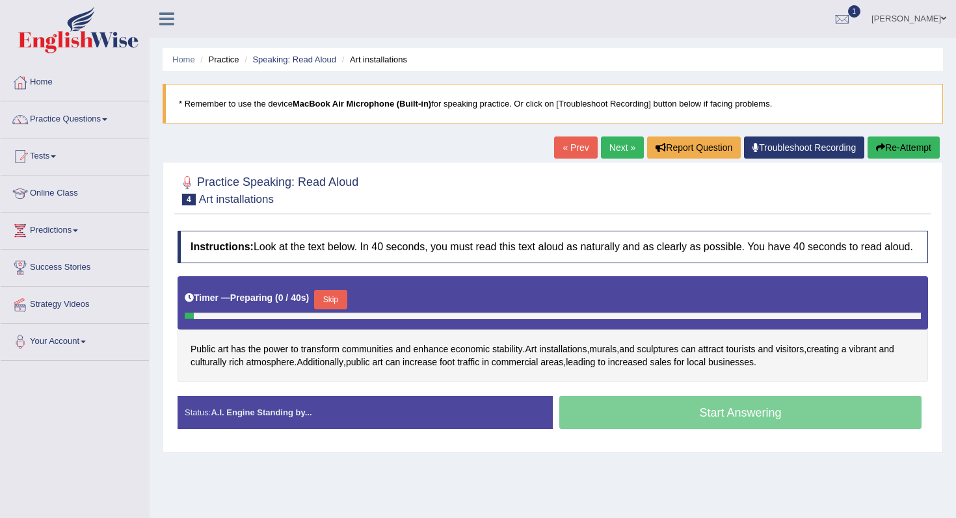
click at [330, 310] on button "Skip" at bounding box center [330, 300] width 33 height 20
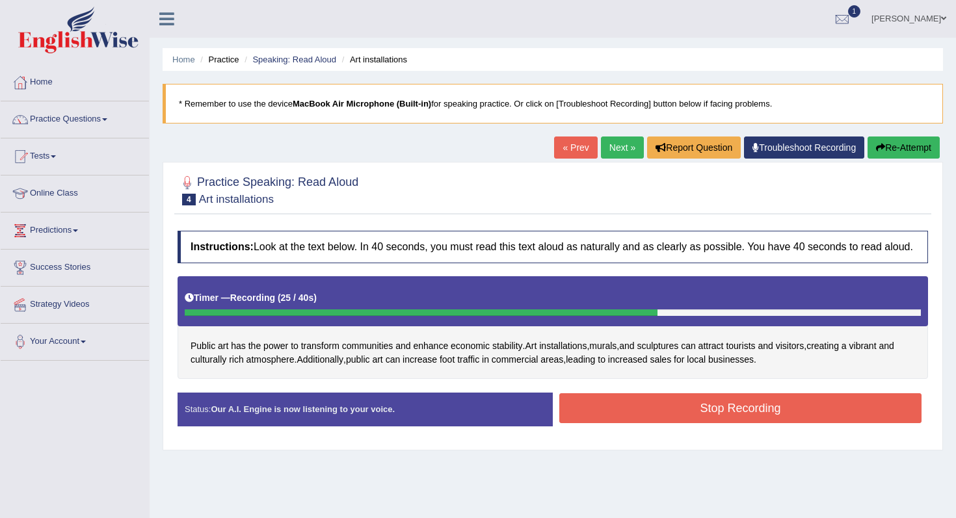
click at [693, 423] on button "Stop Recording" at bounding box center [740, 409] width 362 height 30
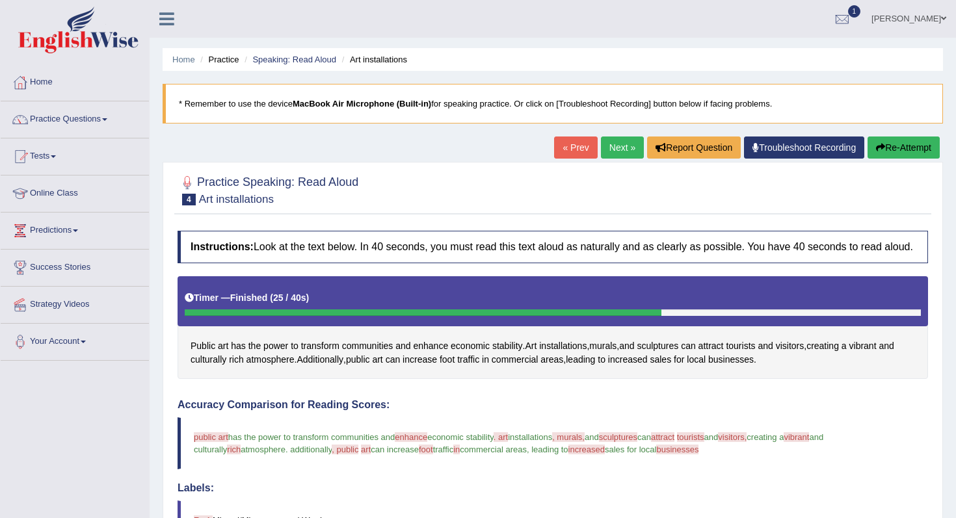
click at [909, 152] on button "Re-Attempt" at bounding box center [904, 148] width 72 height 22
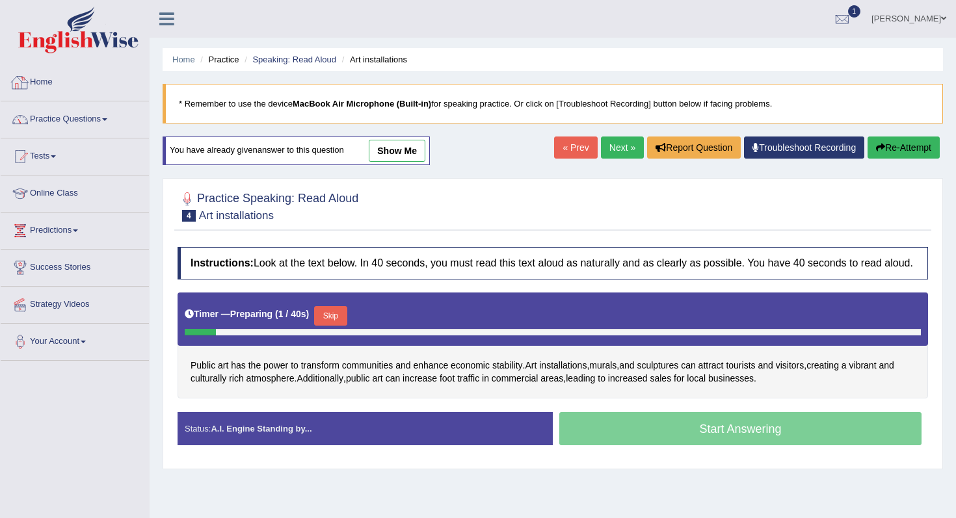
click at [98, 118] on link "Practice Questions" at bounding box center [75, 117] width 148 height 33
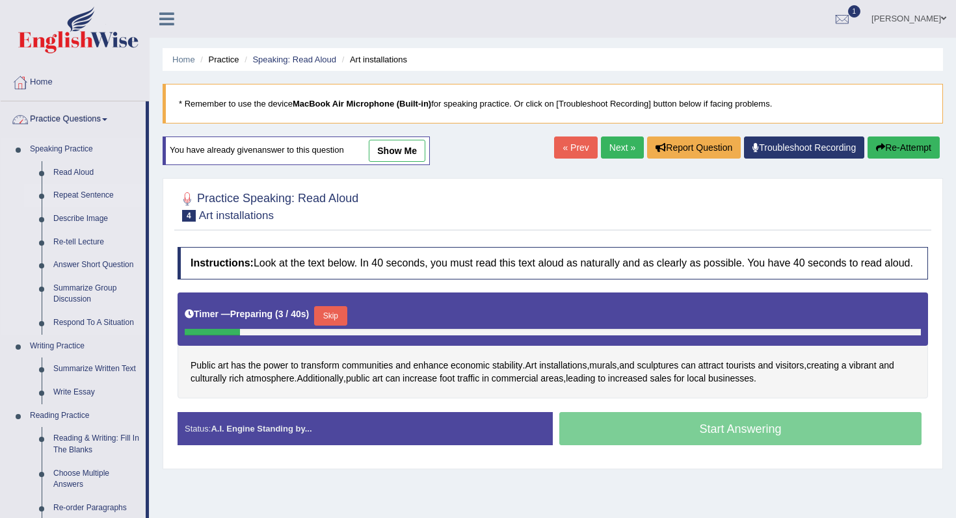
click at [94, 198] on link "Repeat Sentence" at bounding box center [96, 195] width 98 height 23
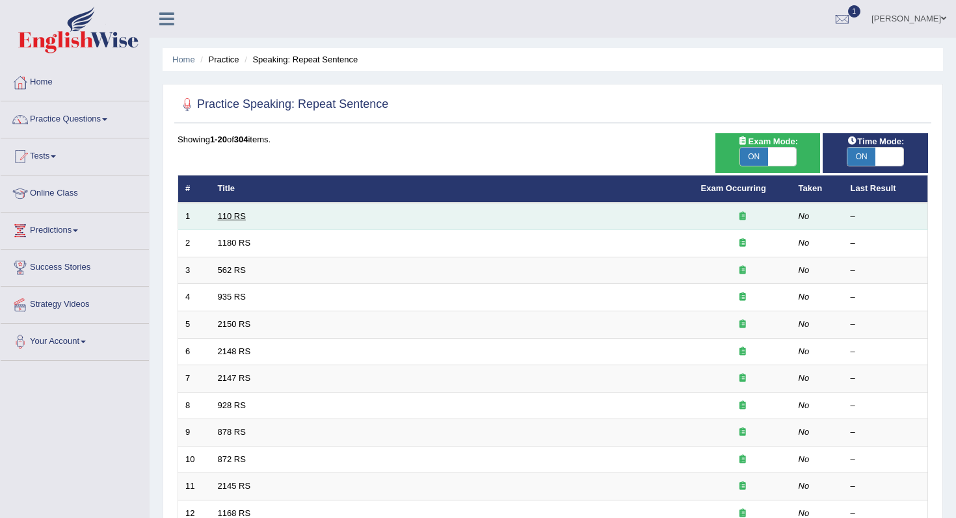
click at [222, 212] on link "110 RS" at bounding box center [232, 216] width 28 height 10
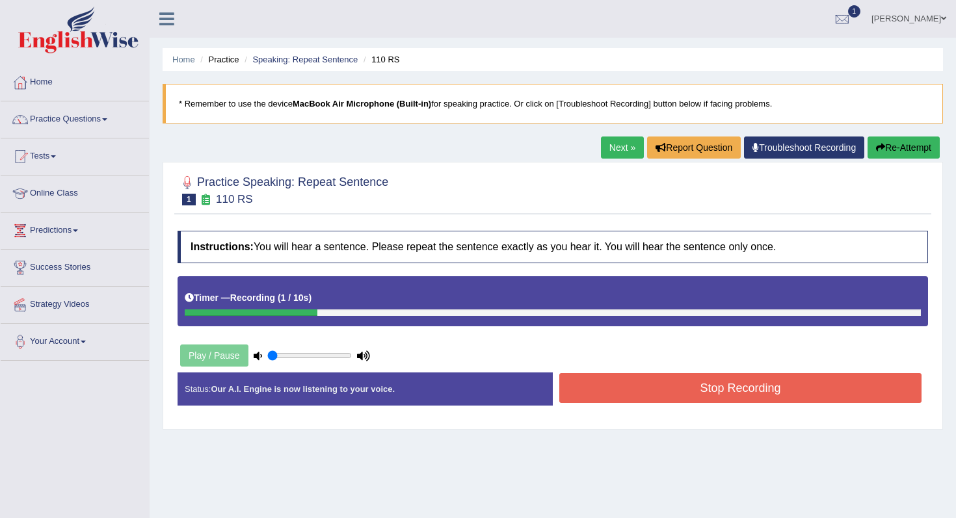
click at [590, 382] on button "Stop Recording" at bounding box center [740, 388] width 362 height 30
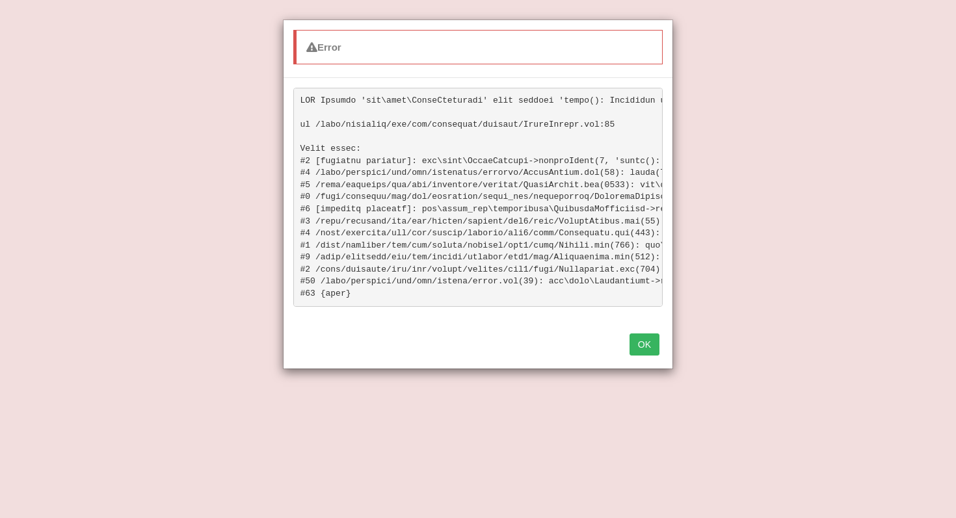
scroll to position [235, 0]
click at [646, 342] on button "OK" at bounding box center [645, 345] width 30 height 22
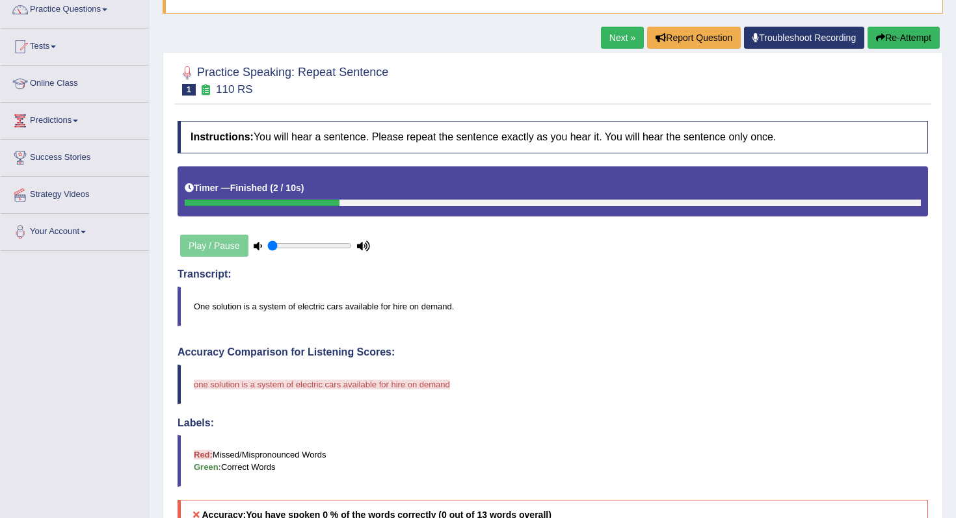
scroll to position [50, 0]
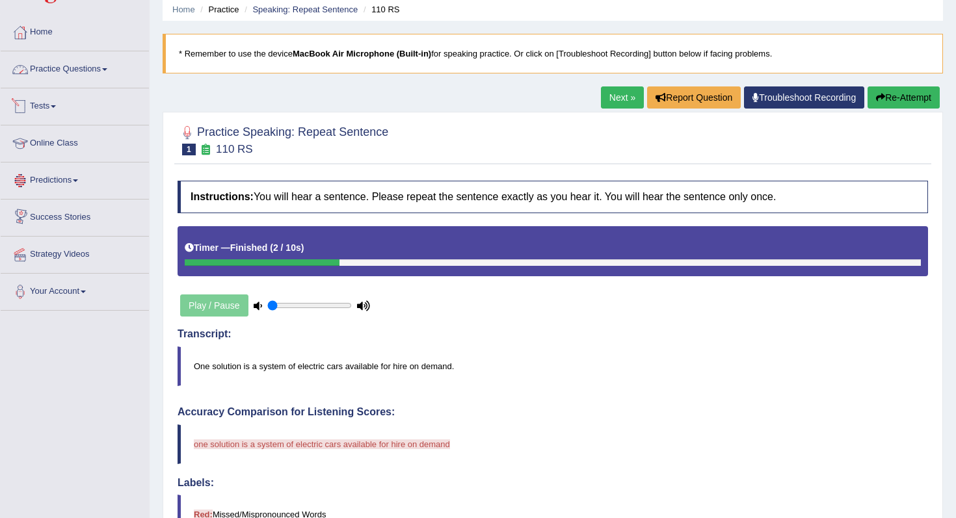
click at [87, 70] on link "Practice Questions" at bounding box center [75, 67] width 148 height 33
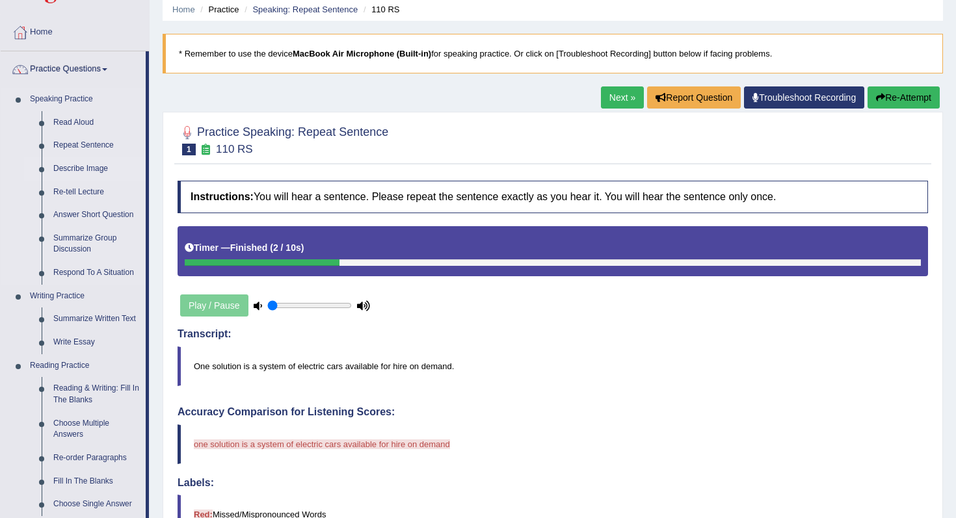
click at [94, 172] on link "Describe Image" at bounding box center [96, 168] width 98 height 23
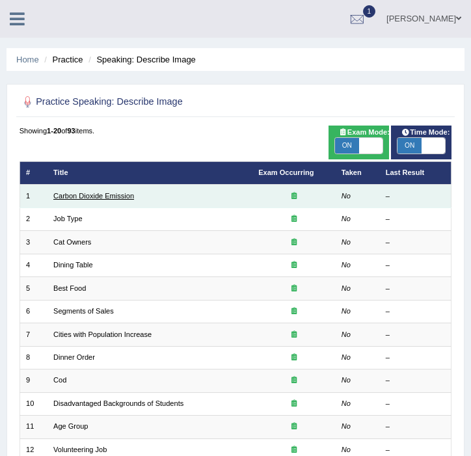
click at [101, 200] on link "Carbon Dioxide Emission" at bounding box center [93, 196] width 81 height 8
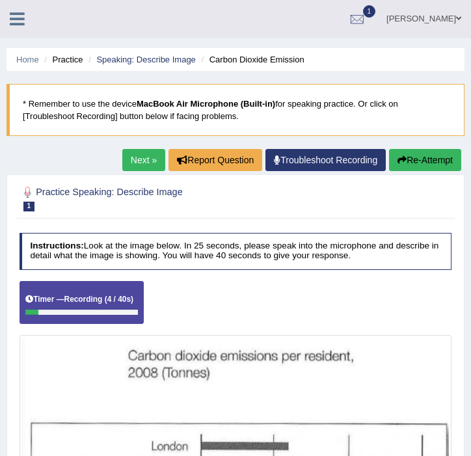
click at [437, 152] on button "Re-Attempt" at bounding box center [425, 160] width 72 height 22
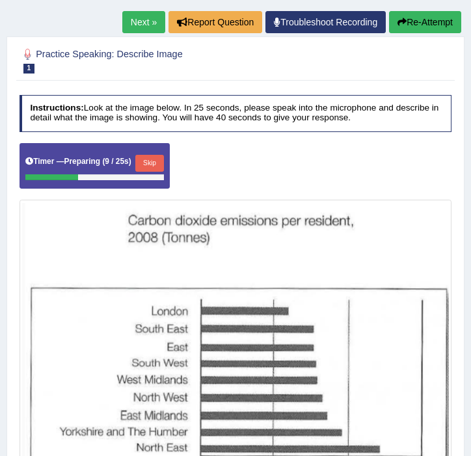
scroll to position [142, 0]
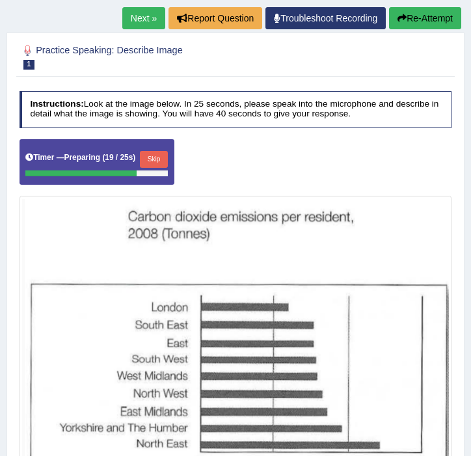
click at [154, 156] on button "Skip" at bounding box center [154, 159] width 28 height 17
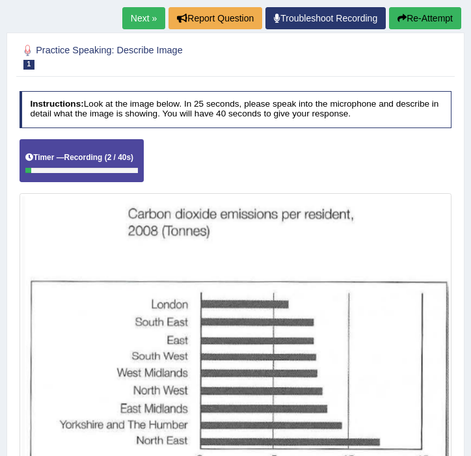
click at [409, 33] on div "Practice Speaking: Describe Image 1 Carbon Dioxide Emission Instructions: Look …" at bounding box center [236, 282] width 458 height 498
click at [409, 26] on button "Re-Attempt" at bounding box center [425, 18] width 72 height 22
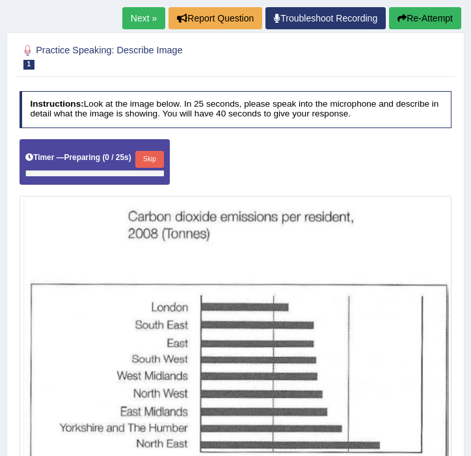
click at [142, 142] on div "Timer — Preparing ( 0 / 25s ) Skip" at bounding box center [95, 162] width 150 height 46
click at [153, 160] on button "Skip" at bounding box center [149, 159] width 28 height 17
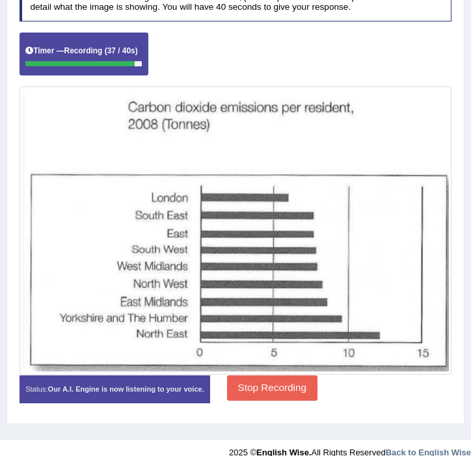
scroll to position [248, 0]
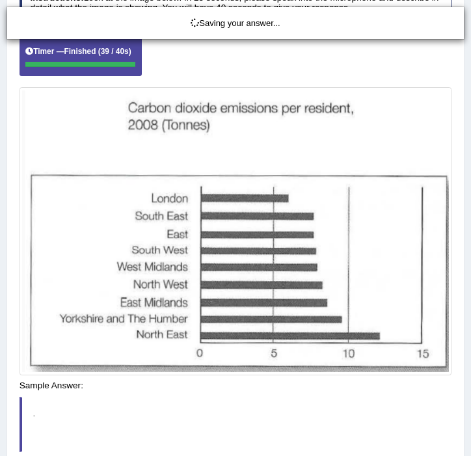
click at [286, 395] on div "Saving your answer..." at bounding box center [235, 228] width 471 height 456
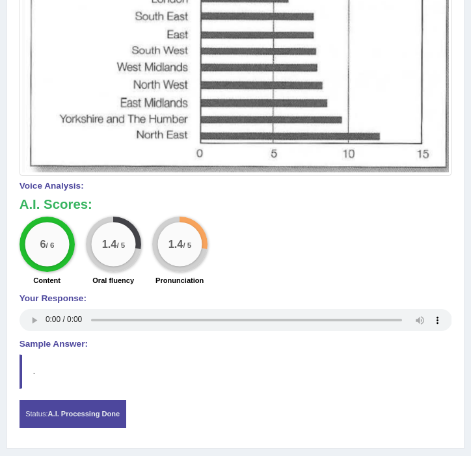
scroll to position [485, 0]
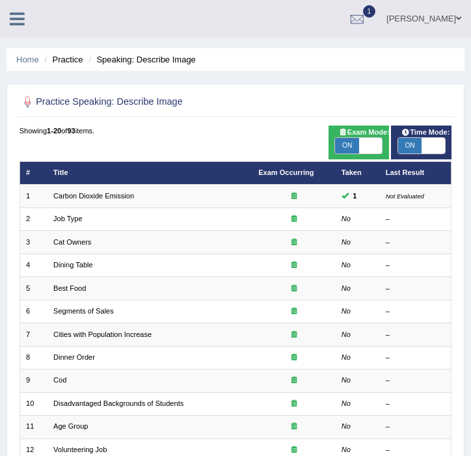
click at [68, 62] on li "Practice" at bounding box center [62, 59] width 42 height 12
